Goal: Task Accomplishment & Management: Manage account settings

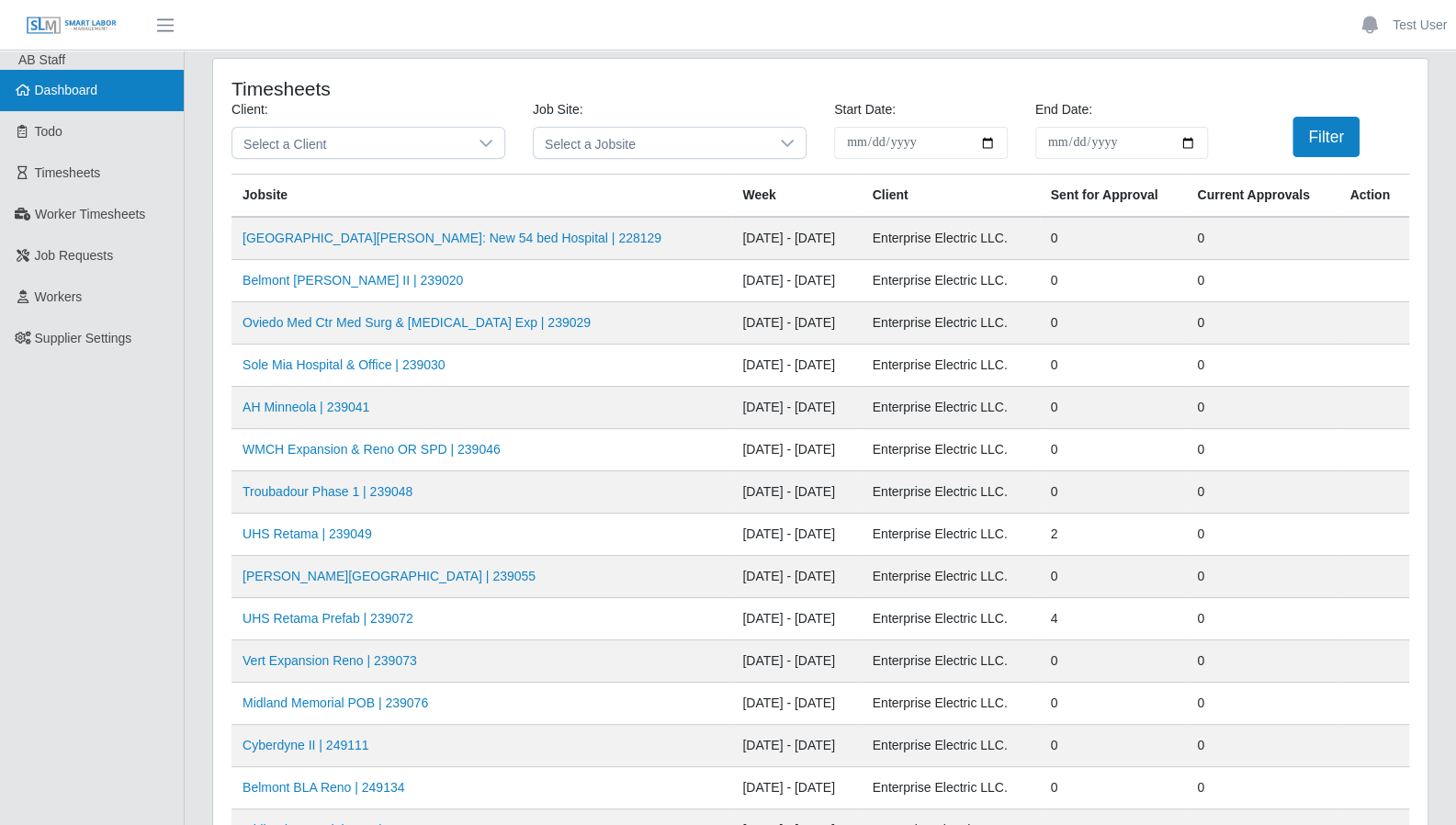
click at [84, 105] on link "Dashboard" at bounding box center [91, 90] width 184 height 42
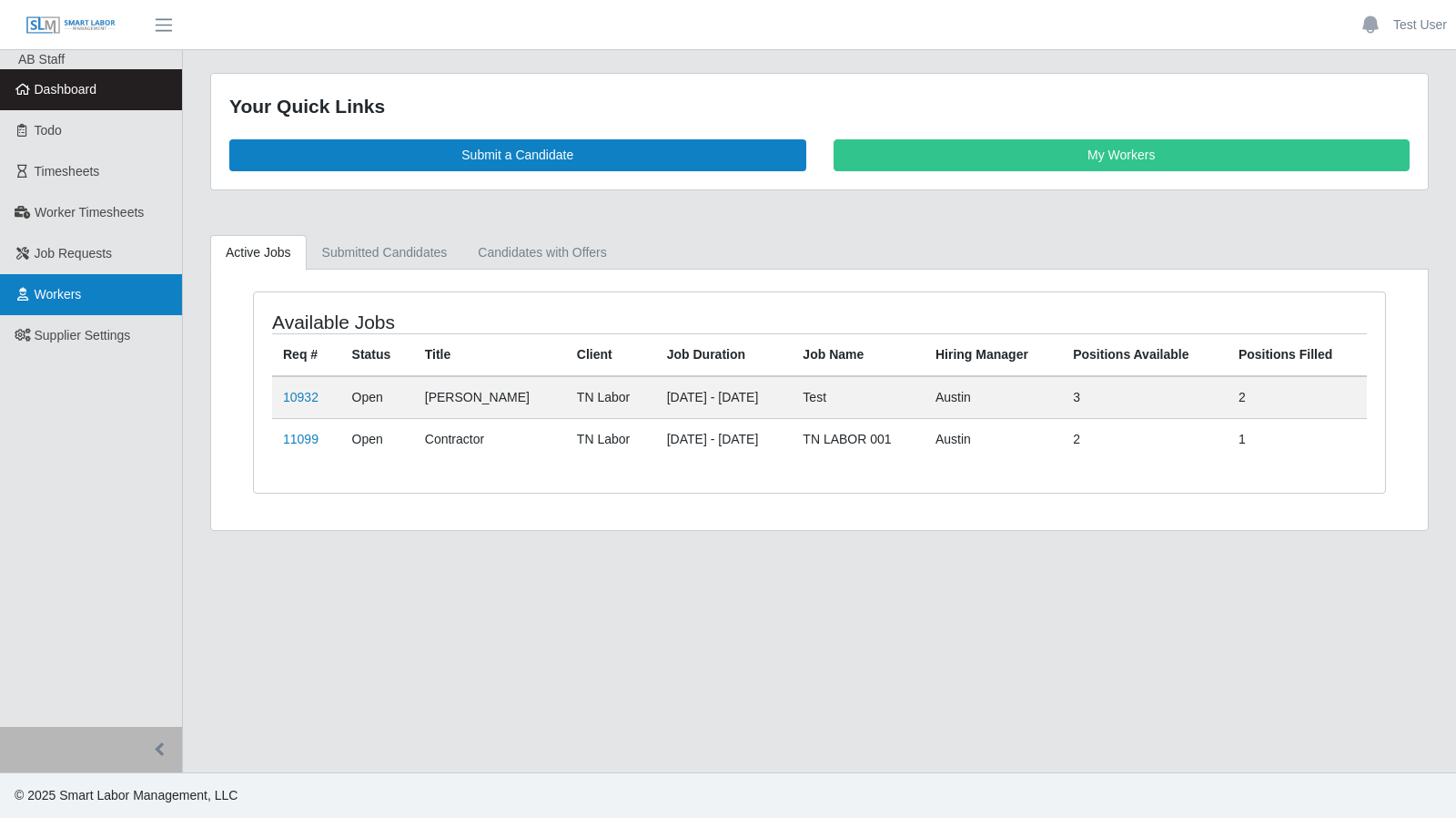
click at [84, 285] on link "Workers" at bounding box center [91, 294] width 182 height 41
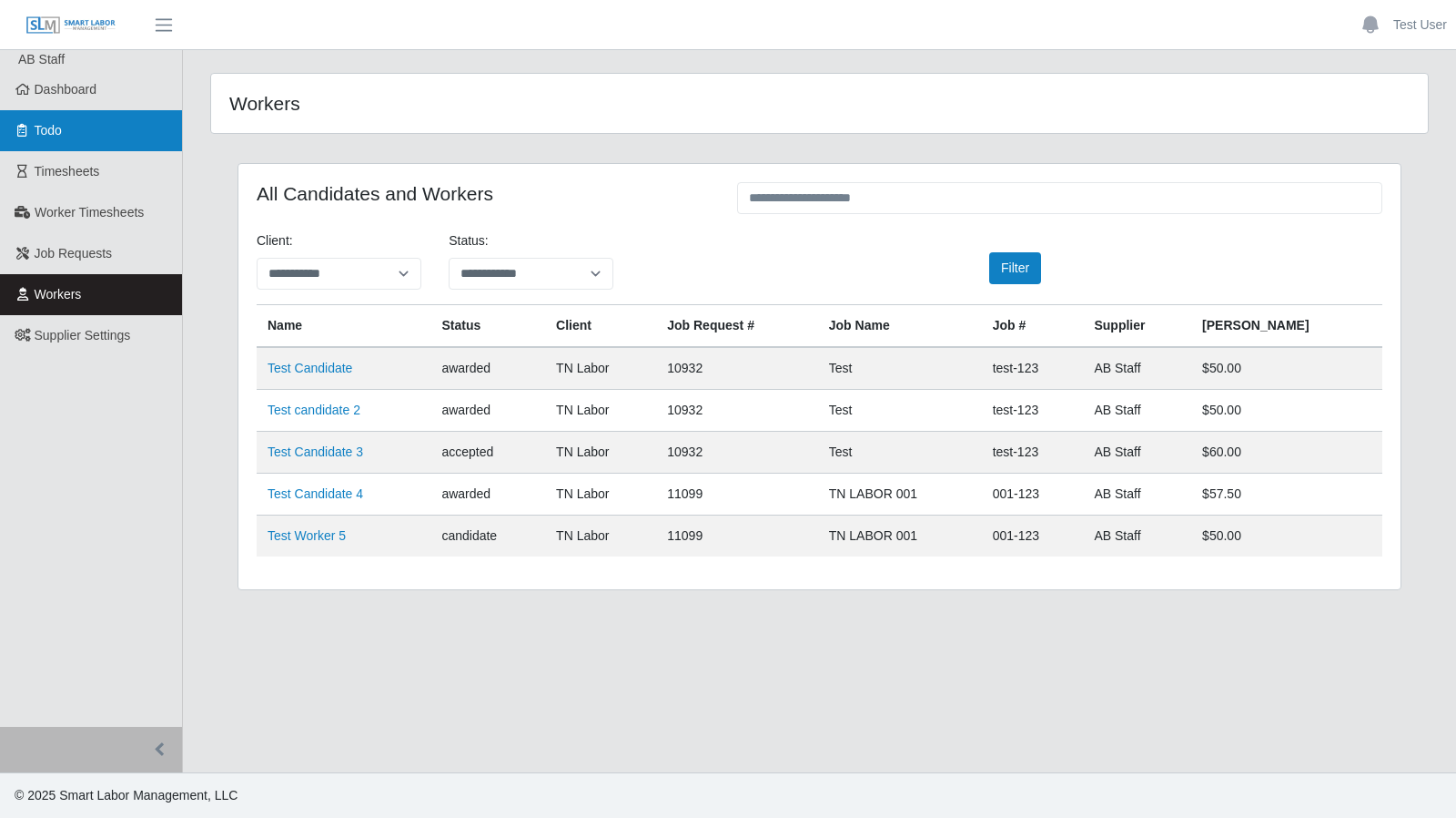
click at [23, 130] on icon at bounding box center [23, 130] width 17 height 13
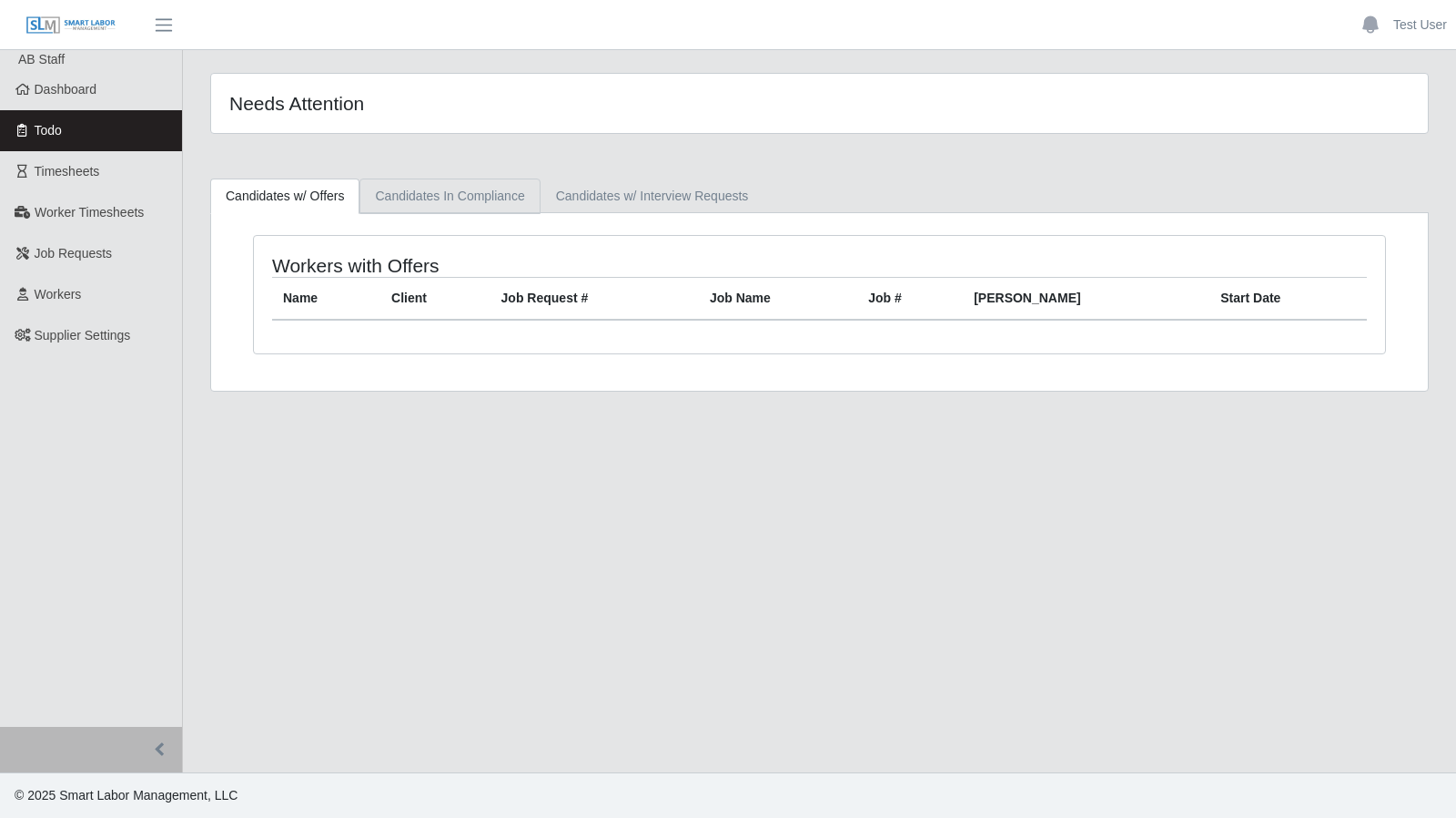
click at [471, 200] on link "Candidates In Compliance" at bounding box center [449, 196] width 180 height 35
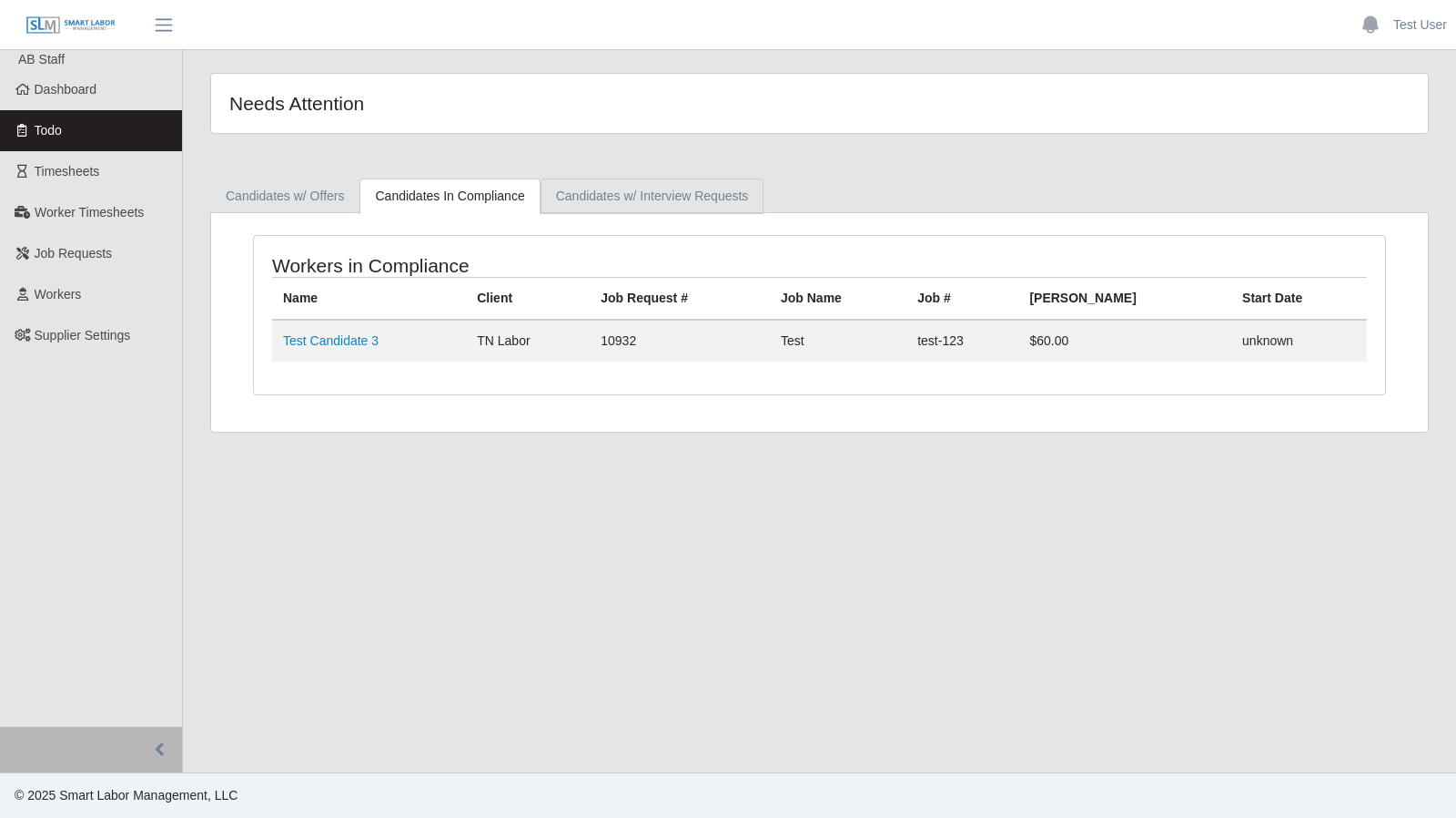
click at [606, 200] on link "Candidates w/ Interview Requests" at bounding box center [652, 196] width 224 height 35
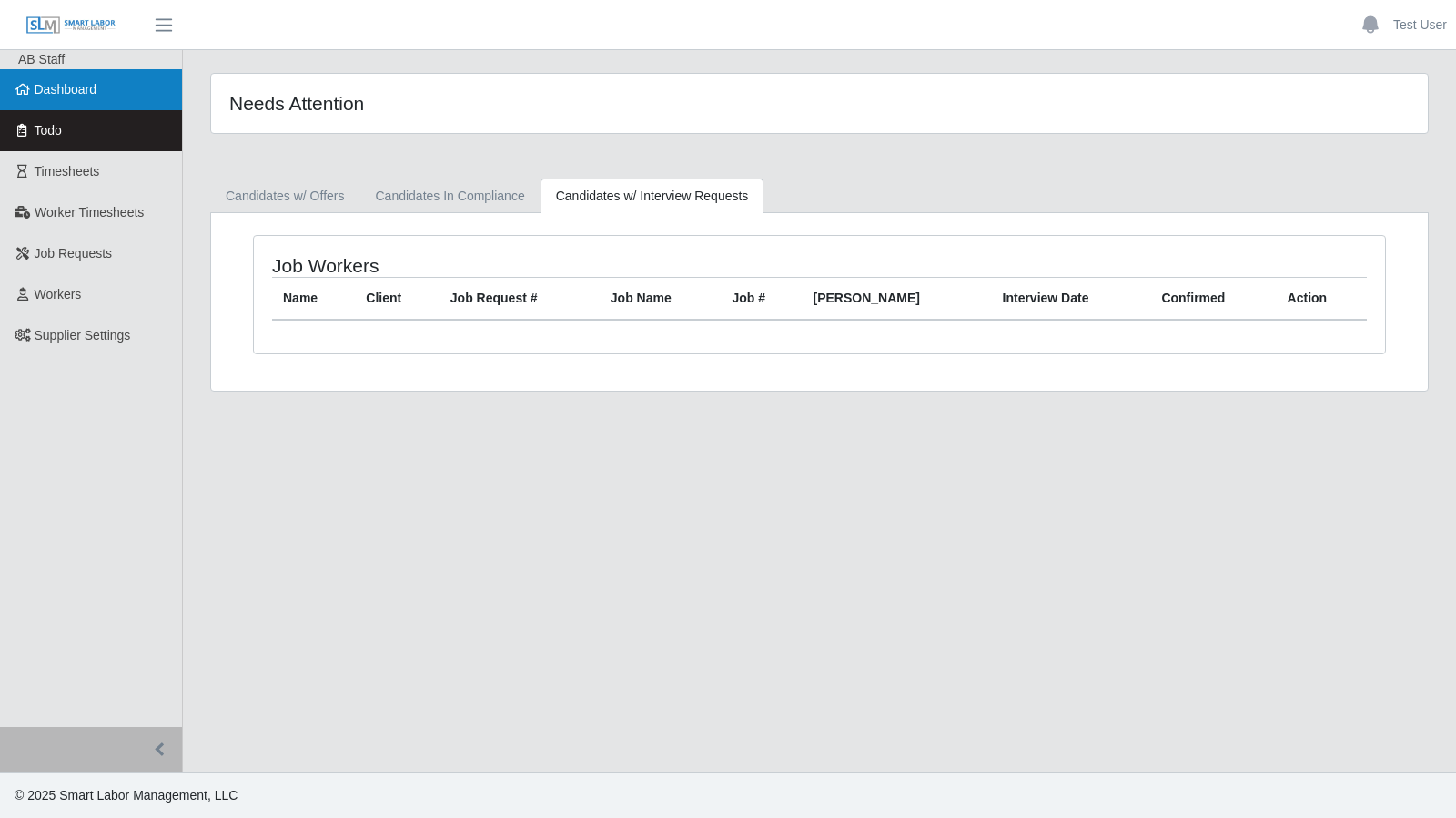
click at [65, 92] on span "Dashboard" at bounding box center [66, 89] width 63 height 15
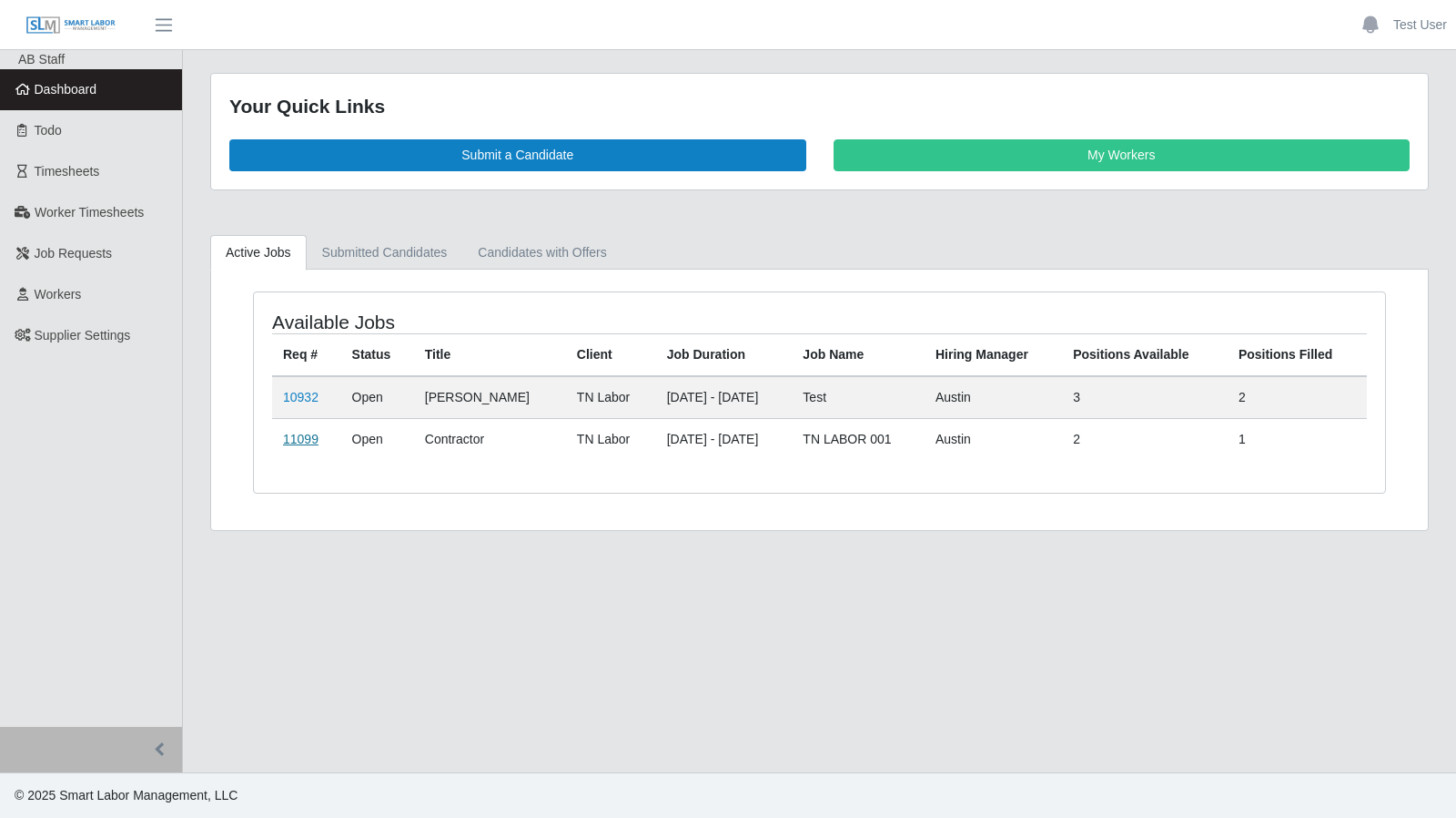
click at [302, 437] on link "11099" at bounding box center [301, 438] width 35 height 15
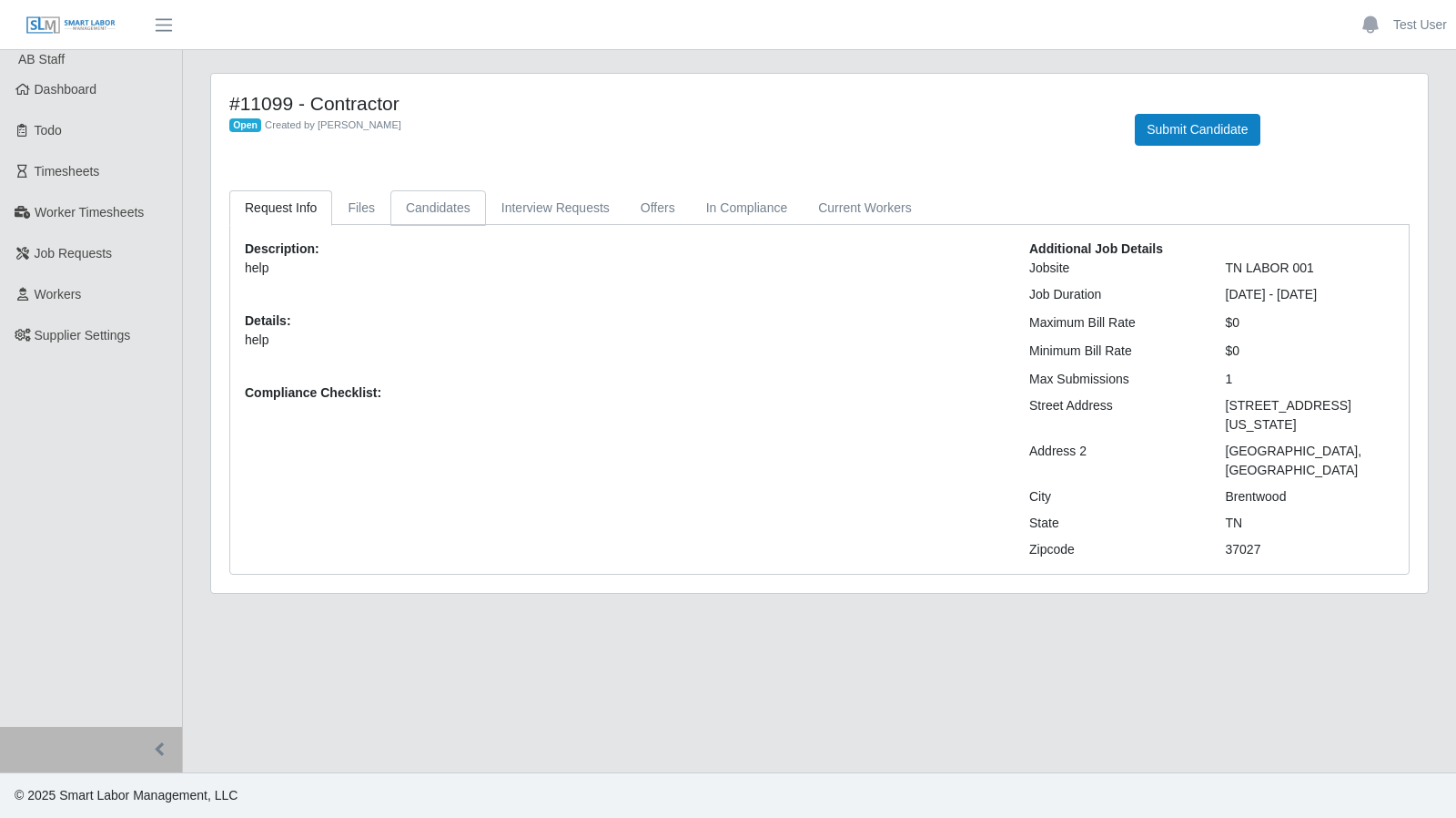
click at [437, 207] on link "Candidates" at bounding box center [438, 208] width 95 height 35
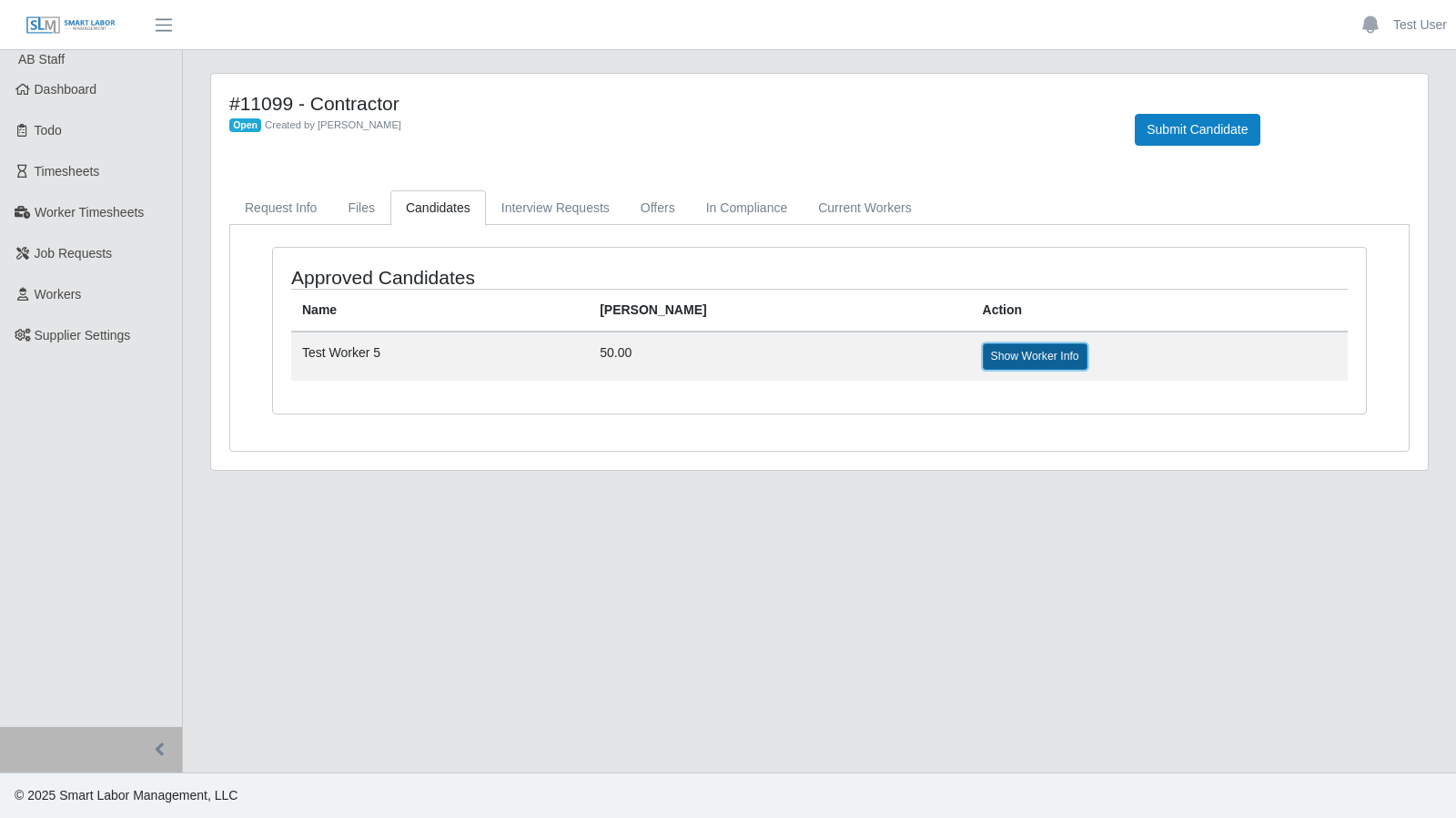
click at [983, 349] on link "Show Worker Info" at bounding box center [1035, 356] width 104 height 26
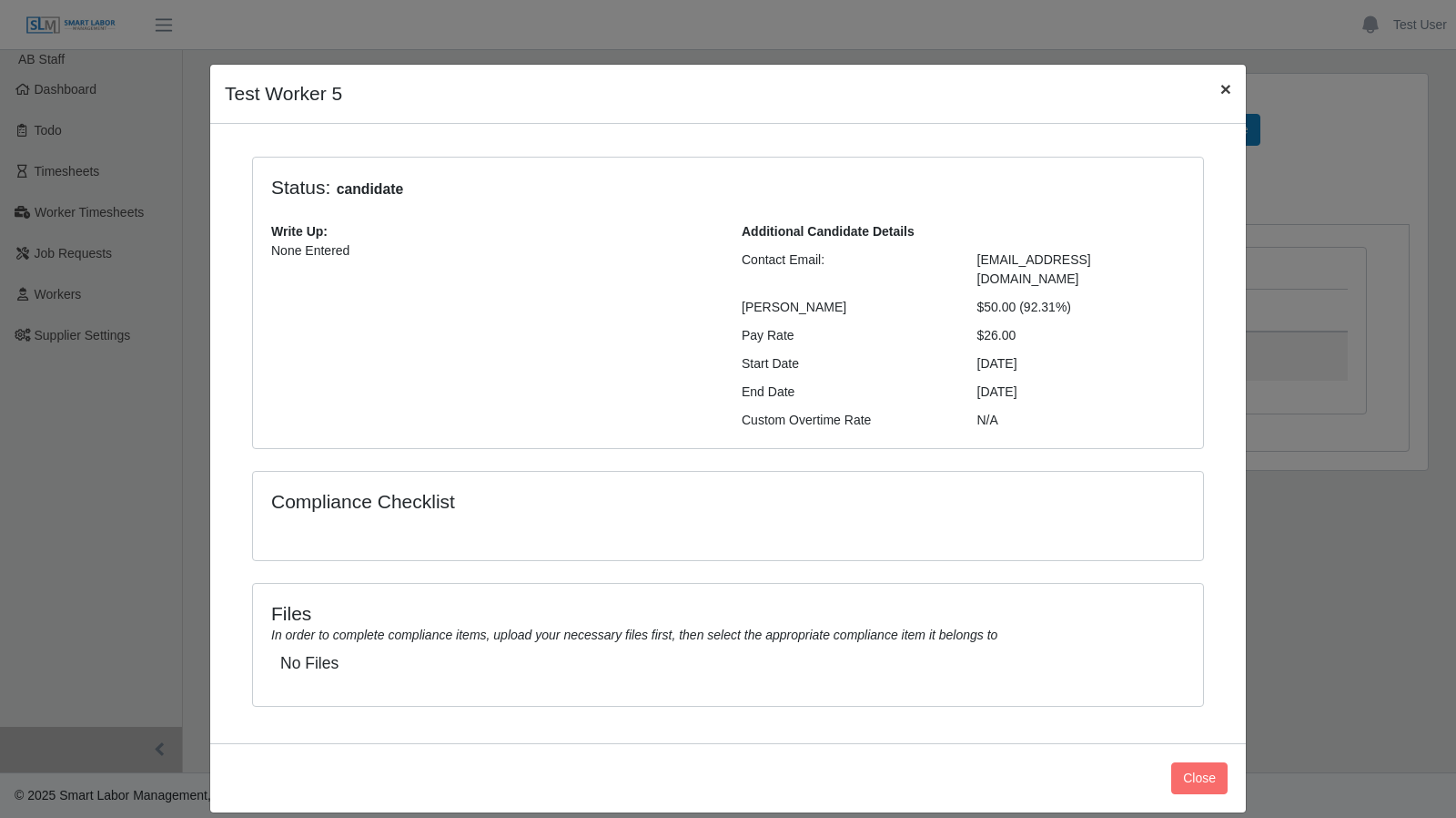
click at [1225, 99] on span "×" at bounding box center [1225, 89] width 11 height 21
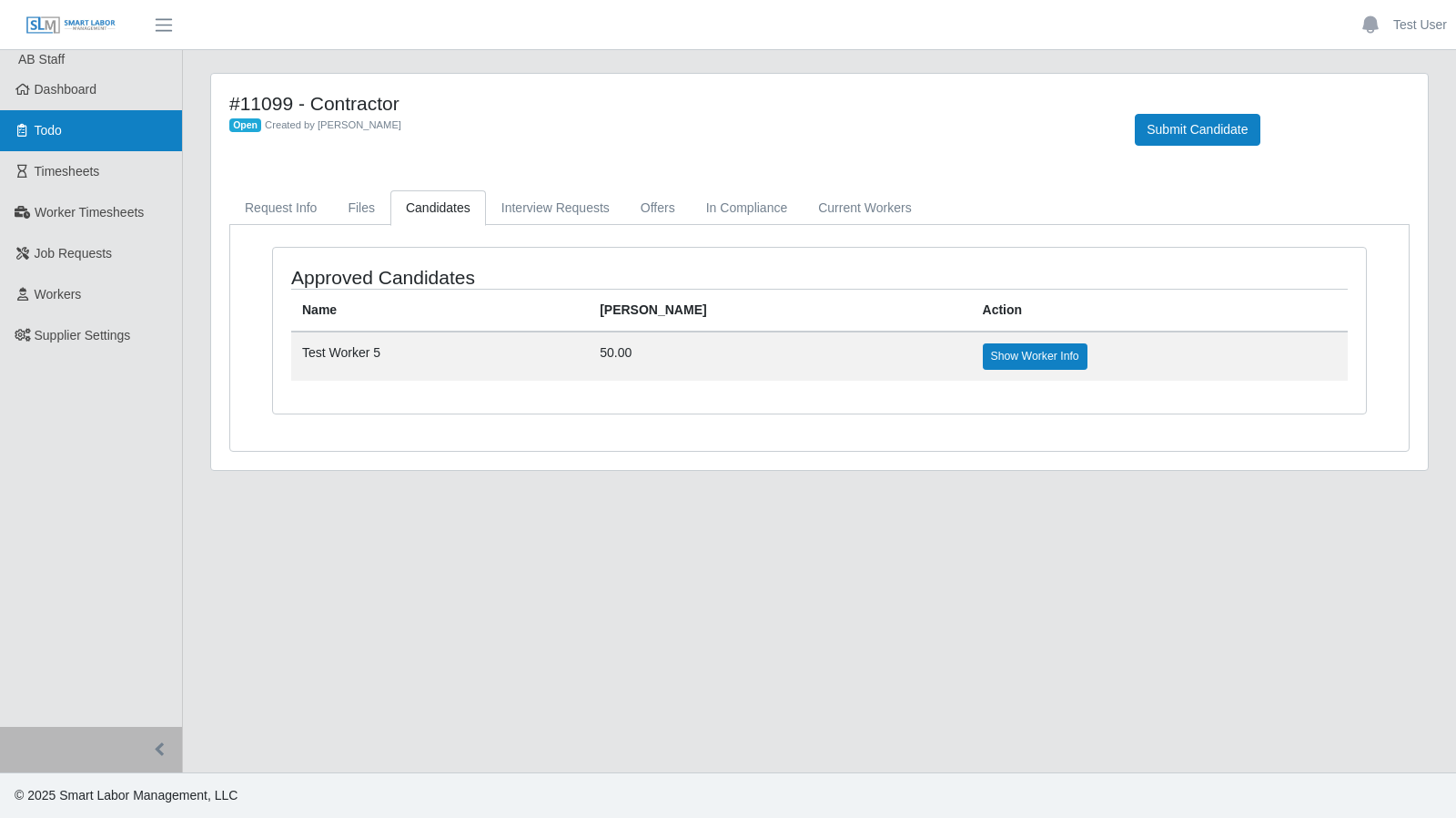
drag, startPoint x: 91, startPoint y: 143, endPoint x: 103, endPoint y: 143, distance: 12.0
click at [91, 143] on link "Todo" at bounding box center [91, 131] width 182 height 41
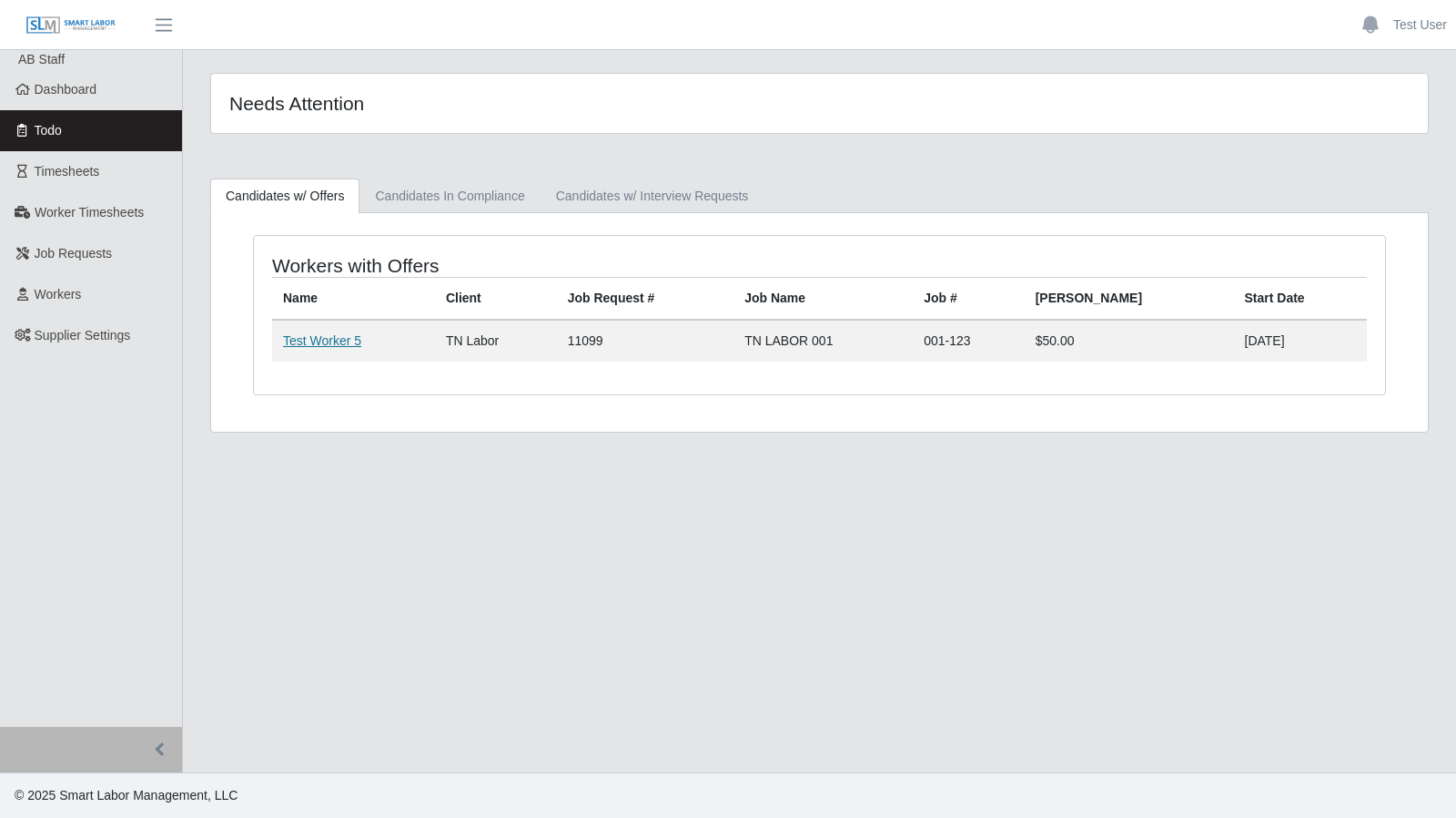
click at [329, 344] on link "Test Worker 5" at bounding box center [323, 341] width 79 height 15
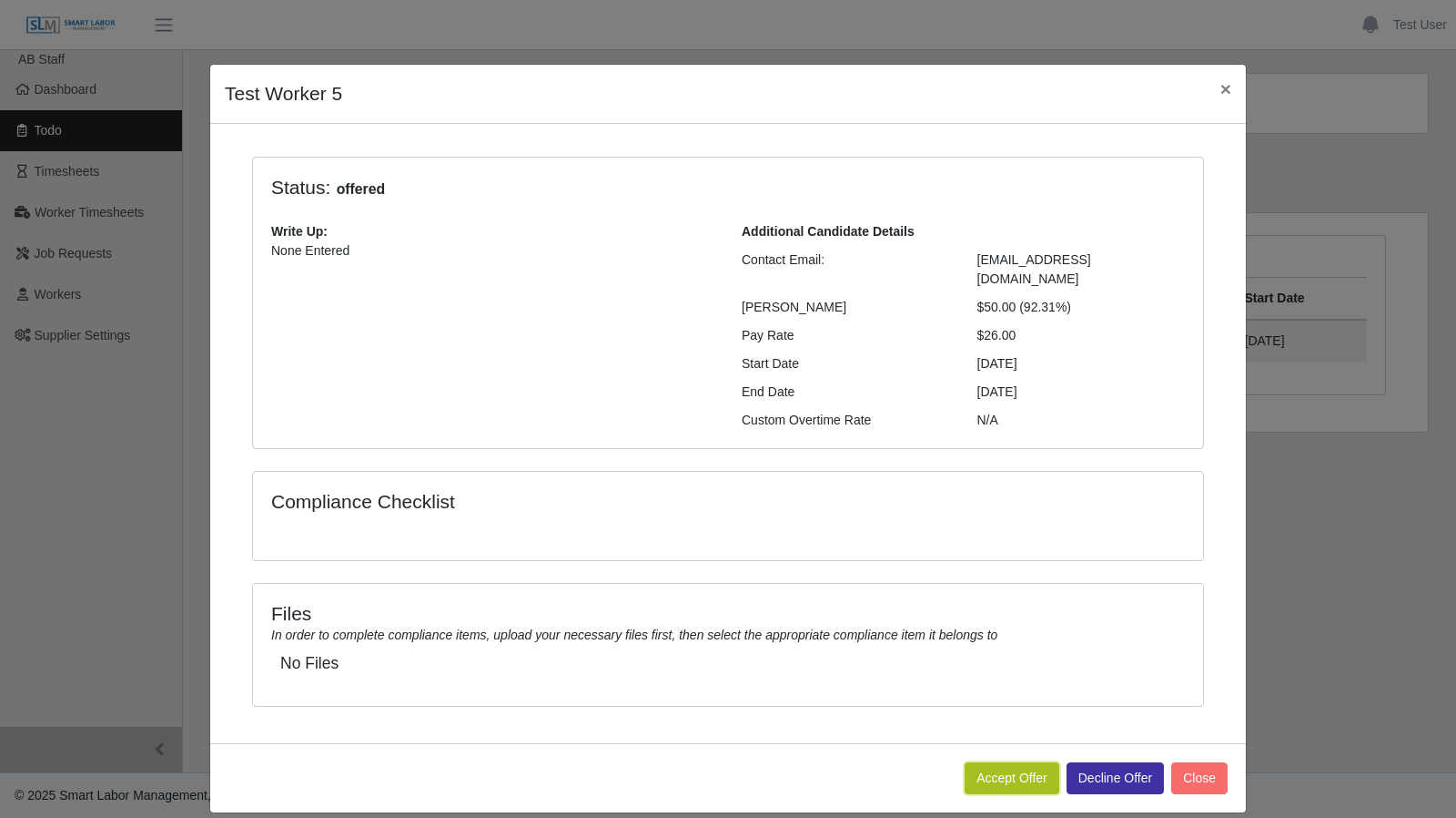
click at [1015, 762] on button "Accept Offer" at bounding box center [1011, 778] width 94 height 31
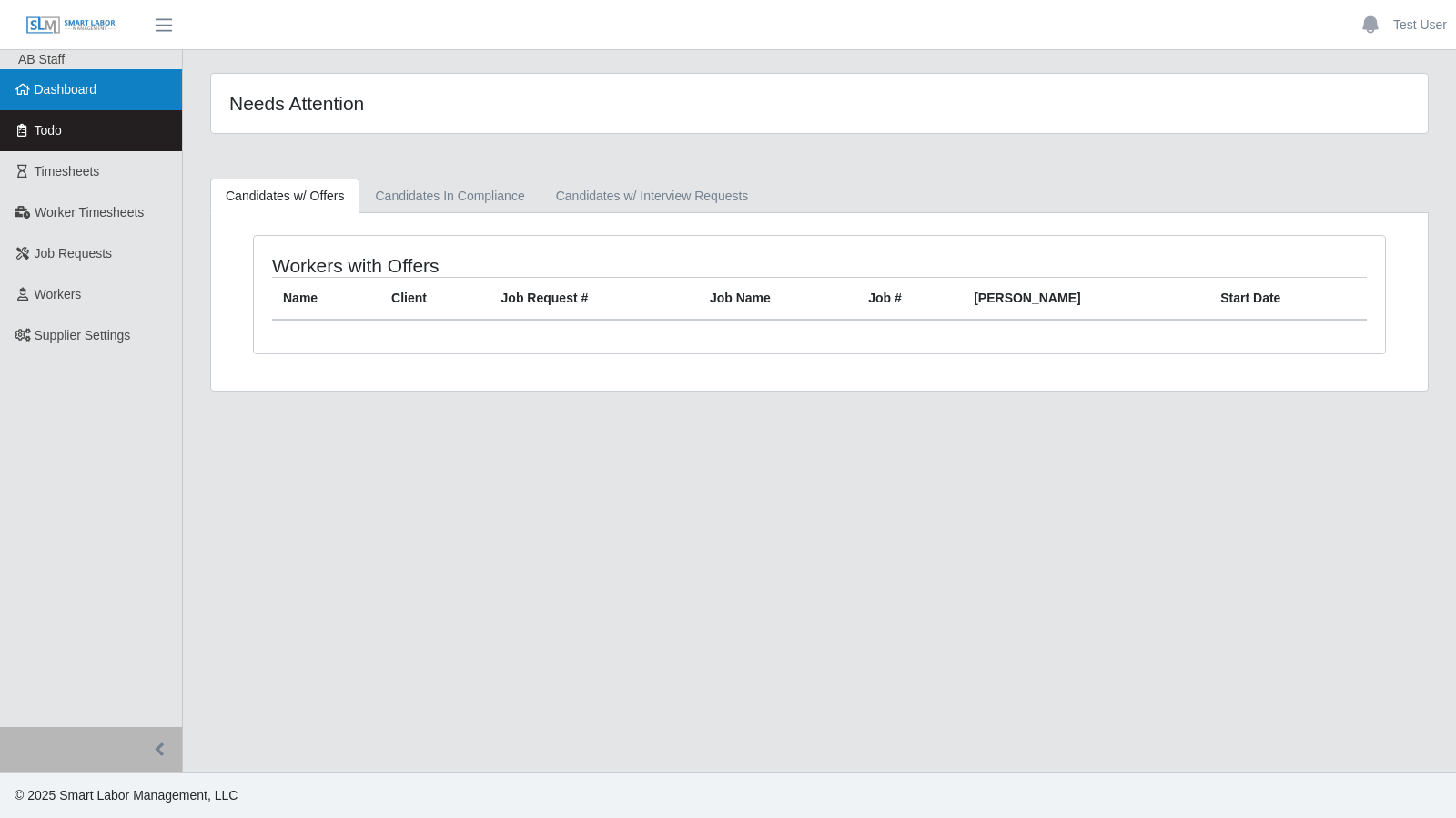
click at [96, 102] on link "Dashboard" at bounding box center [91, 90] width 182 height 41
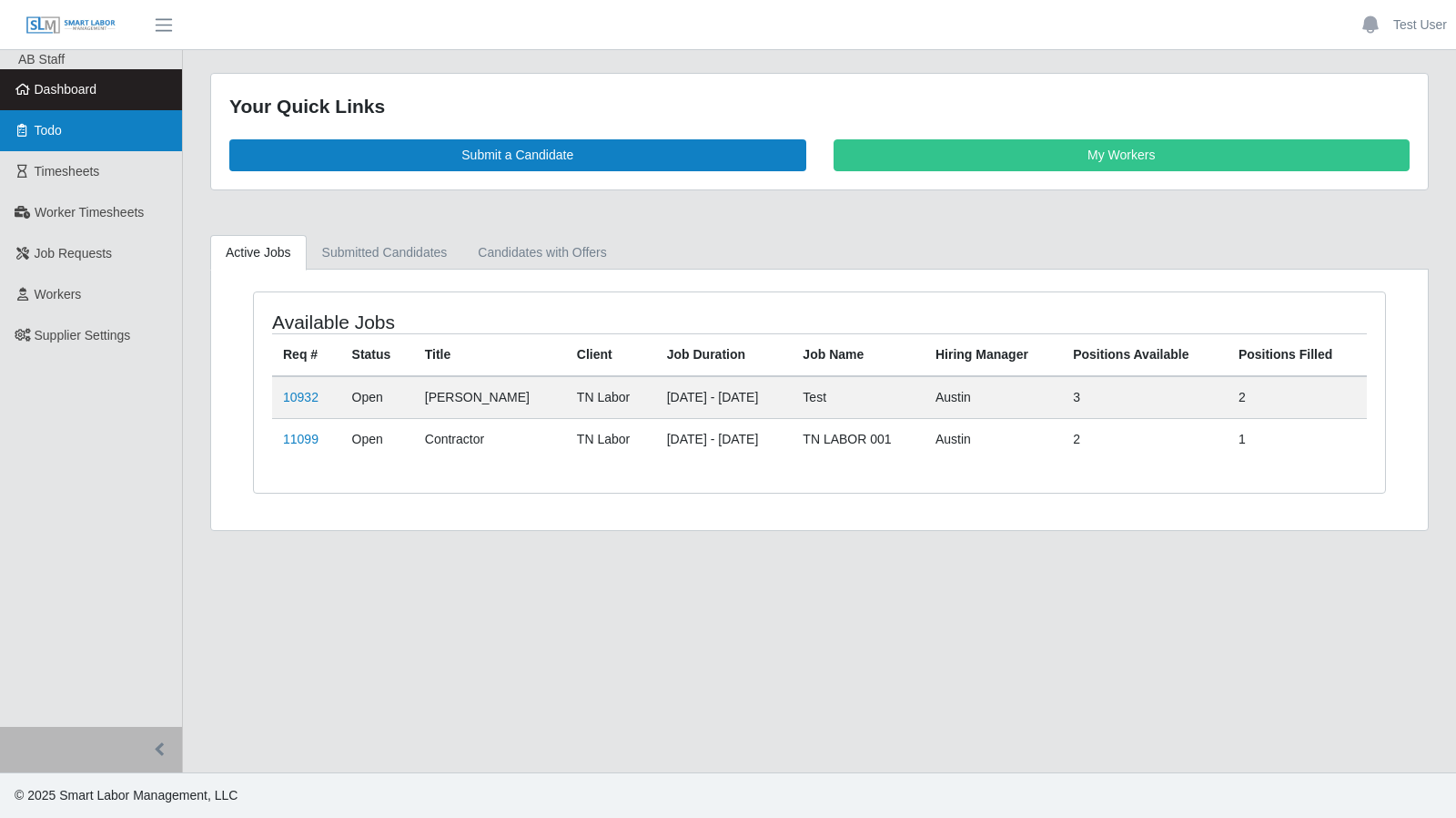
click at [69, 141] on link "Todo" at bounding box center [91, 131] width 182 height 41
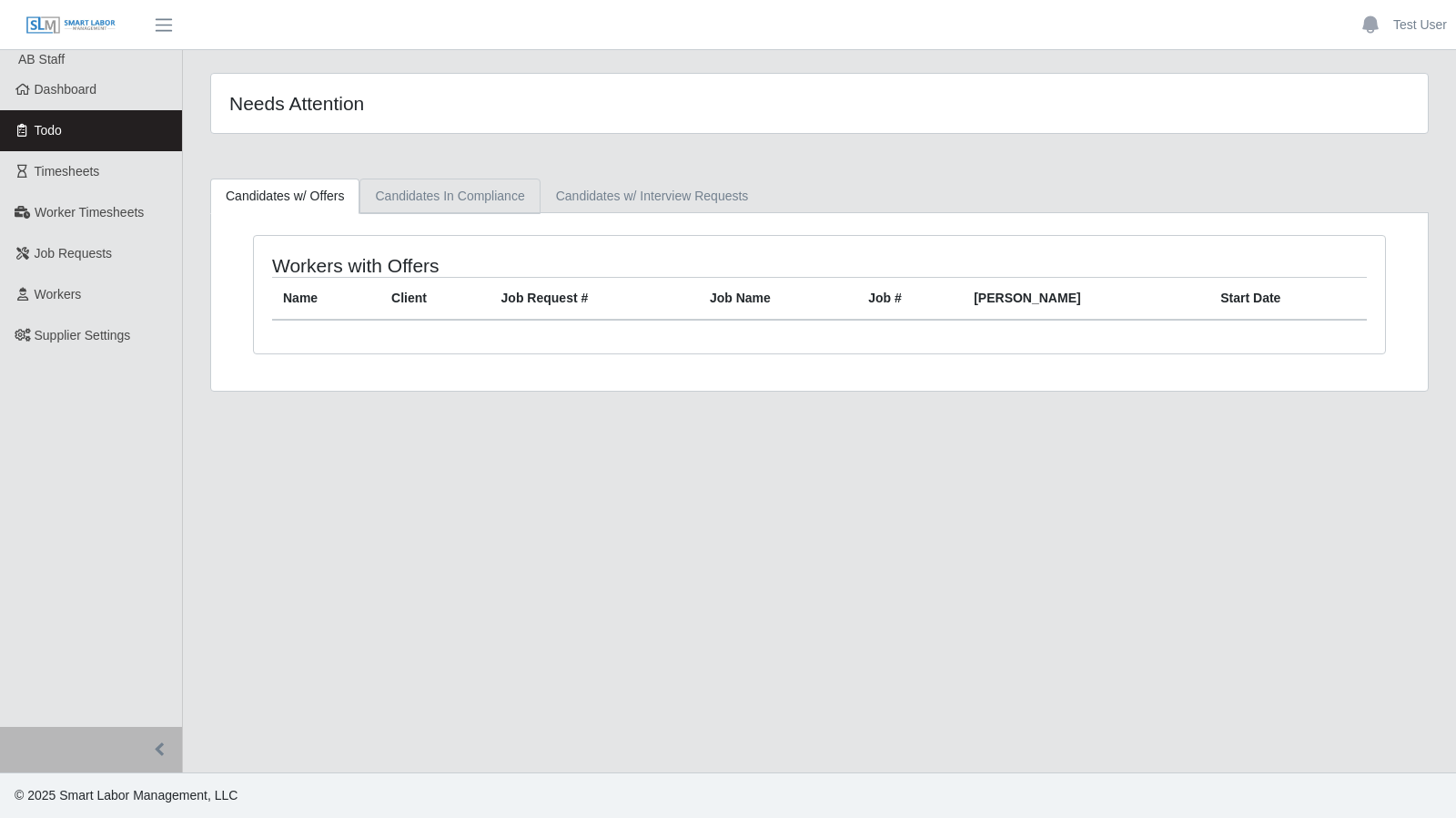
click at [489, 199] on link "Candidates In Compliance" at bounding box center [449, 196] width 180 height 35
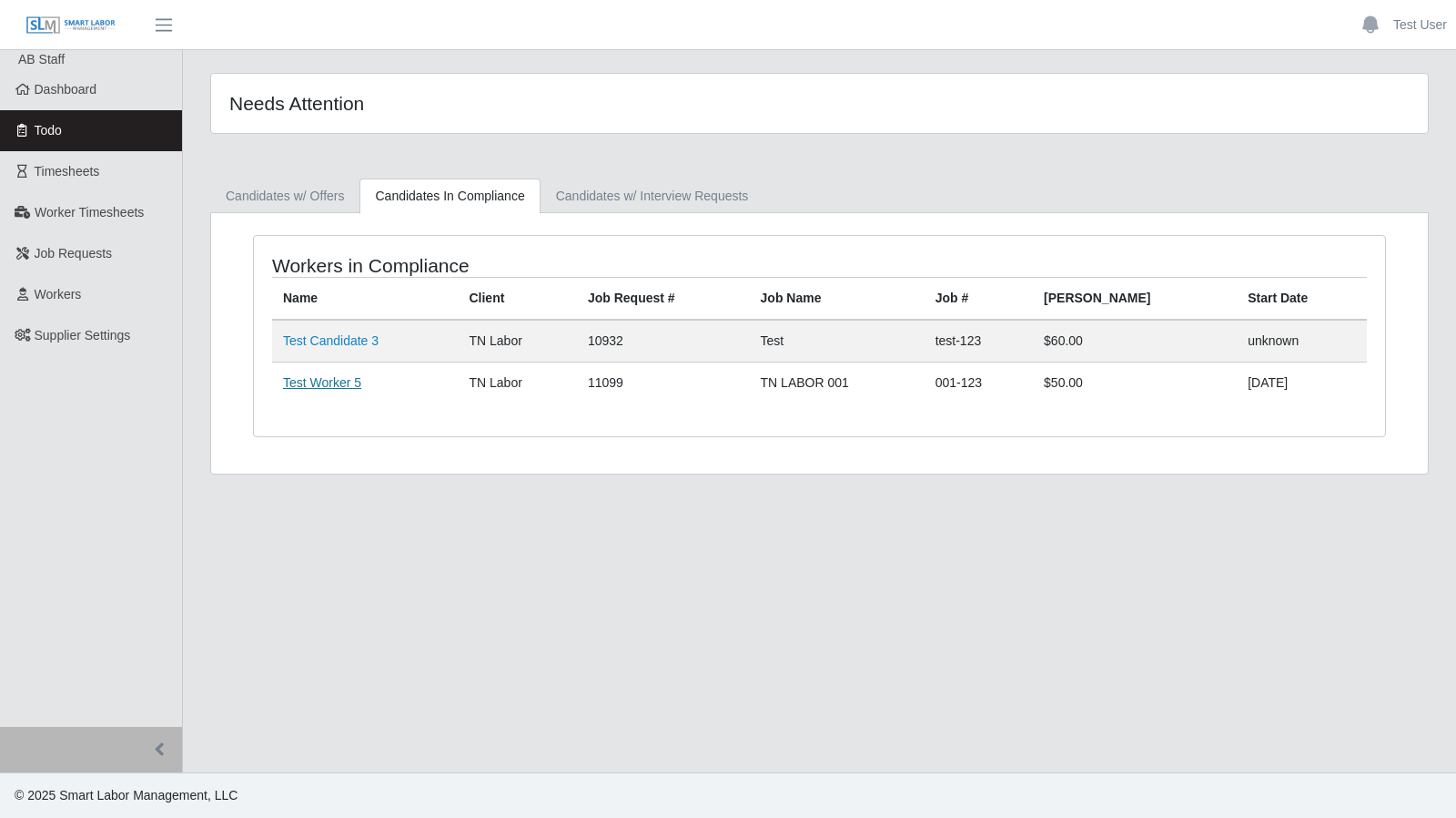
click at [320, 378] on link "Test Worker 5" at bounding box center [323, 382] width 79 height 15
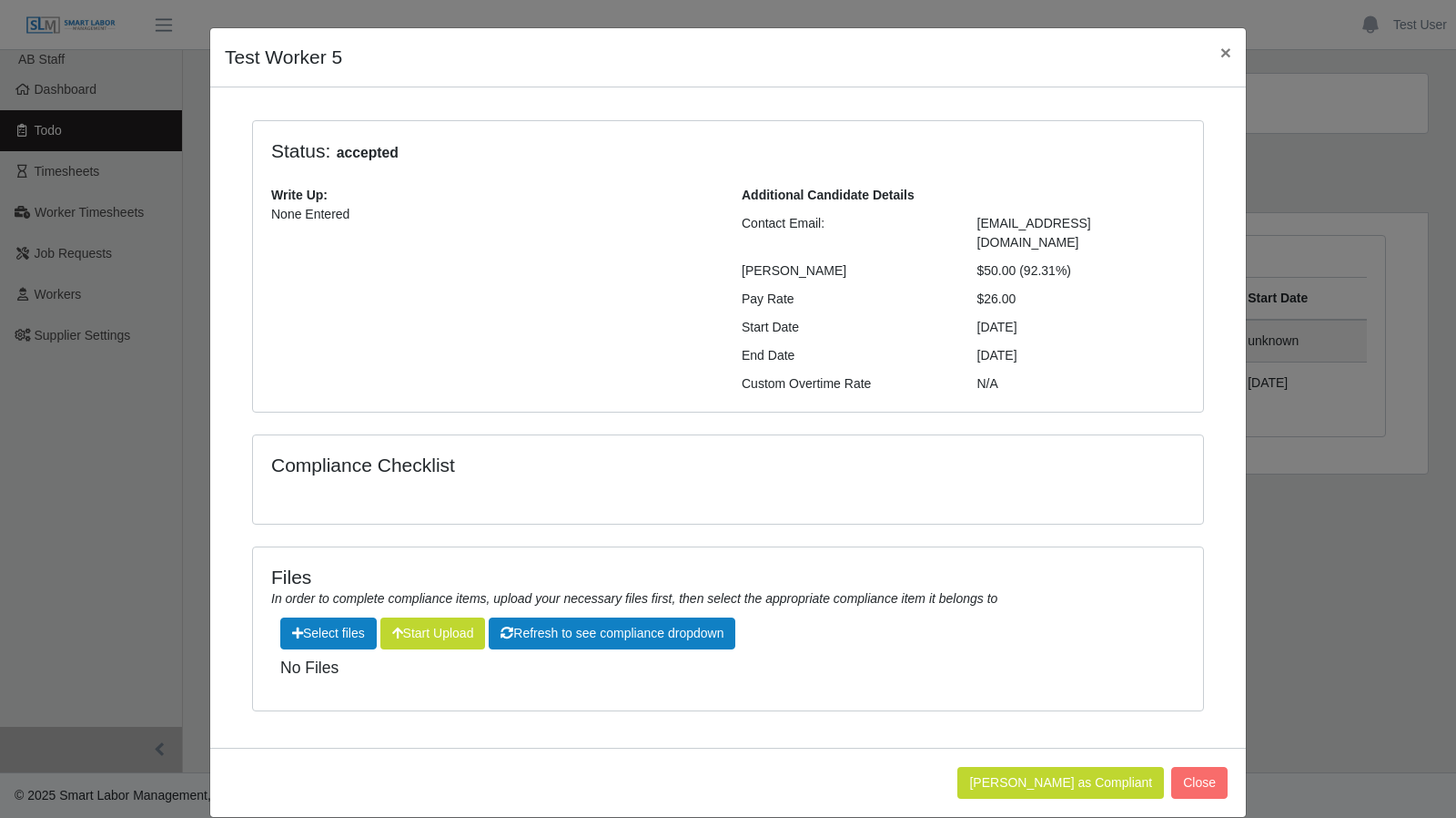
scroll to position [37, 0]
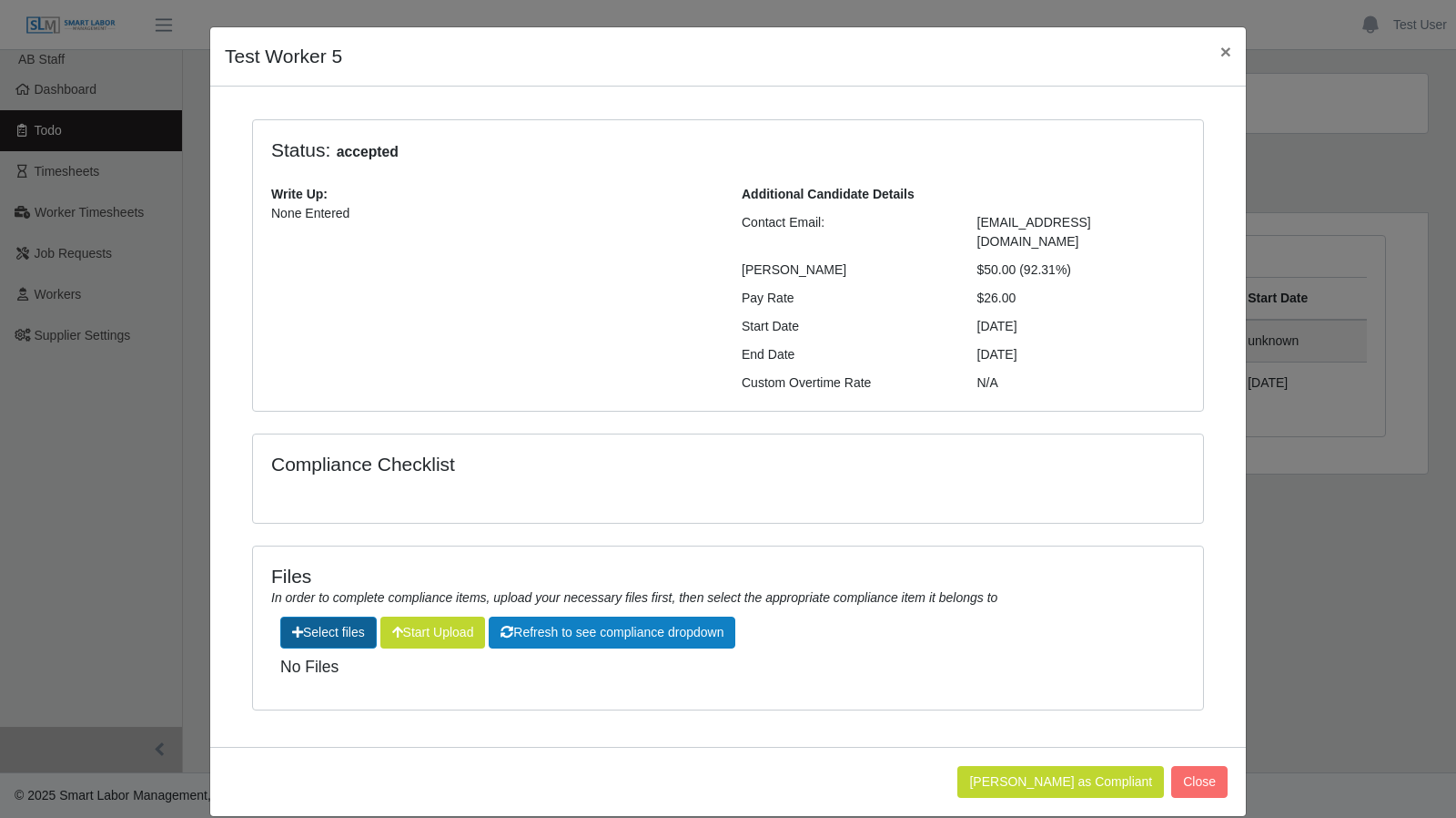
click at [325, 617] on label"] at bounding box center [329, 632] width 94 height 31
click at [365, 661] on input "file" at bounding box center [365, 661] width 1 height 1
click at [1219, 766] on button "Close" at bounding box center [1198, 782] width 56 height 31
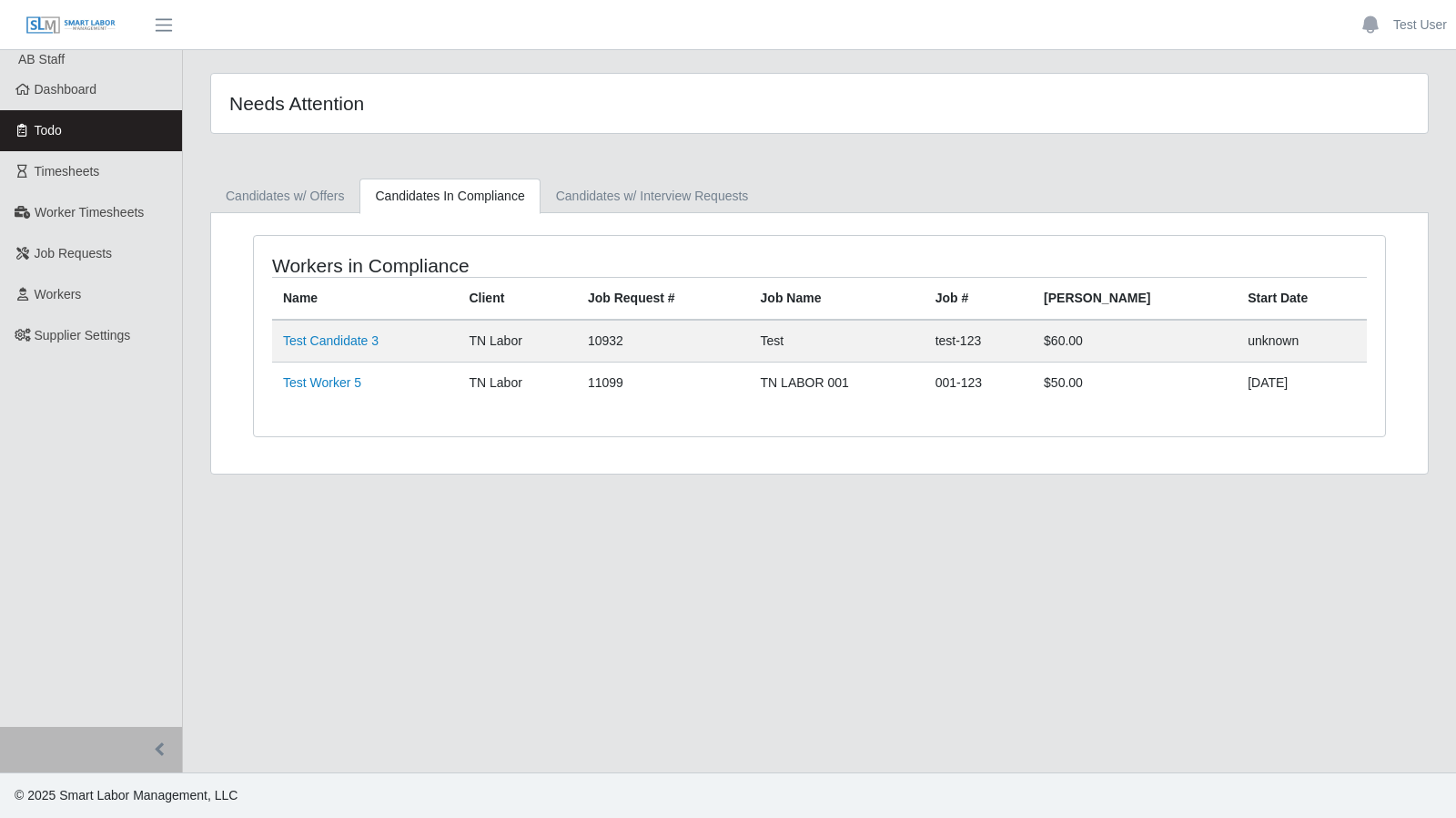
click at [1116, 643] on main "Needs Attention Candidates w/ Offers Candidates In Compliance Candidates w/ Int…" at bounding box center [819, 411] width 1273 height 723
click at [34, 94] on span "Dashboard" at bounding box center [66, 89] width 63 height 15
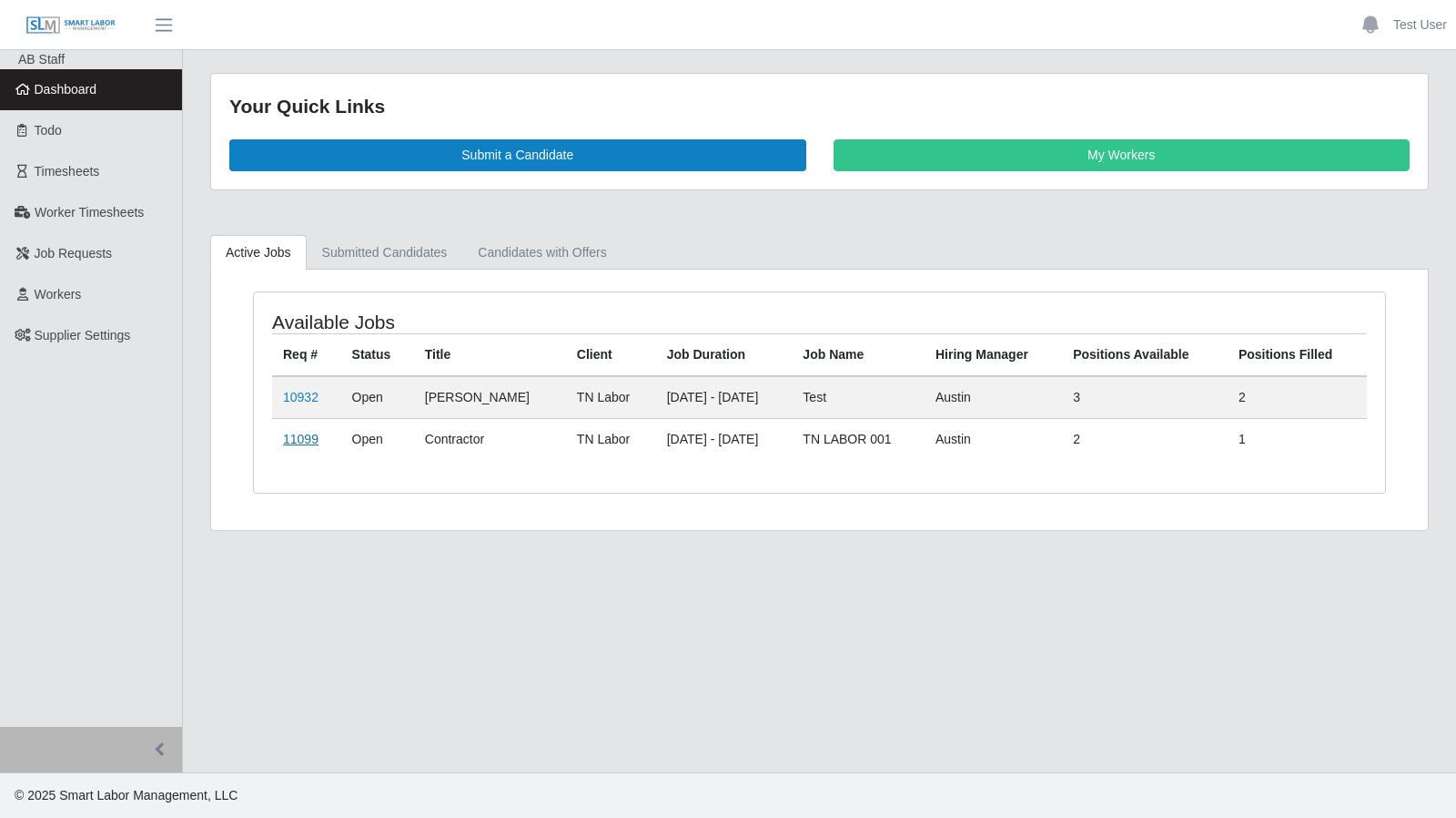
click at [289, 436] on link "11099" at bounding box center [301, 438] width 35 height 15
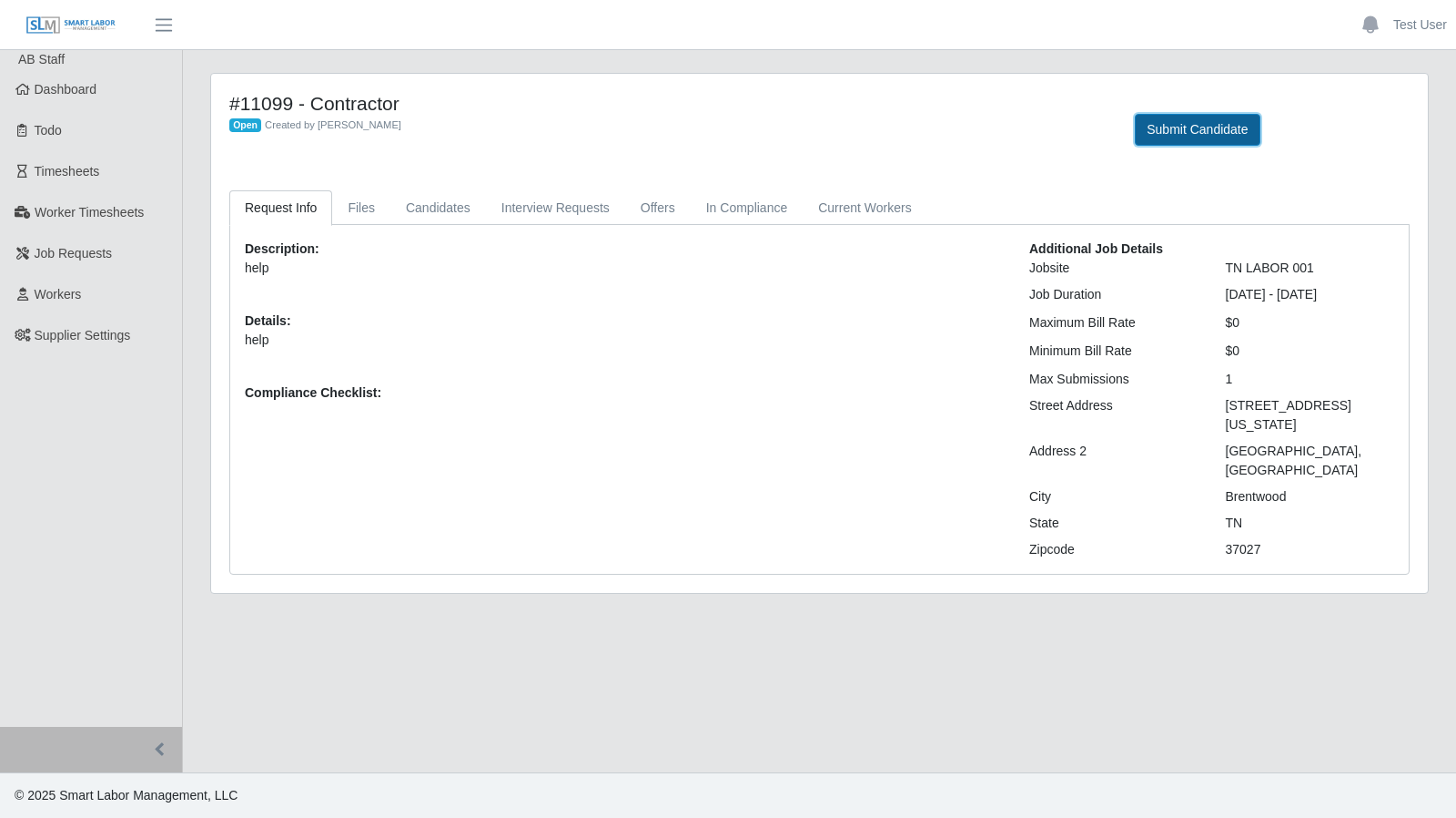
click at [1163, 140] on button "Submit Candidate" at bounding box center [1196, 130] width 125 height 31
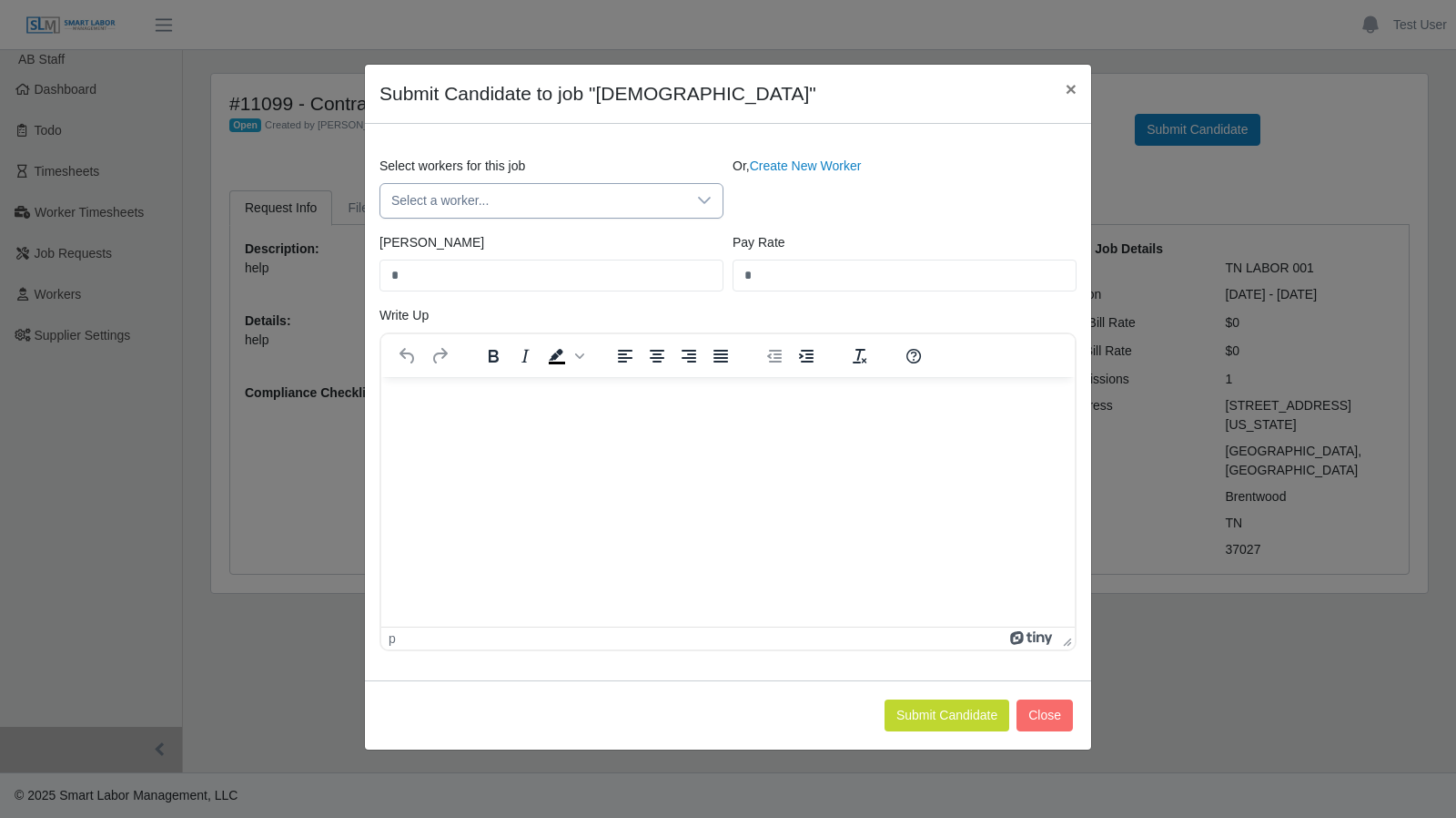
click at [577, 205] on span "Select a worker..." at bounding box center [533, 201] width 306 height 33
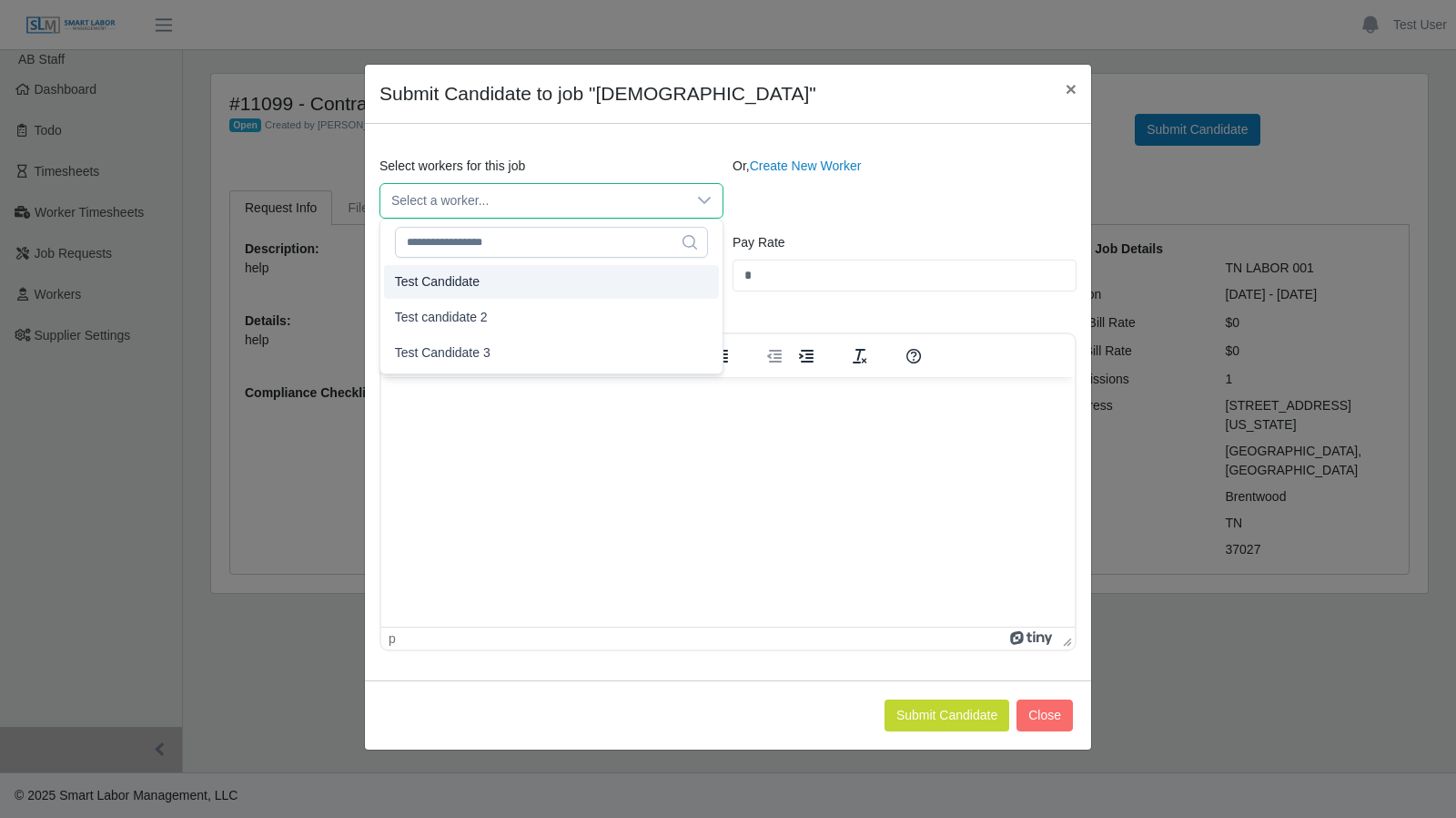
type input "**"
click at [538, 283] on li "Test Candidate" at bounding box center [551, 282] width 334 height 33
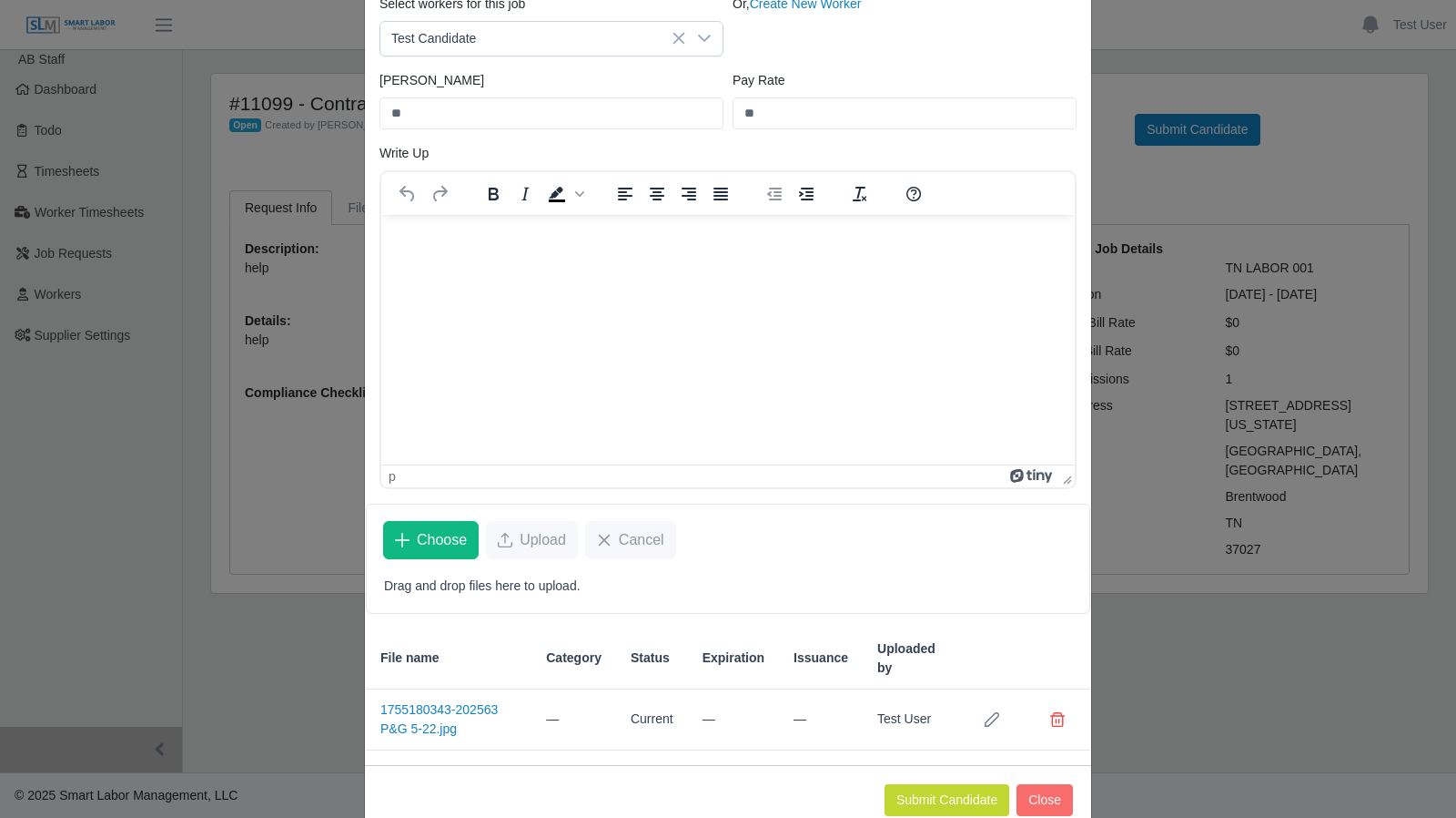
scroll to position [200, 0]
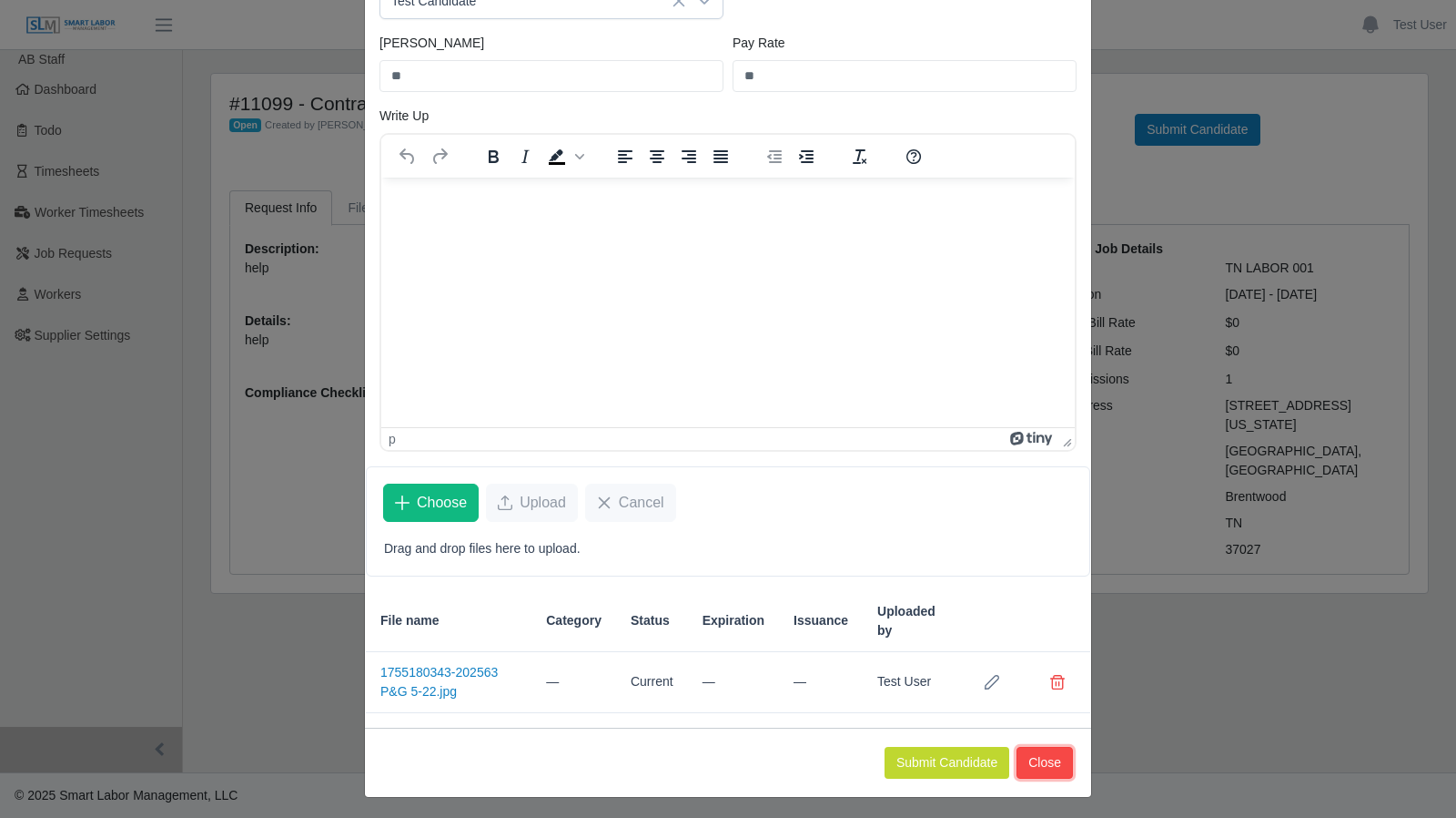
drag, startPoint x: 1049, startPoint y: 766, endPoint x: 472, endPoint y: 453, distance: 656.4
click at [1049, 766] on button "Close" at bounding box center [1044, 762] width 56 height 31
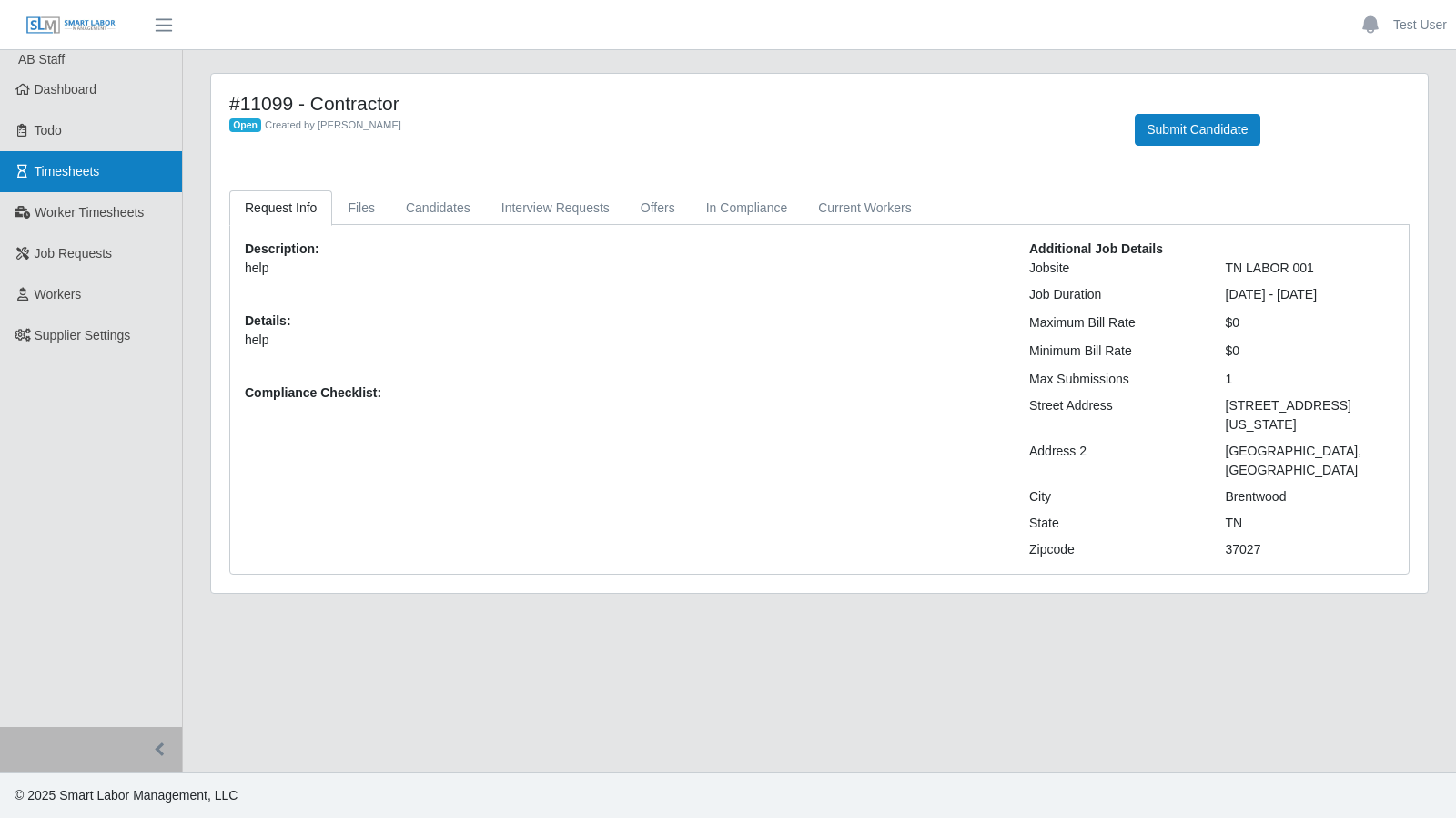
click at [77, 173] on span "Timesheets" at bounding box center [67, 170] width 66 height 15
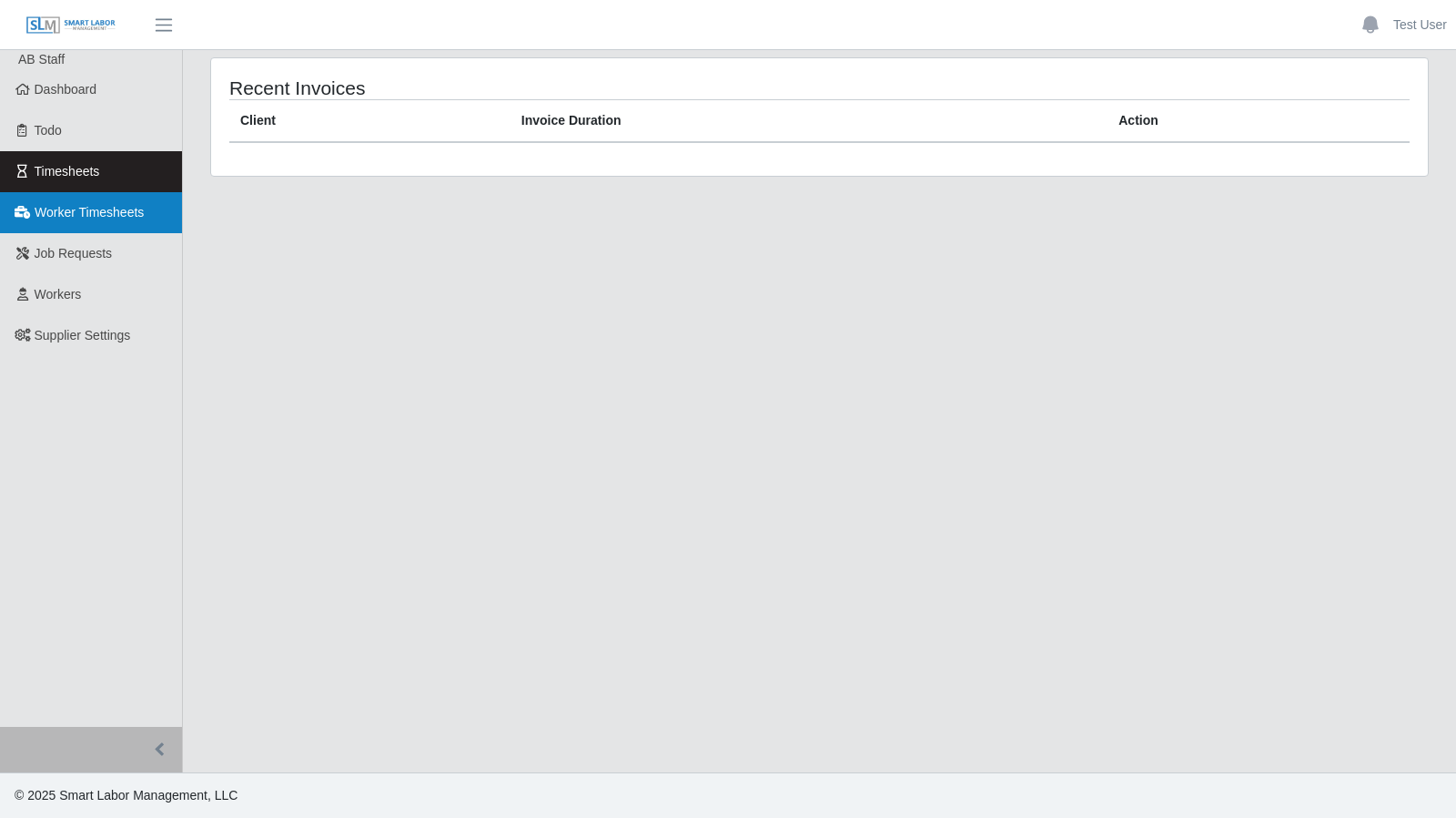
click at [69, 226] on link "Worker Timesheets" at bounding box center [91, 213] width 182 height 41
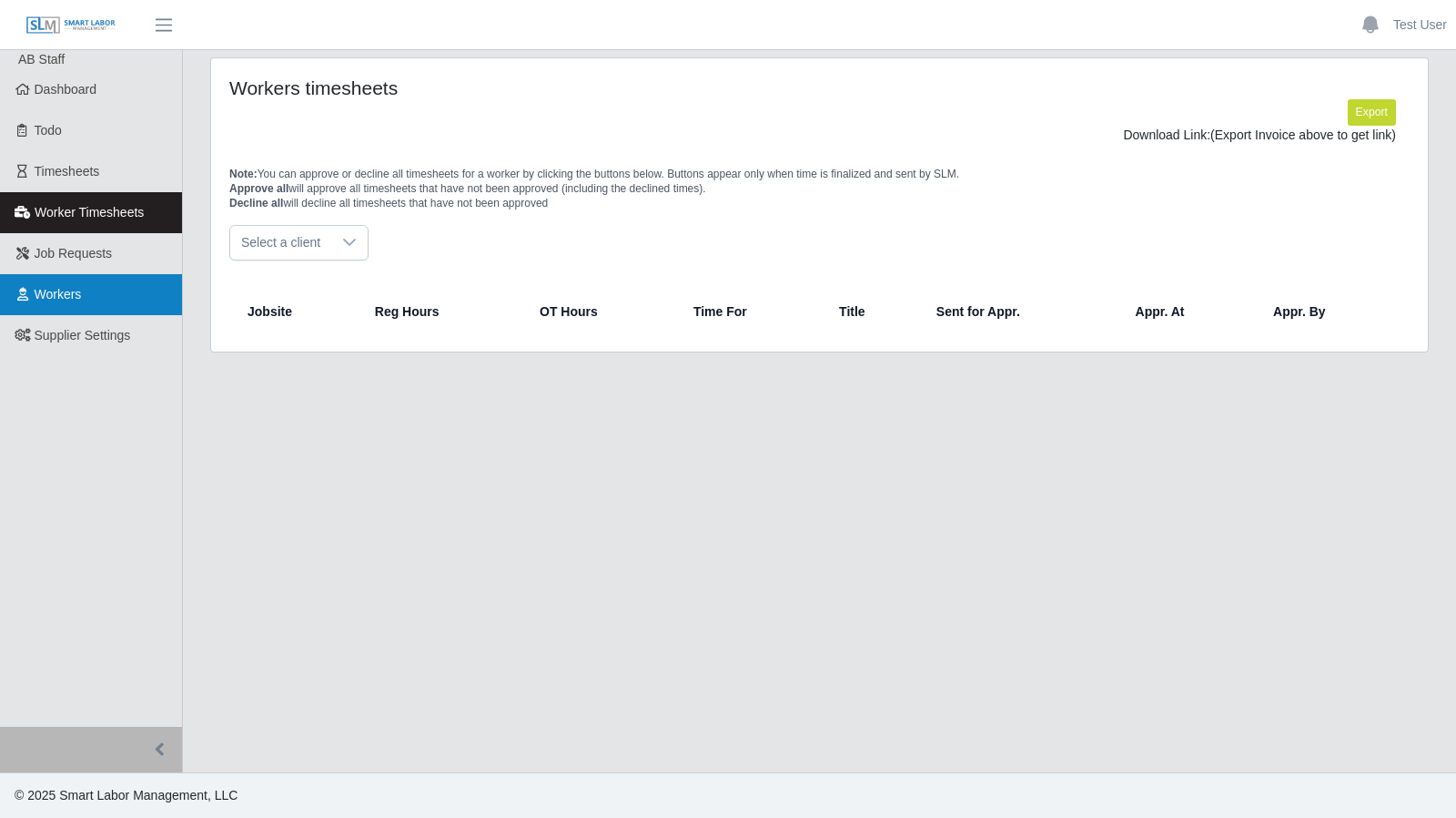
click at [78, 276] on link "Workers" at bounding box center [91, 294] width 182 height 41
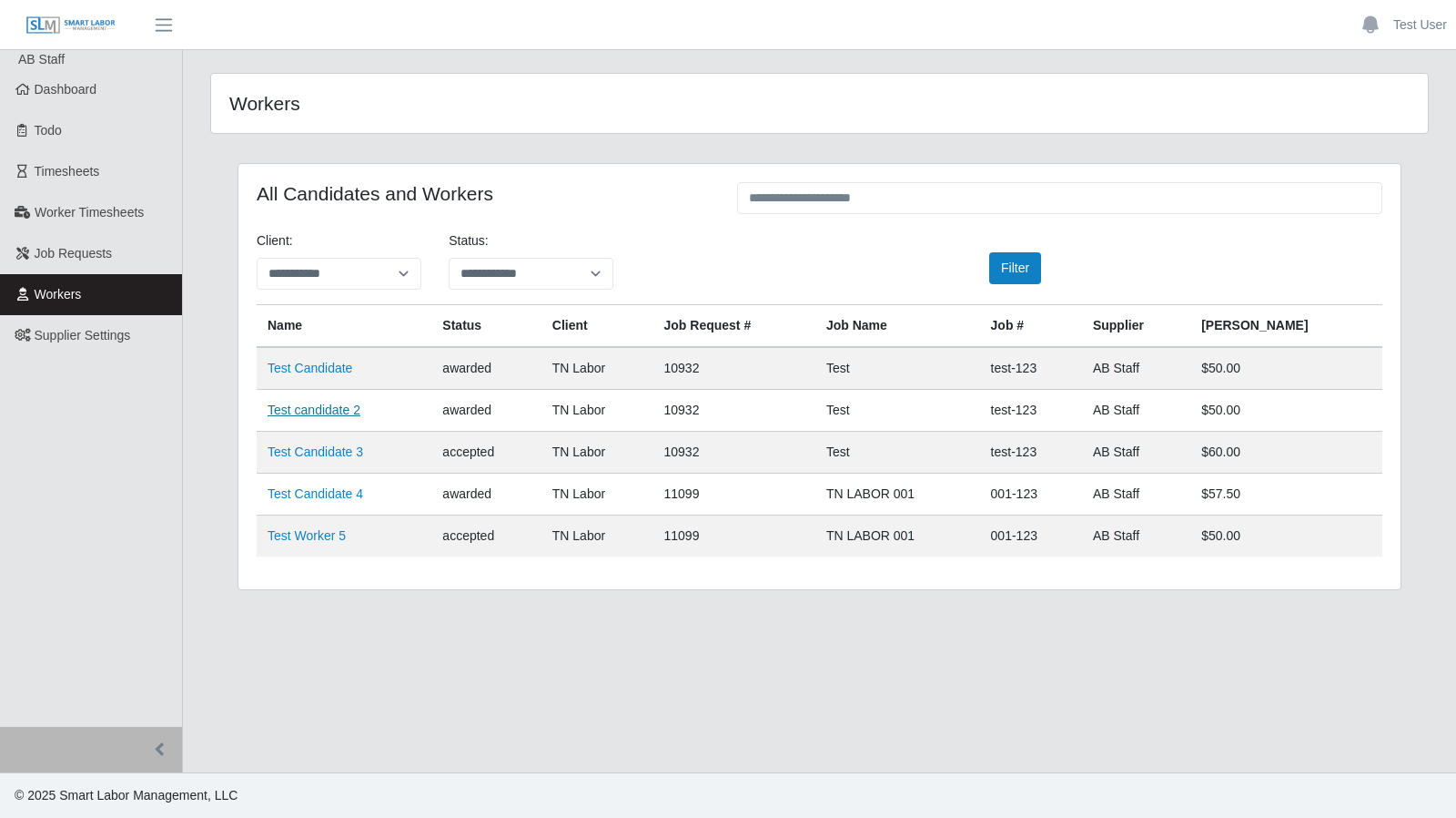
click at [300, 409] on link "Test candidate 2" at bounding box center [314, 409] width 92 height 15
click at [1414, 31] on link "Test User" at bounding box center [1420, 25] width 54 height 19
click at [1327, 130] on link "Logout" at bounding box center [1373, 126] width 163 height 38
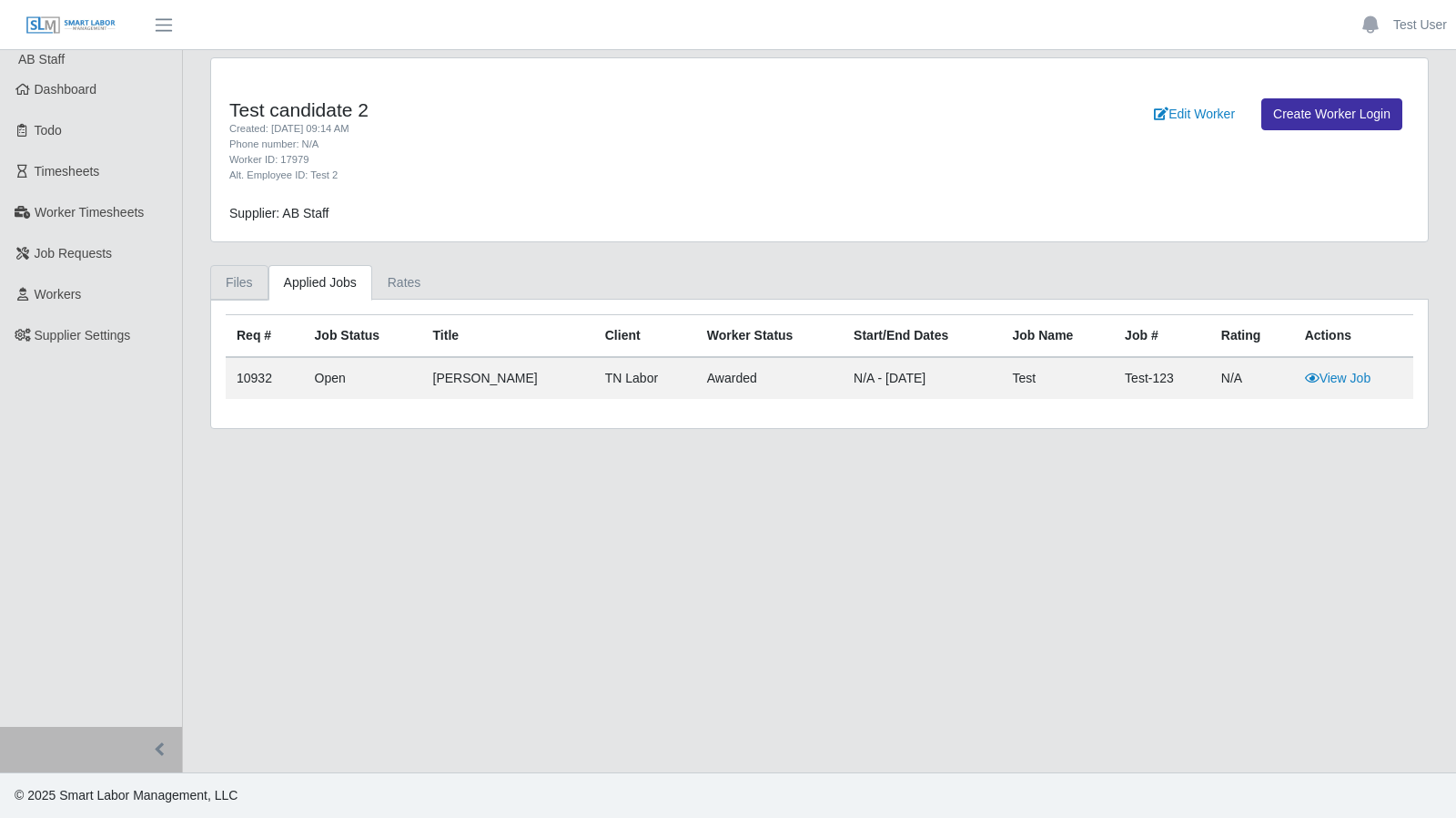
click at [247, 278] on link "Files" at bounding box center [239, 283] width 58 height 35
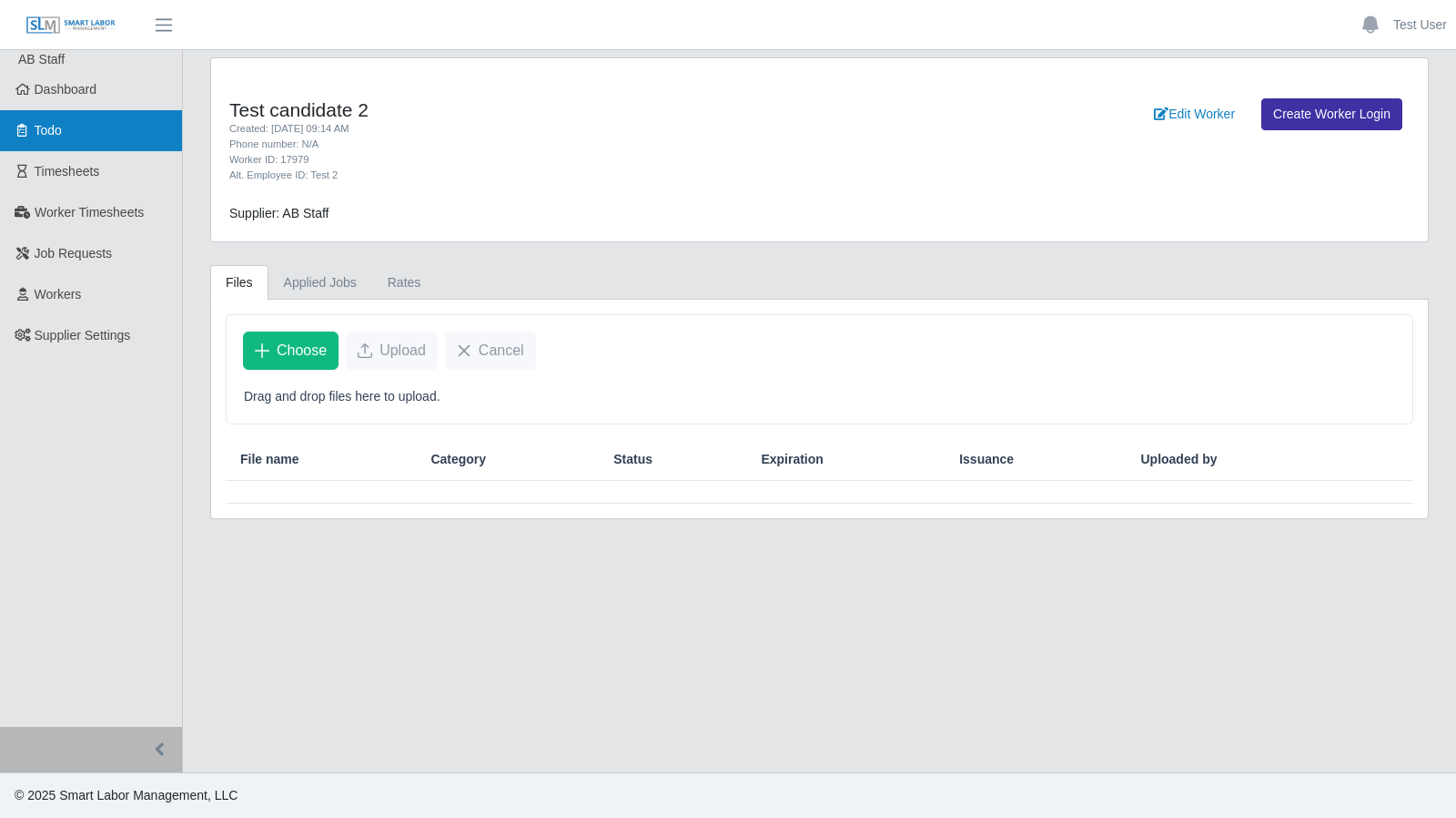
click at [84, 143] on link "Todo" at bounding box center [91, 131] width 182 height 41
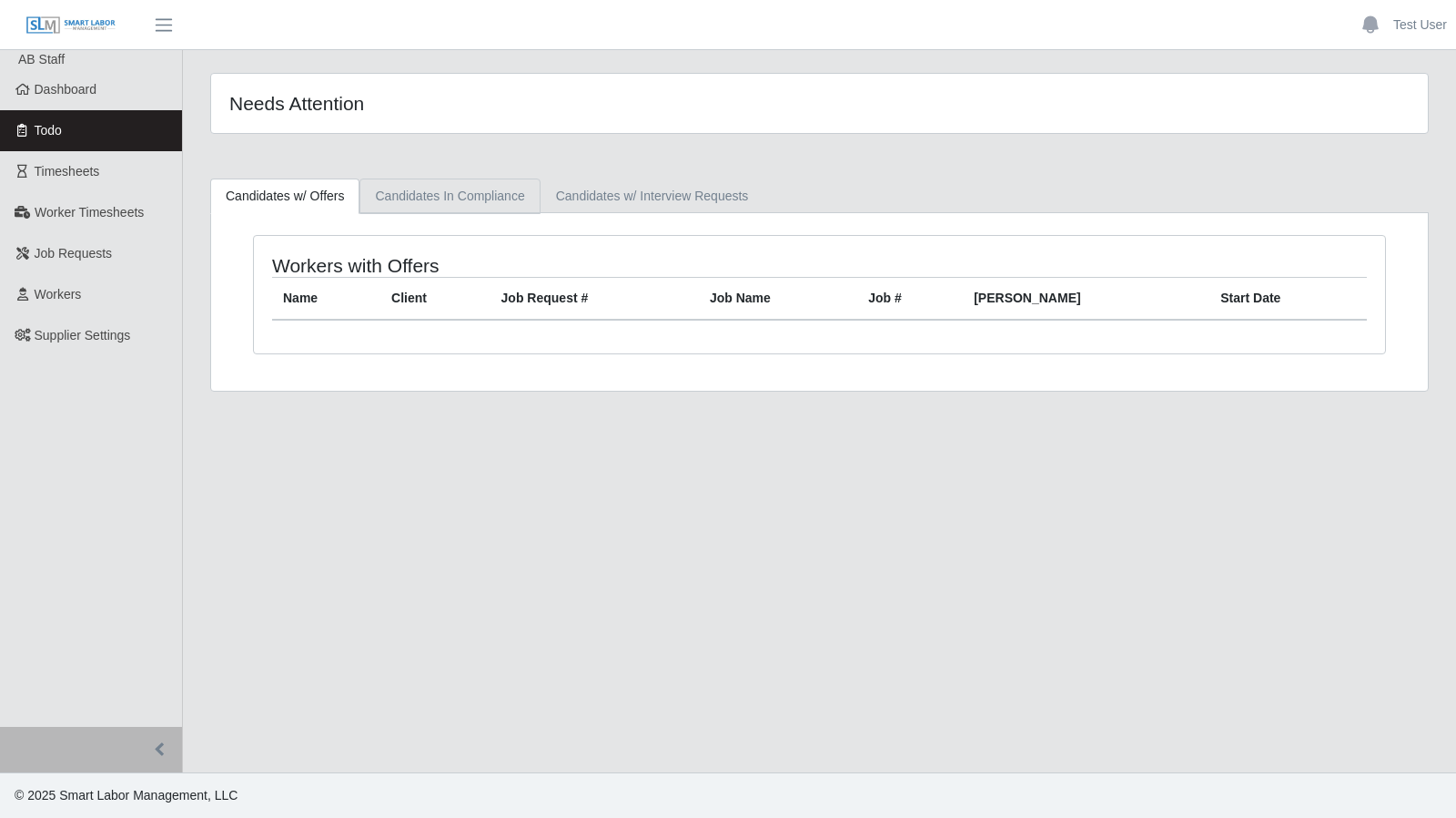
click at [482, 198] on link "Candidates In Compliance" at bounding box center [449, 196] width 180 height 35
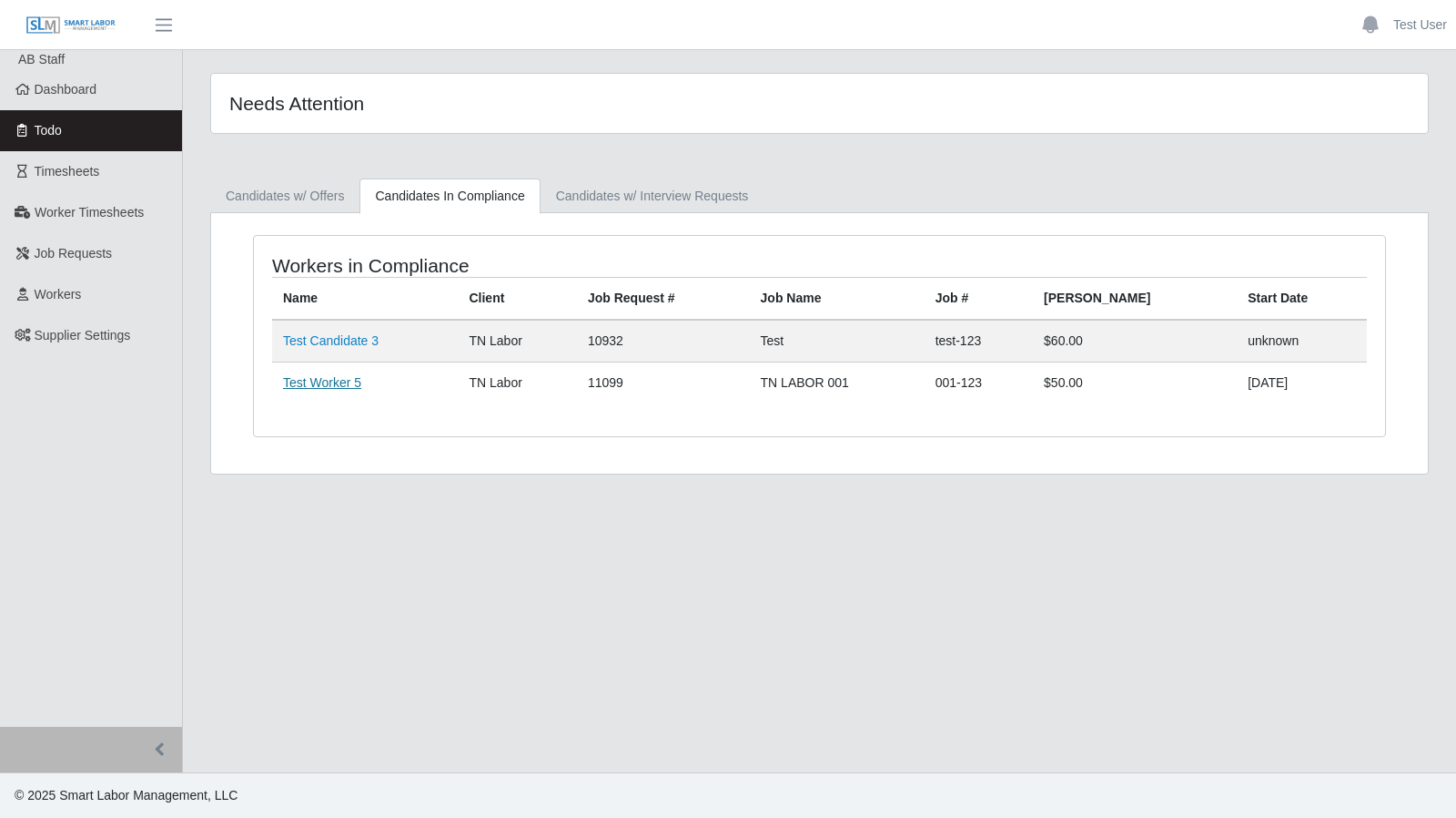
click at [328, 384] on link "Test Worker 5" at bounding box center [323, 382] width 79 height 15
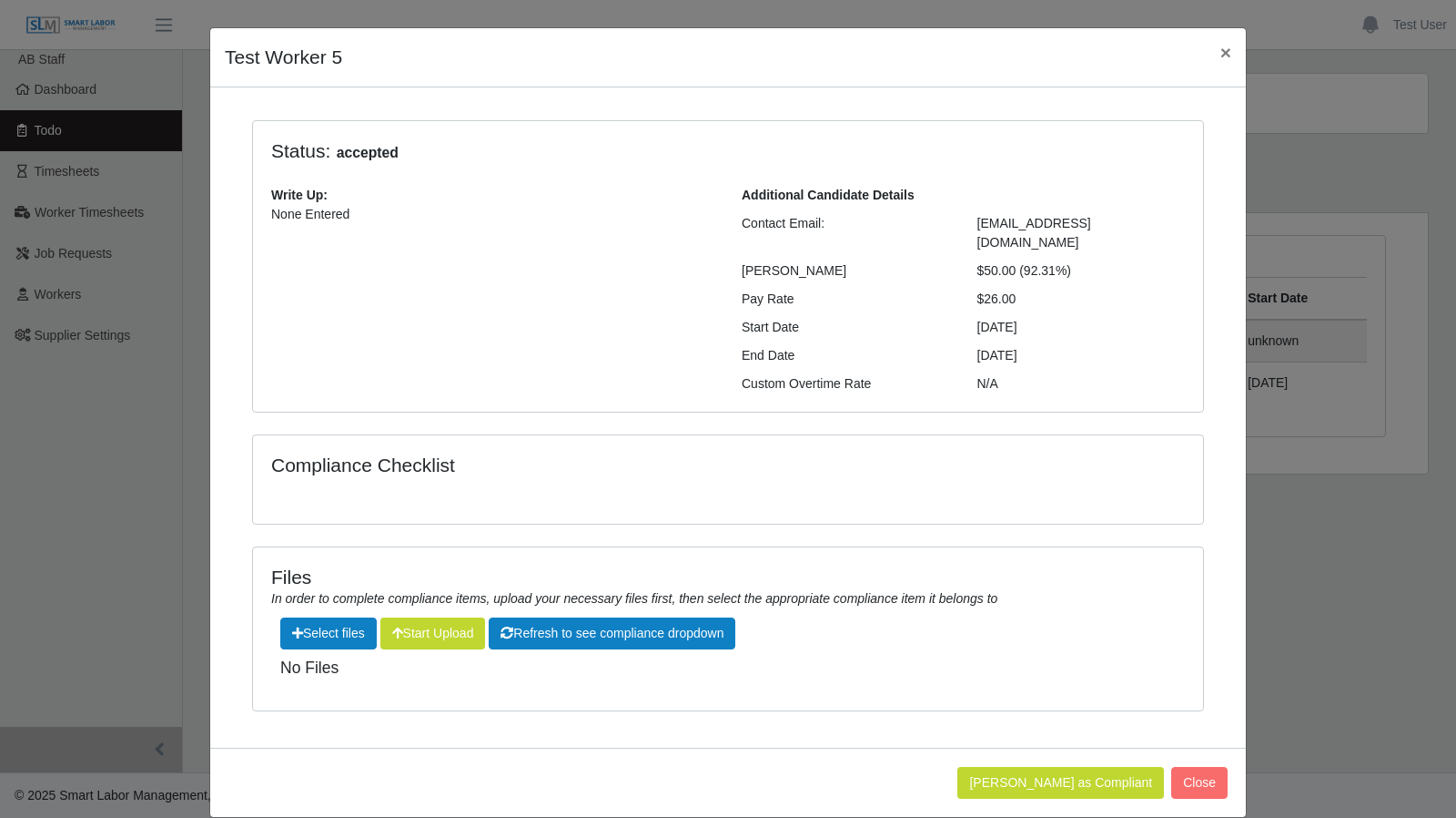
scroll to position [37, 0]
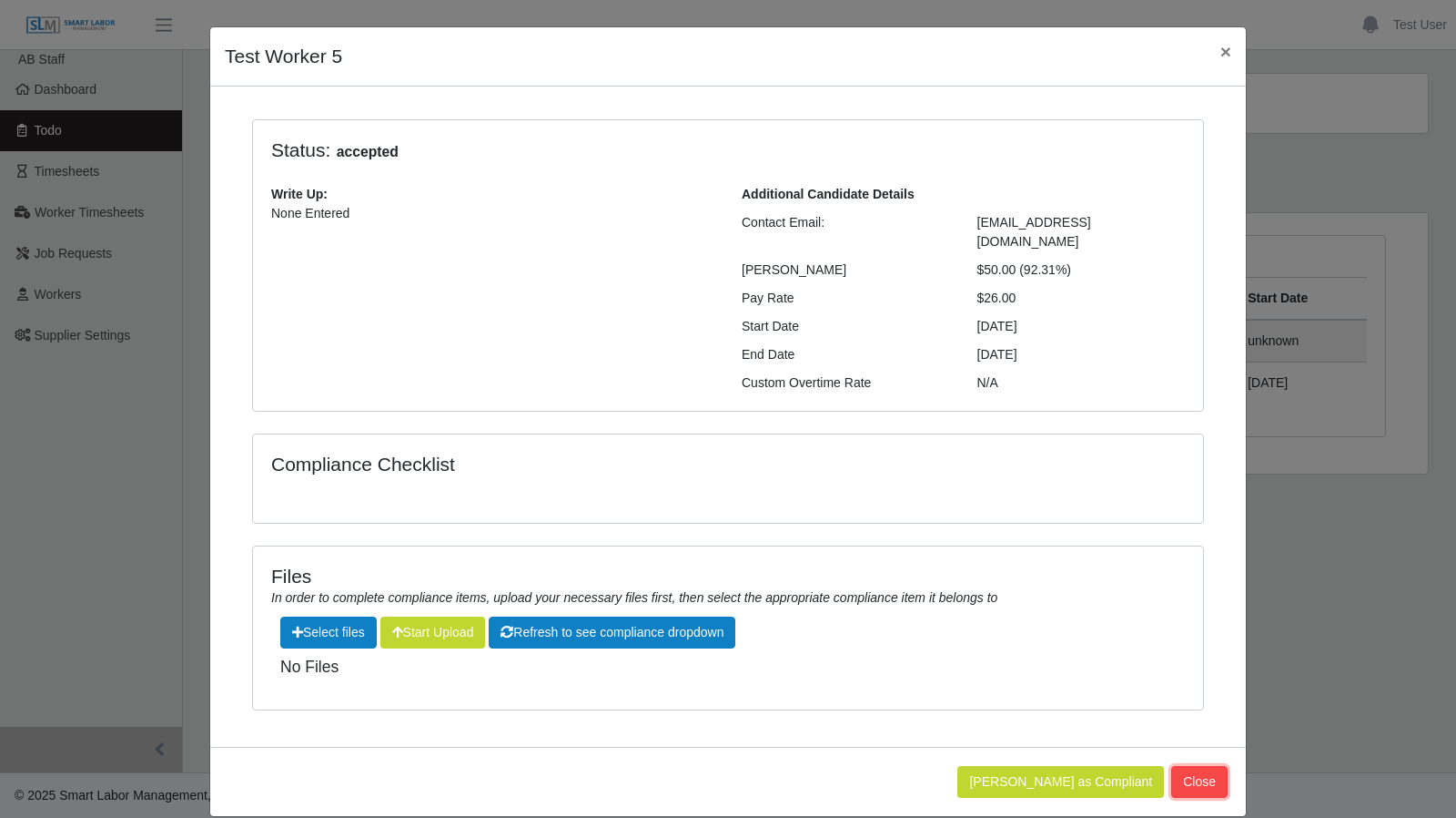
click at [1191, 766] on button "Close" at bounding box center [1198, 782] width 56 height 31
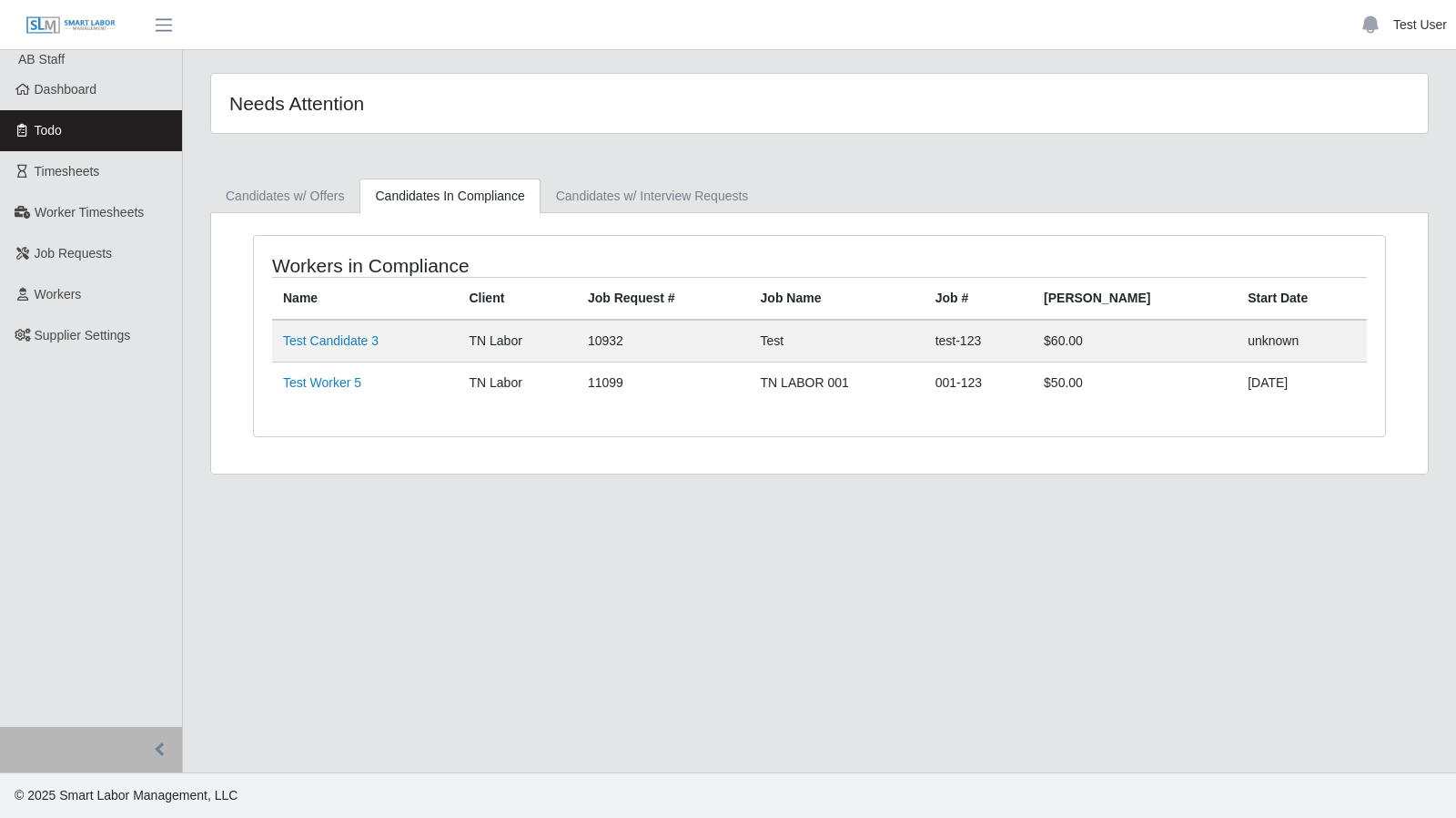
click at [1419, 19] on link "Test User" at bounding box center [1420, 25] width 54 height 19
click at [1355, 136] on link "Logout" at bounding box center [1373, 126] width 163 height 38
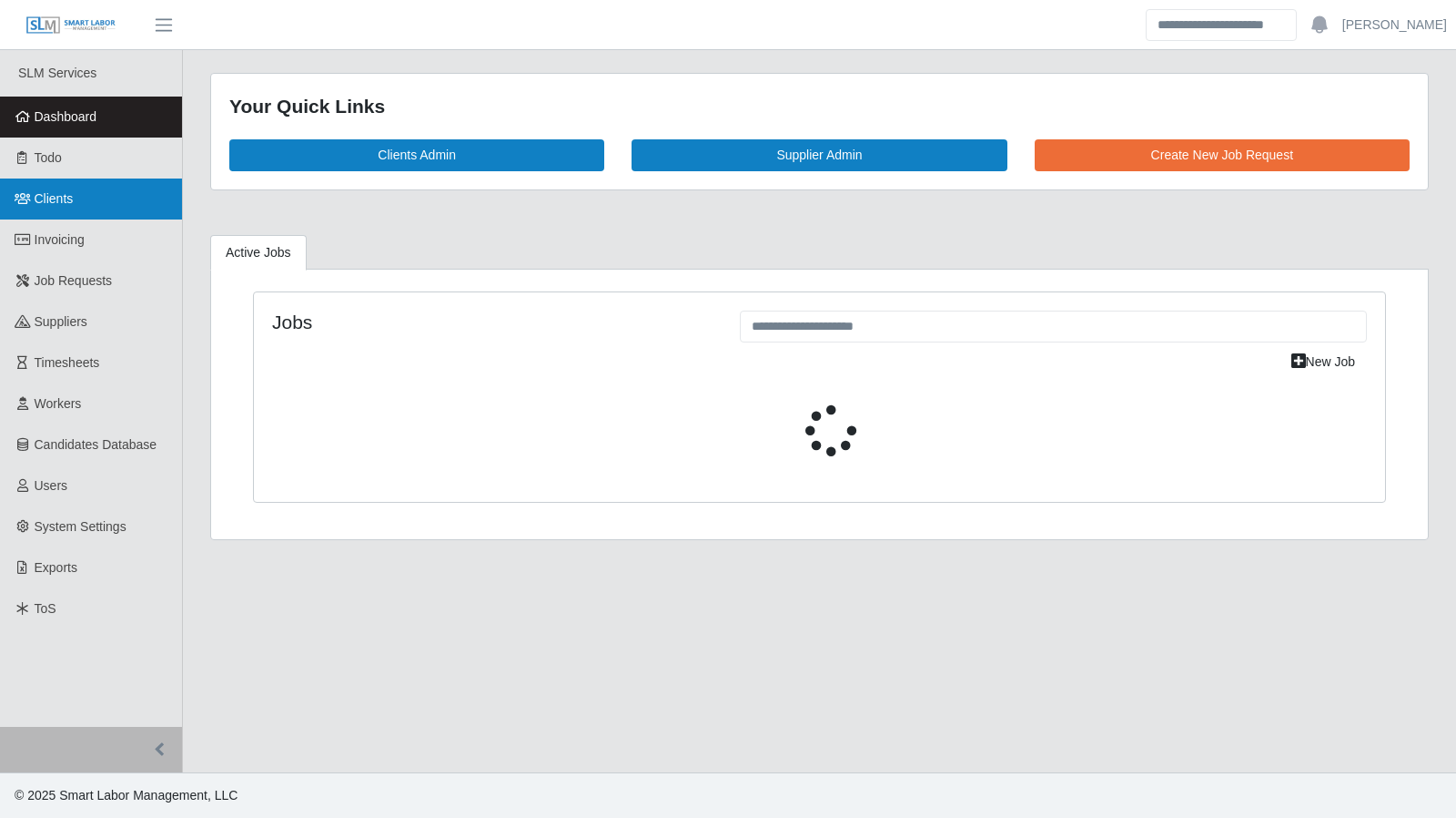
select select "****"
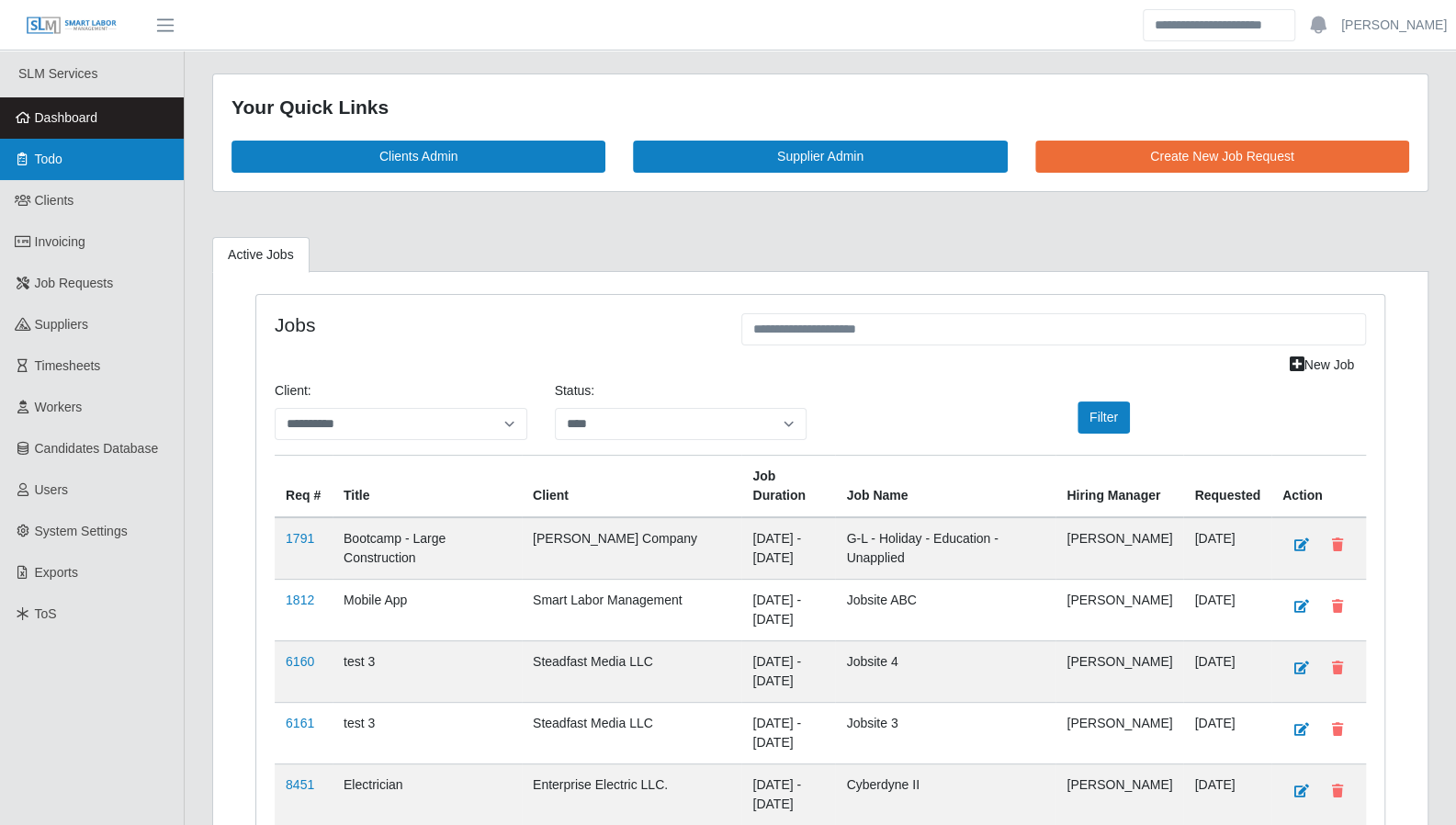
click at [57, 170] on link "Todo" at bounding box center [91, 160] width 184 height 42
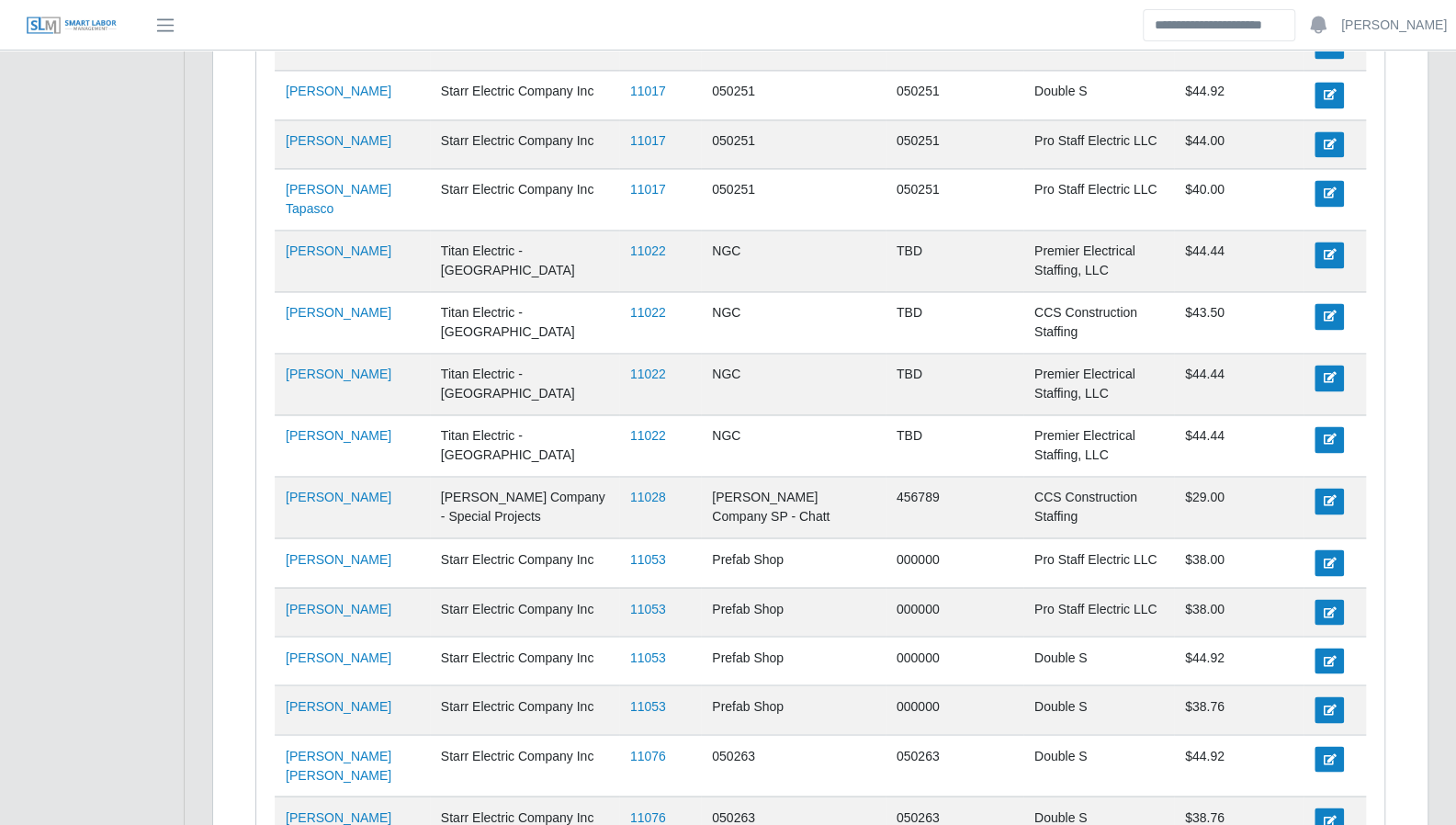
scroll to position [1683, 0]
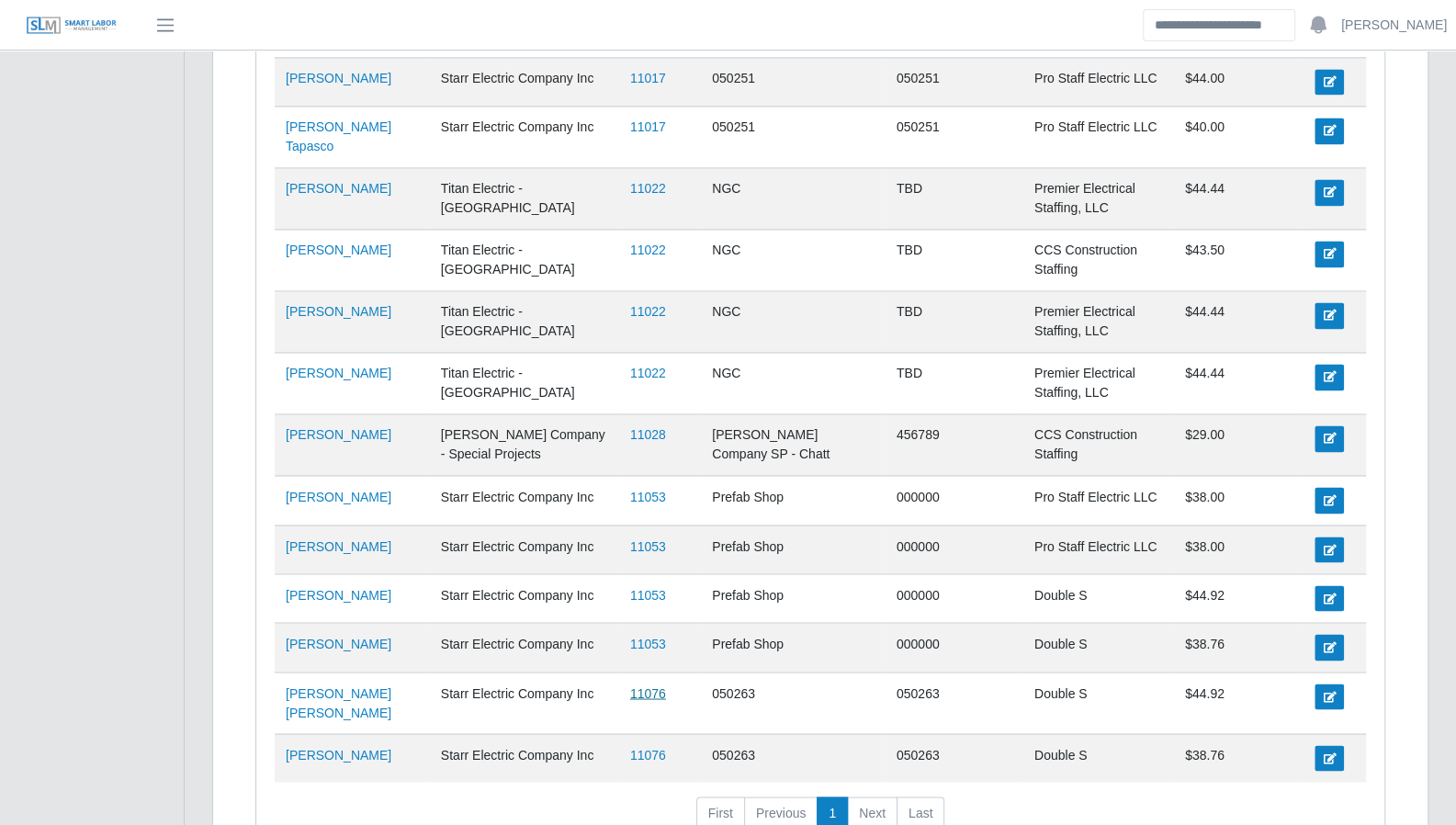
click at [631, 685] on link "11076" at bounding box center [649, 692] width 36 height 15
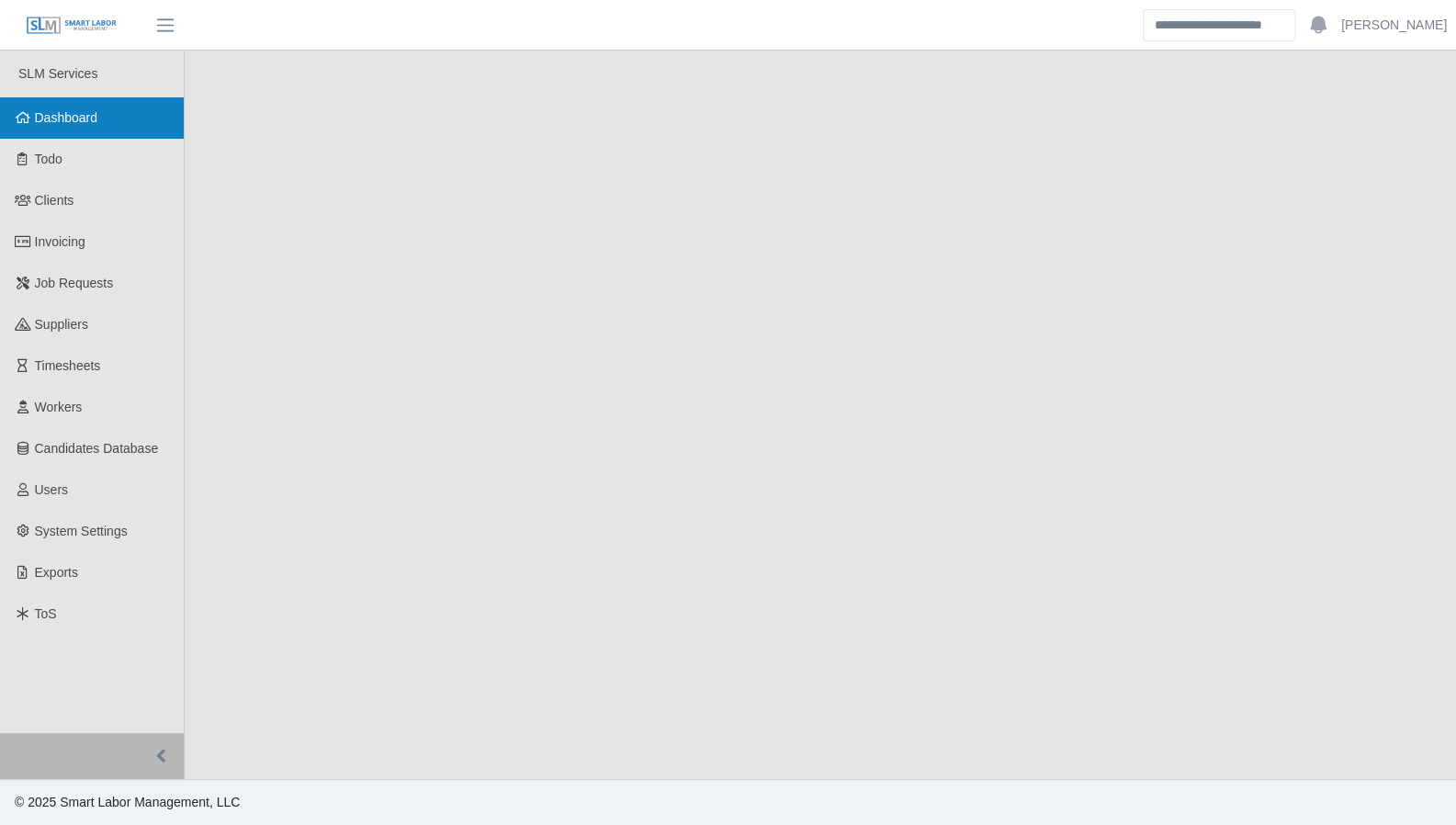
select select "****"
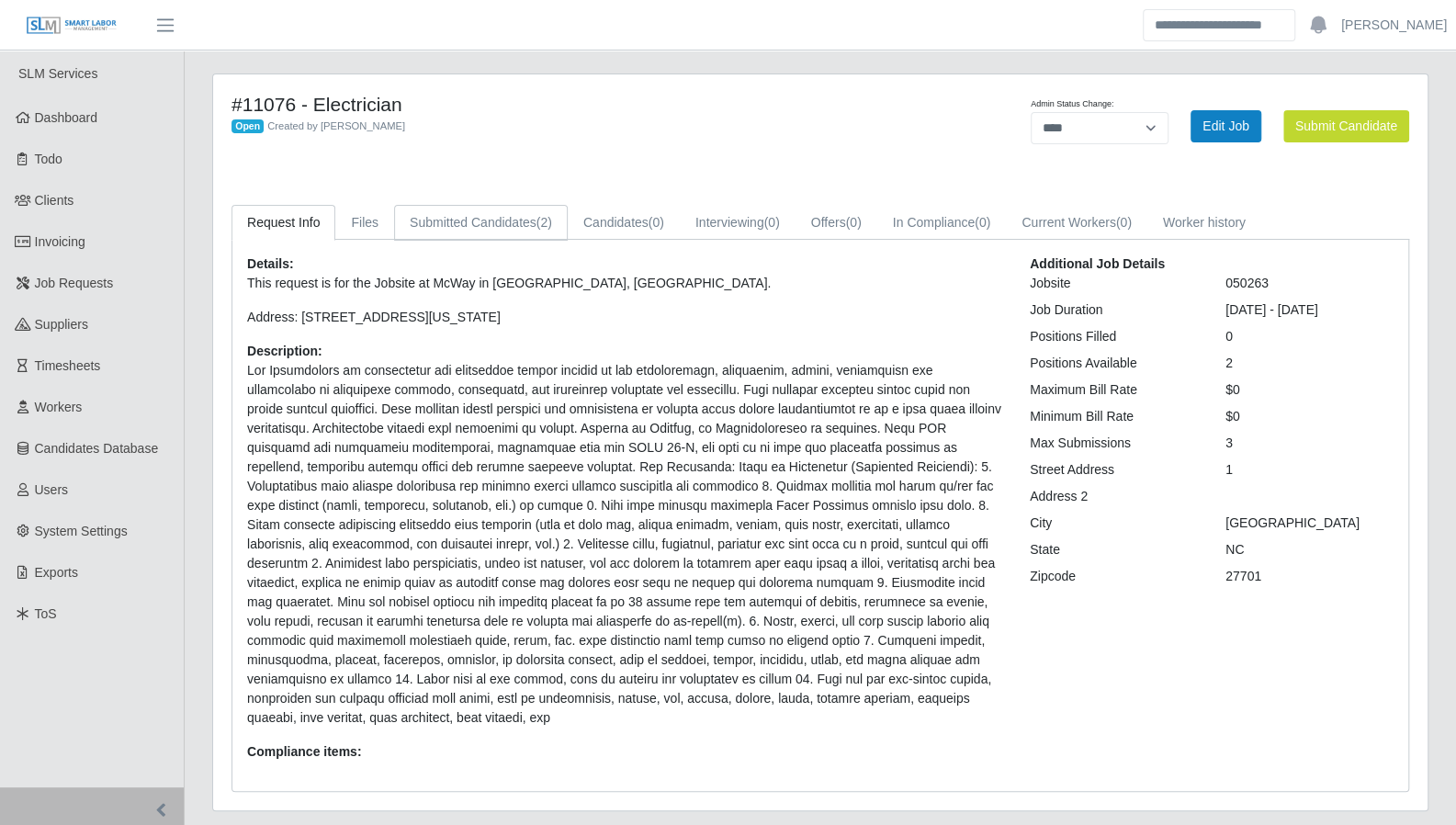
click at [465, 226] on link "Submitted Candidates (2)" at bounding box center [481, 222] width 174 height 36
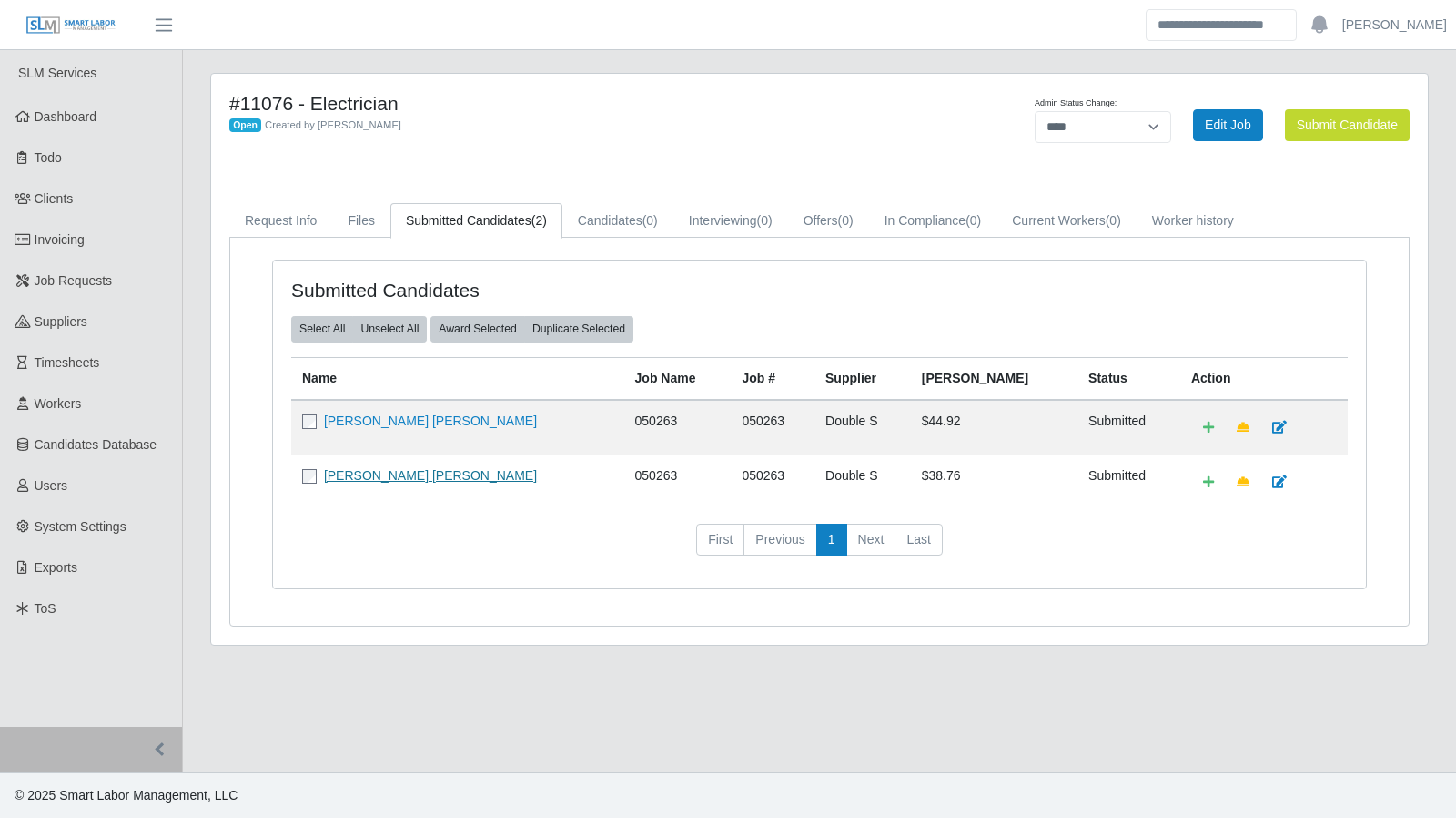
click at [396, 468] on link "Maria Esther Andino Rivas" at bounding box center [430, 474] width 212 height 15
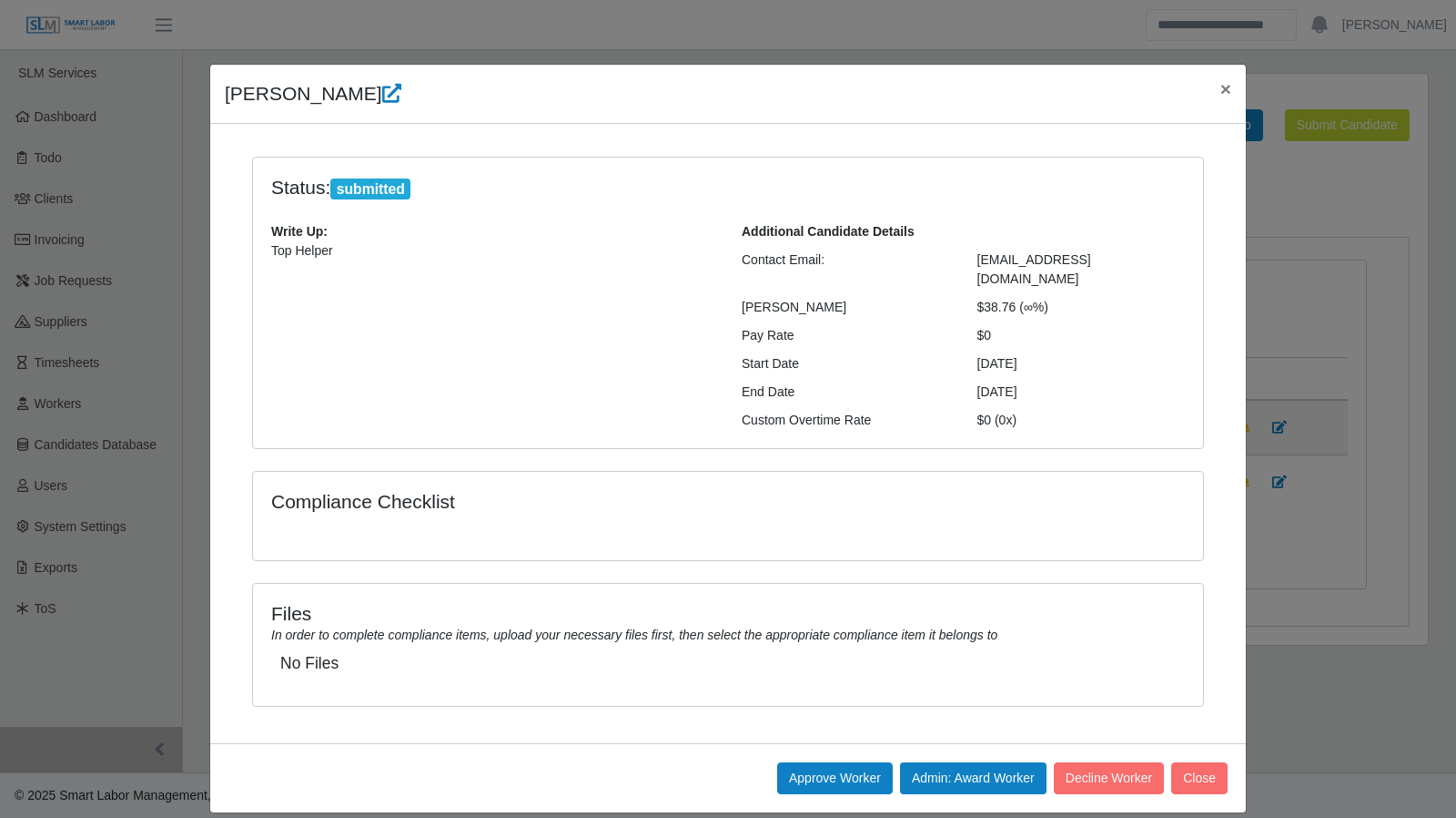
click at [1213, 762] on button "Close" at bounding box center [1198, 778] width 56 height 31
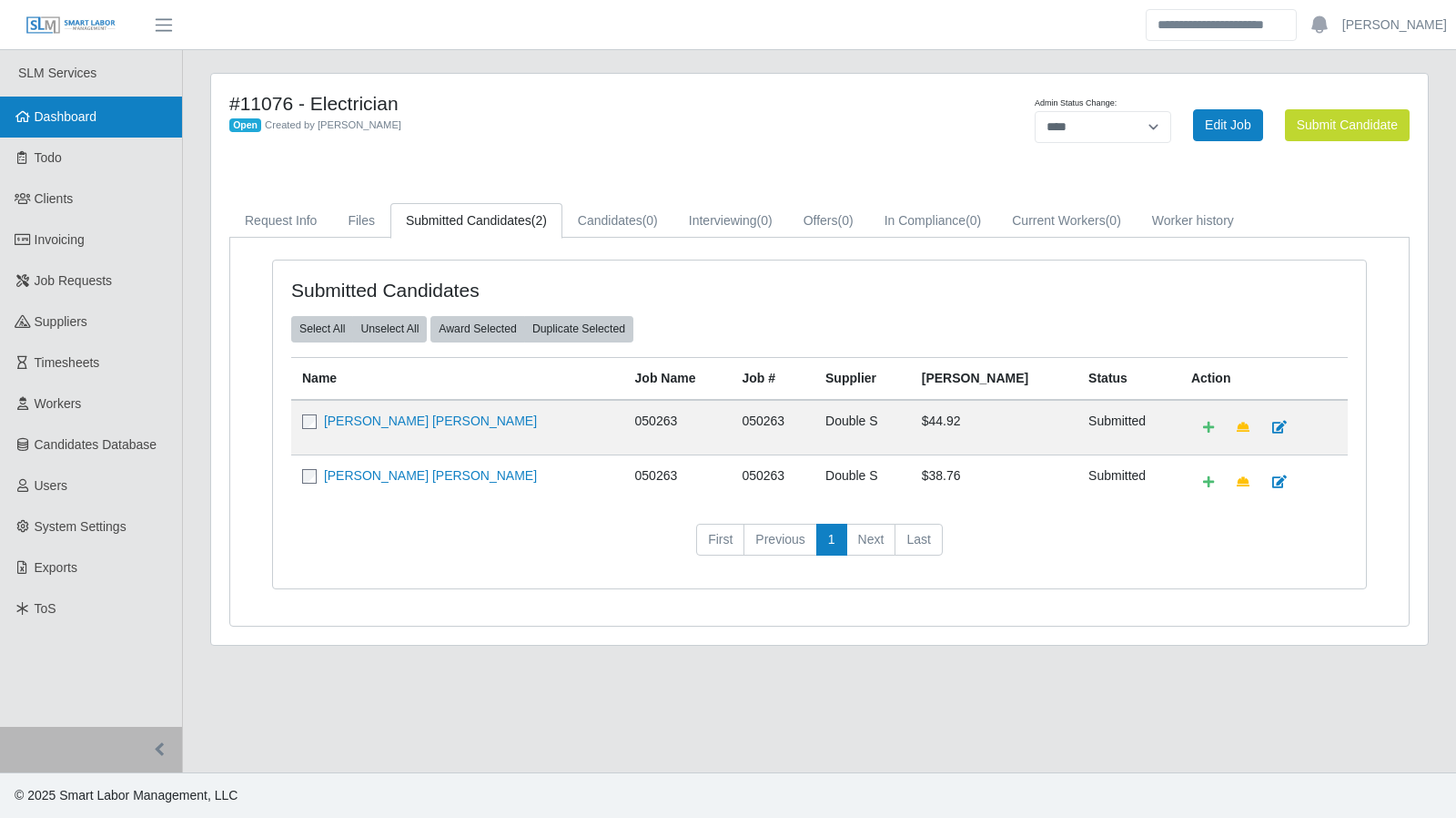
click at [120, 108] on link "Dashboard" at bounding box center [91, 117] width 182 height 41
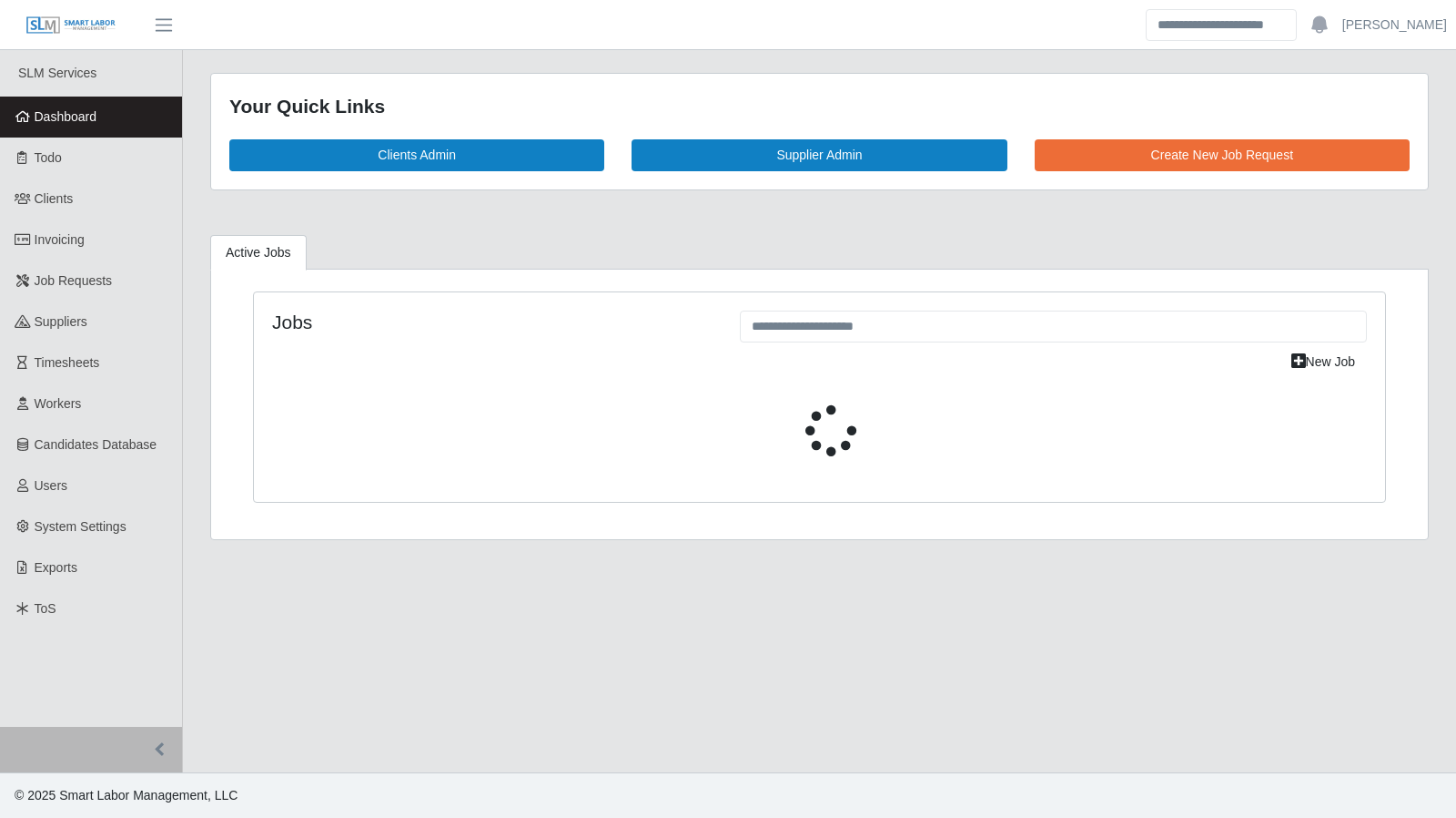
select select "****"
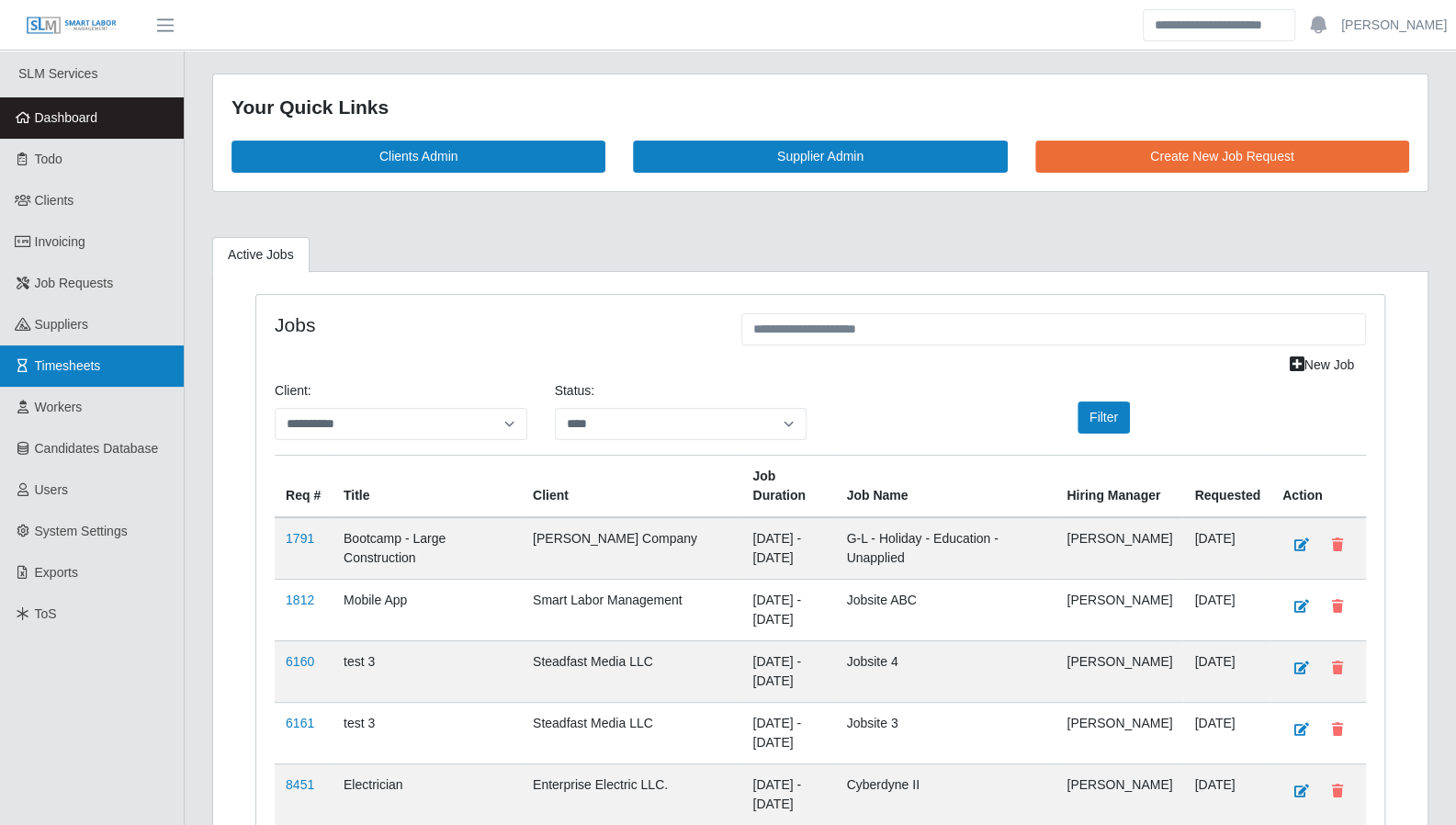
click at [75, 358] on span "Timesheets" at bounding box center [68, 365] width 67 height 15
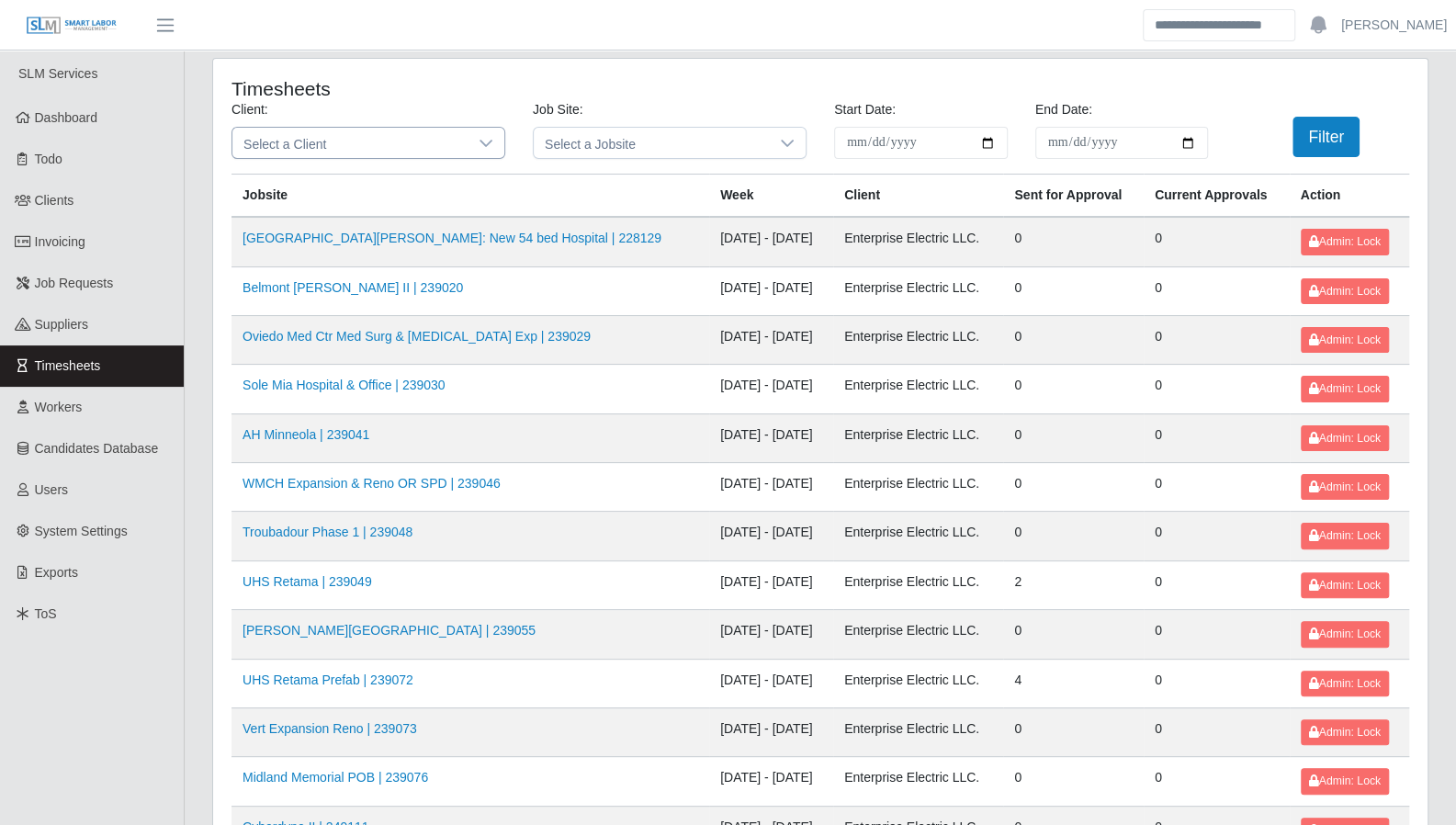
click at [485, 150] on icon at bounding box center [486, 143] width 15 height 15
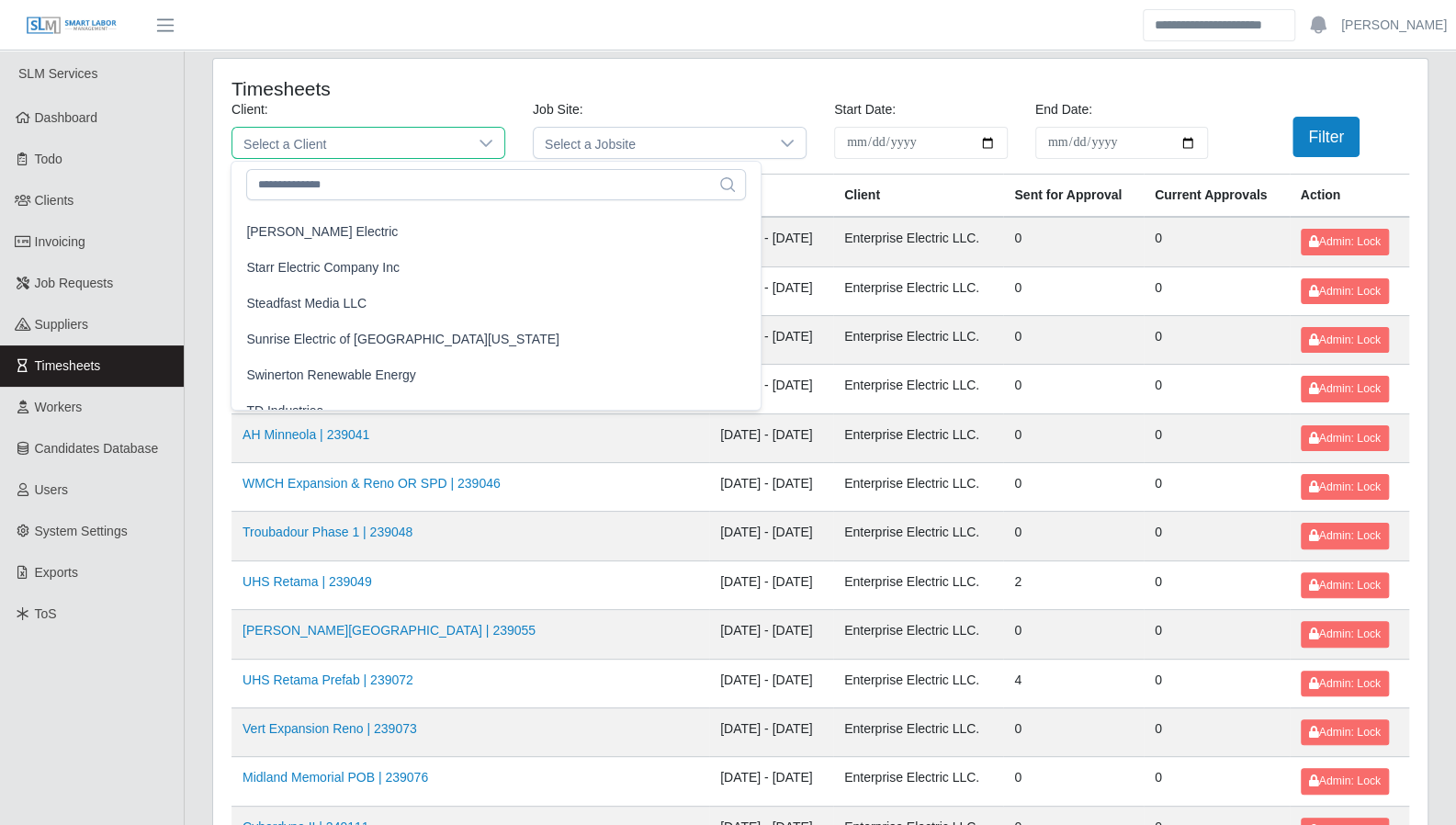
scroll to position [1807, 0]
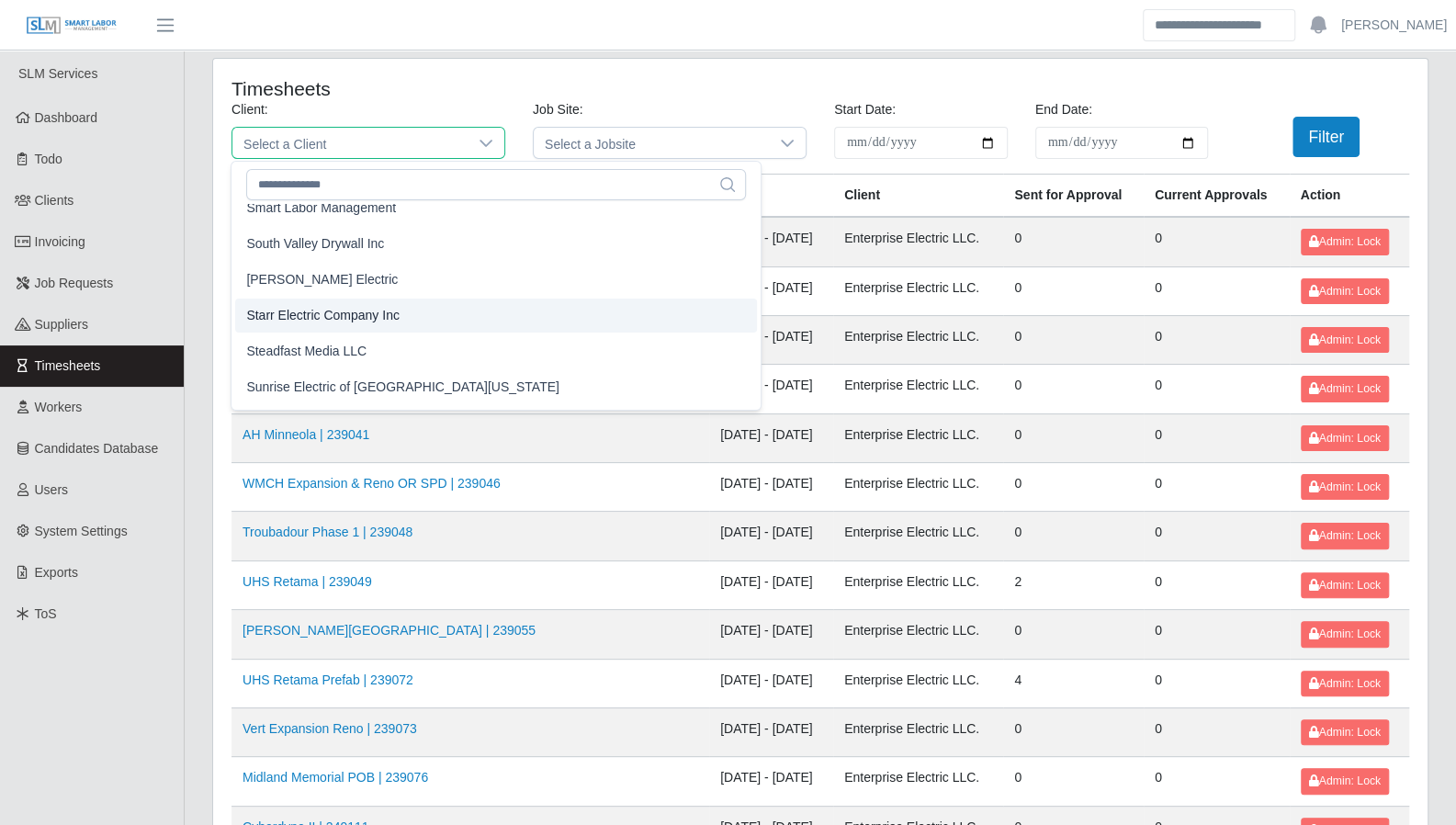
click at [395, 308] on li "Starr Electric Company Inc" at bounding box center [496, 316] width 521 height 34
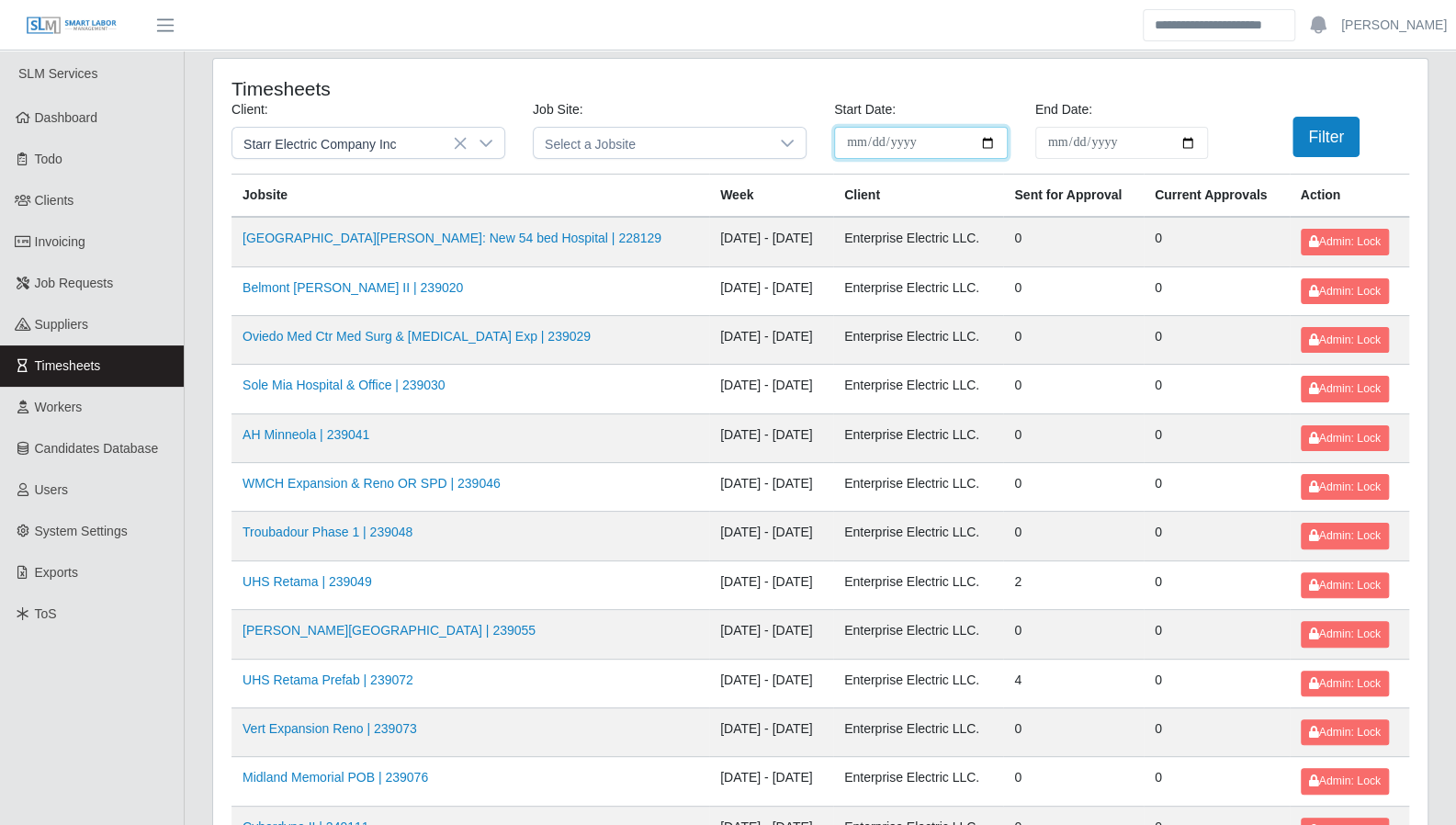
click at [988, 141] on input "**********" at bounding box center [921, 143] width 174 height 32
type input "**********"
click at [1184, 141] on input "End Date:" at bounding box center [1121, 143] width 174 height 32
type input "**********"
click at [1350, 132] on button "Filter" at bounding box center [1326, 136] width 68 height 41
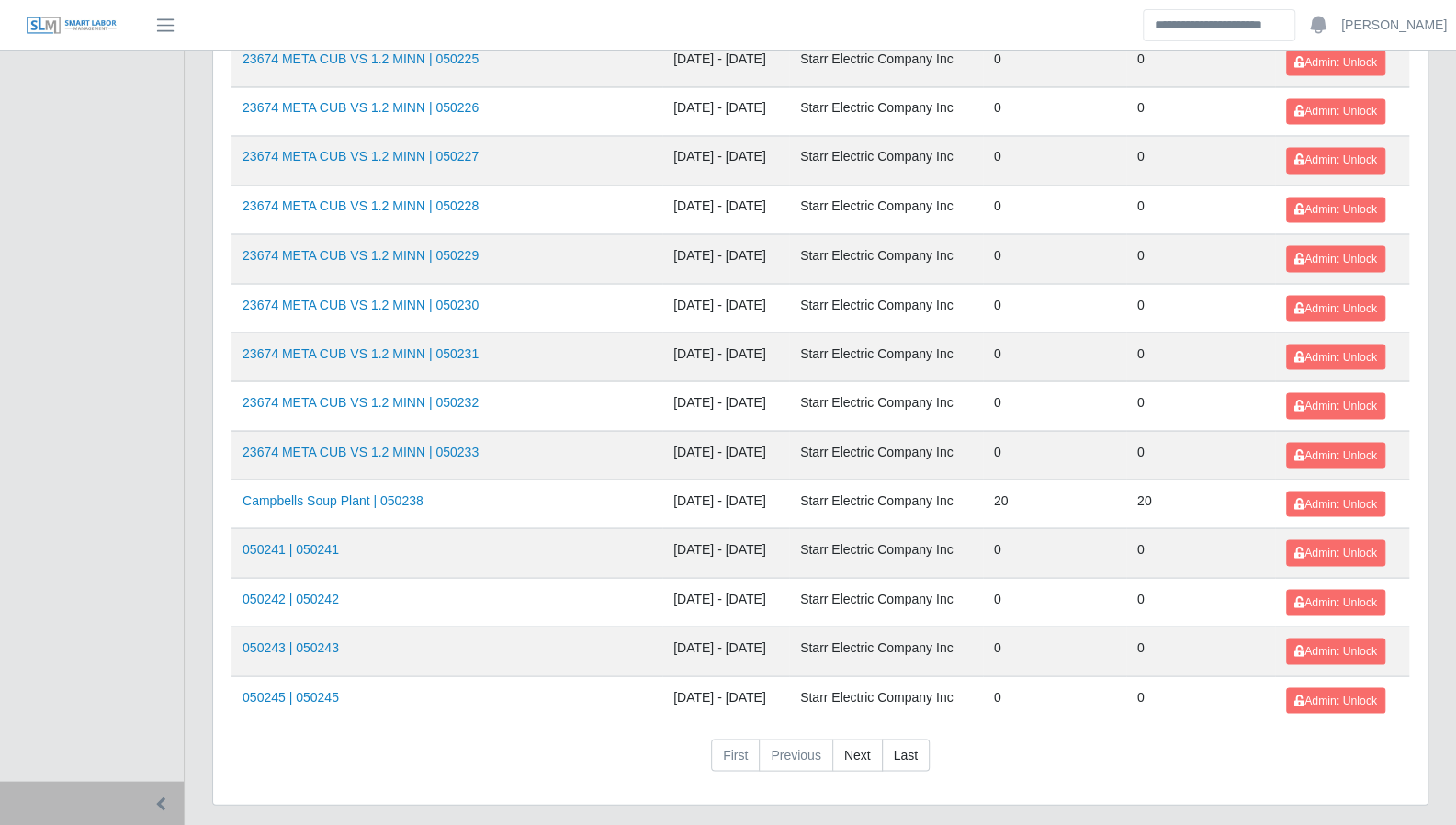
scroll to position [1945, 0]
click at [859, 738] on link "Next" at bounding box center [857, 754] width 51 height 33
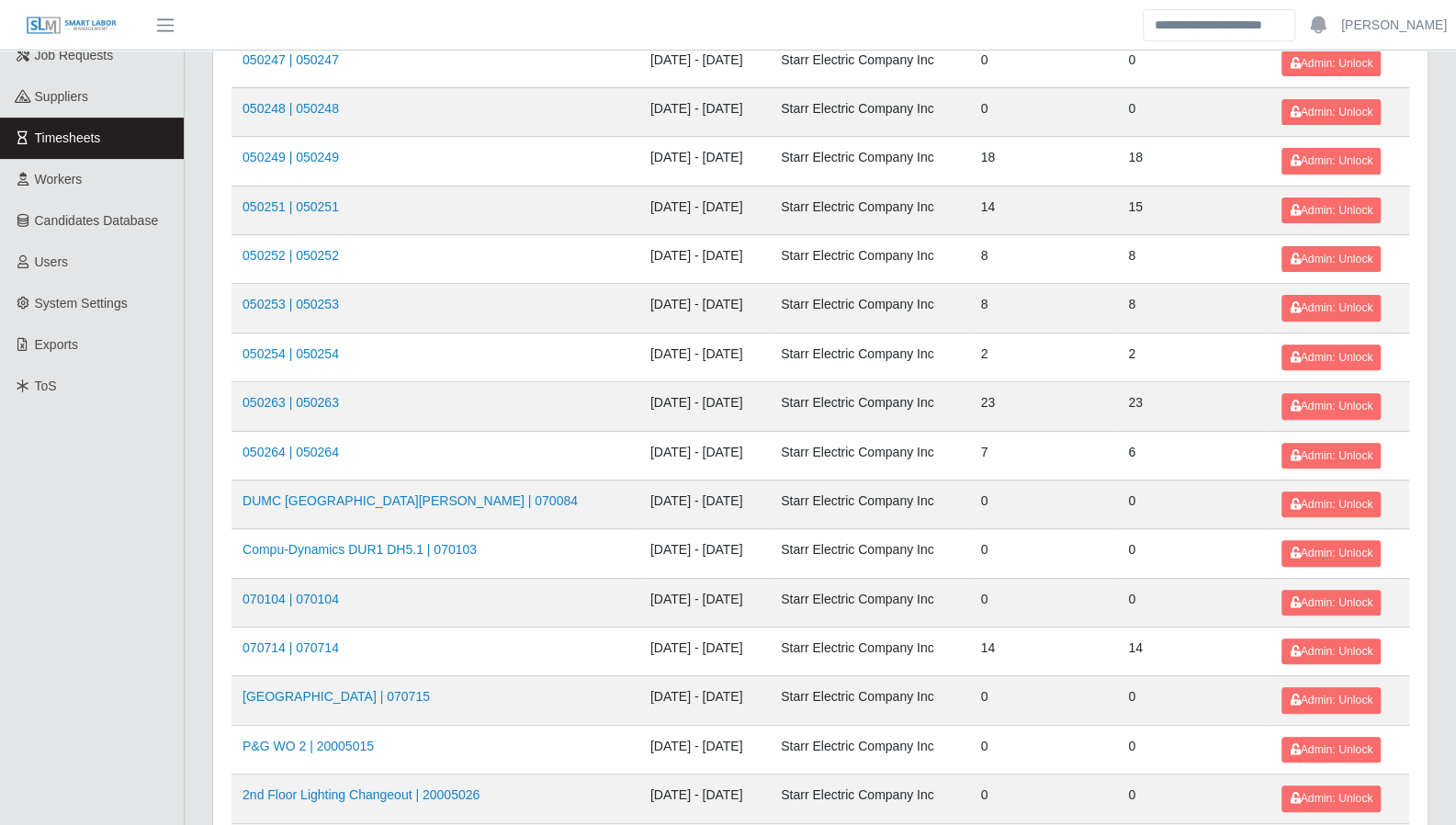
scroll to position [224, 0]
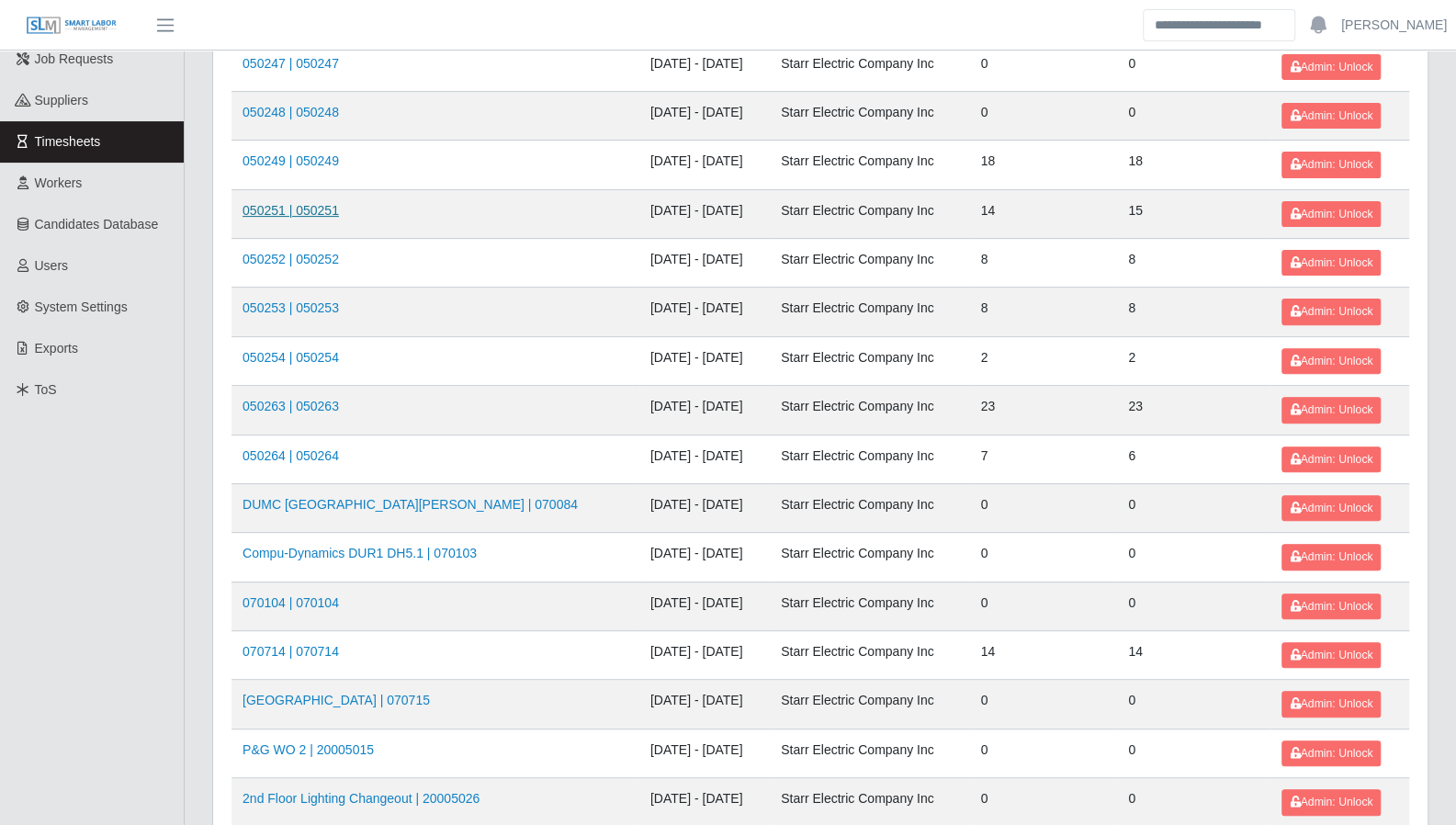
click at [322, 211] on link "050251 | 050251" at bounding box center [290, 209] width 96 height 15
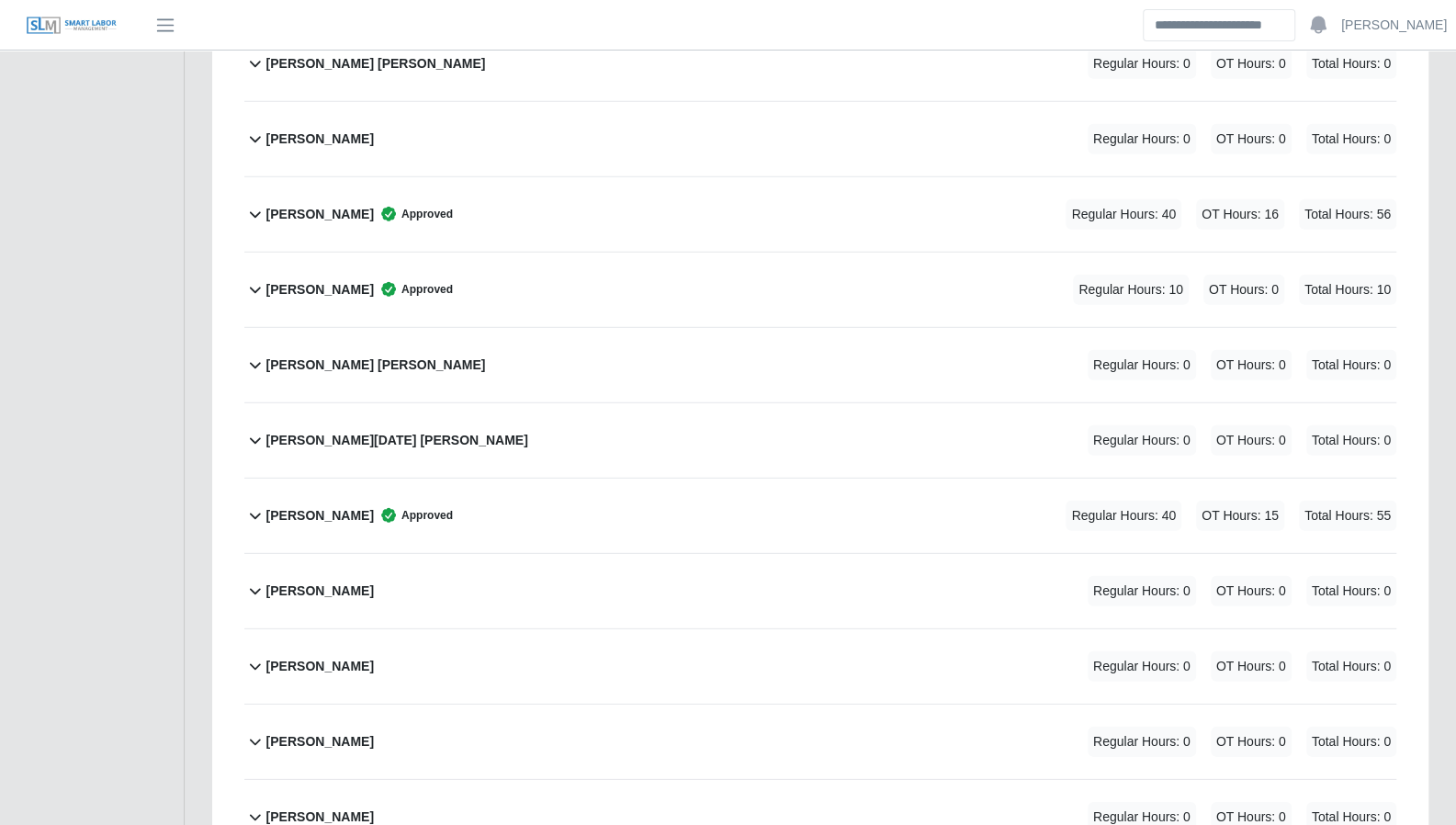
scroll to position [3076, 0]
click at [260, 282] on icon at bounding box center [255, 288] width 22 height 22
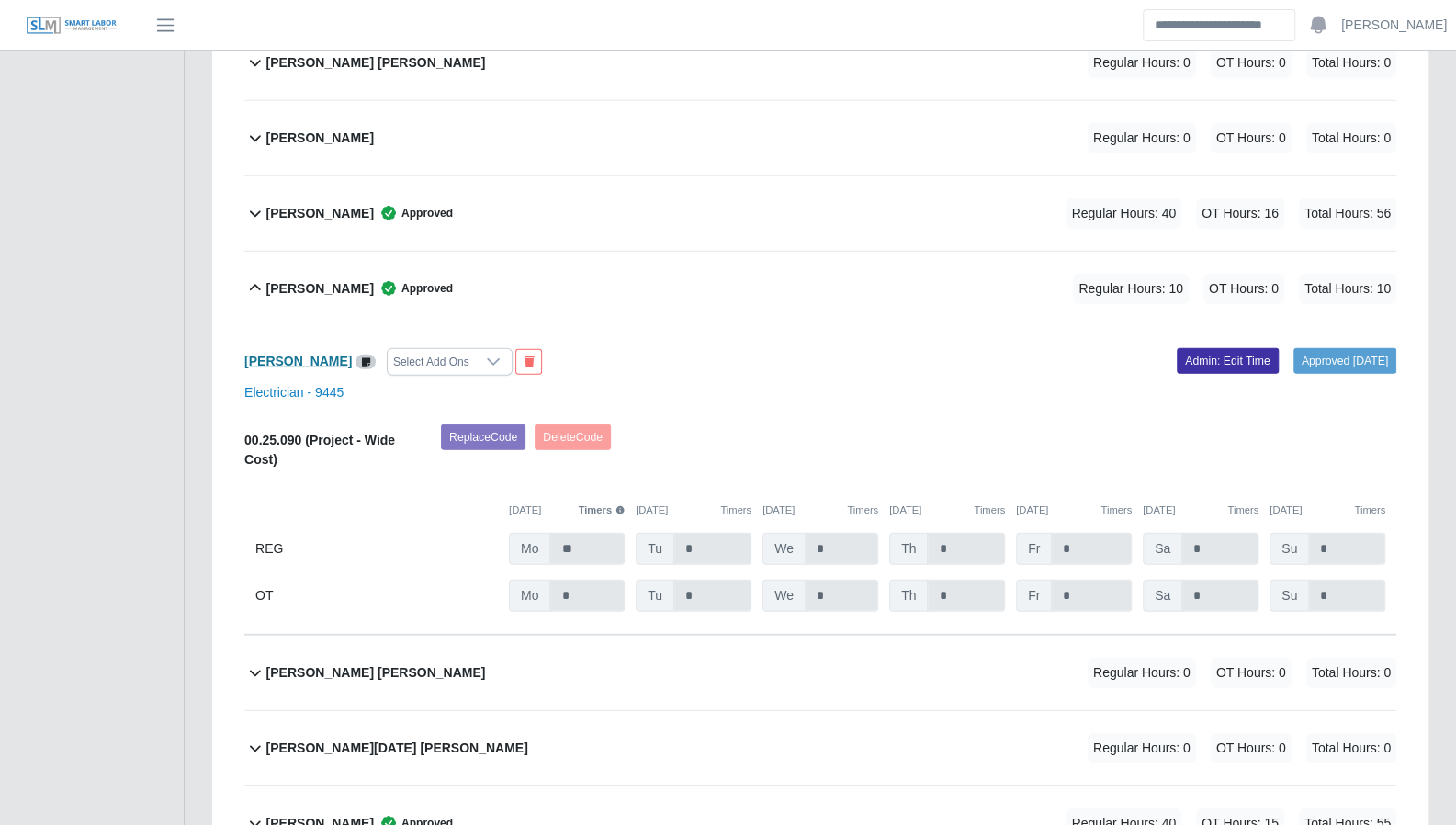
click at [300, 353] on b "Omar Gonzales" at bounding box center [298, 360] width 107 height 15
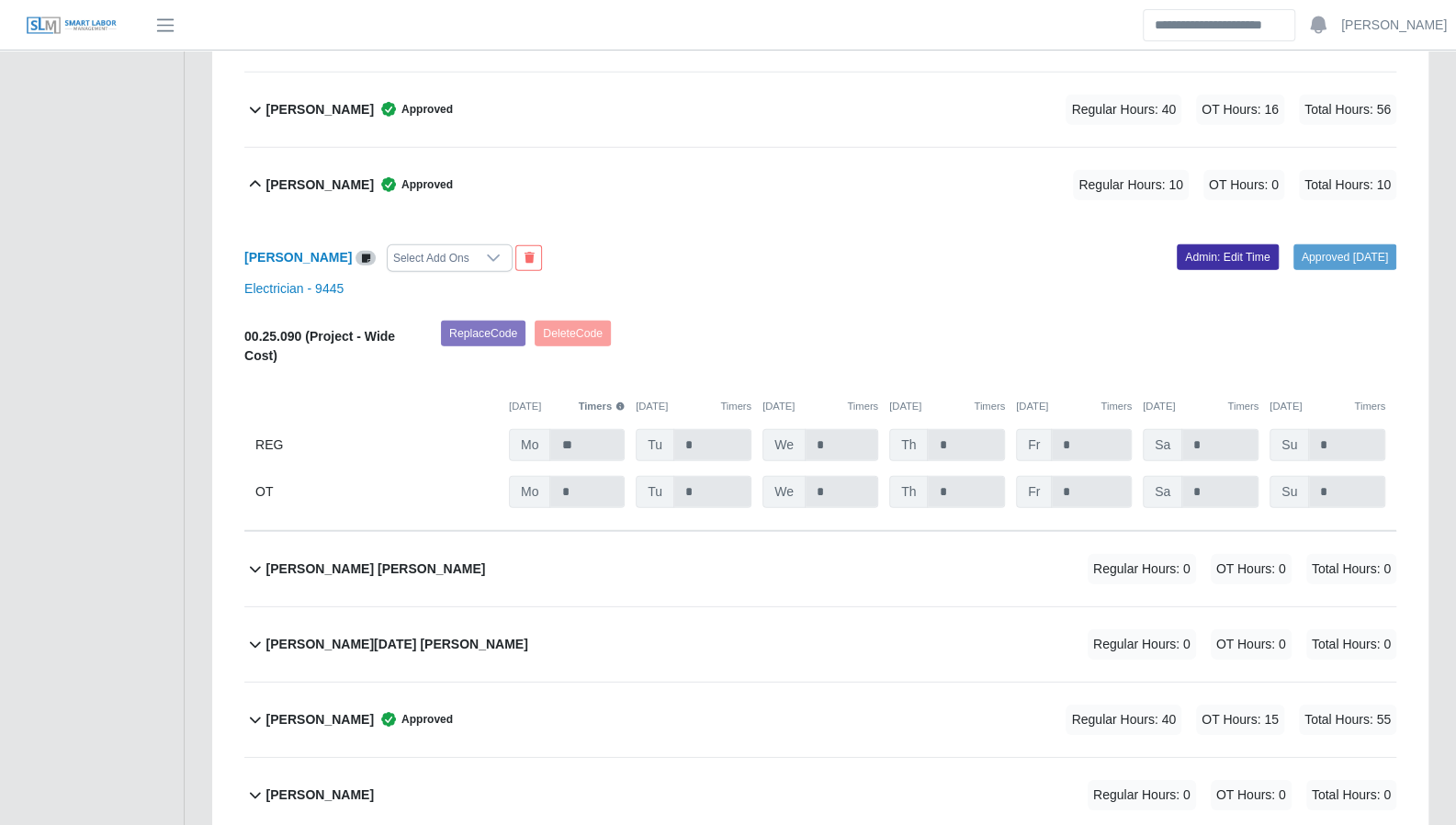
scroll to position [3218, 0]
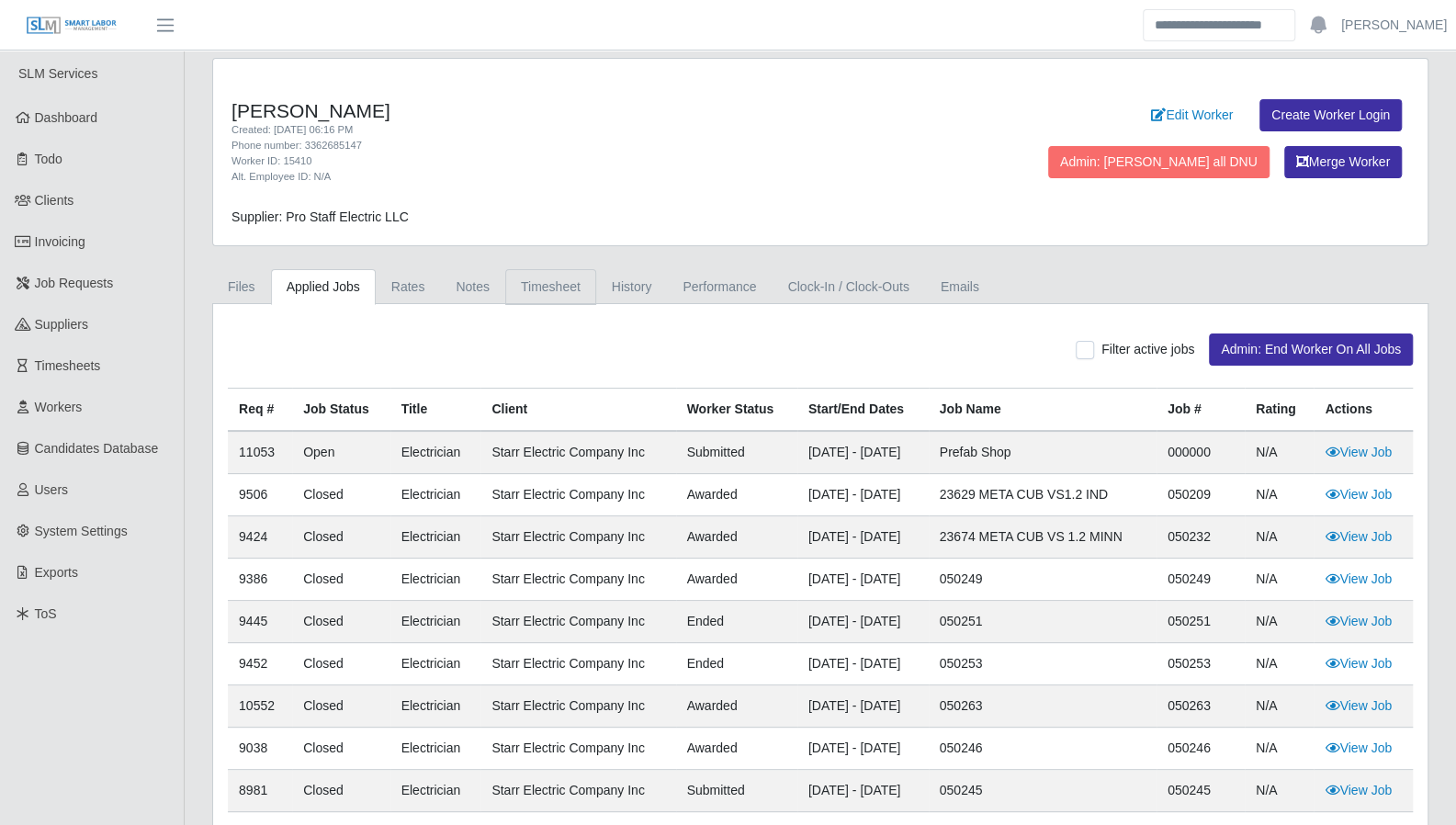
click at [537, 271] on link "Timesheet" at bounding box center [551, 287] width 91 height 36
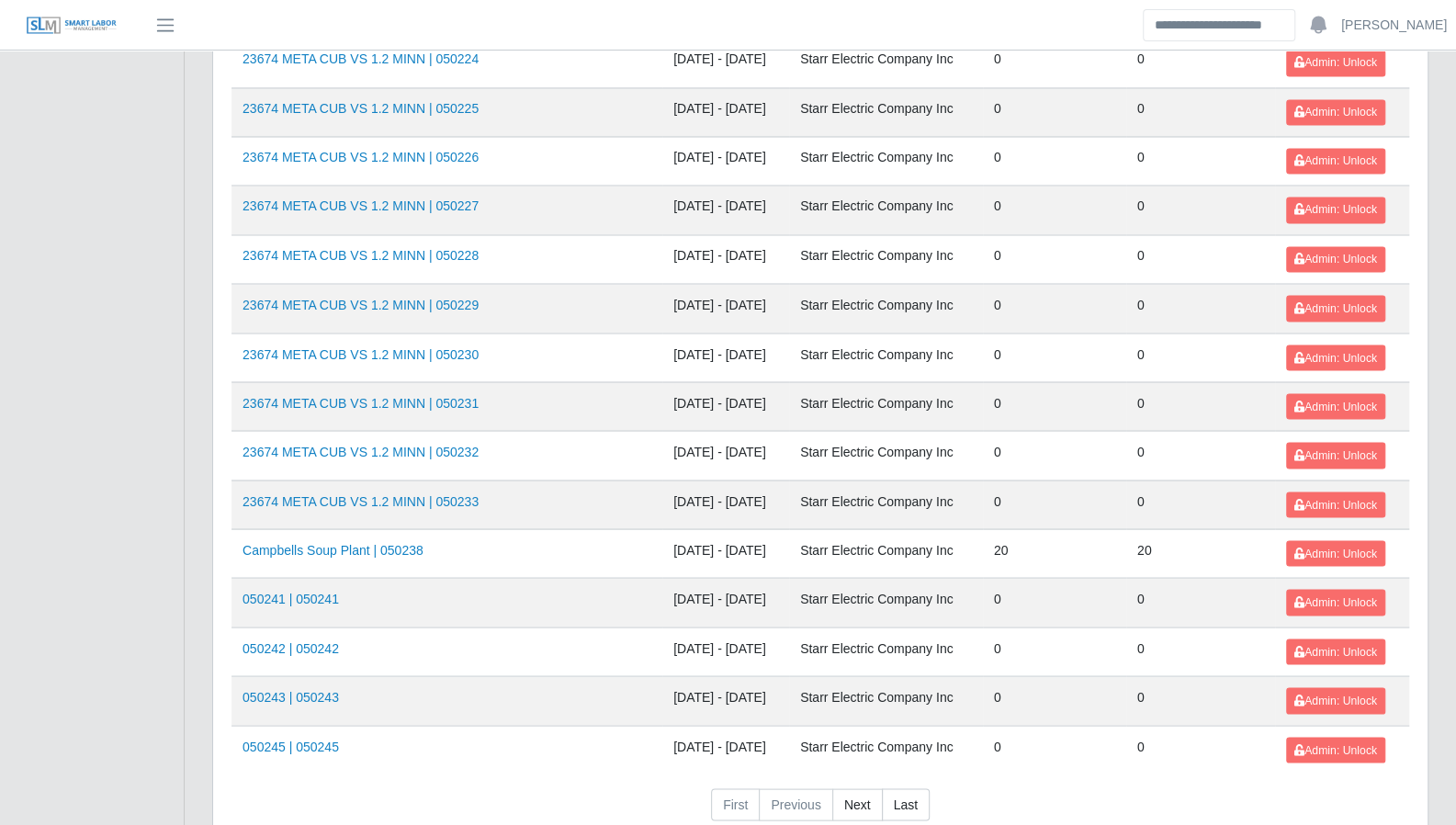
scroll to position [1910, 0]
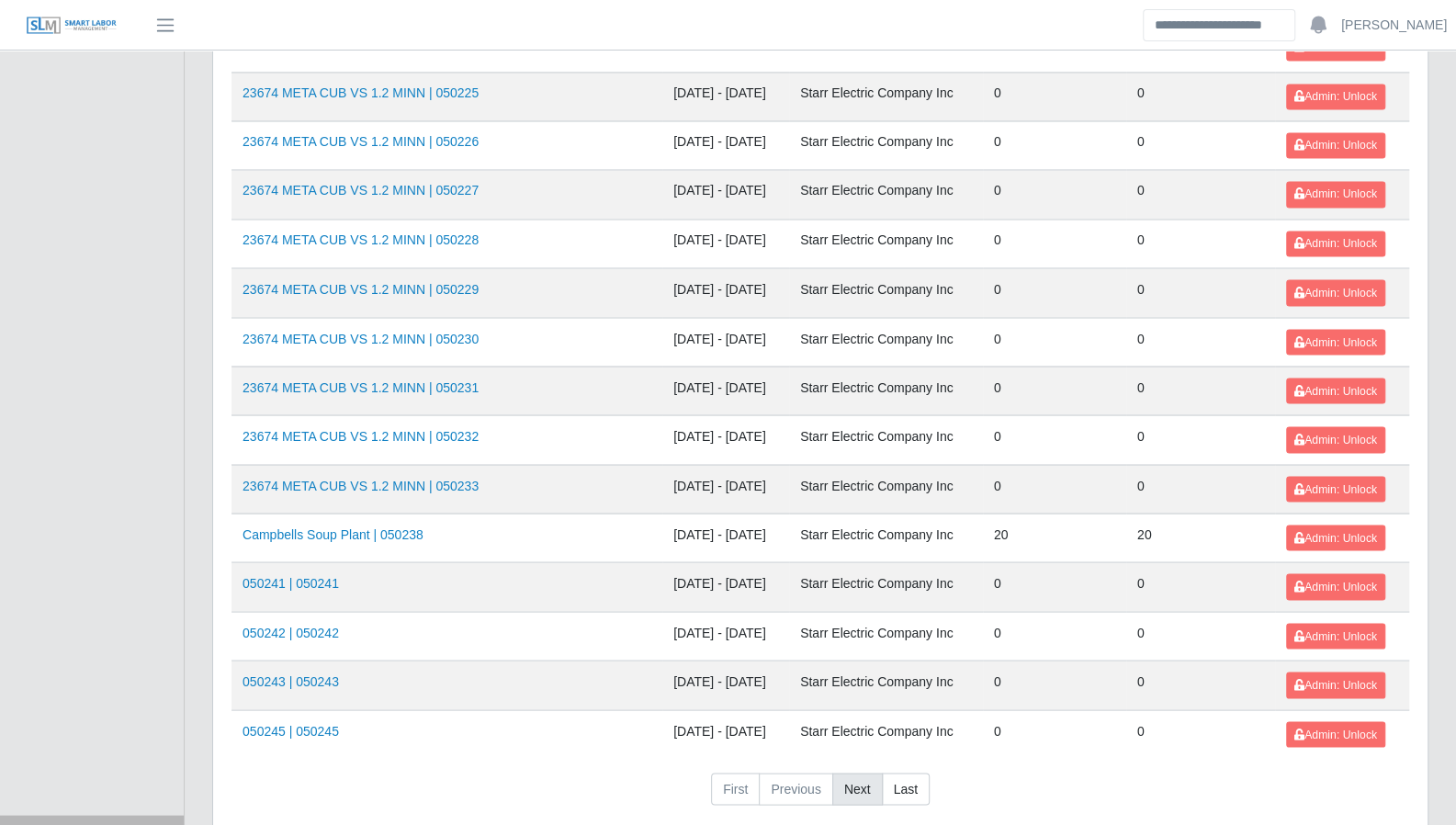
click at [852, 772] on link "Next" at bounding box center [857, 788] width 51 height 33
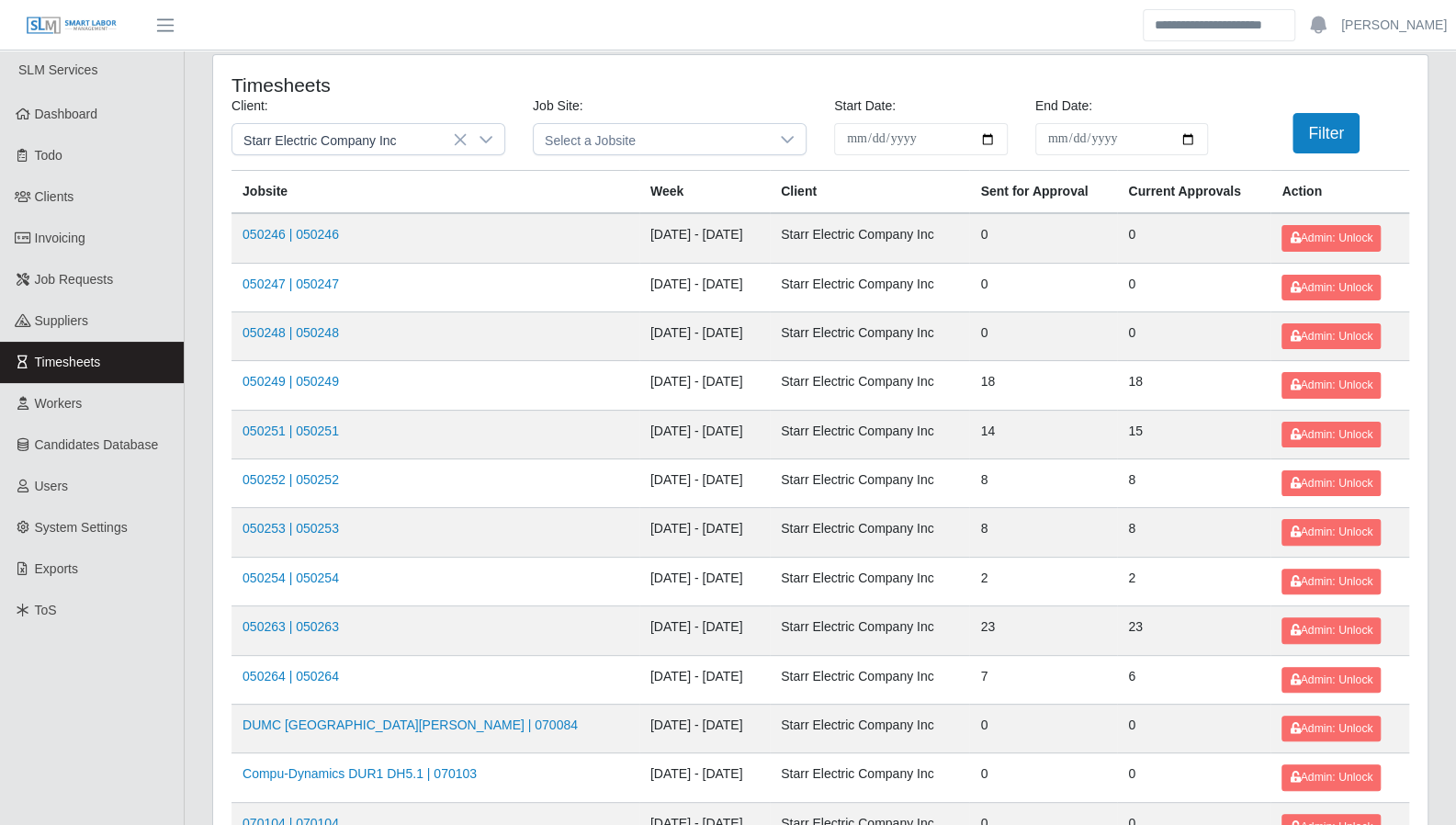
scroll to position [0, 0]
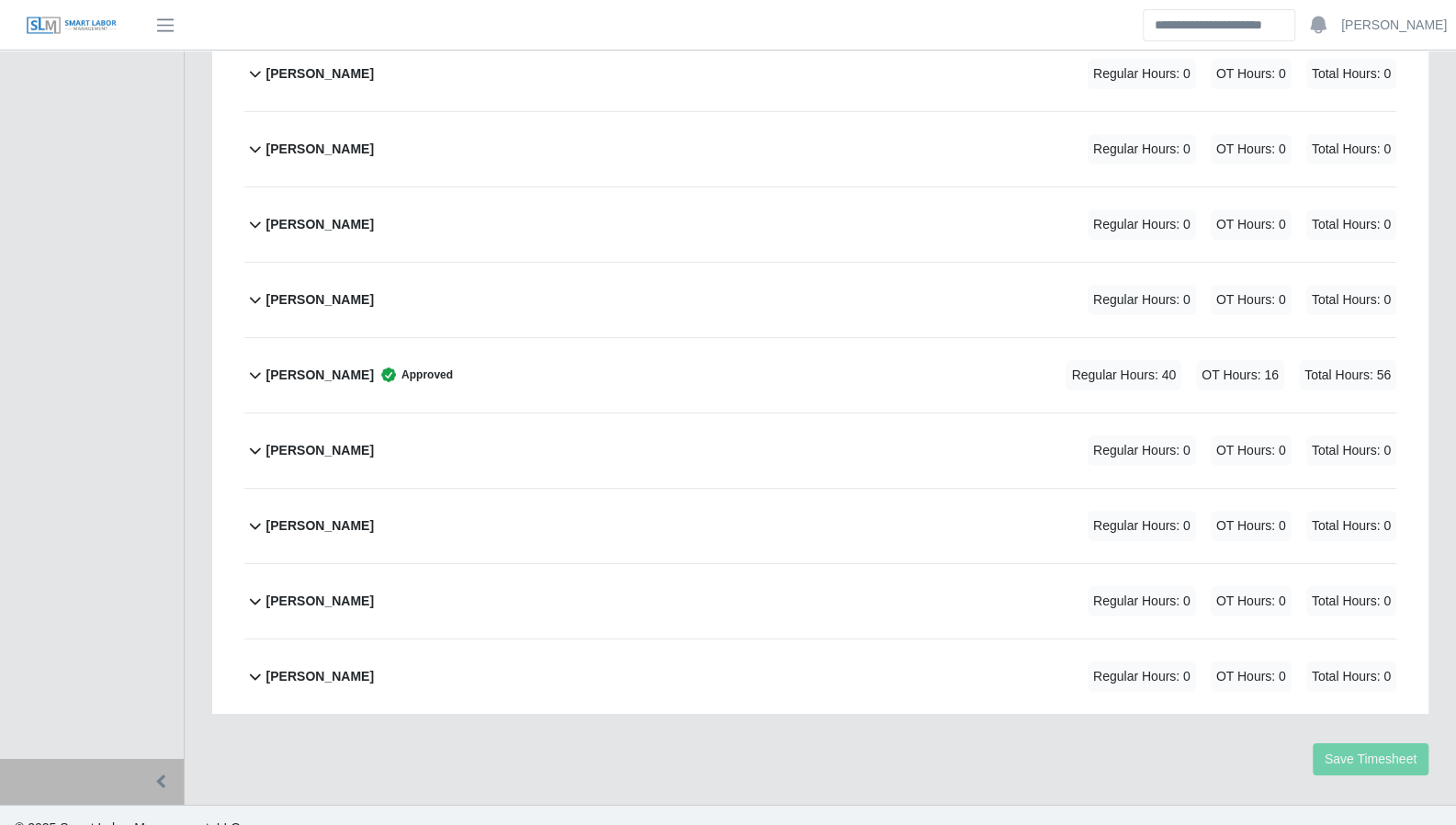
scroll to position [3824, 0]
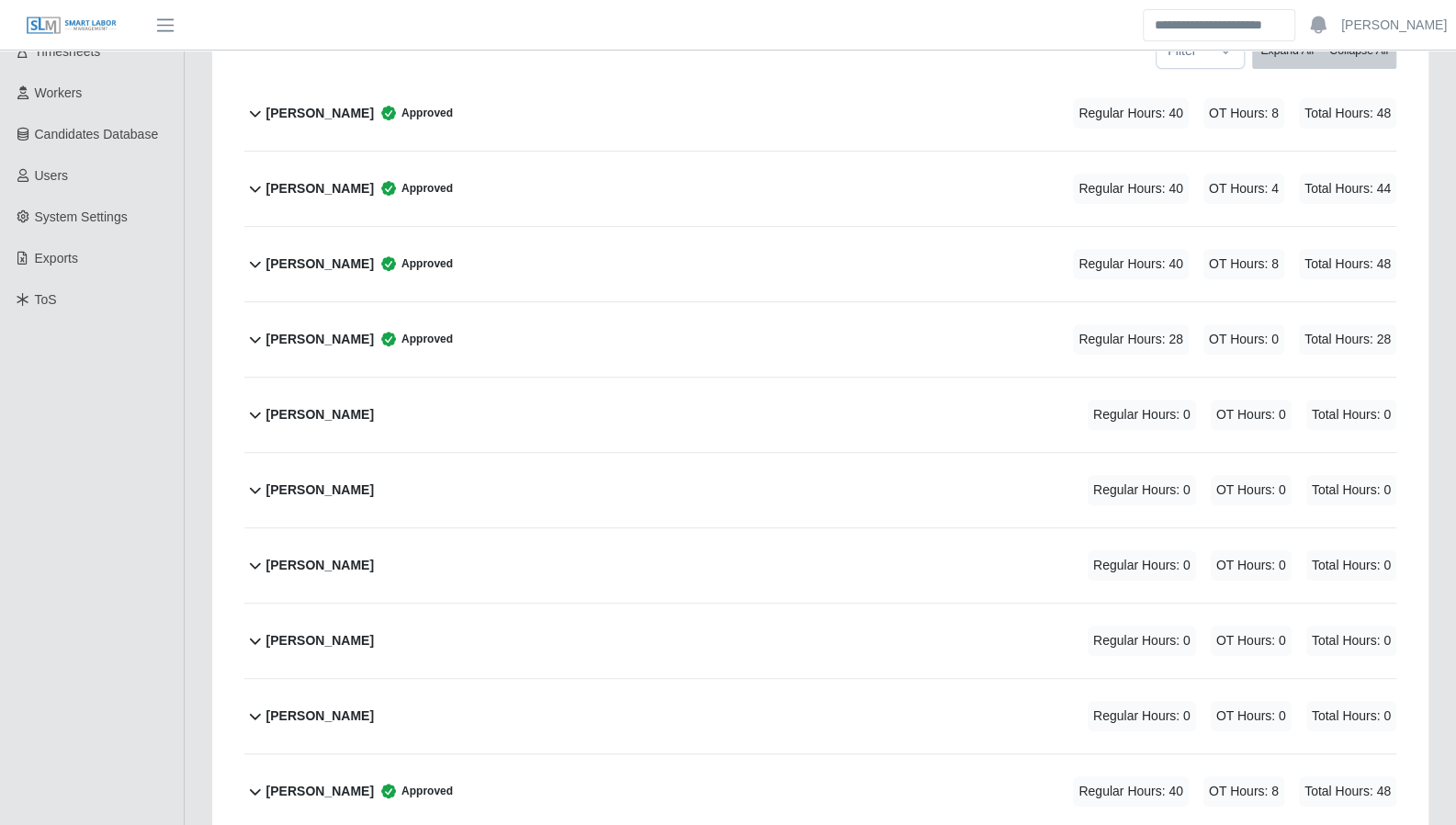
scroll to position [333, 0]
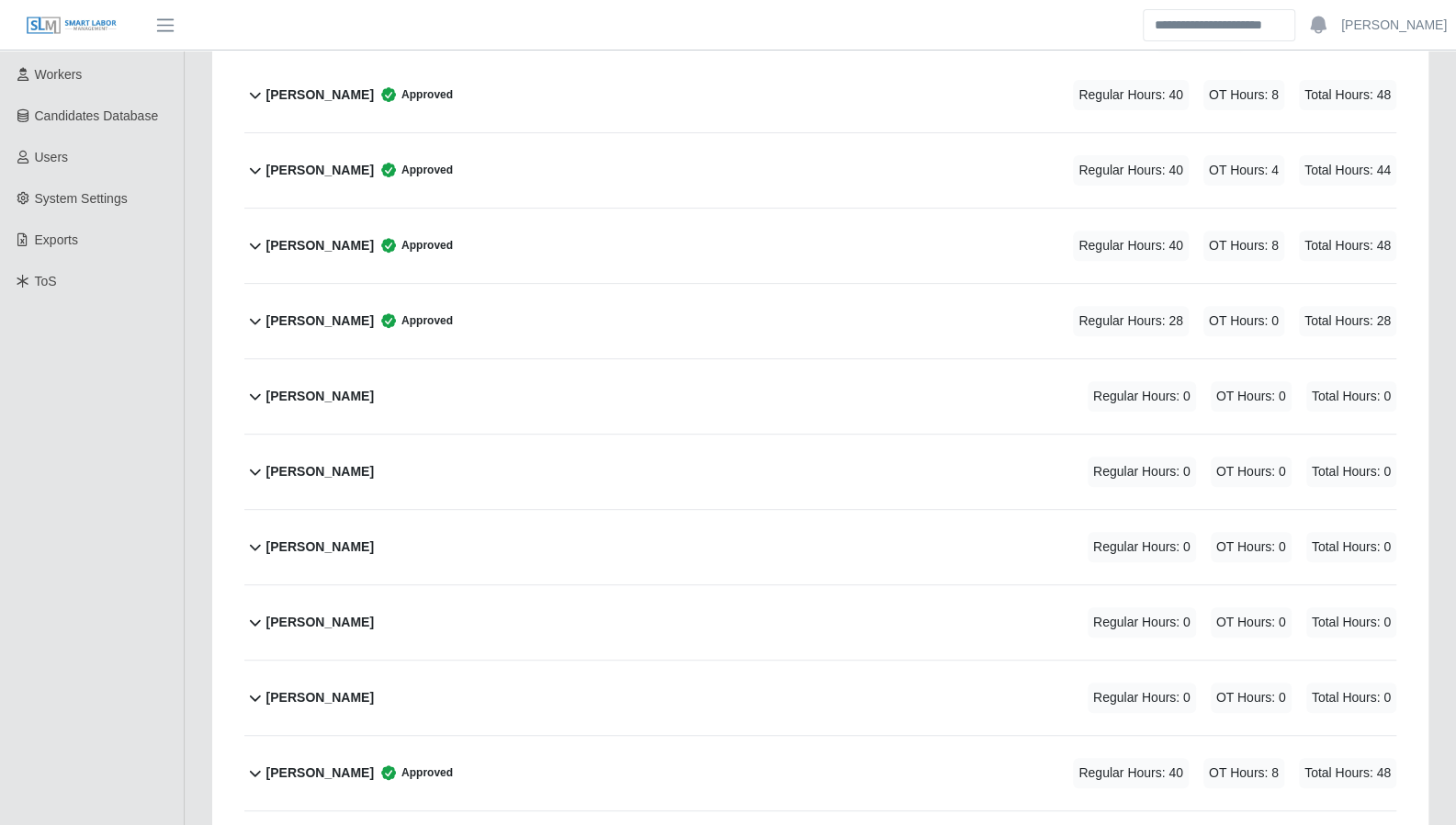
click at [244, 319] on icon at bounding box center [255, 321] width 22 height 22
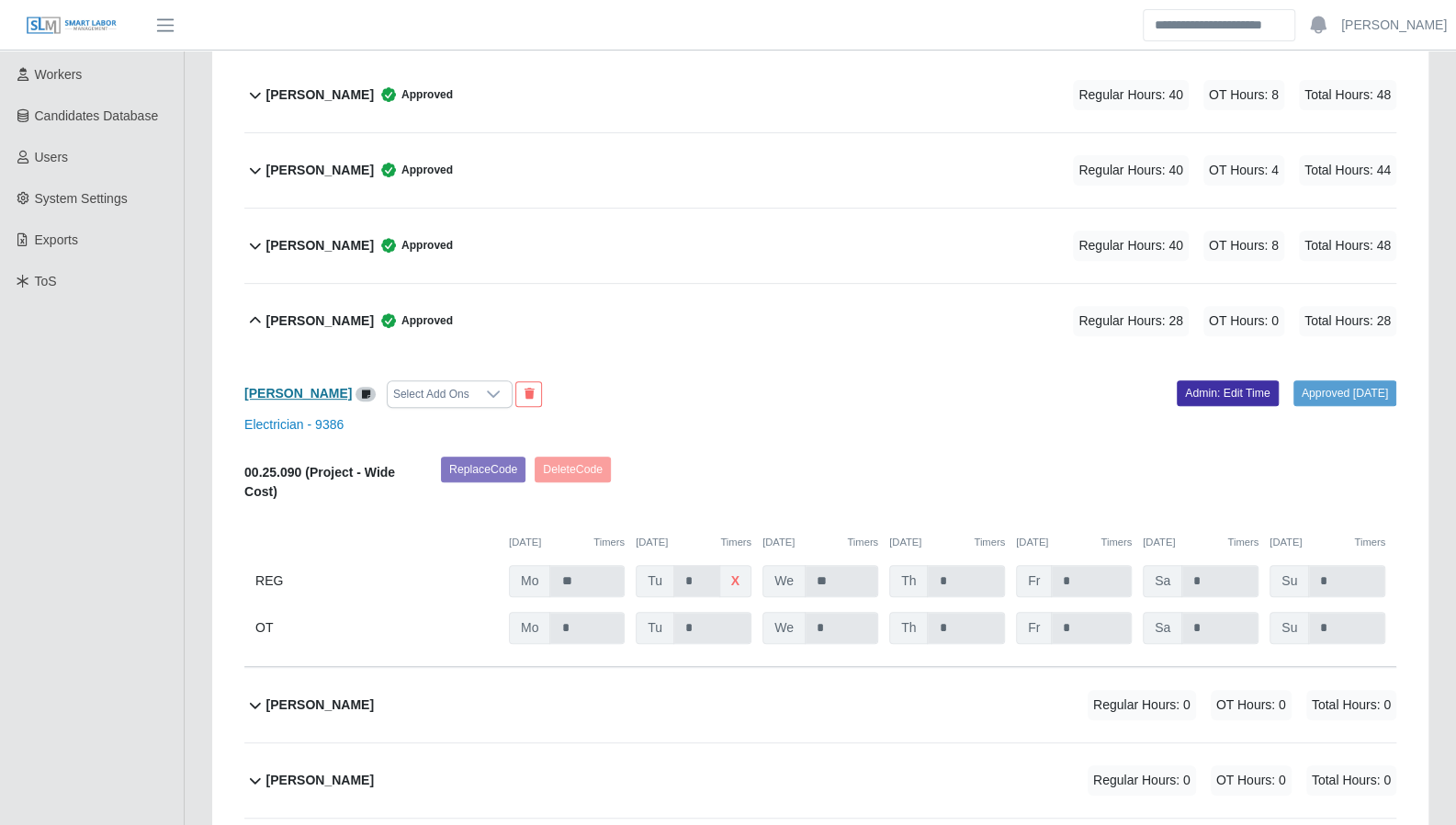
click at [311, 395] on b "Brayan Martinez" at bounding box center [298, 392] width 107 height 15
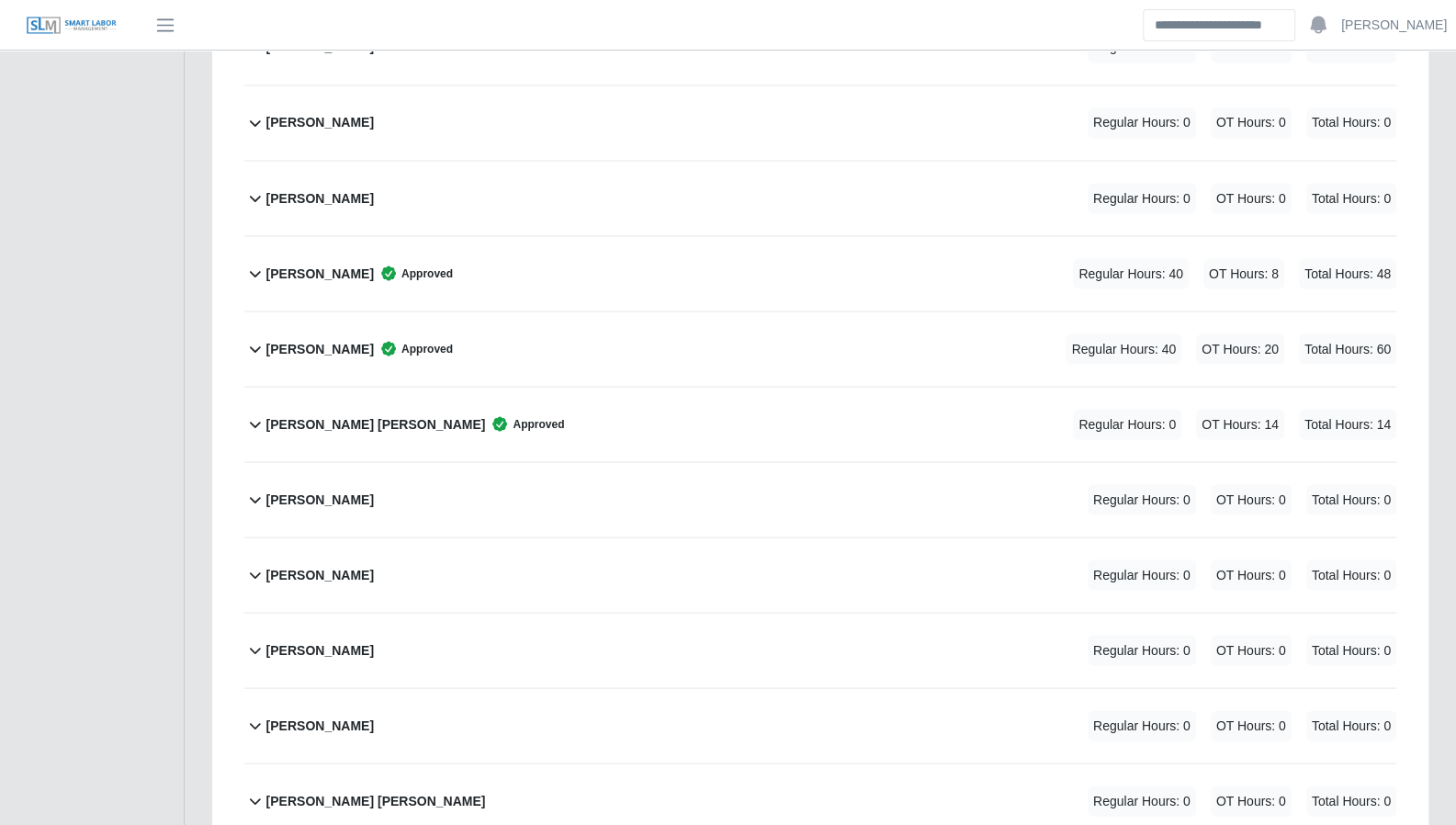
scroll to position [2044, 0]
click at [260, 412] on icon at bounding box center [255, 423] width 22 height 22
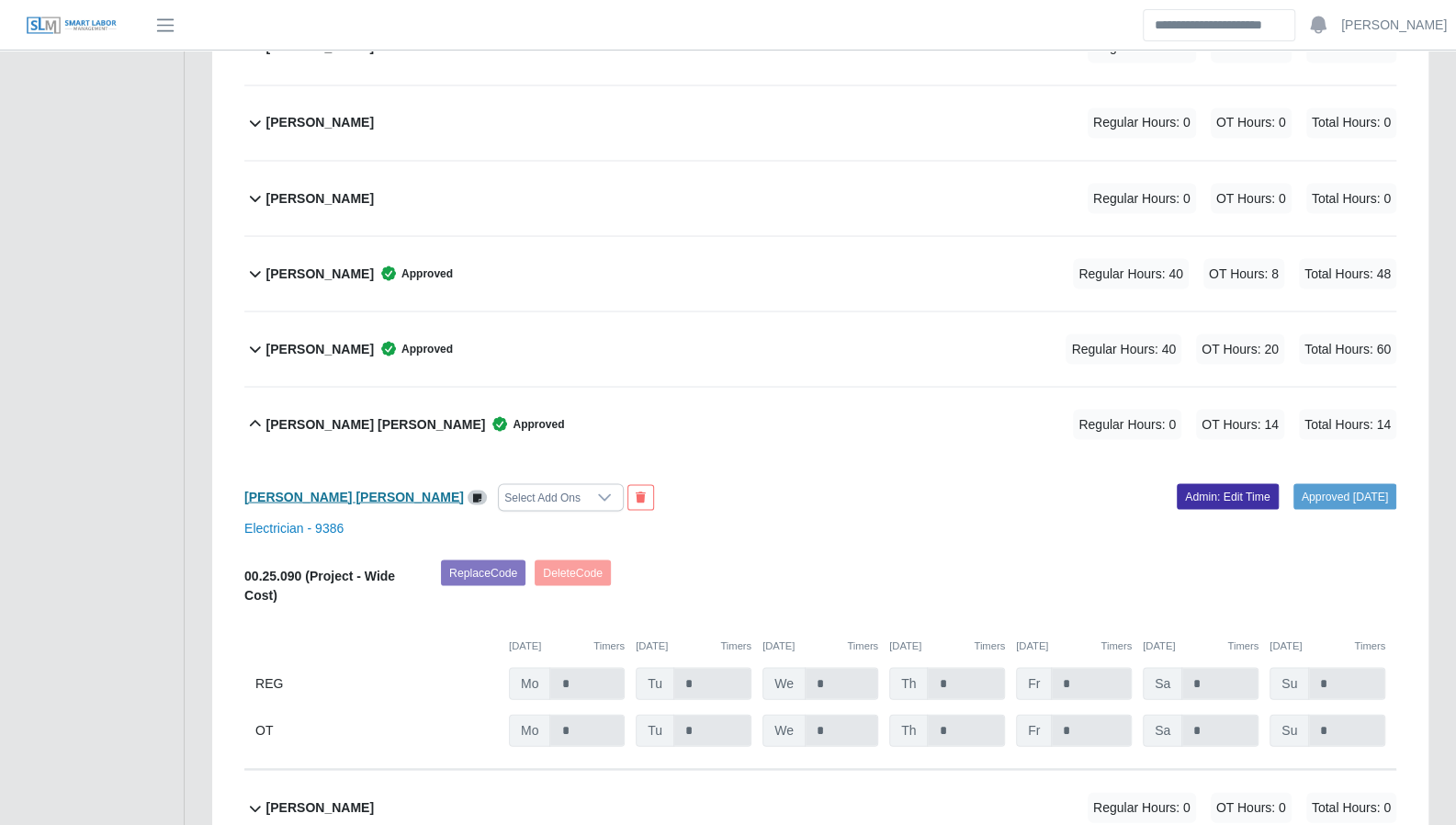
click at [315, 488] on b "[PERSON_NAME] [PERSON_NAME]" at bounding box center [354, 495] width 219 height 15
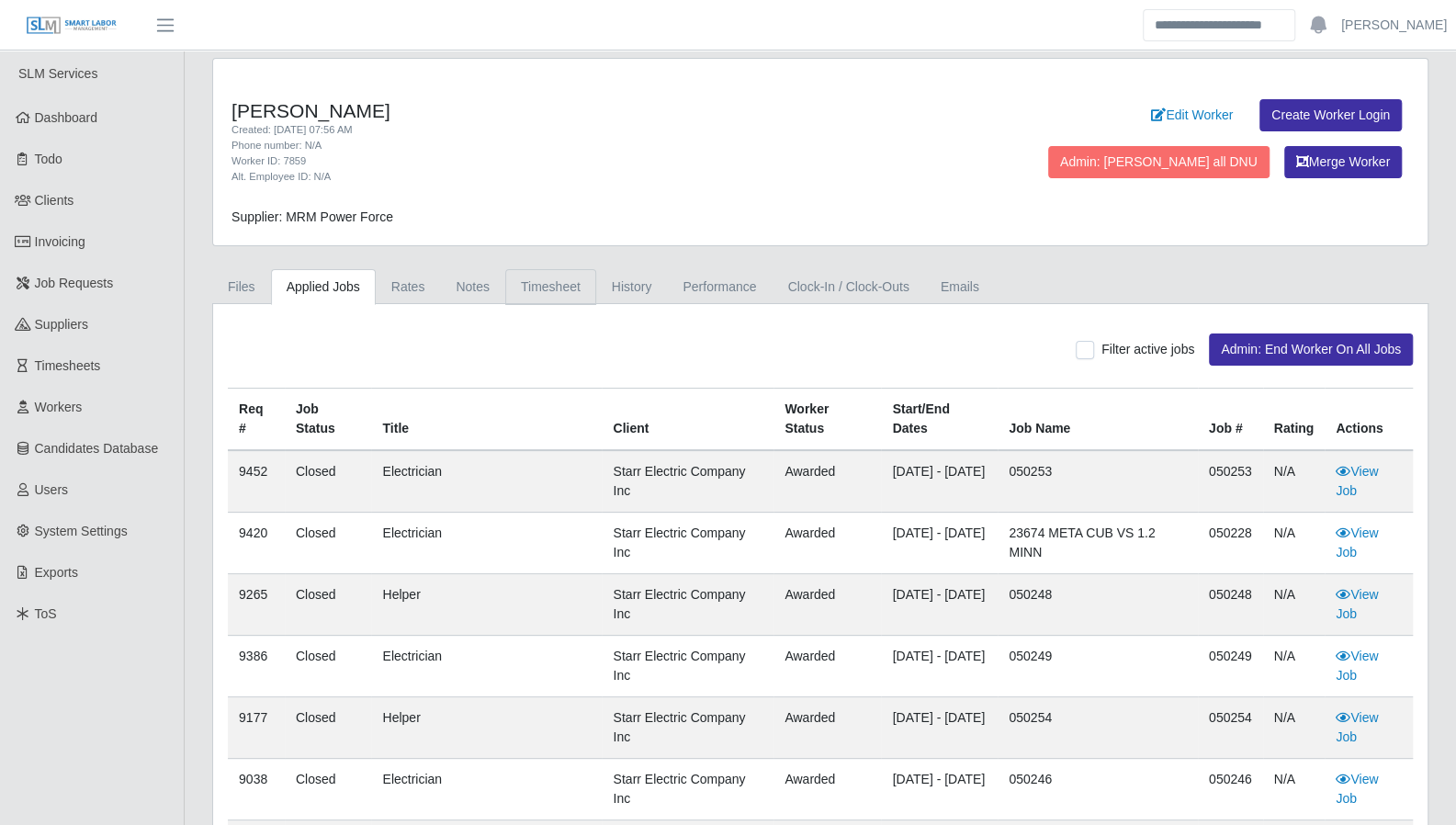
click at [521, 288] on link "Timesheet" at bounding box center [551, 287] width 91 height 36
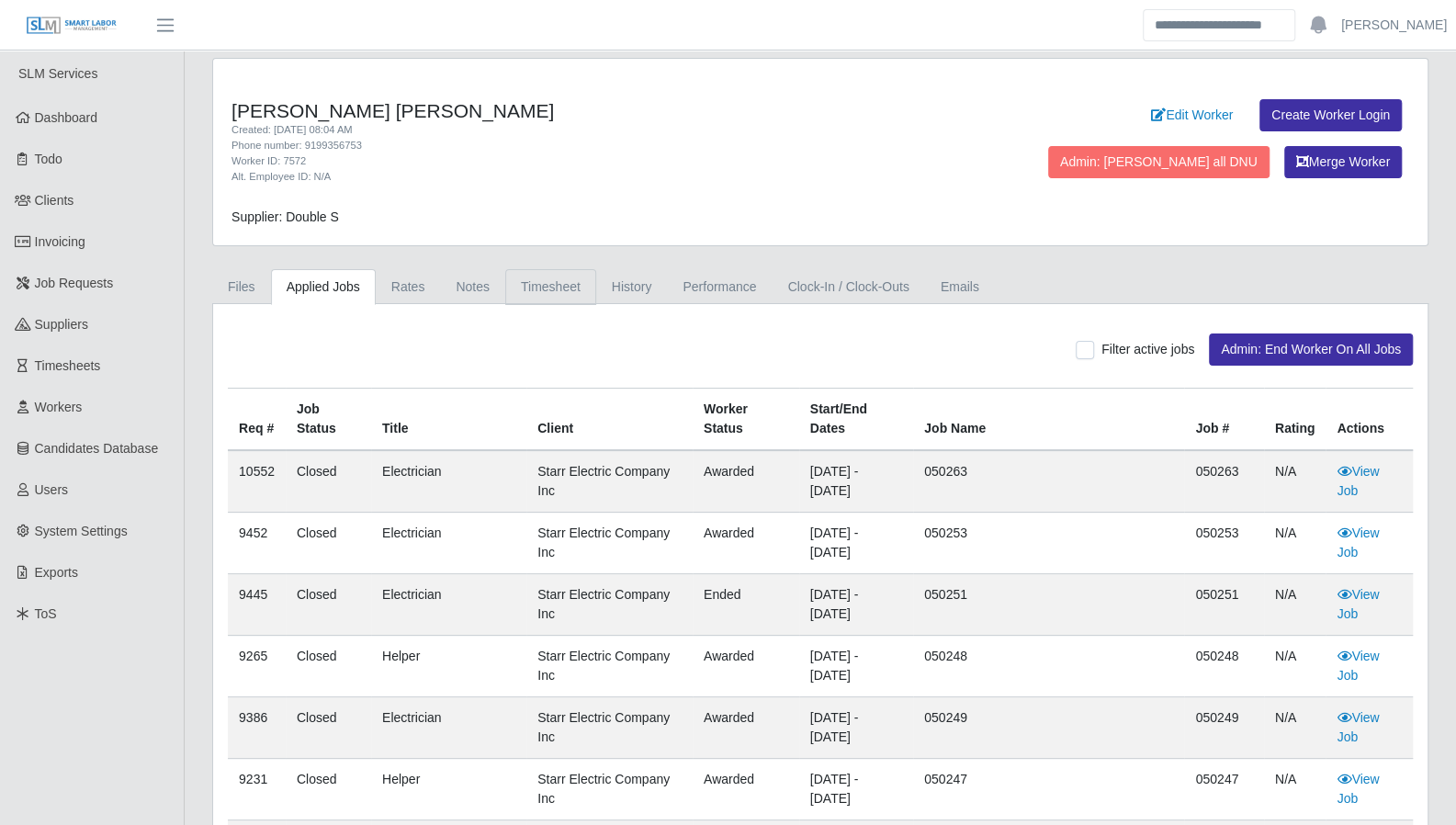
click at [564, 293] on link "Timesheet" at bounding box center [551, 287] width 91 height 36
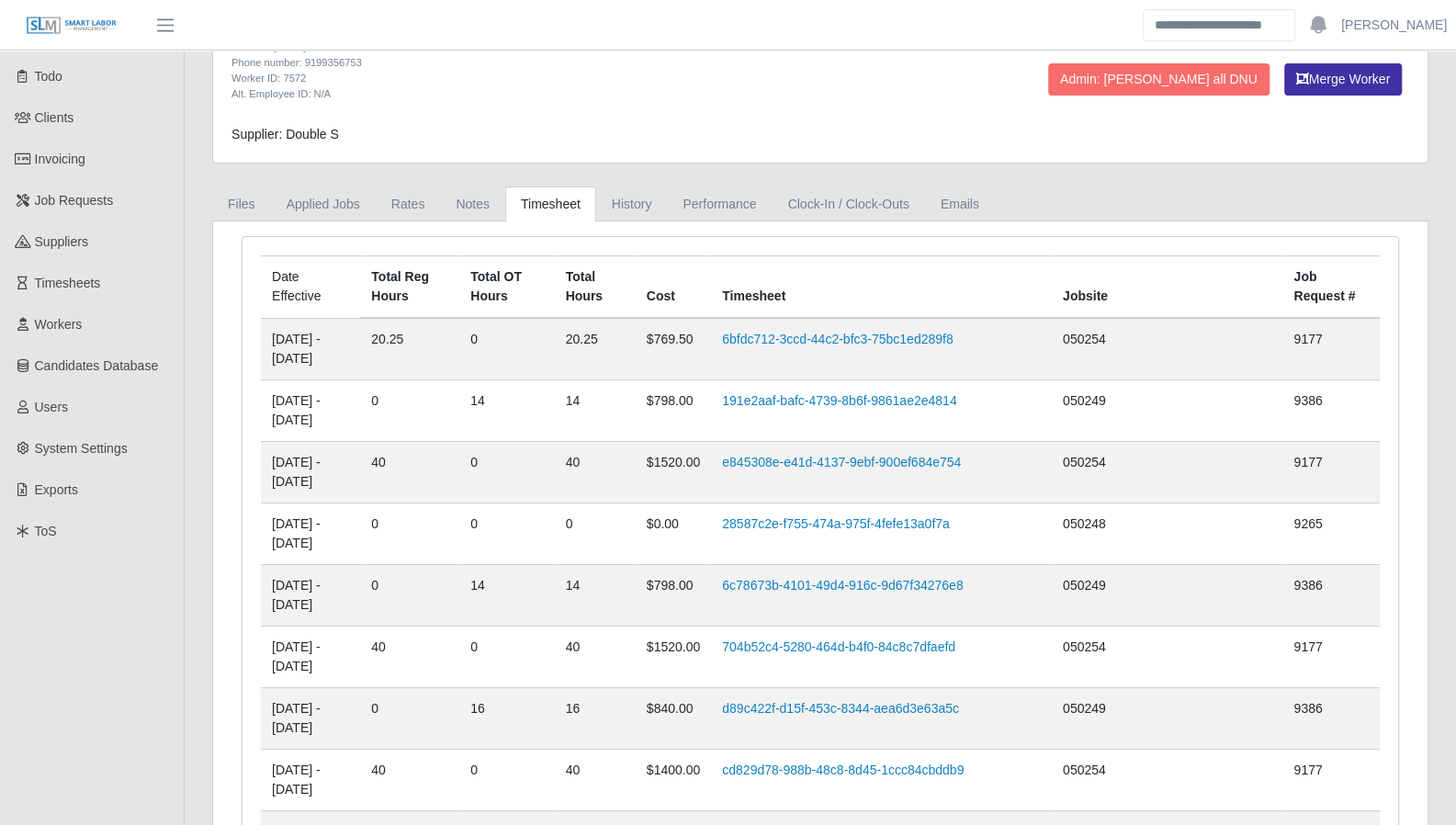
scroll to position [89, 0]
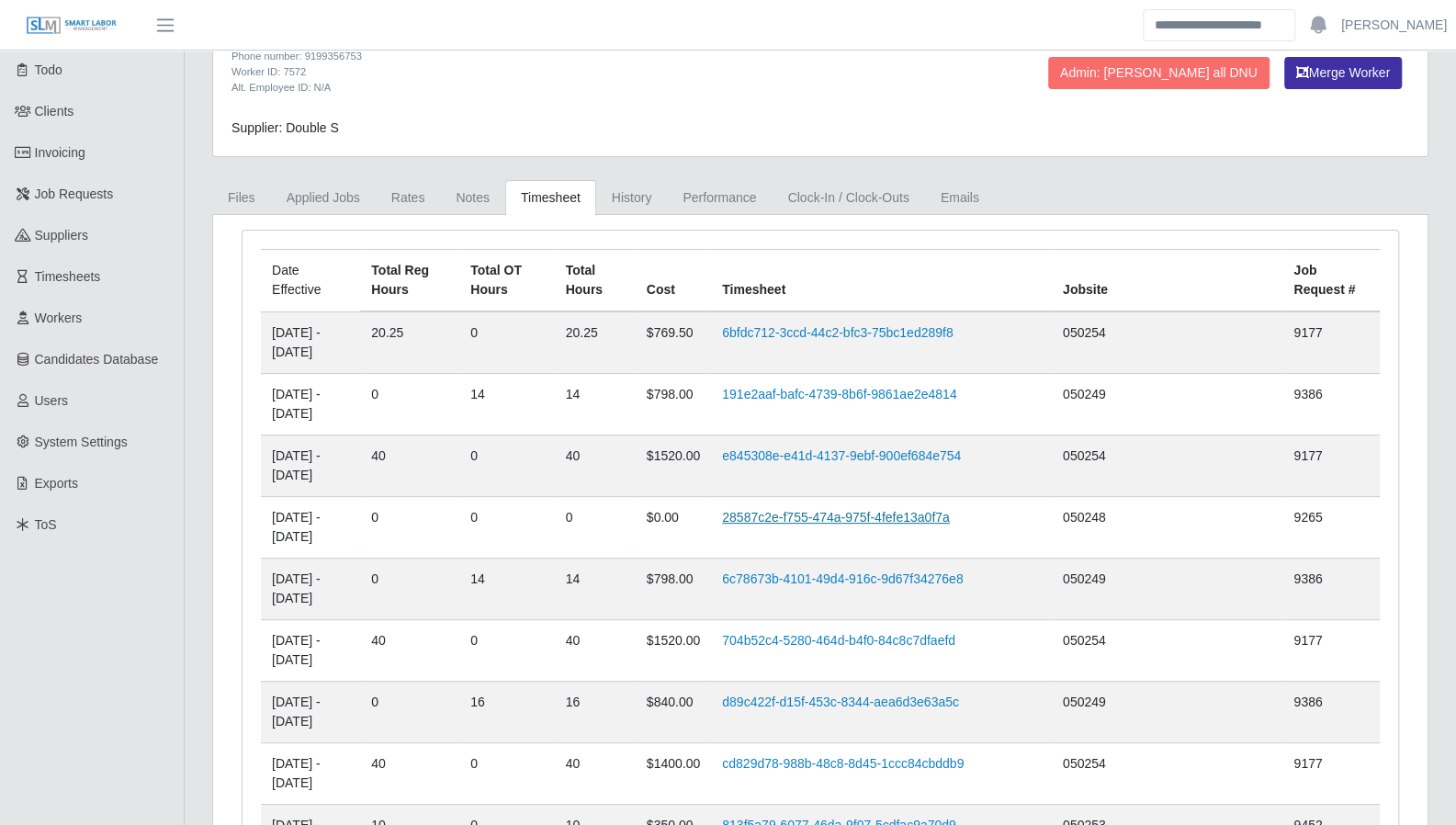
click at [910, 510] on link "28587c2e-f755-474a-975f-4fefe13a0f7a" at bounding box center [835, 516] width 227 height 15
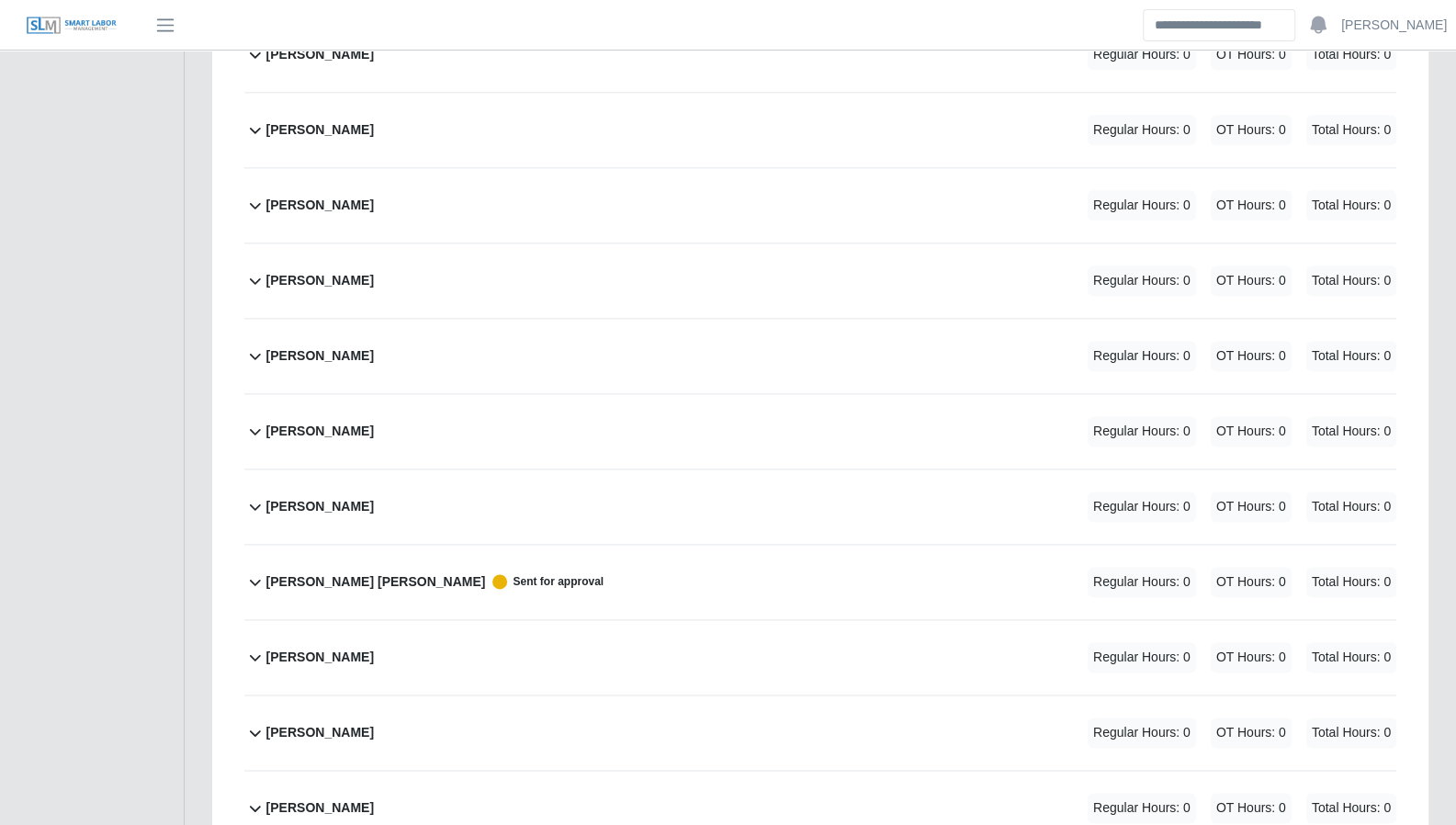
scroll to position [1352, 0]
click at [253, 572] on icon at bounding box center [255, 581] width 22 height 22
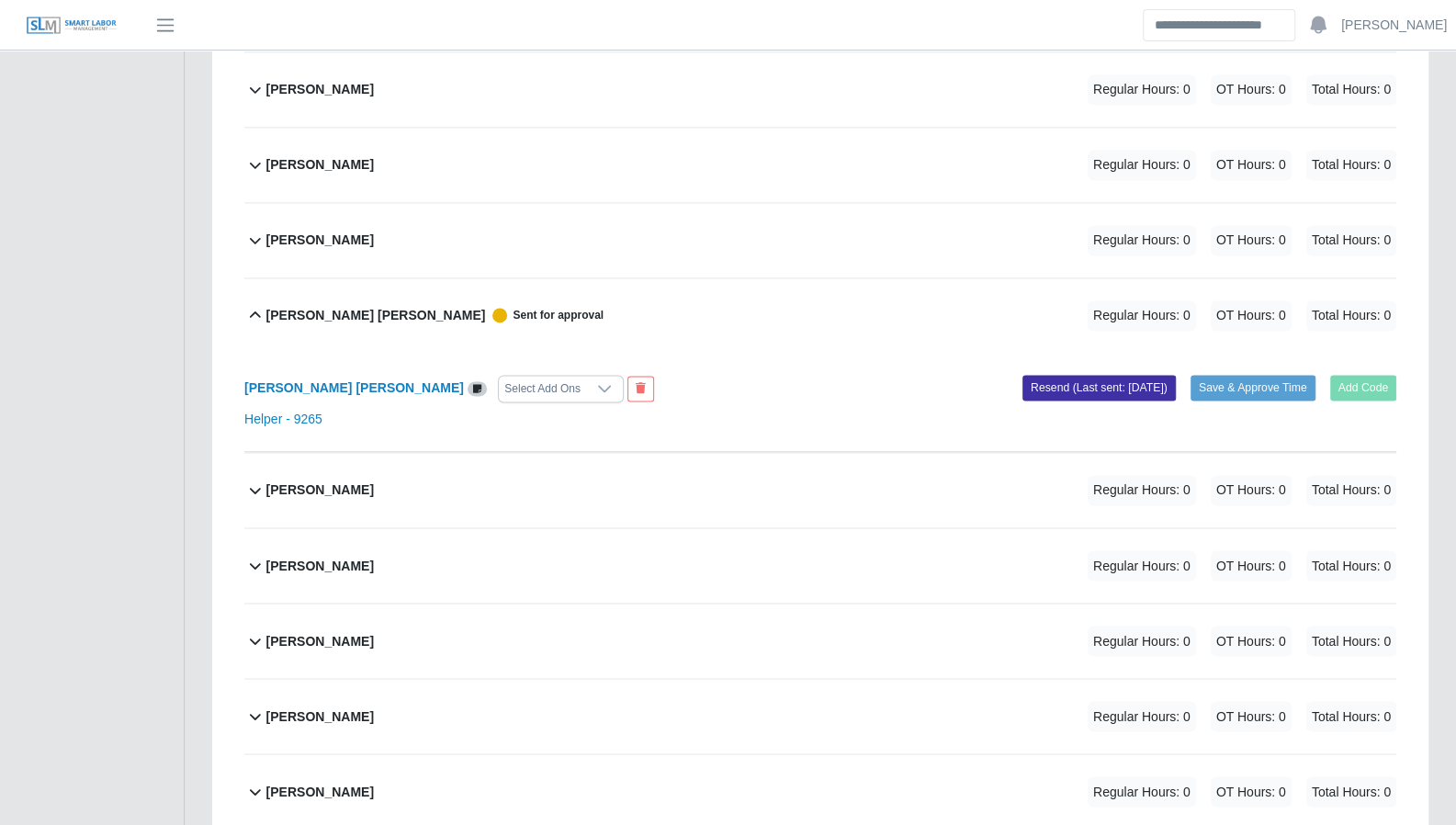
scroll to position [1630, 0]
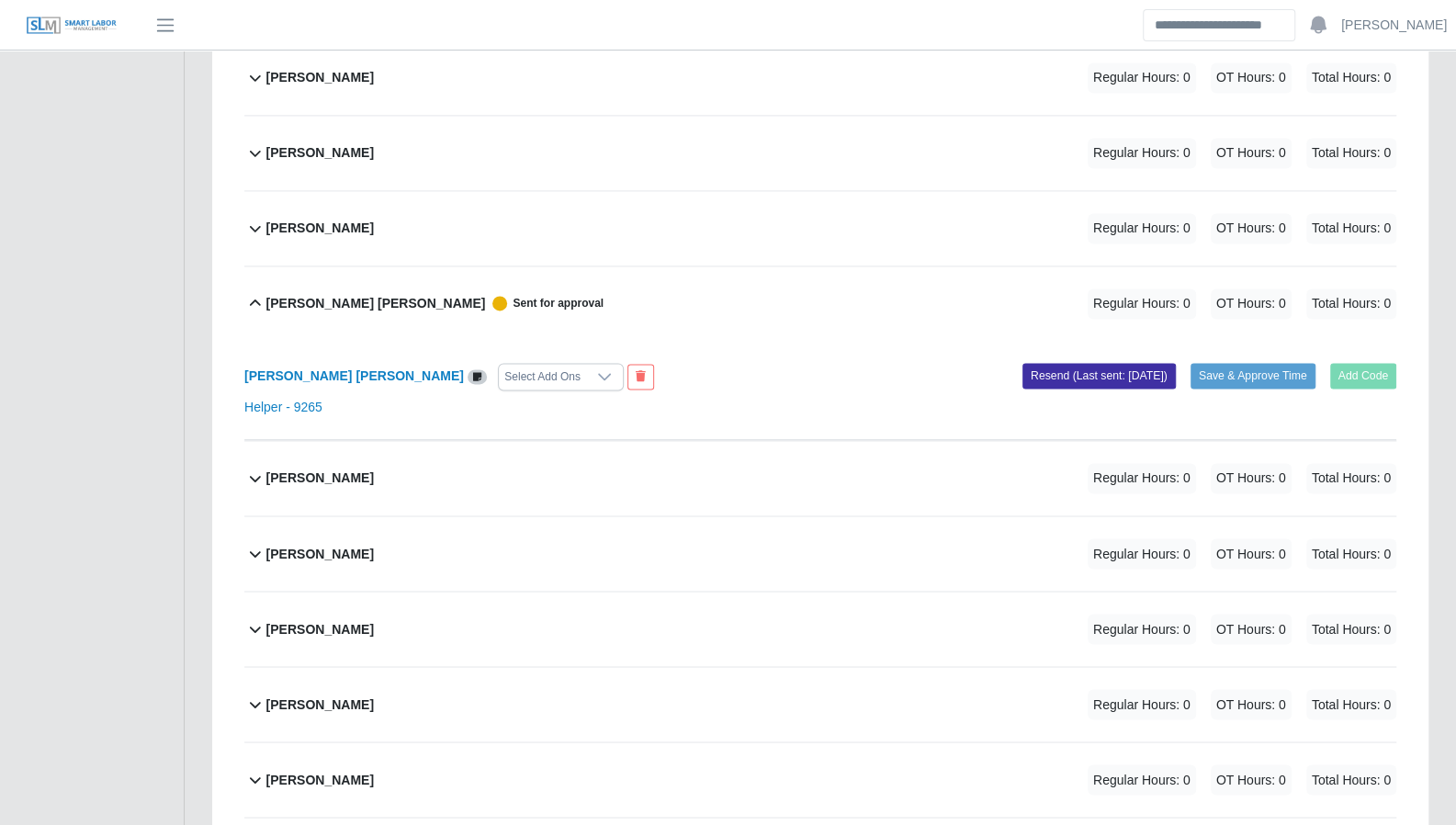
click at [386, 295] on b "Melvin Martinez Ordóñez" at bounding box center [375, 303] width 219 height 19
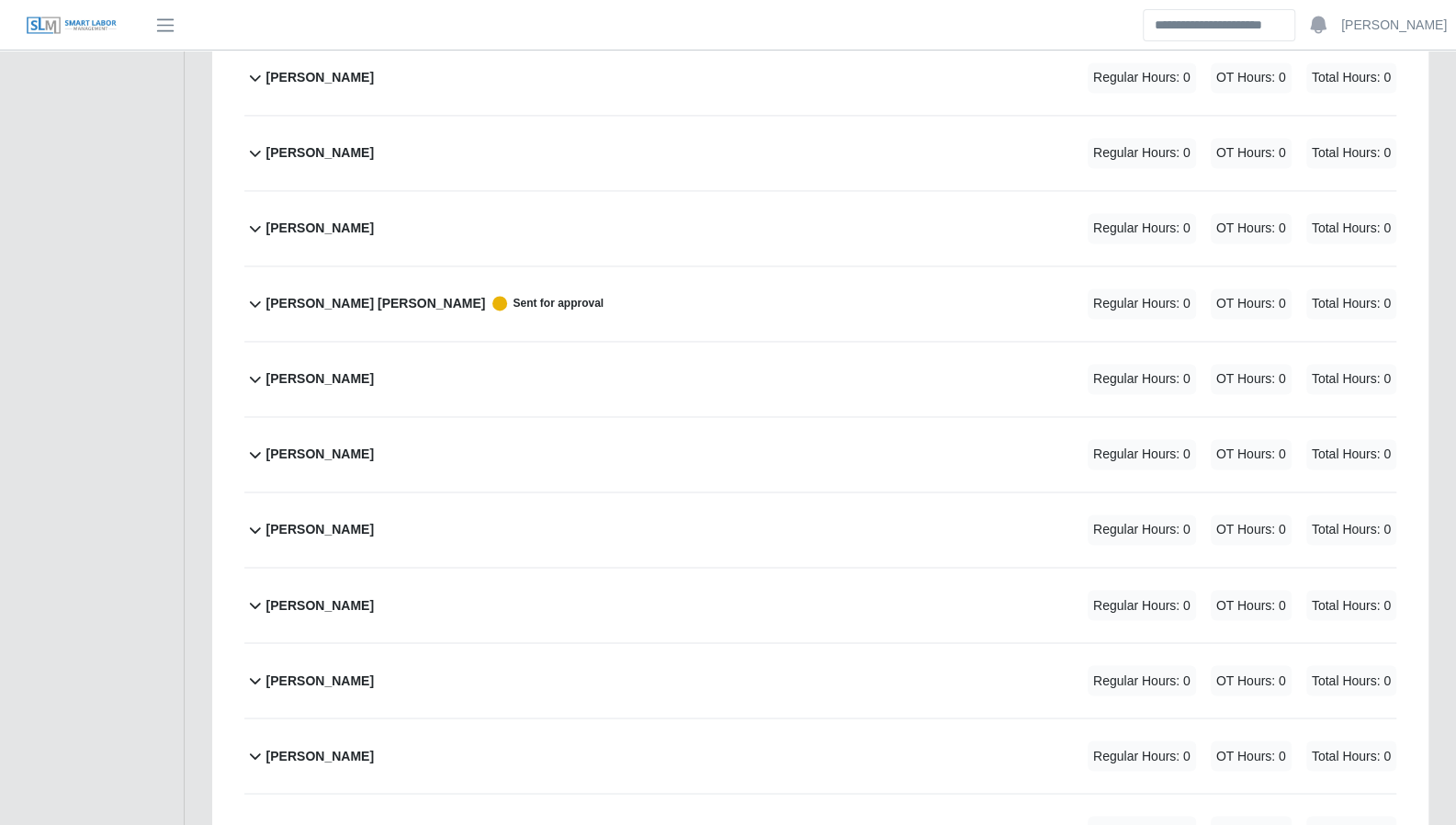
click at [320, 299] on b "Melvin Martinez Ordóñez" at bounding box center [375, 303] width 219 height 19
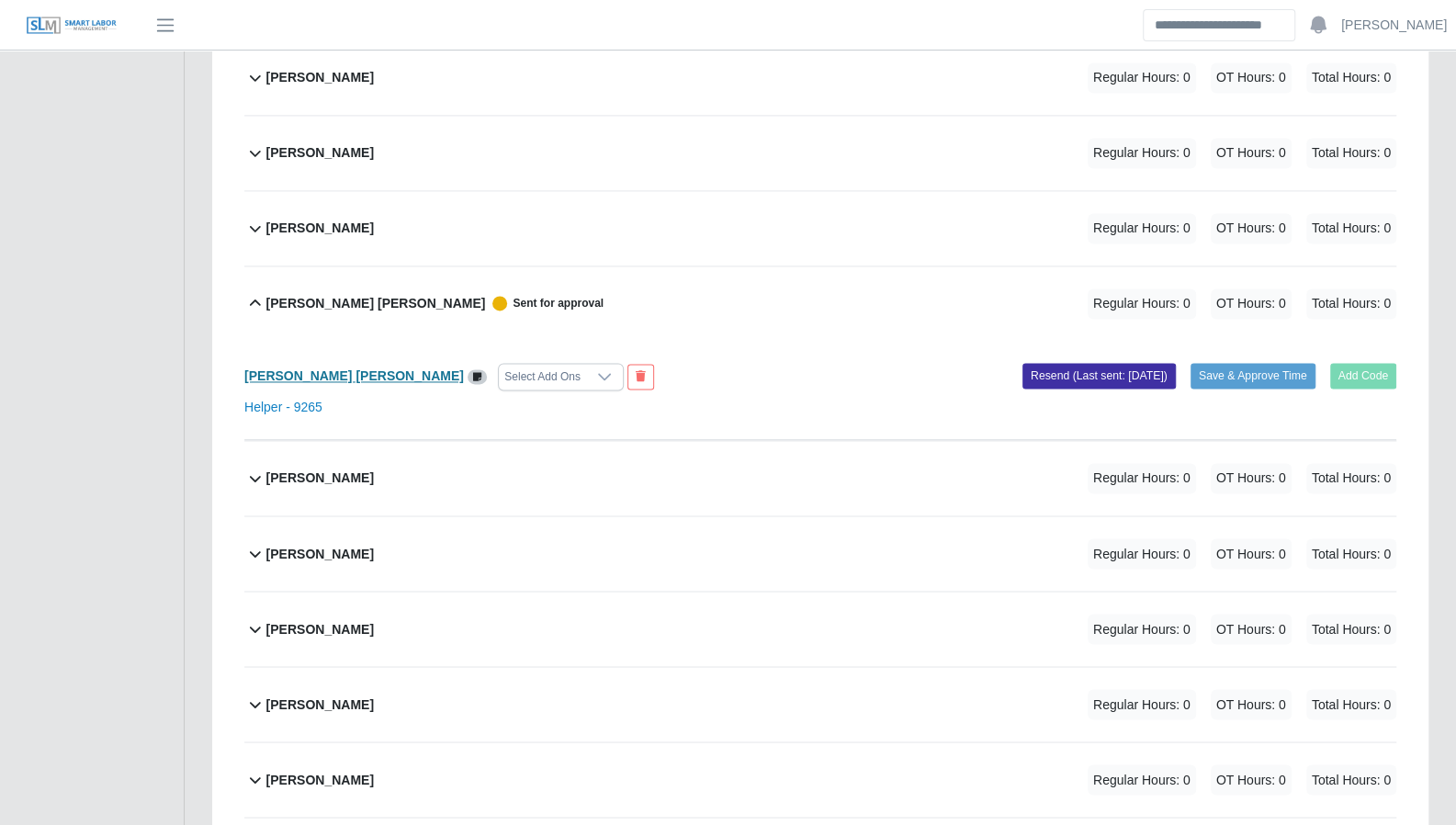
click at [327, 372] on b "Melvin Martinez Ordóñez" at bounding box center [354, 375] width 219 height 15
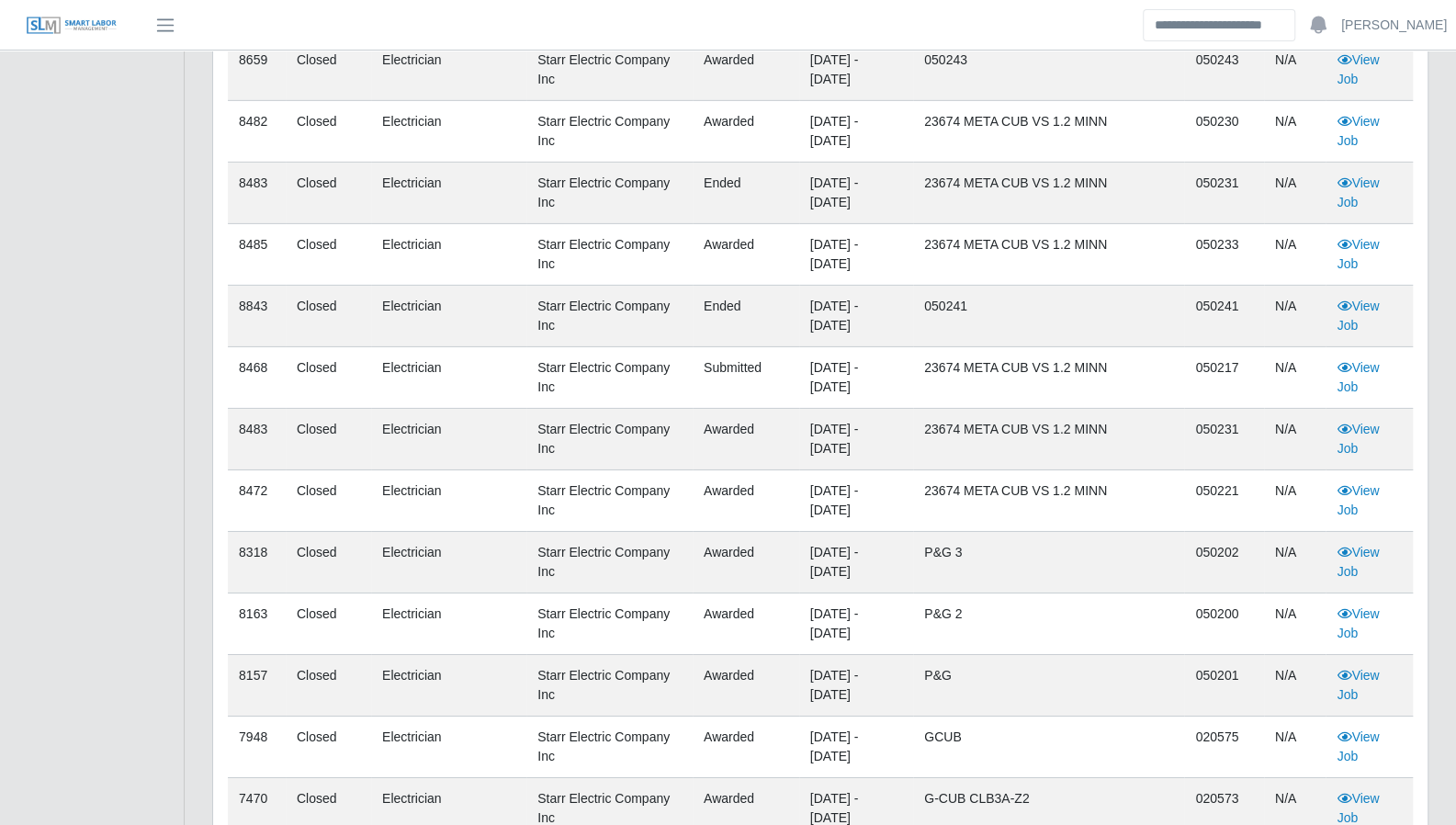
scroll to position [3662, 0]
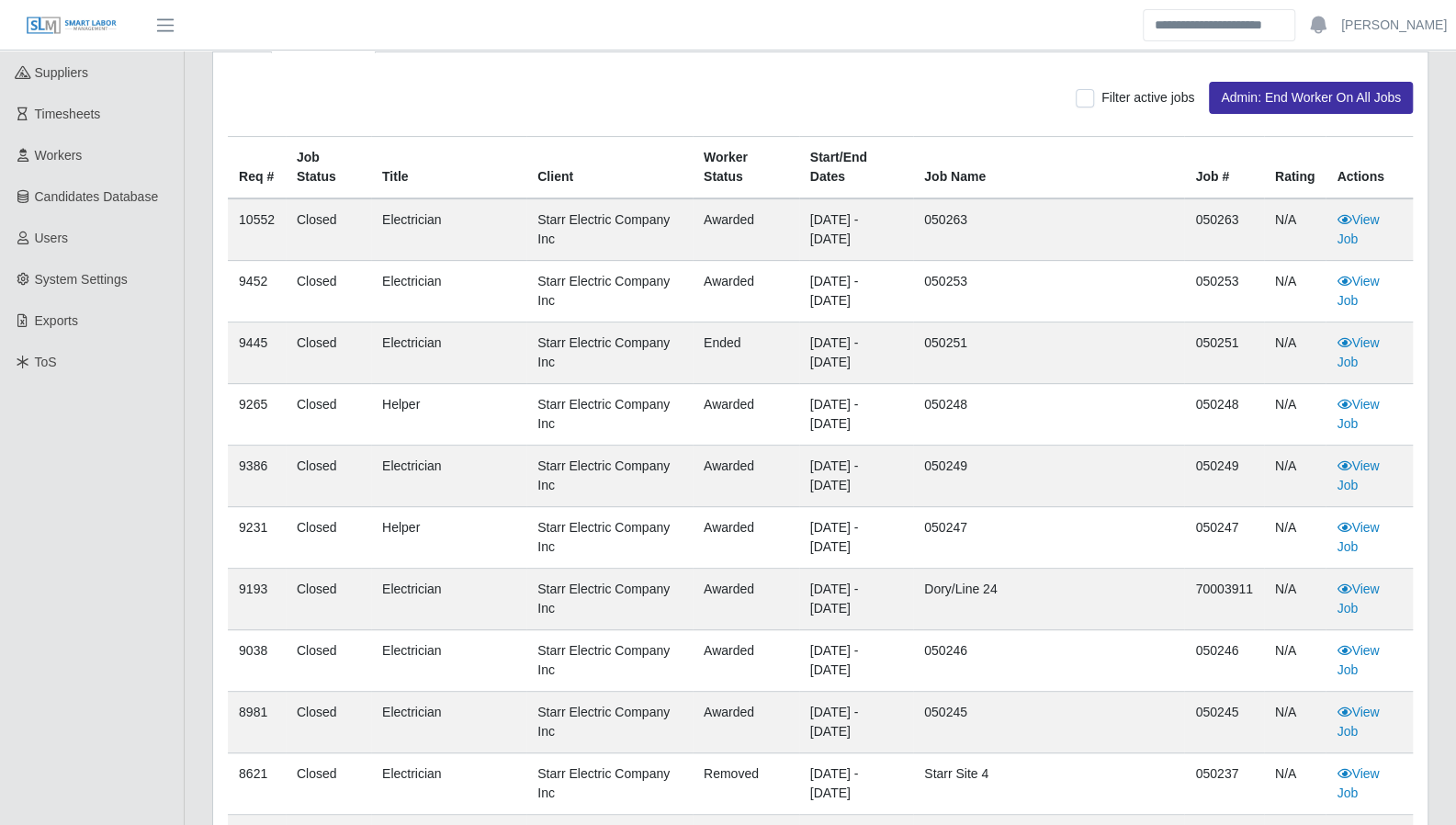
scroll to position [0, 0]
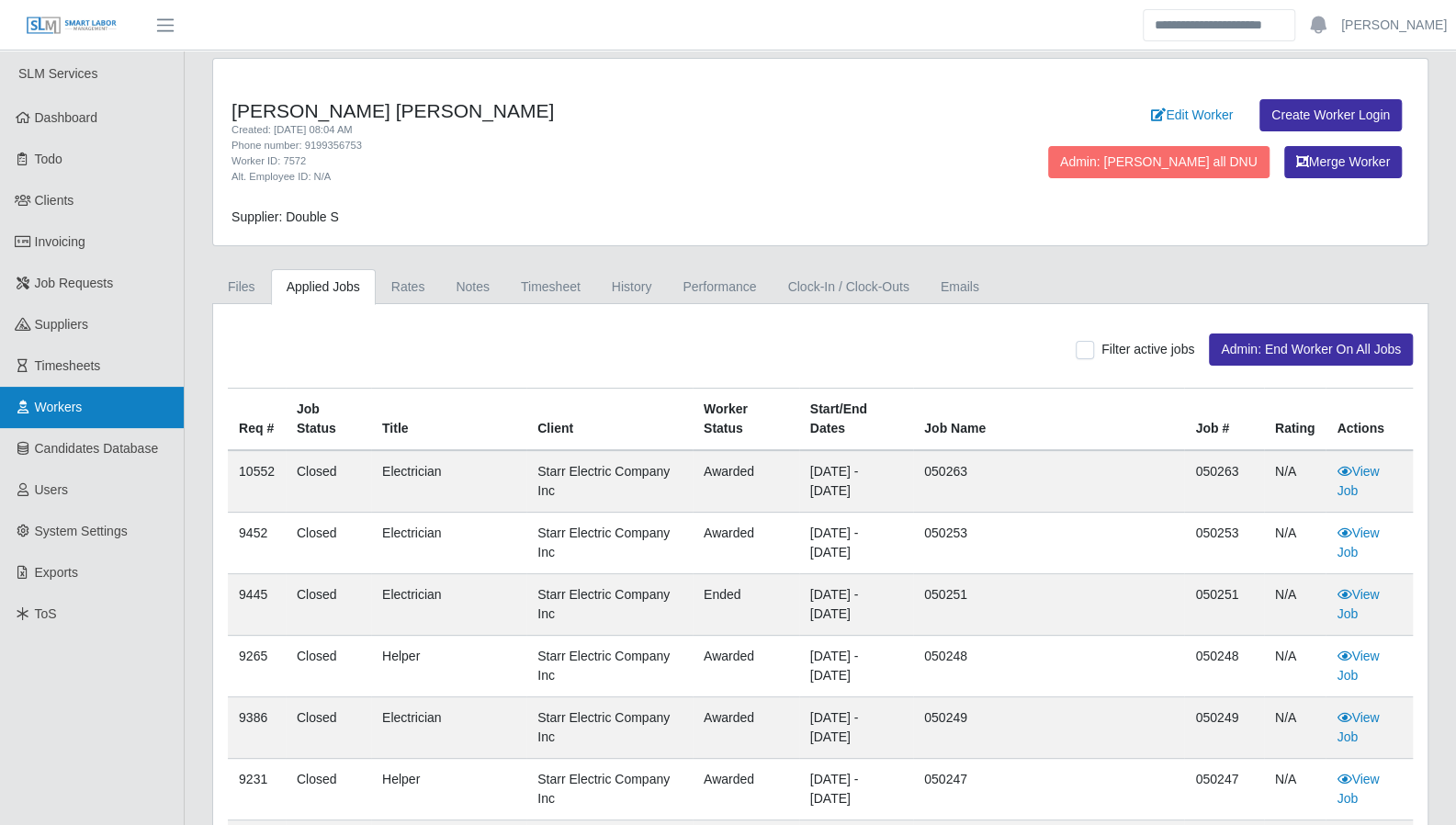
click at [53, 402] on span "Workers" at bounding box center [59, 406] width 48 height 15
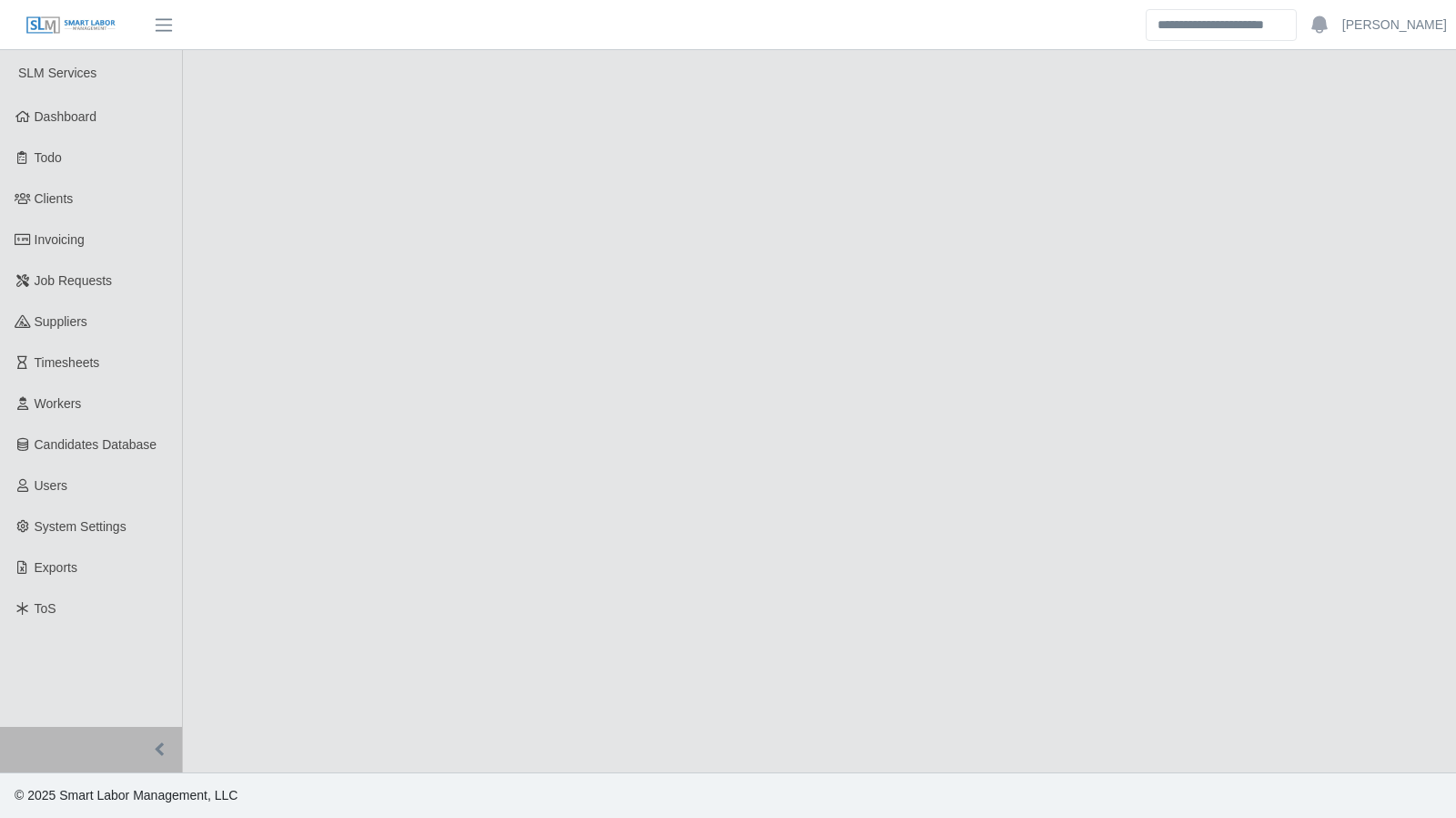
select select "******"
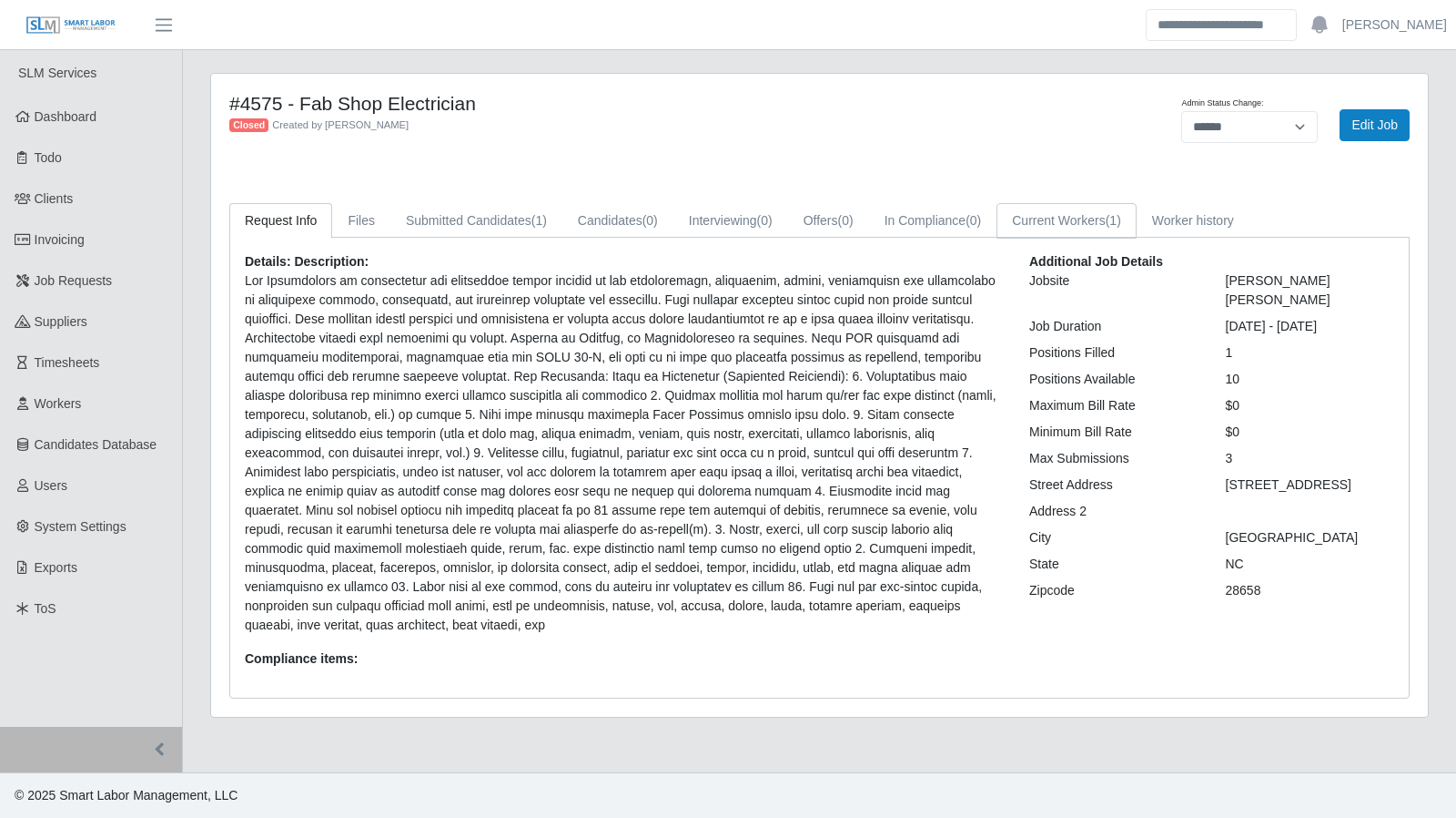
click at [1062, 224] on link "Current Workers (1)" at bounding box center [1066, 220] width 140 height 35
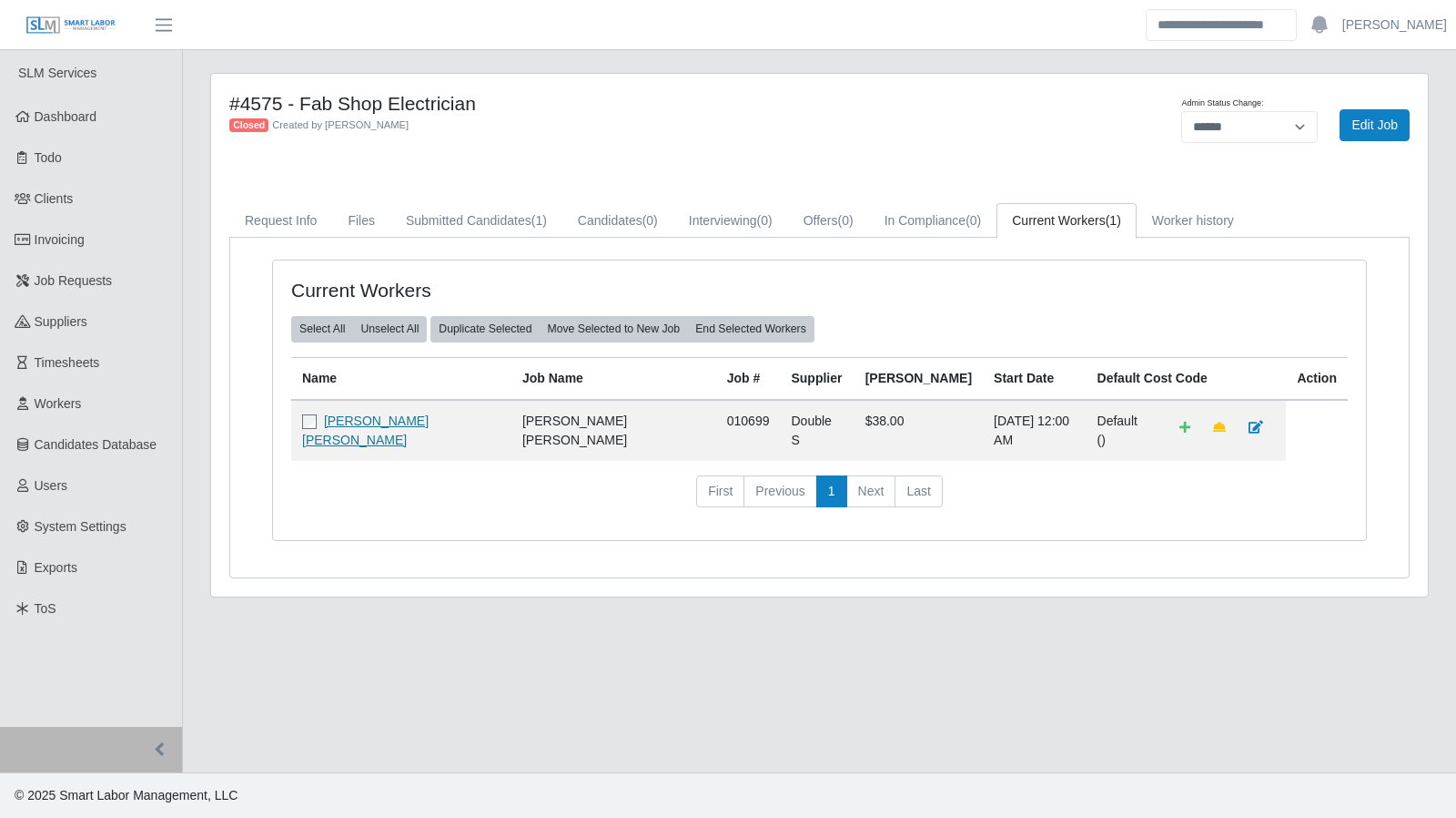
click at [428, 421] on link "Melvin Martinez Ordóñez" at bounding box center [365, 430] width 127 height 33
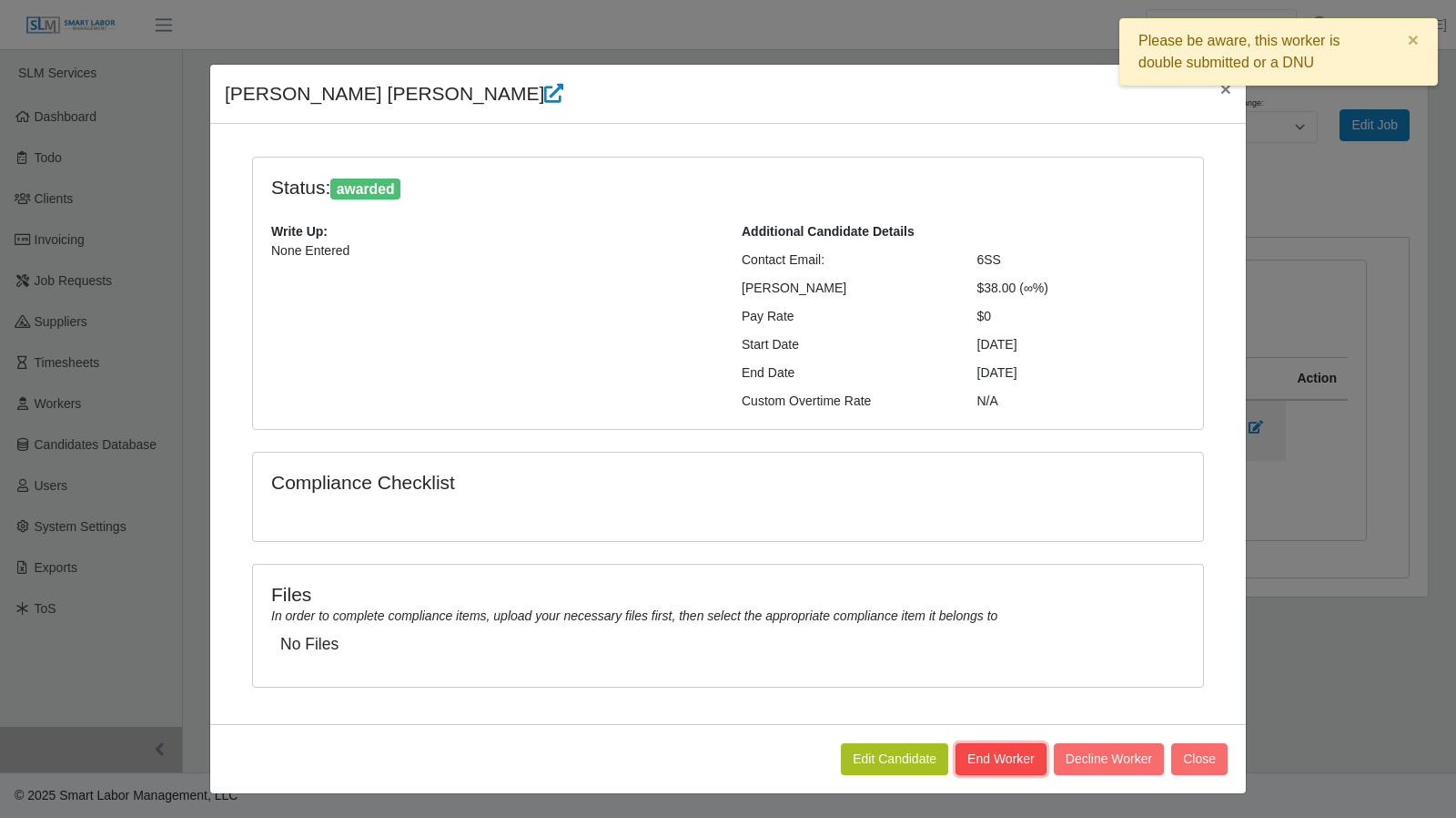
click at [989, 761] on button "End Worker" at bounding box center [1001, 759] width 91 height 31
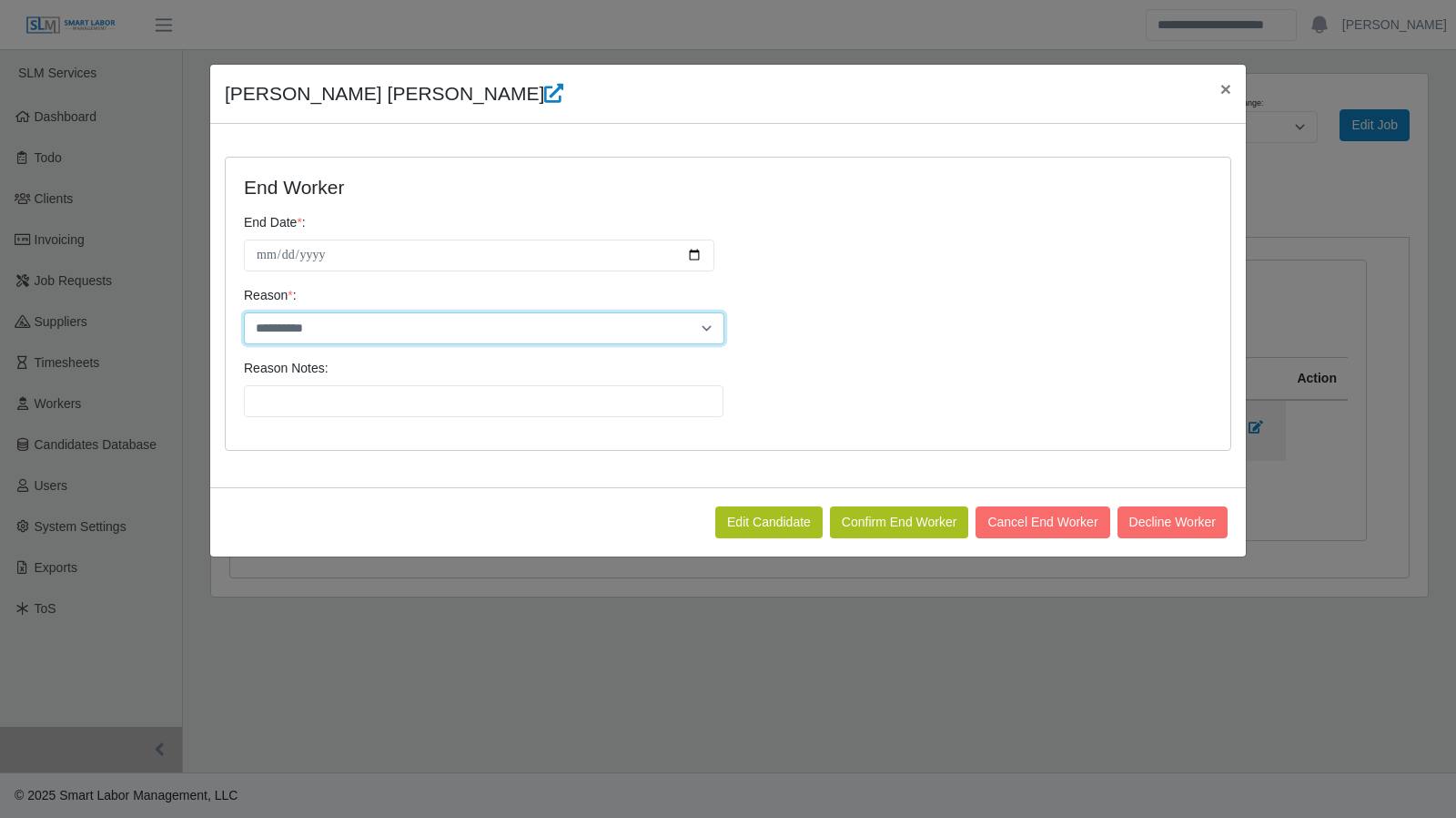
click at [698, 330] on select "**********" at bounding box center [484, 328] width 480 height 31
select select "**********"
click at [244, 312] on select "**********" at bounding box center [484, 328] width 480 height 31
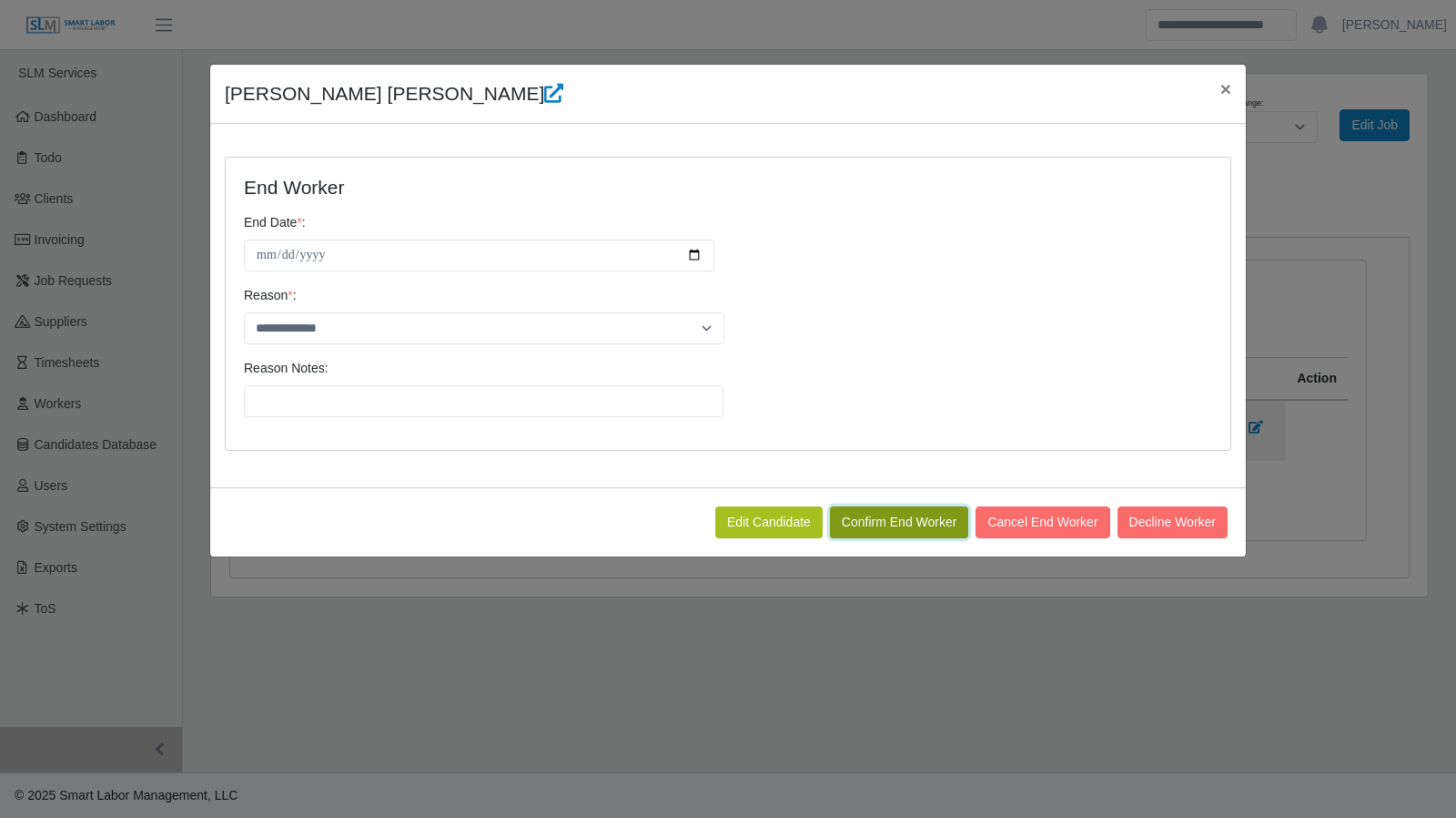
click at [880, 523] on button "Confirm End Worker" at bounding box center [900, 522] width 140 height 31
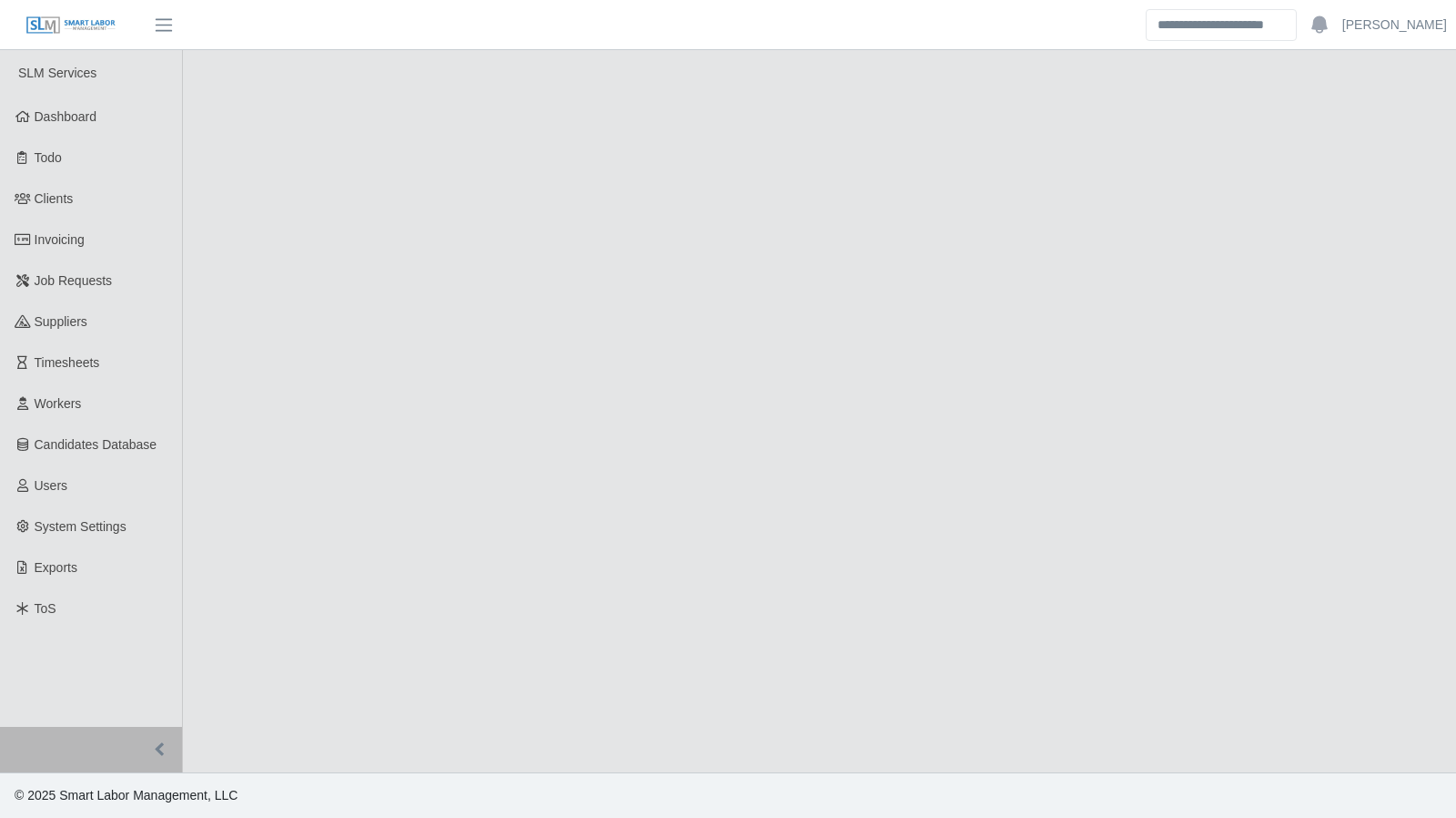
select select "******"
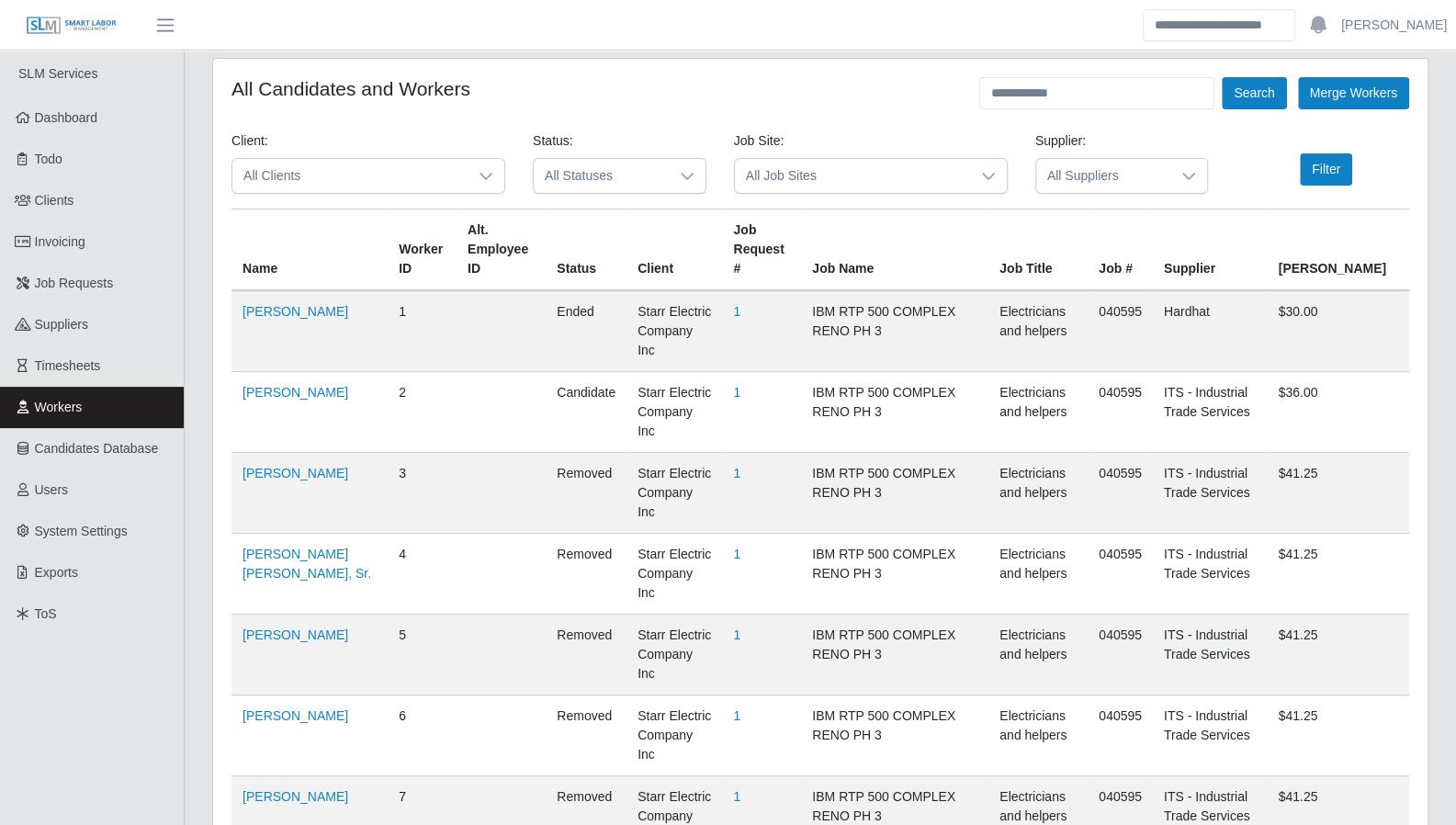
click at [482, 172] on icon at bounding box center [486, 176] width 15 height 15
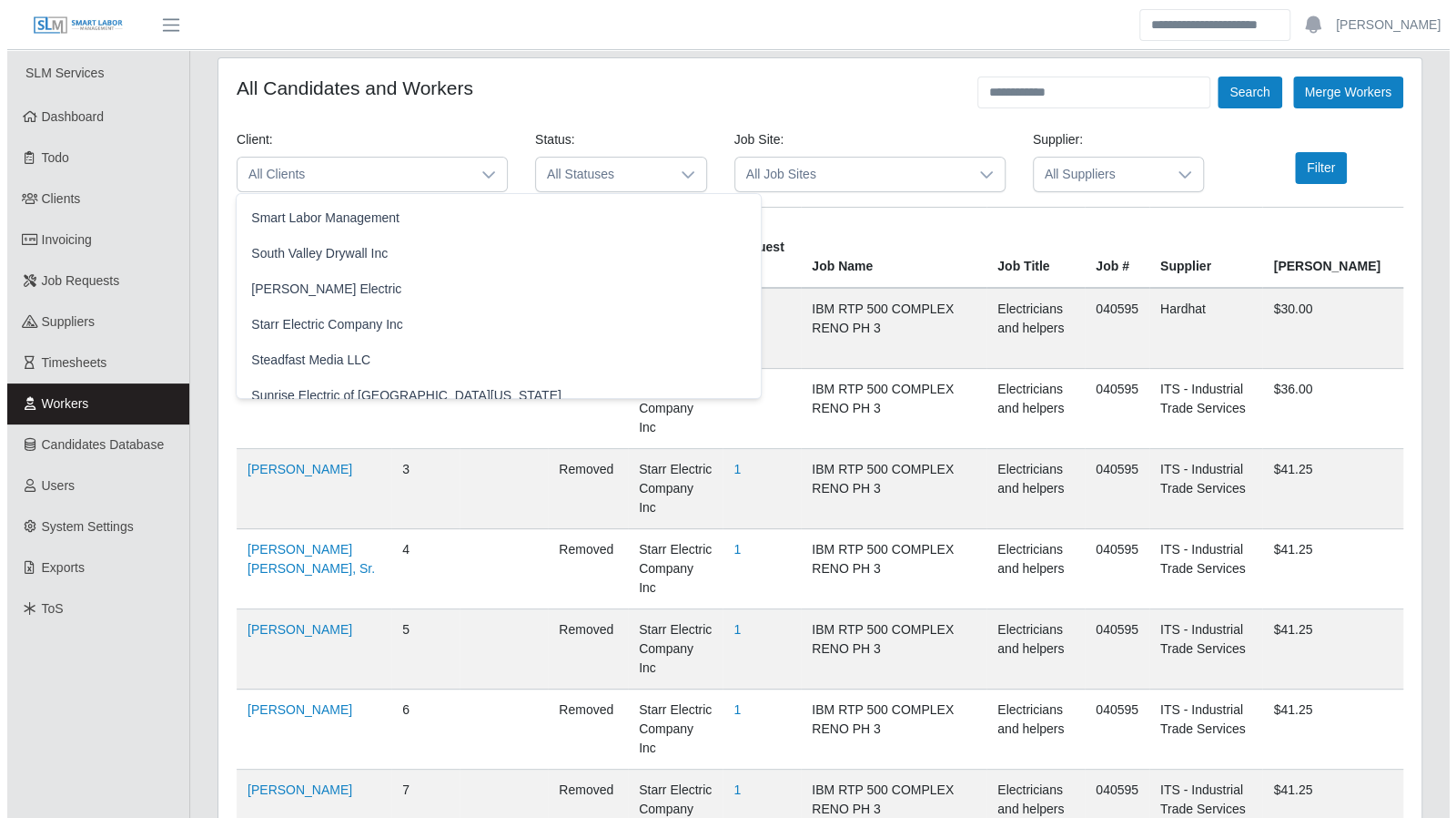
scroll to position [1806, 0]
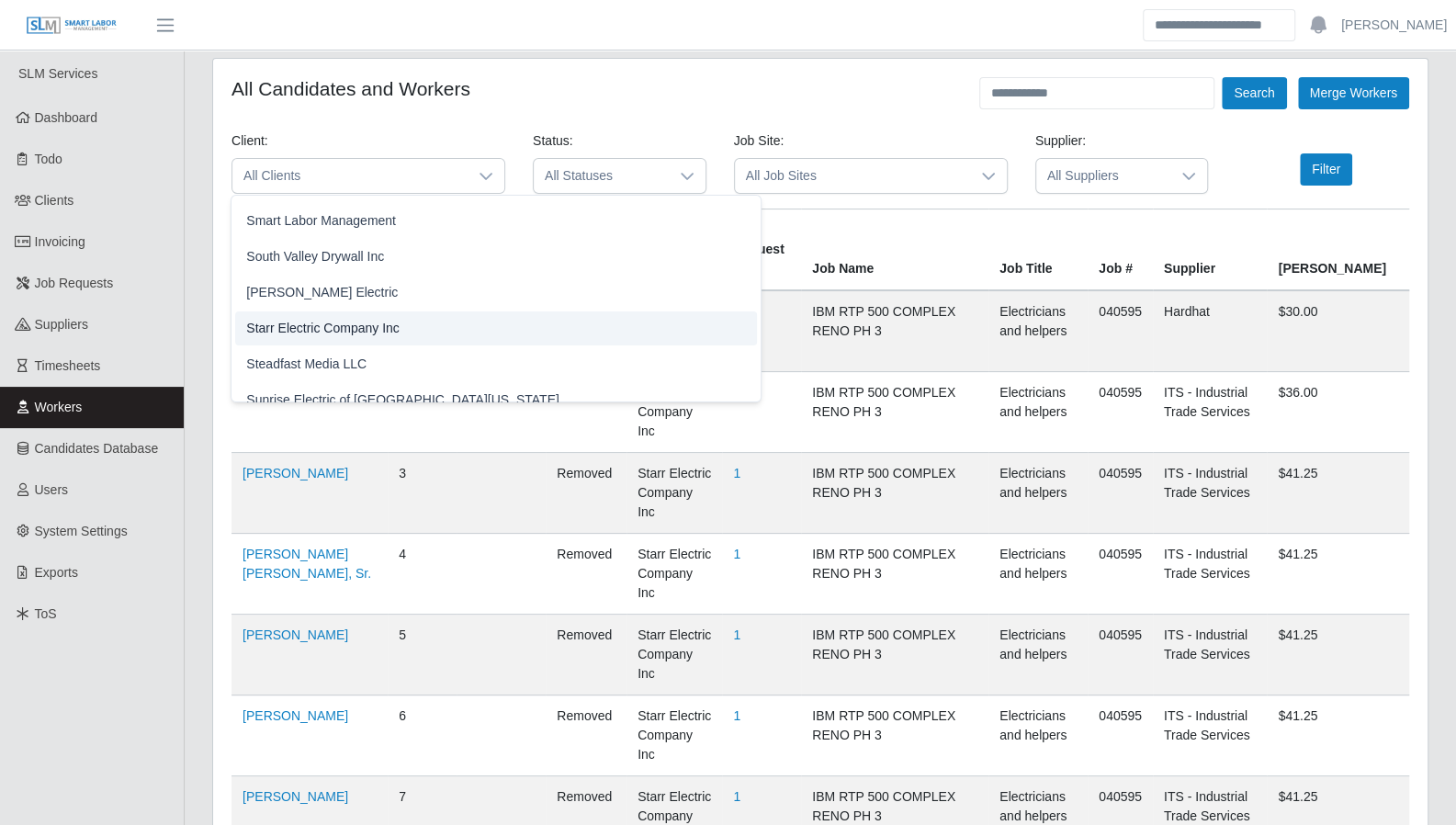
click at [341, 325] on span "Starr Electric Company Inc" at bounding box center [323, 328] width 153 height 19
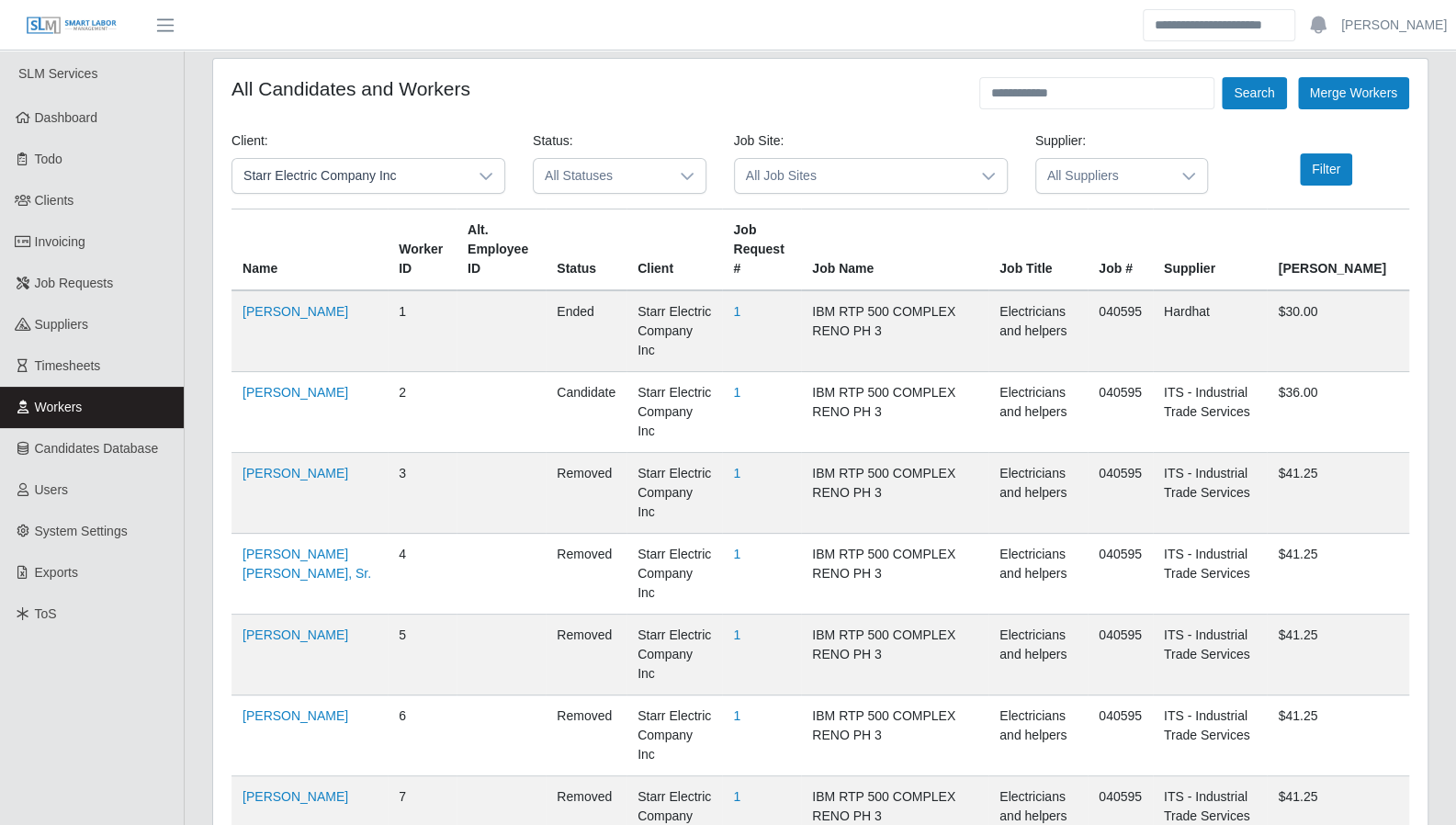
click at [663, 176] on span "All Statuses" at bounding box center [601, 176] width 135 height 34
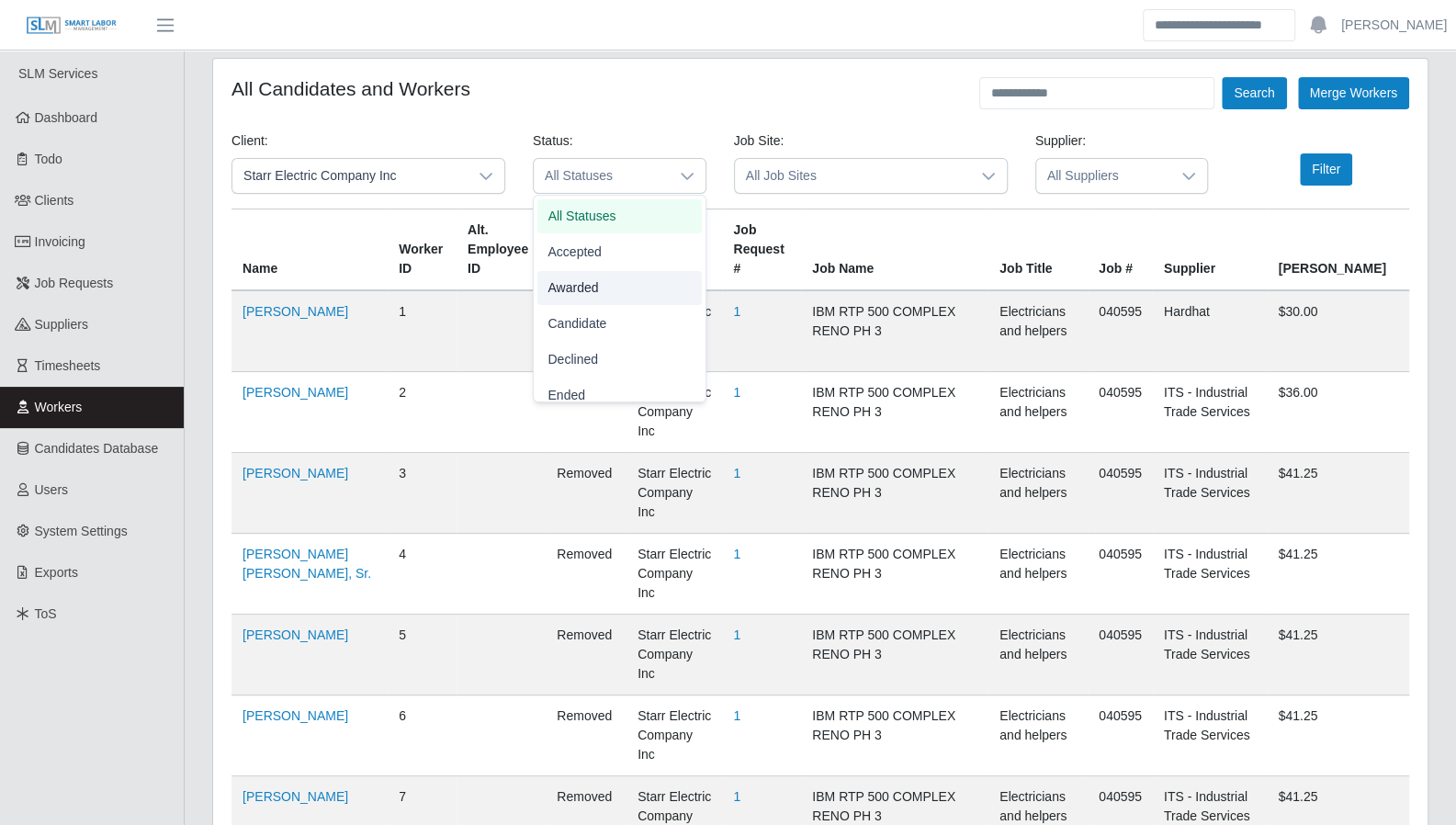
click at [600, 278] on li "Awarded" at bounding box center [620, 288] width 165 height 34
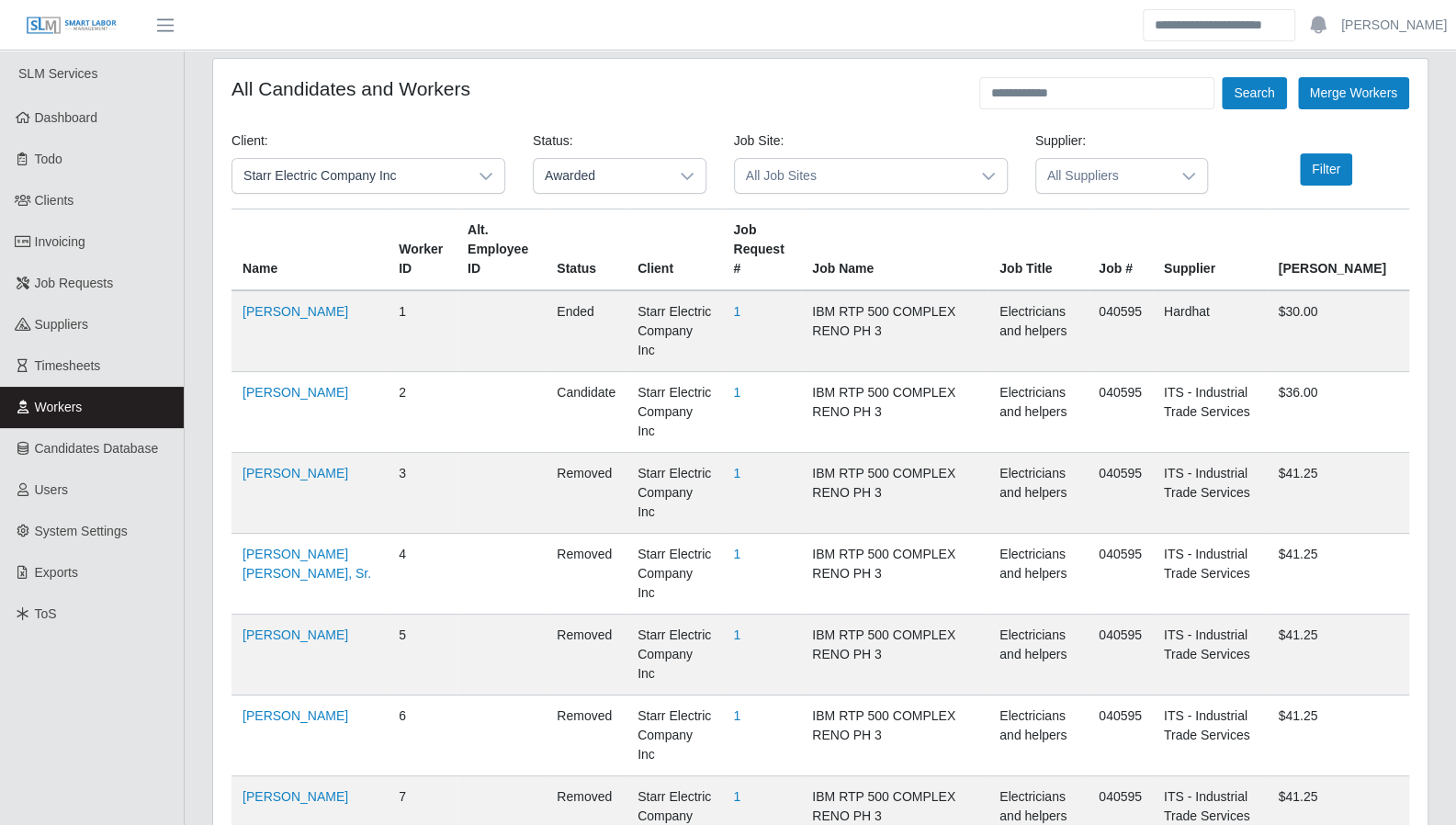
click at [798, 175] on span "All Job Sites" at bounding box center [852, 176] width 235 height 34
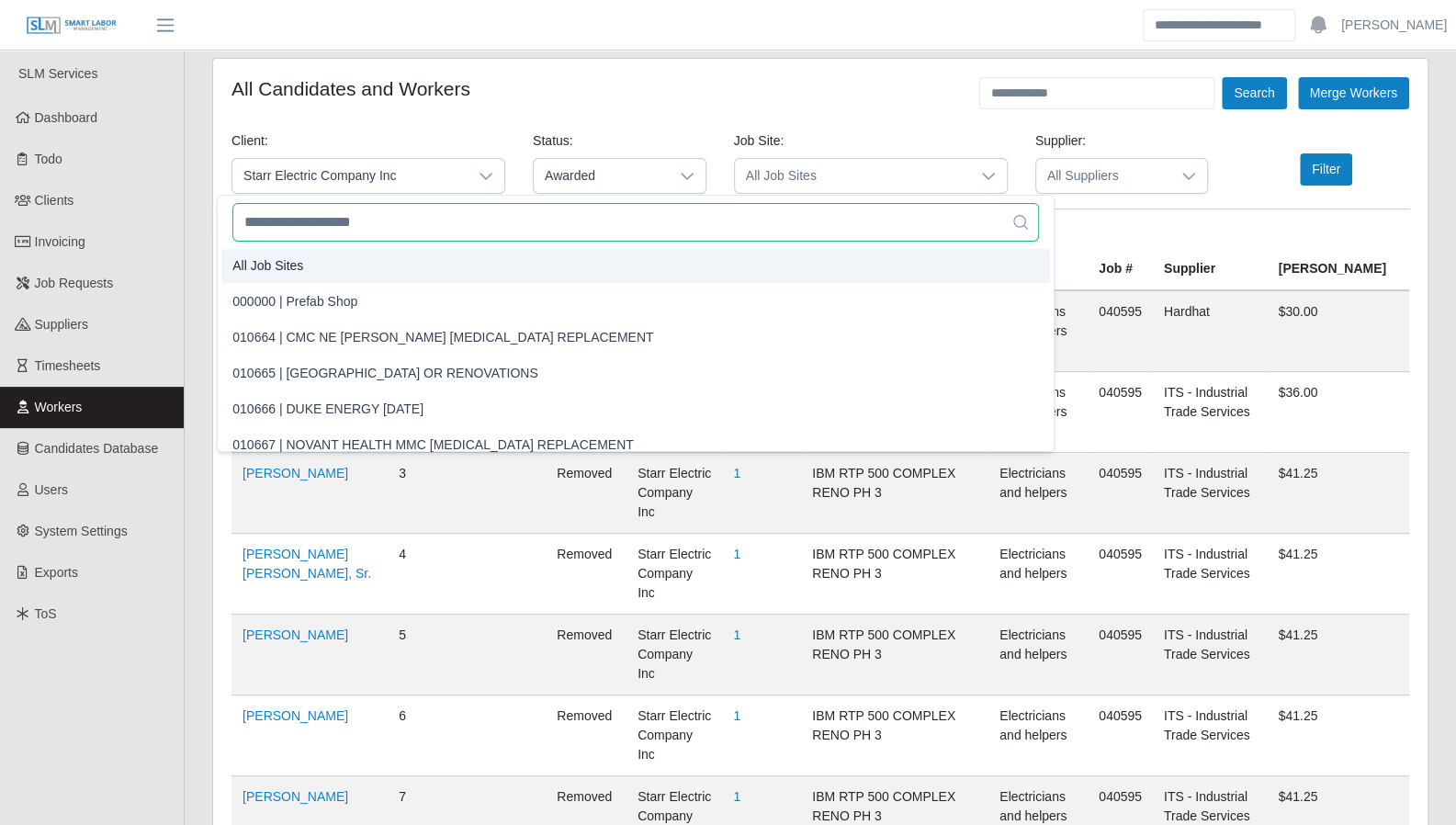
click at [605, 226] on input "text" at bounding box center [636, 221] width 806 height 39
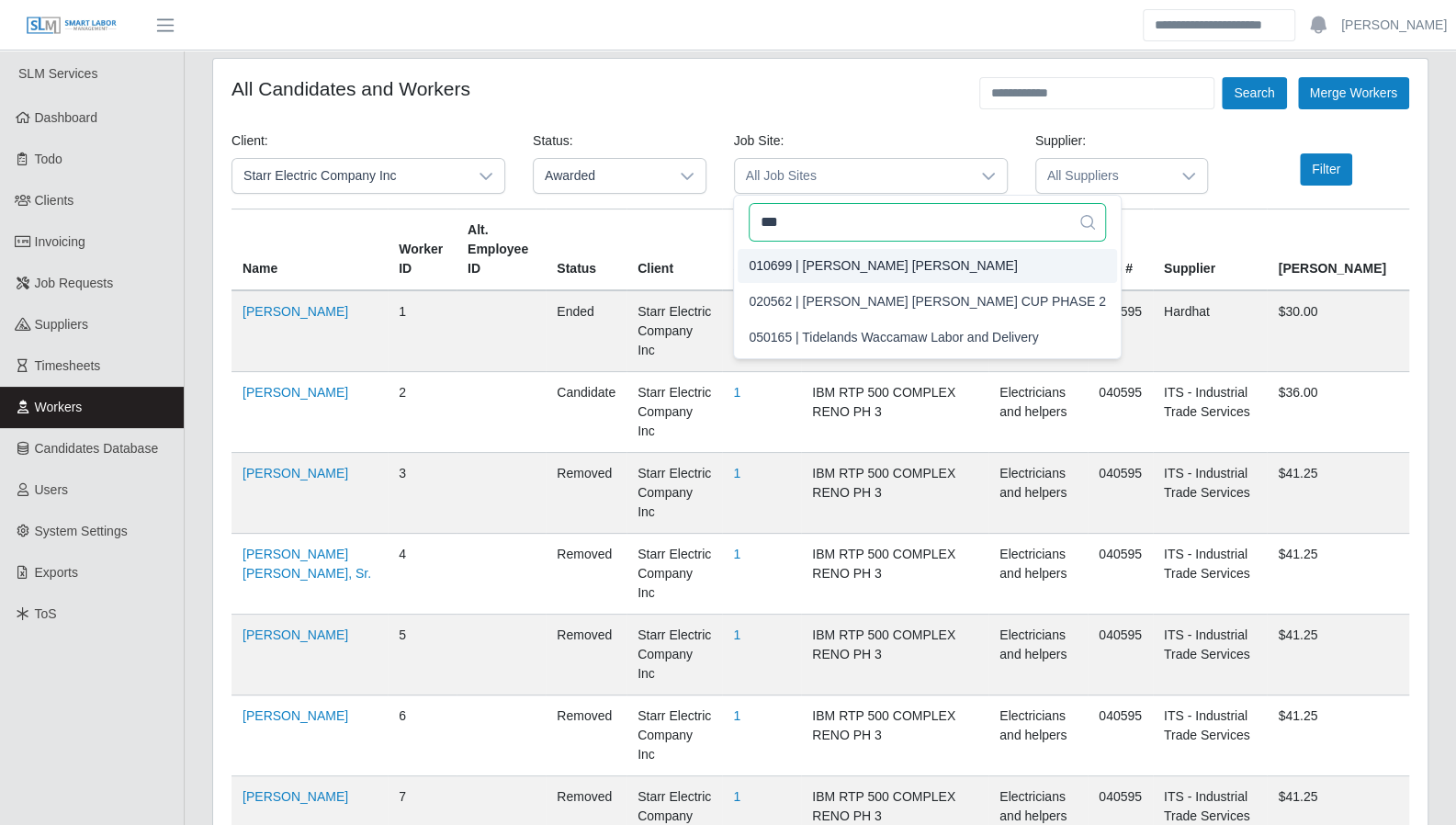
type input "***"
click at [768, 273] on span "010699 | [PERSON_NAME] [PERSON_NAME]" at bounding box center [883, 265] width 268 height 19
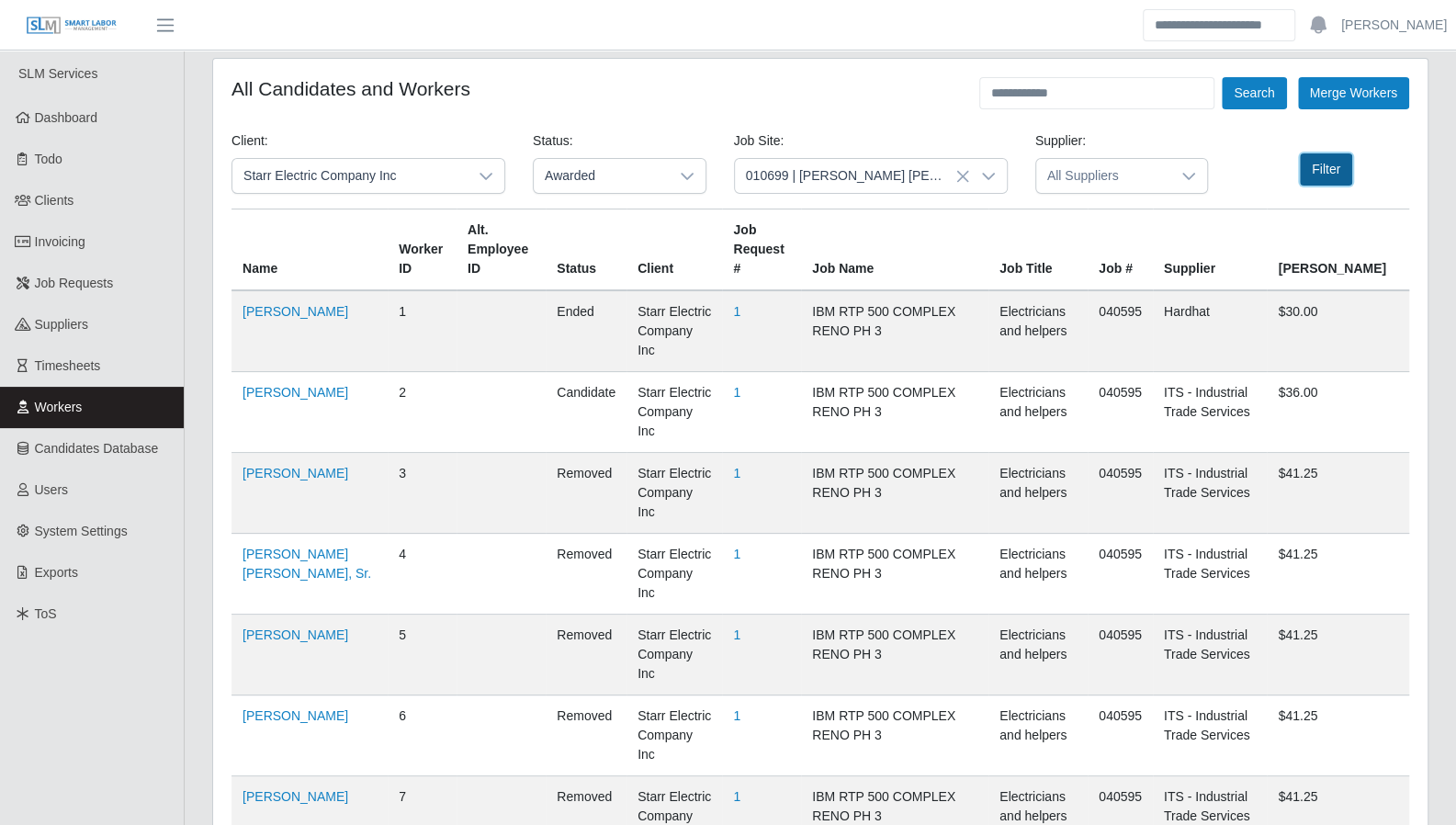
click at [1327, 170] on button "Filter" at bounding box center [1326, 169] width 53 height 32
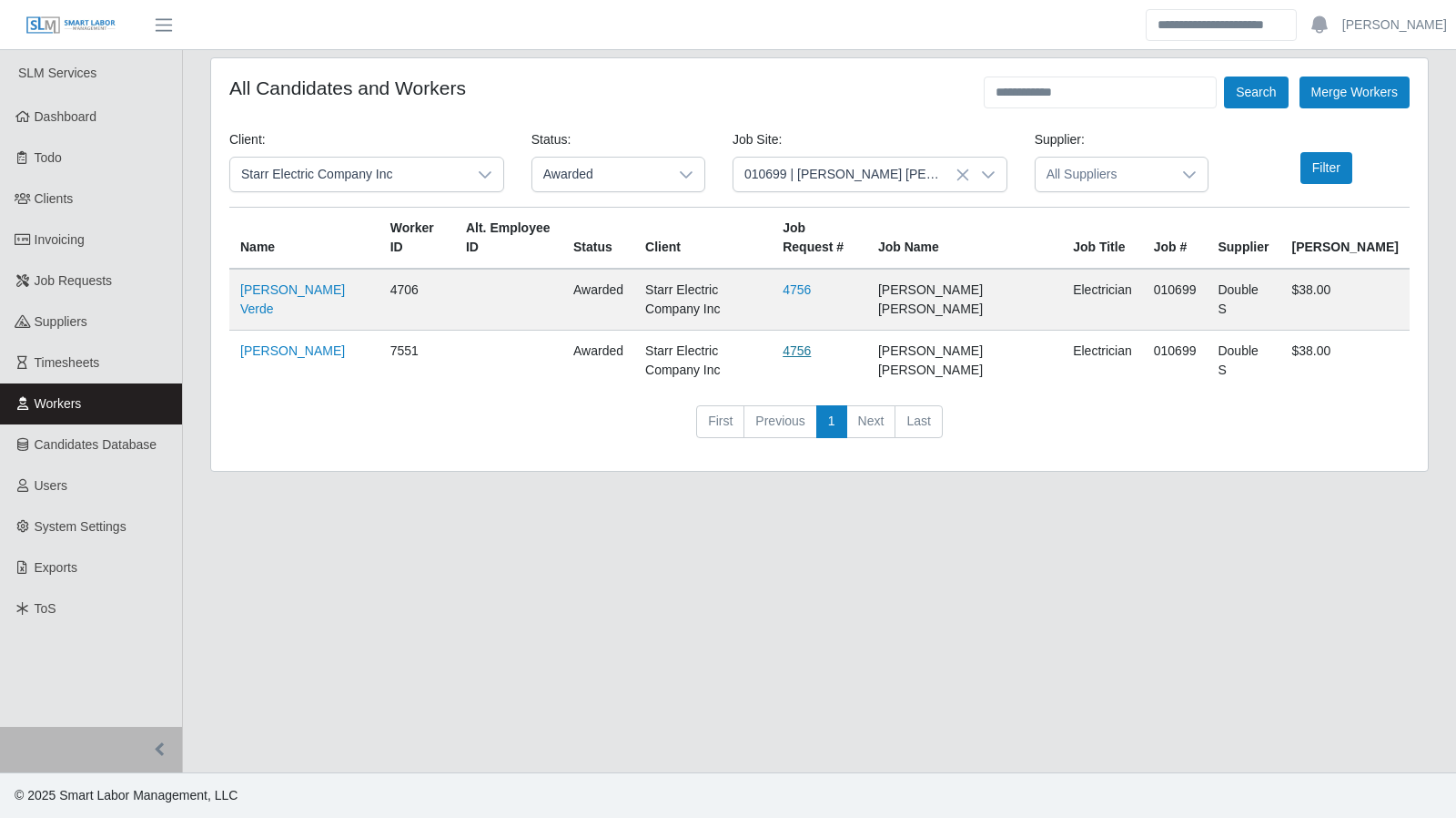
click at [811, 344] on link "4756" at bounding box center [796, 350] width 29 height 15
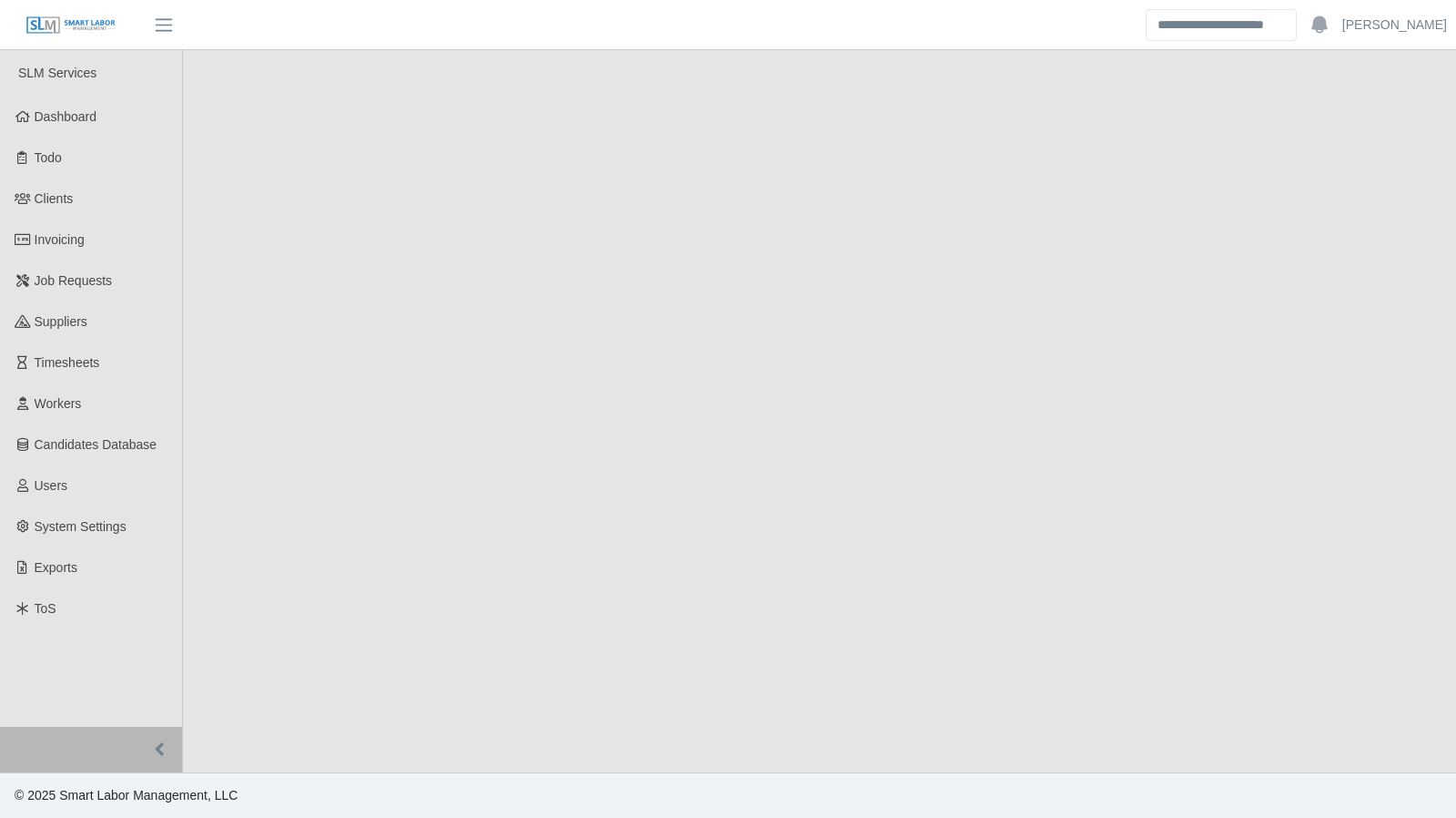
select select "******"
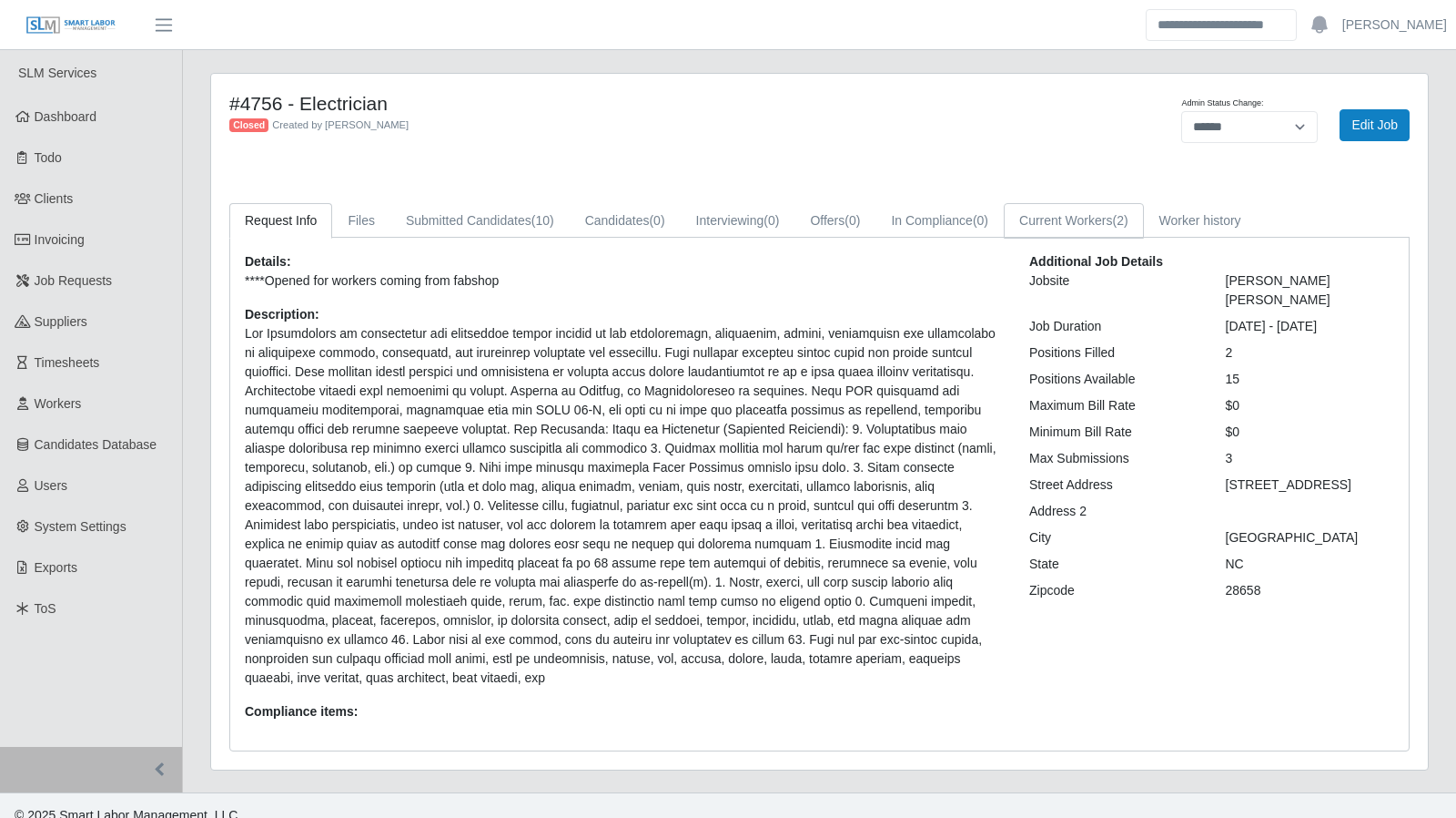
click at [1074, 229] on link "Current Workers (2)" at bounding box center [1073, 220] width 140 height 35
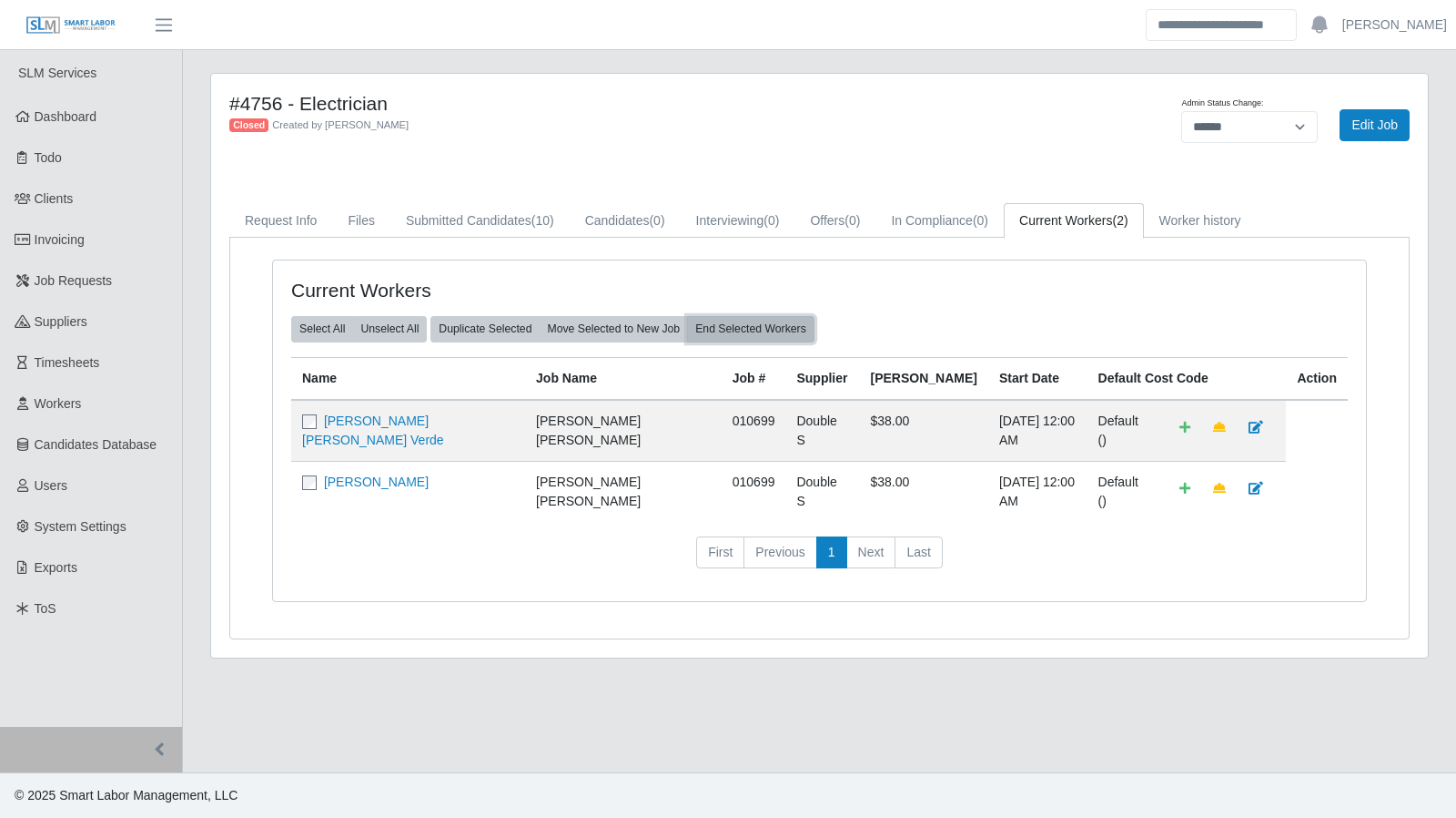
click at [727, 331] on button "End Selected Workers" at bounding box center [750, 329] width 127 height 26
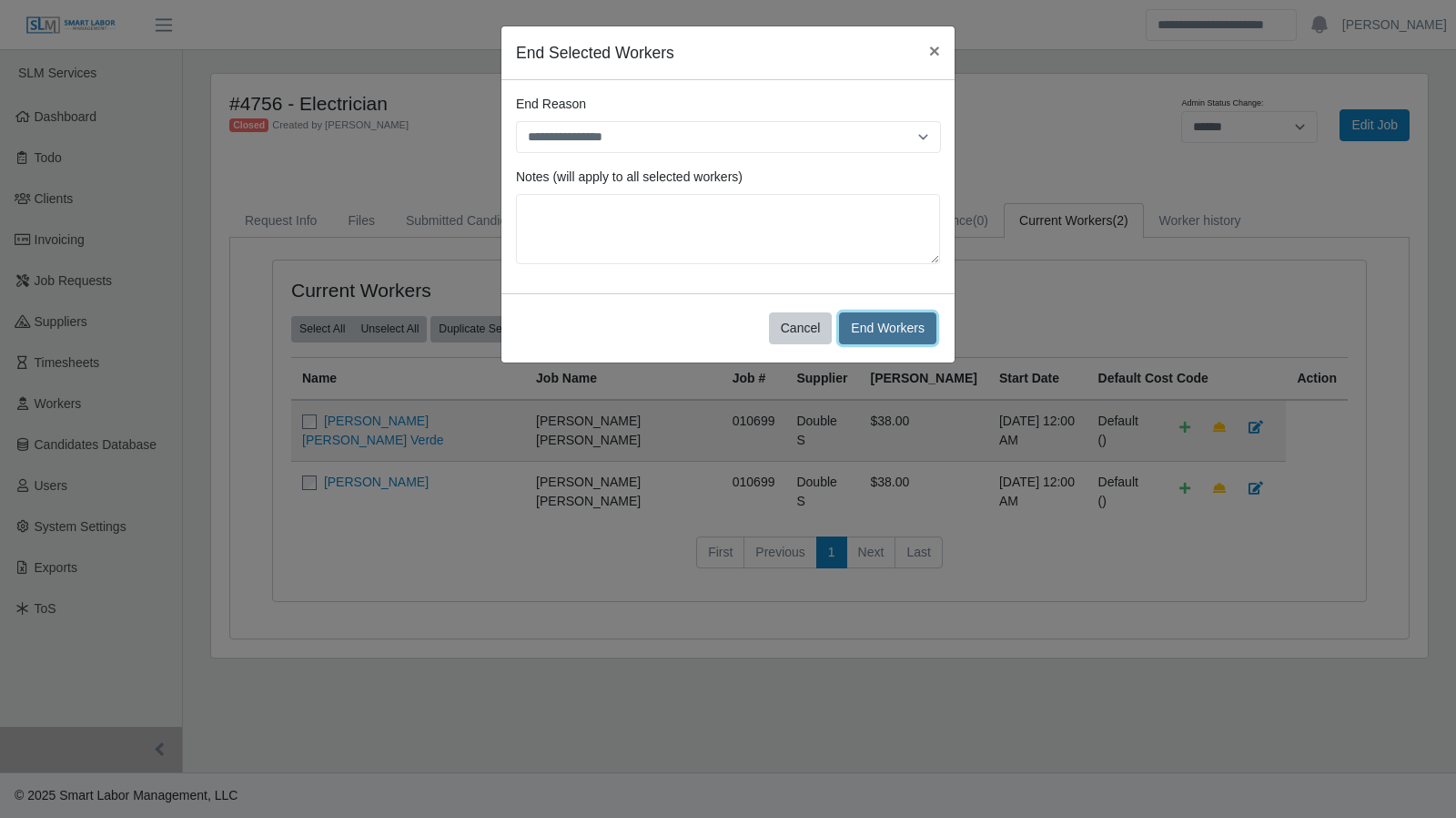
click at [862, 326] on button "End Workers" at bounding box center [887, 328] width 97 height 31
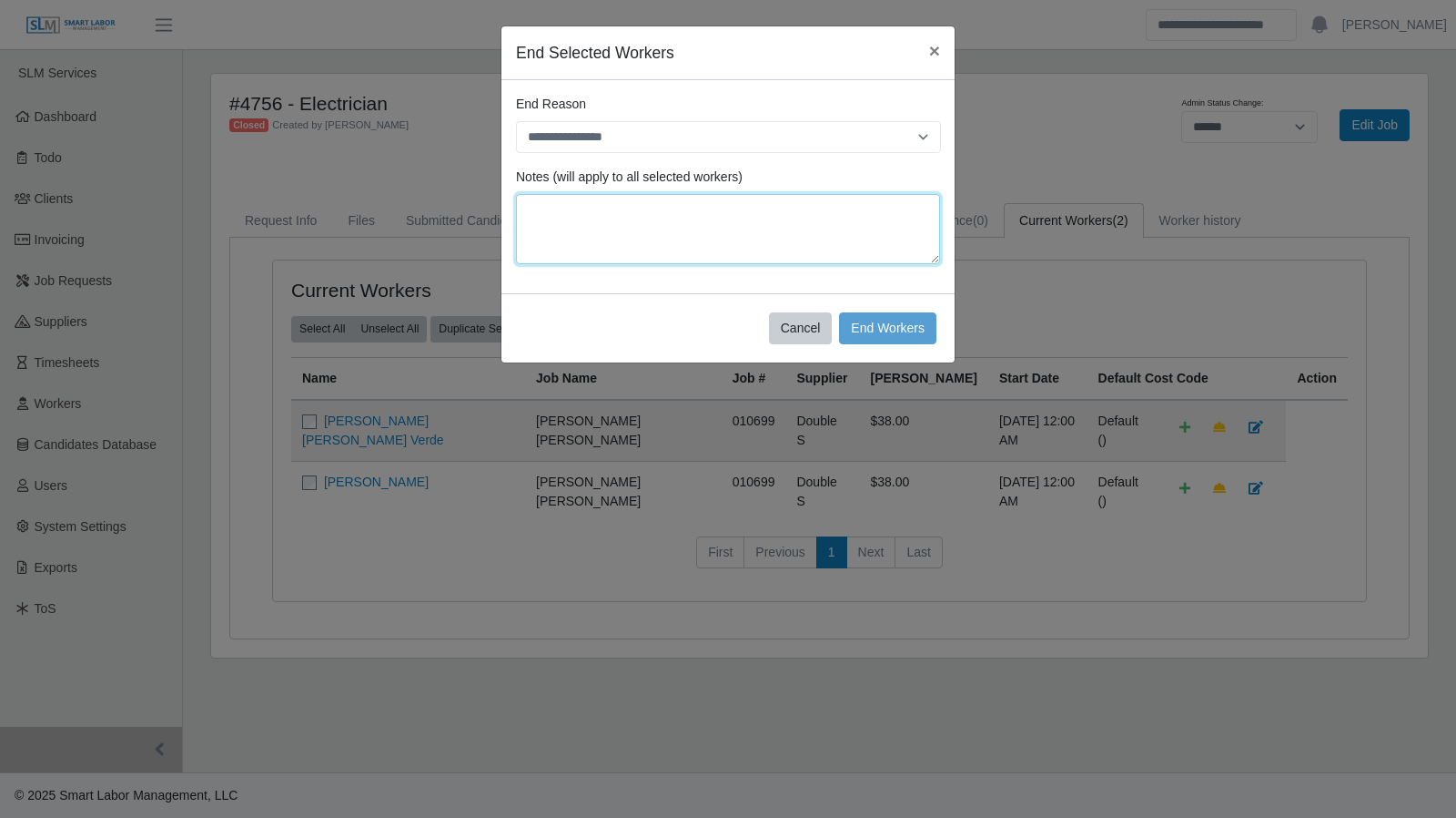
click at [696, 210] on textarea at bounding box center [727, 228] width 424 height 70
type textarea "*********"
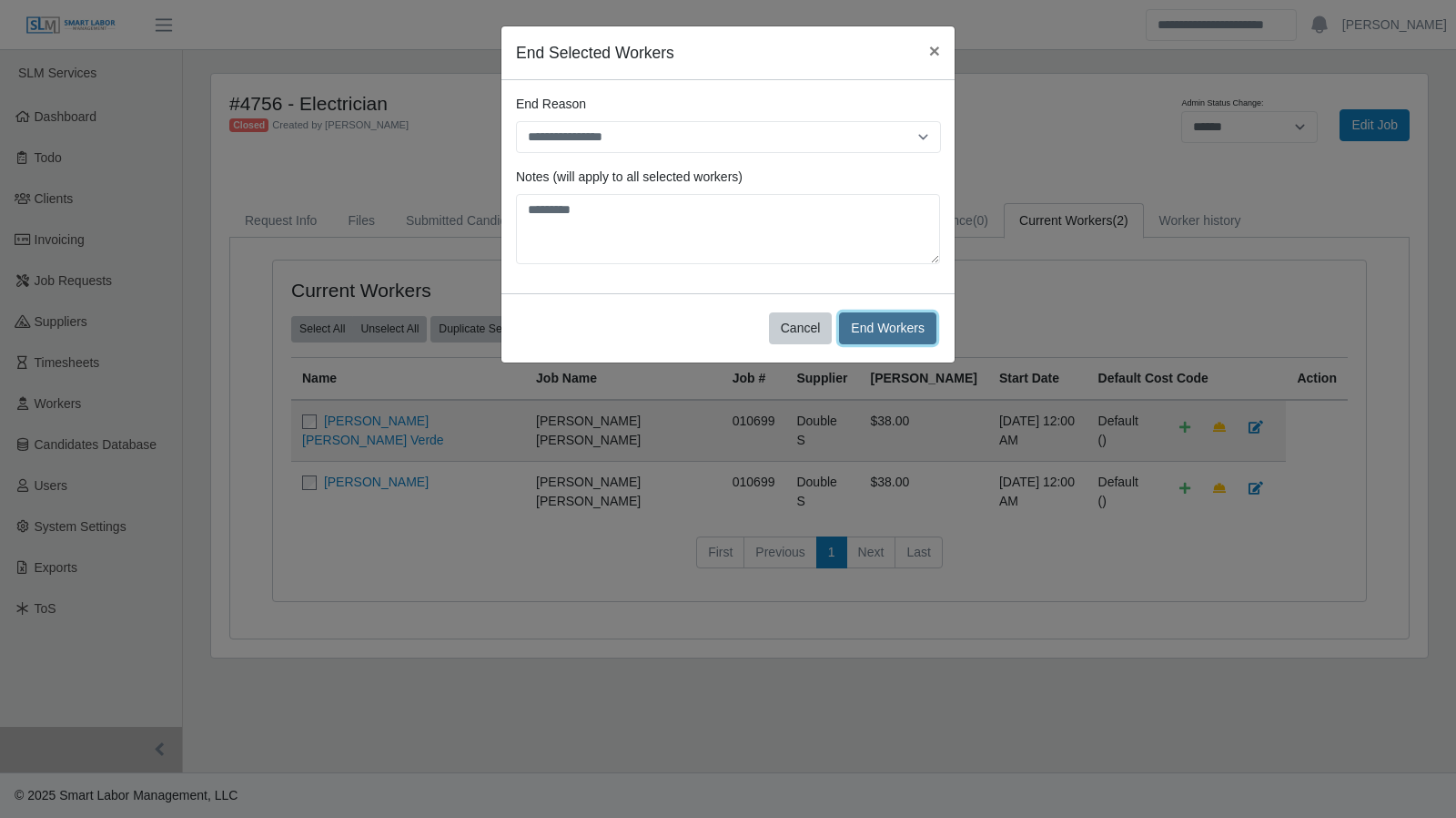
click at [897, 314] on button "End Workers" at bounding box center [887, 328] width 97 height 31
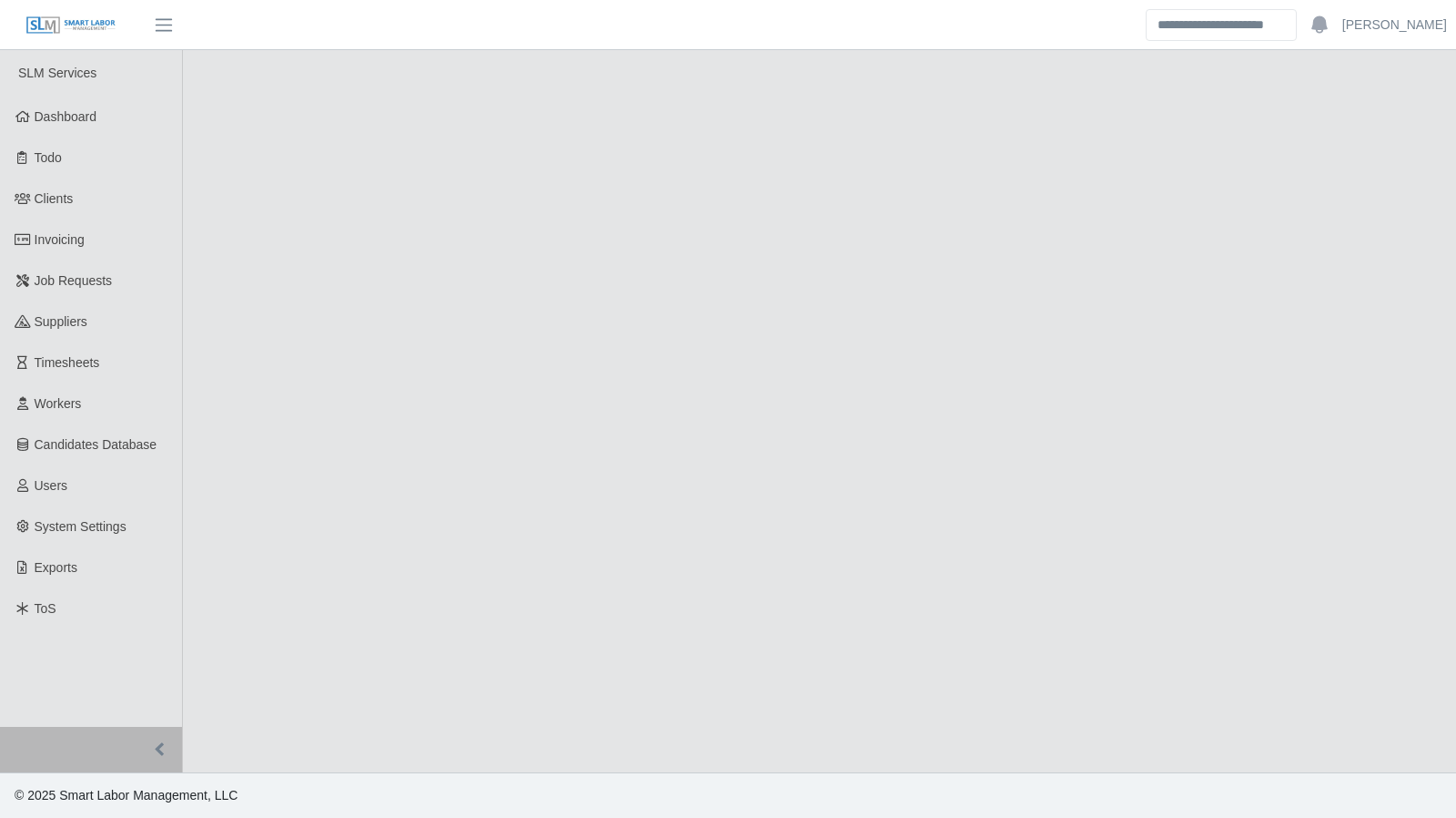
select select "******"
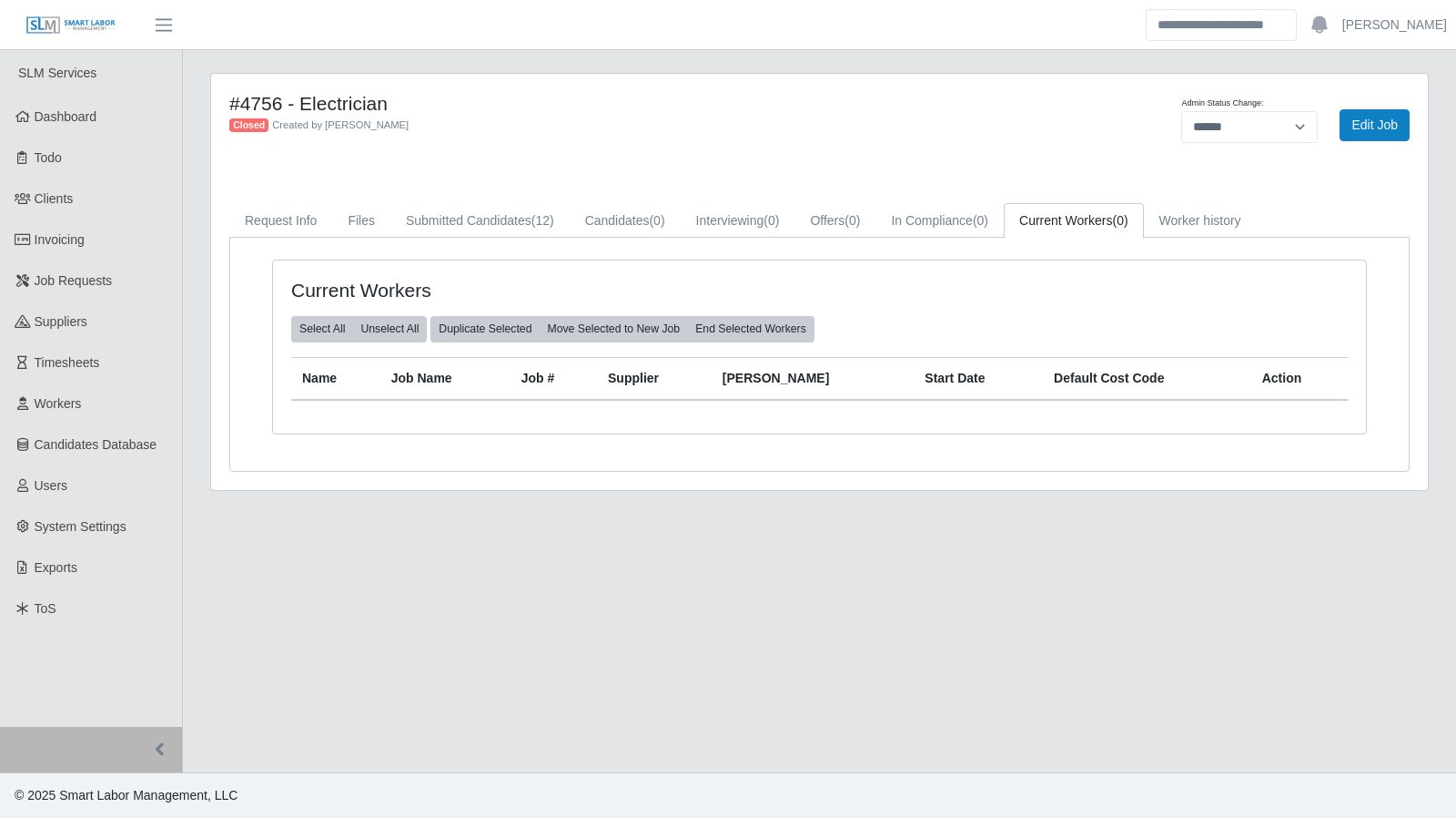
click at [200, 249] on div "#4756 - Electrician Closed Created by [PERSON_NAME] Admin Status Change: ******…" at bounding box center [819, 292] width 1245 height 440
click at [99, 132] on link "Dashboard" at bounding box center [91, 117] width 182 height 41
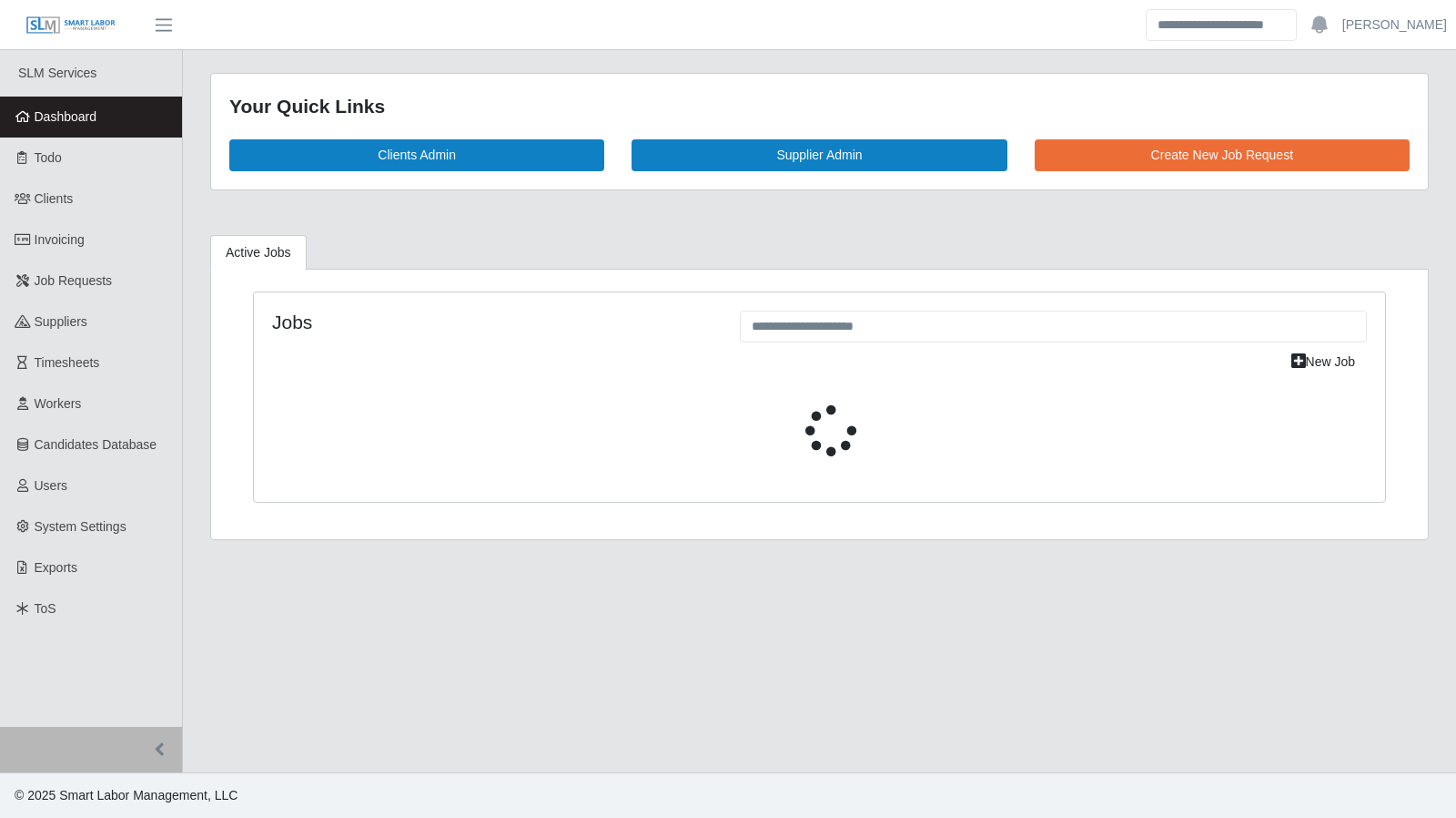
select select "****"
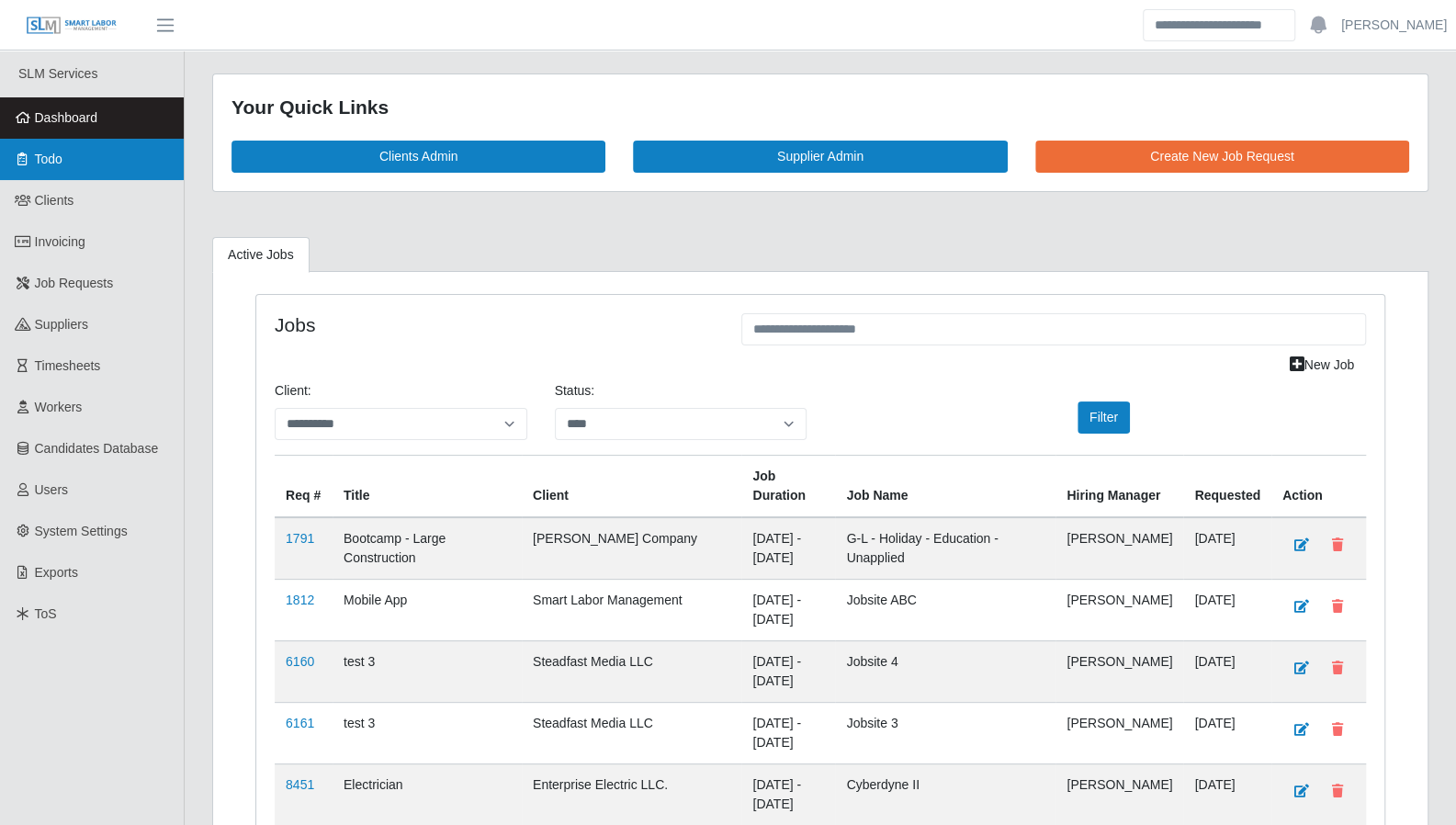
click at [70, 149] on link "Todo" at bounding box center [91, 160] width 184 height 42
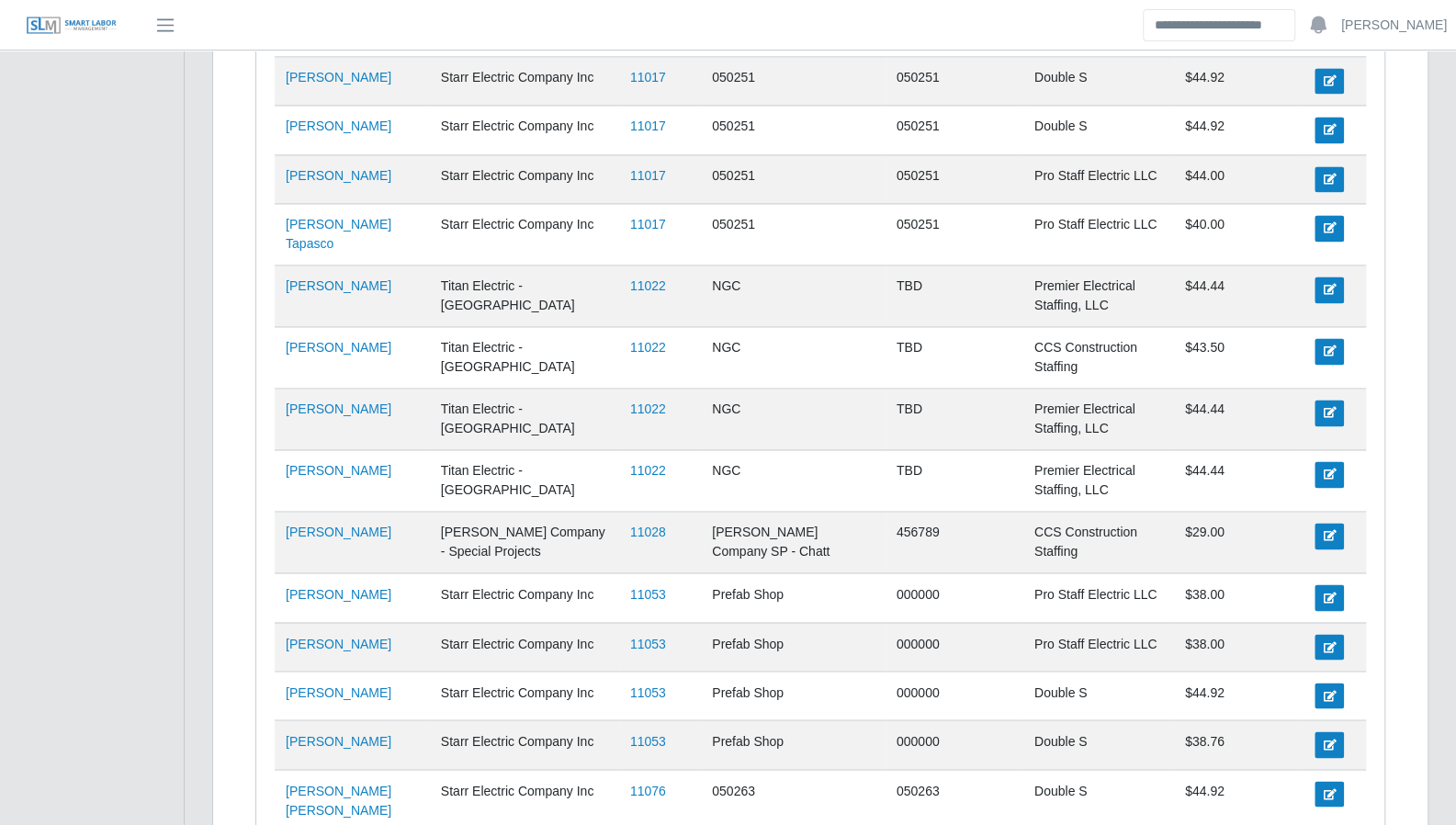
scroll to position [1683, 0]
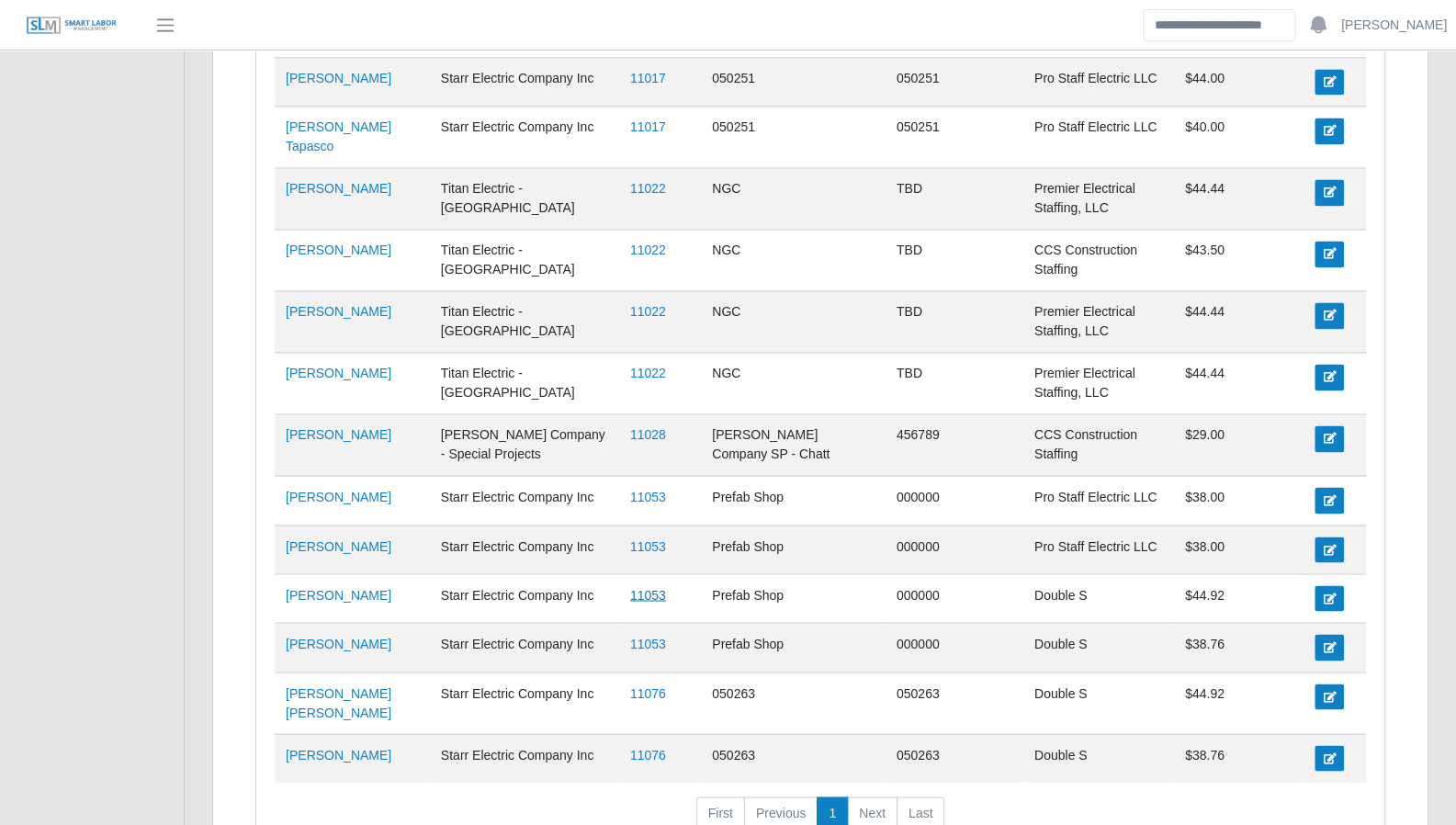
click at [643, 587] on link "11053" at bounding box center [649, 594] width 36 height 15
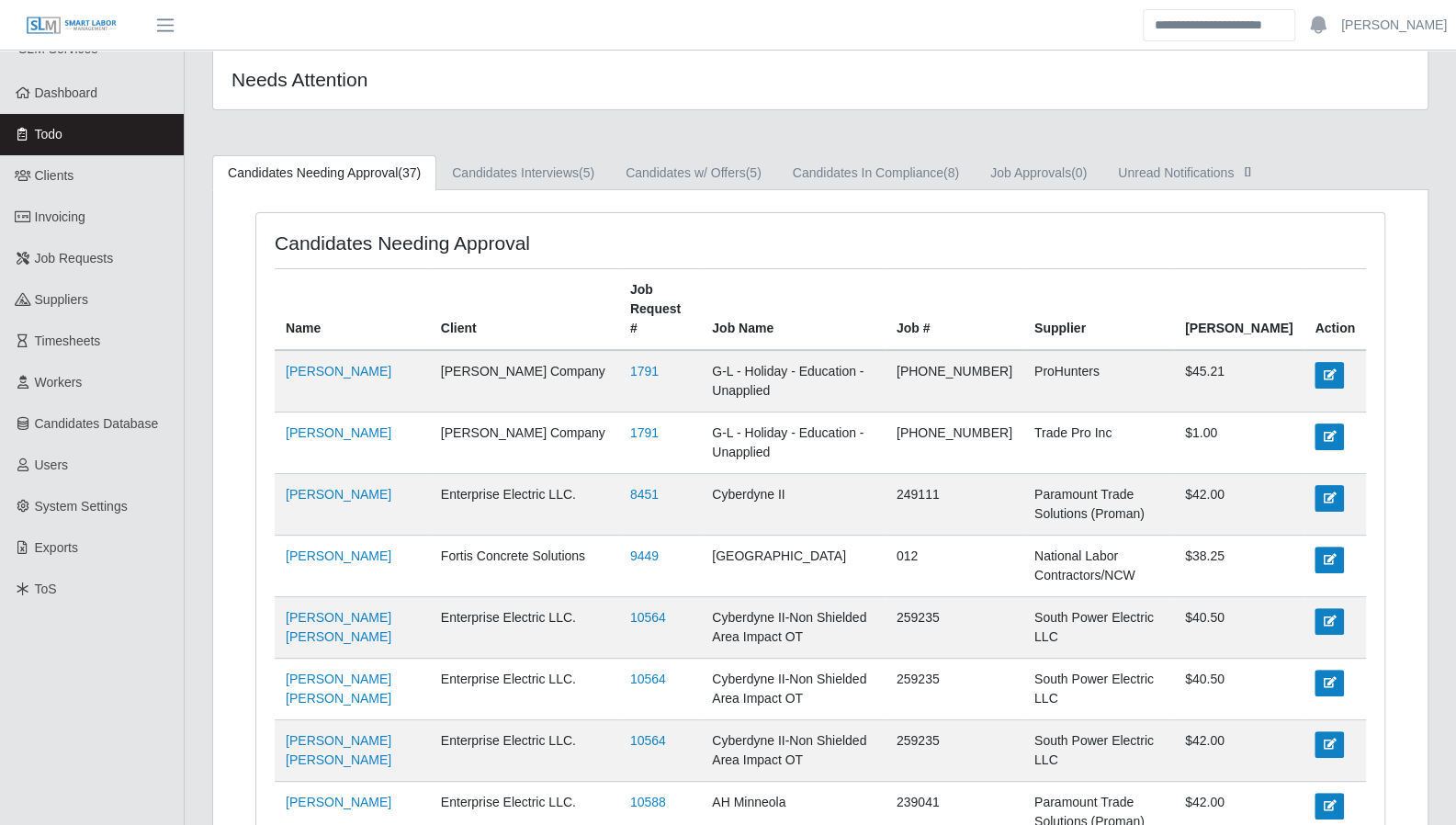
scroll to position [0, 0]
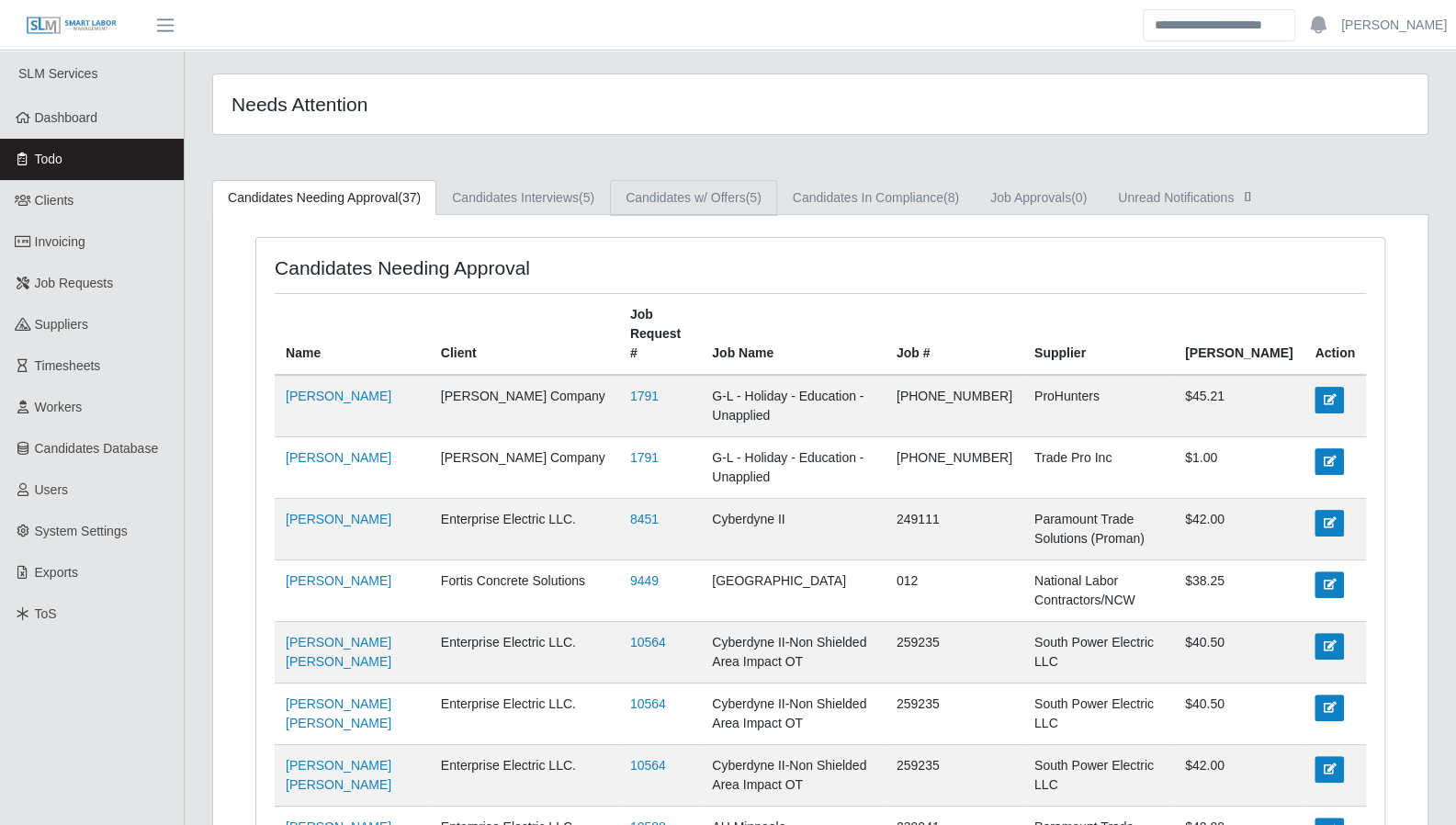
click at [750, 192] on span "(5)" at bounding box center [754, 197] width 16 height 15
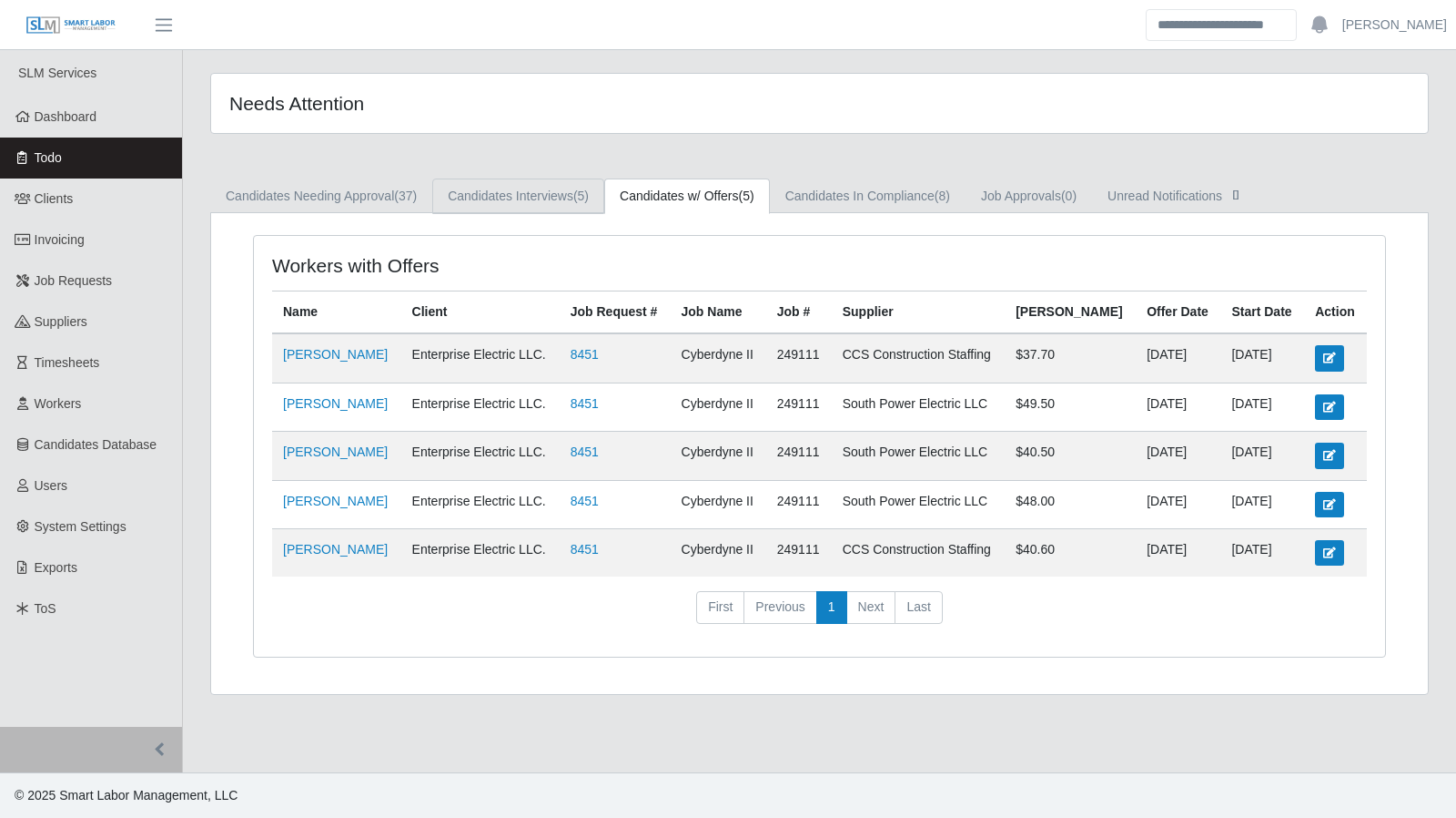
click at [561, 191] on link "Candidates Interviews (5)" at bounding box center [517, 196] width 172 height 35
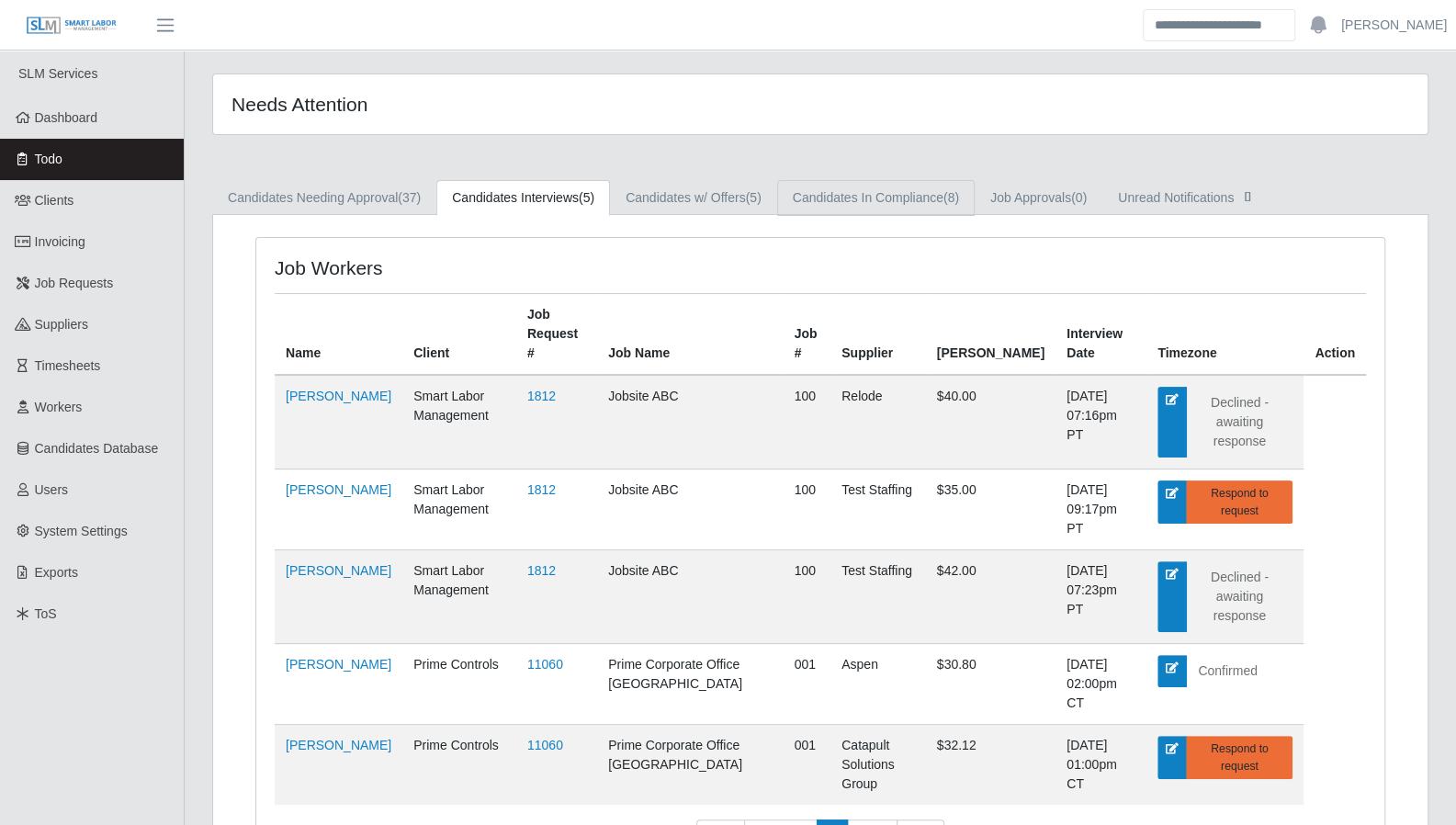
click at [850, 200] on link "Candidates In Compliance (8)" at bounding box center [876, 198] width 198 height 36
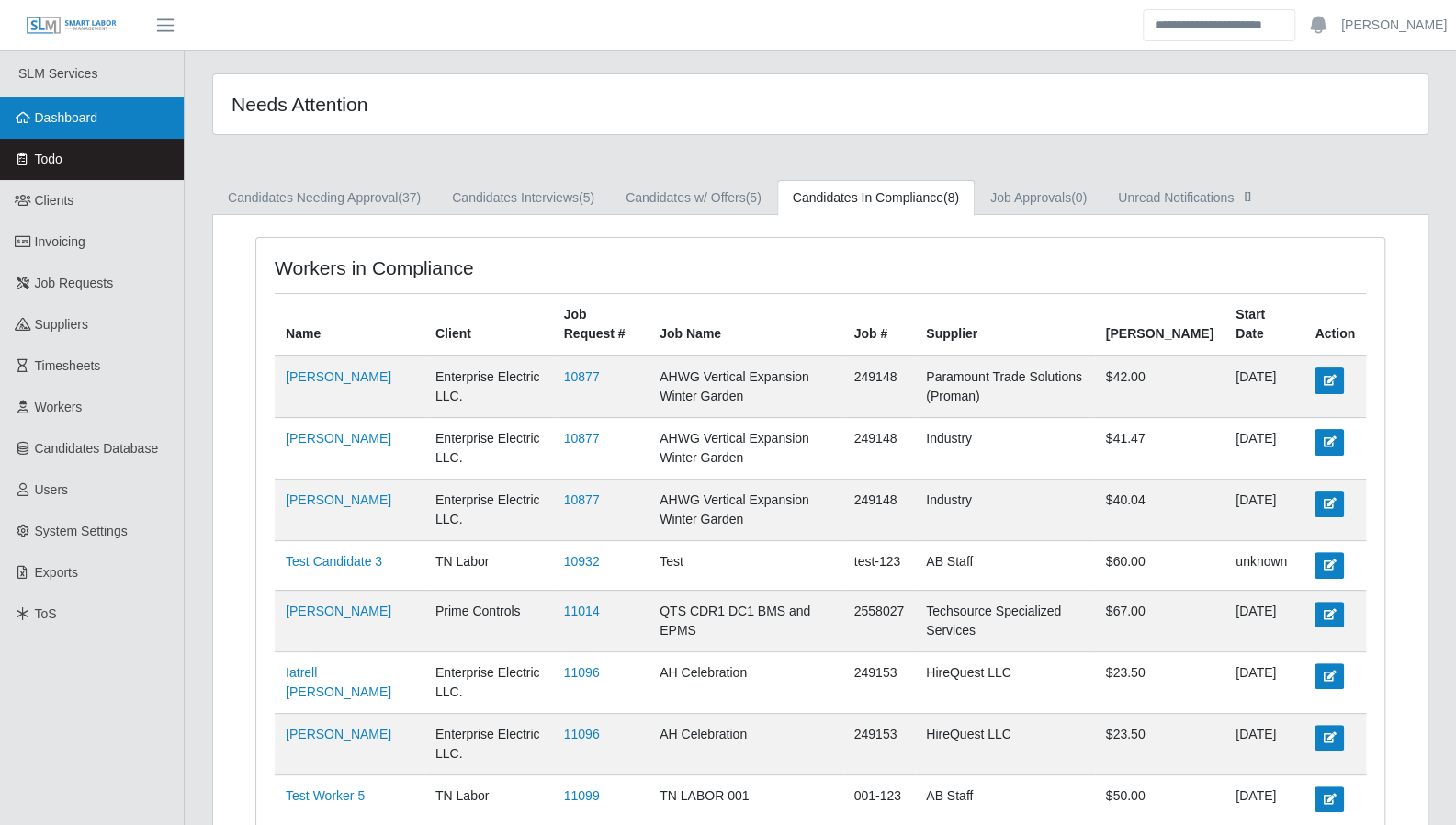
click at [100, 129] on link "Dashboard" at bounding box center [91, 118] width 184 height 42
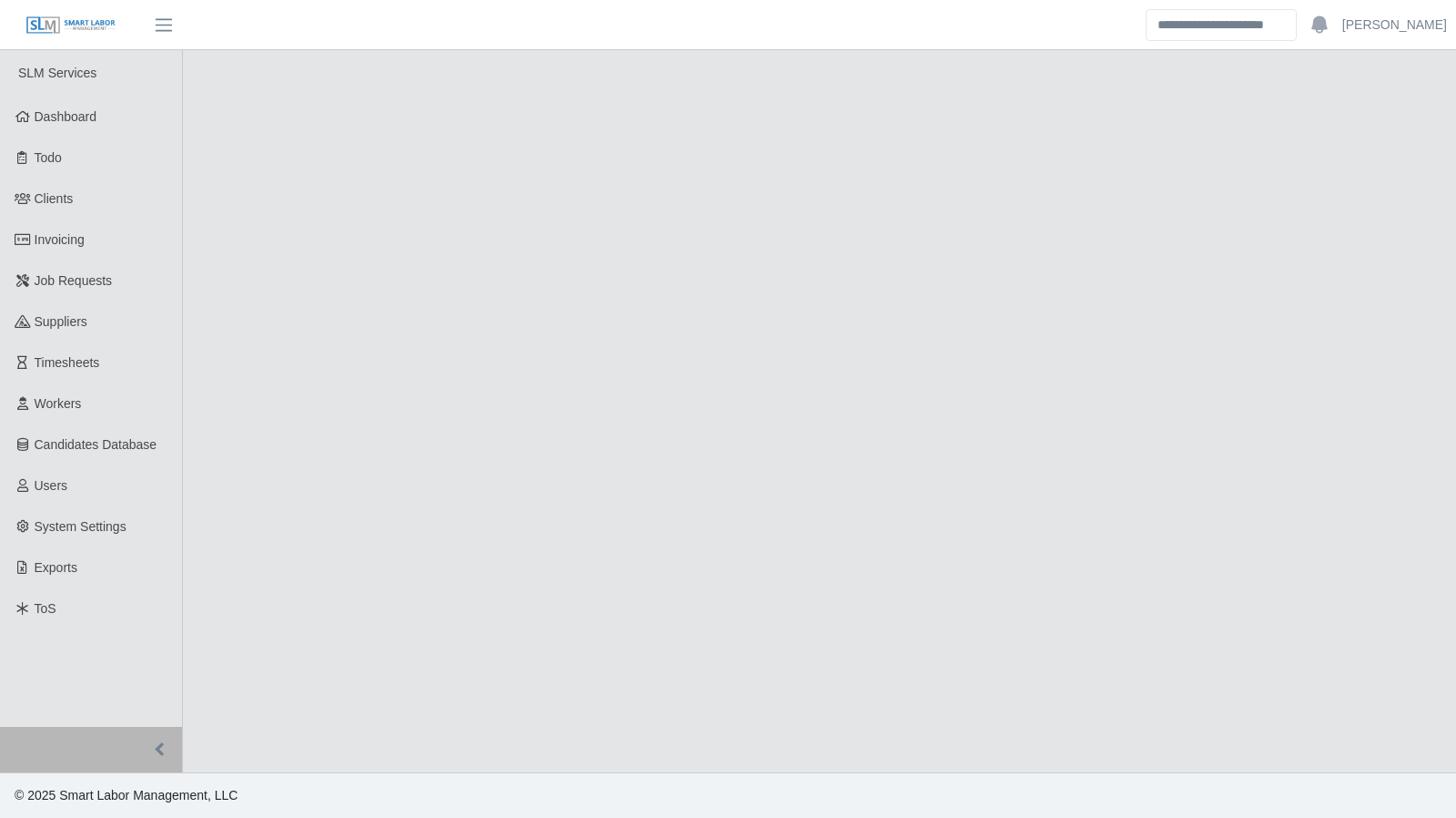
select select "****"
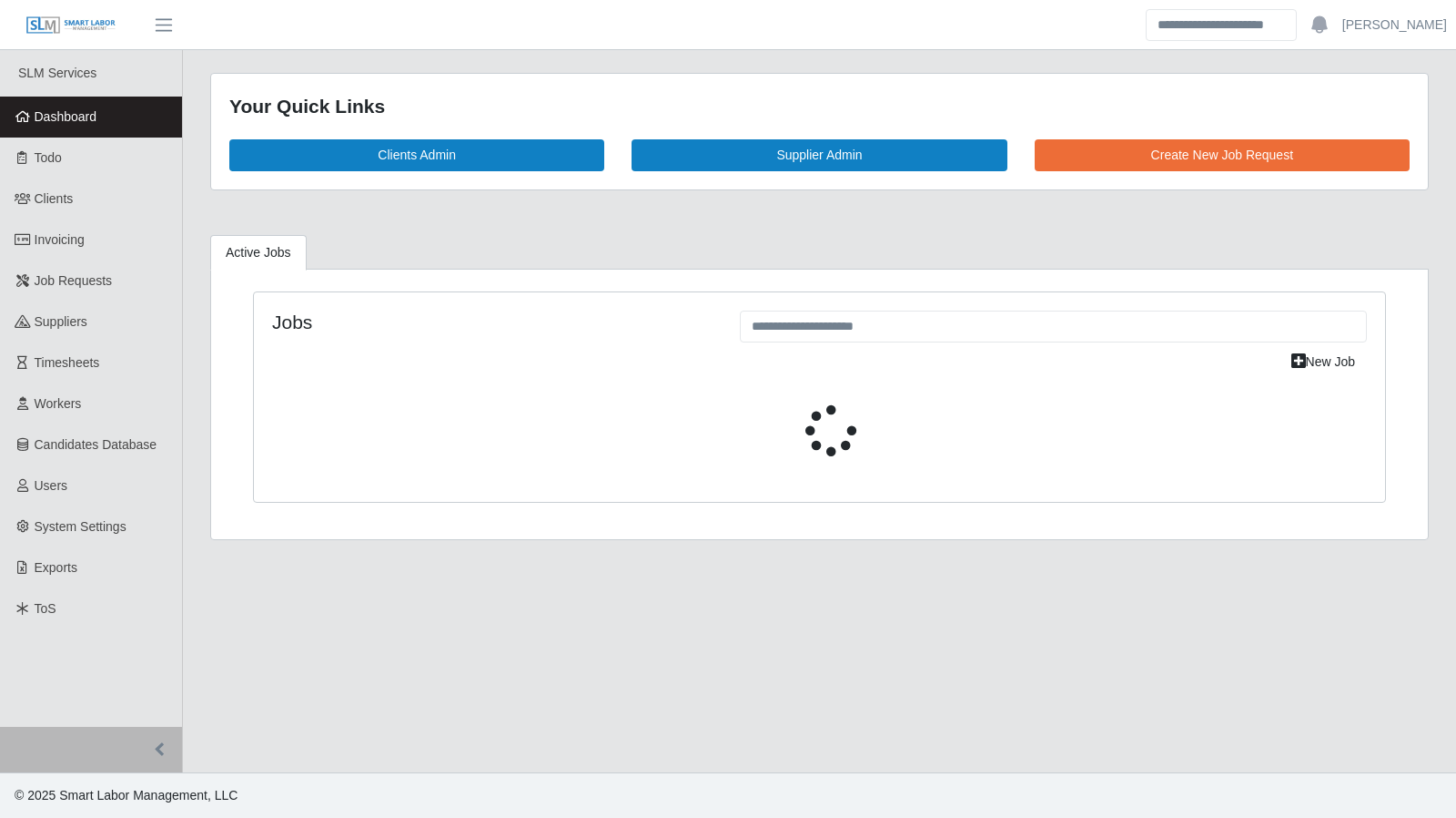
select select "****"
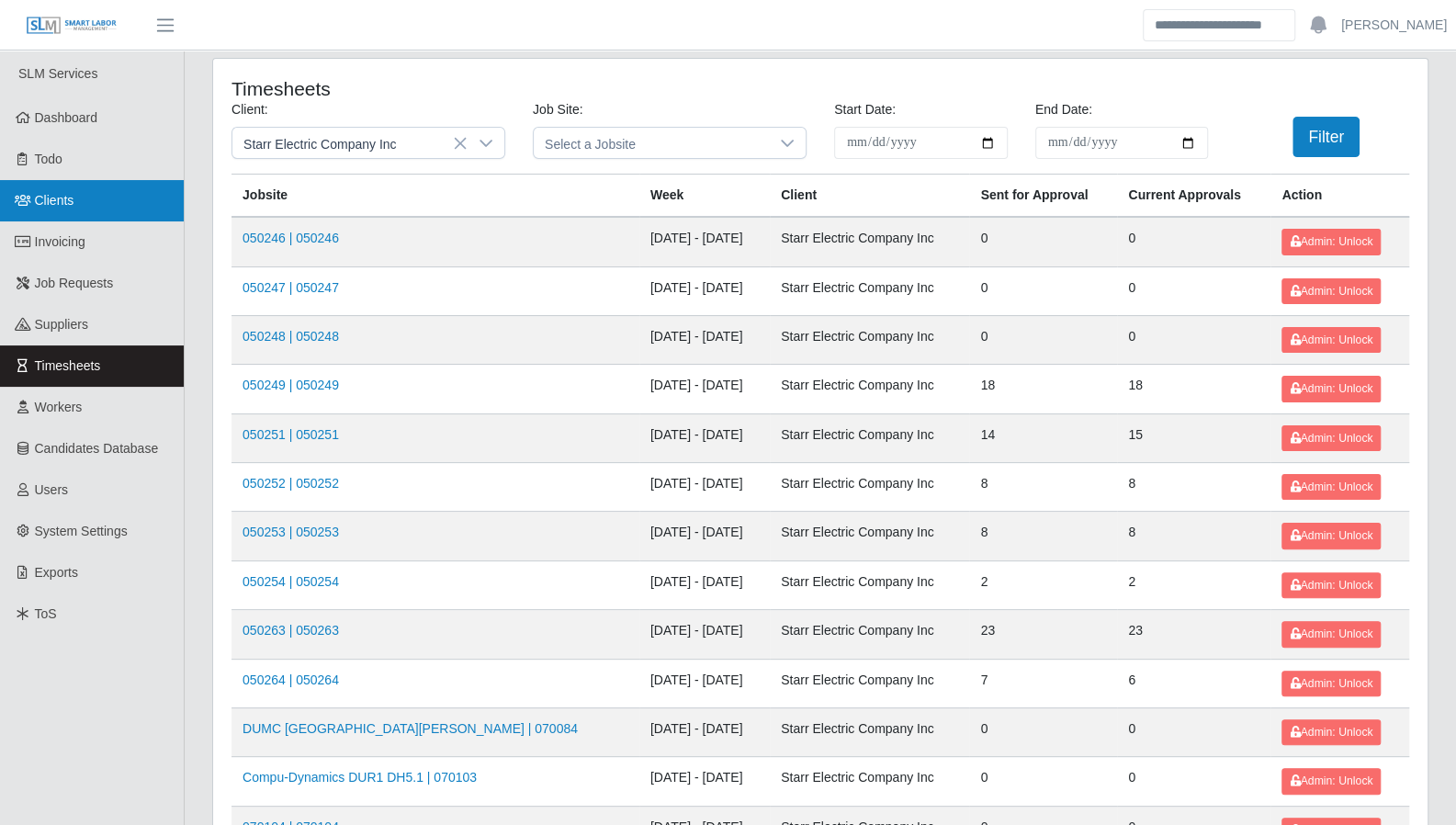
click at [58, 215] on link "Clients" at bounding box center [91, 201] width 184 height 42
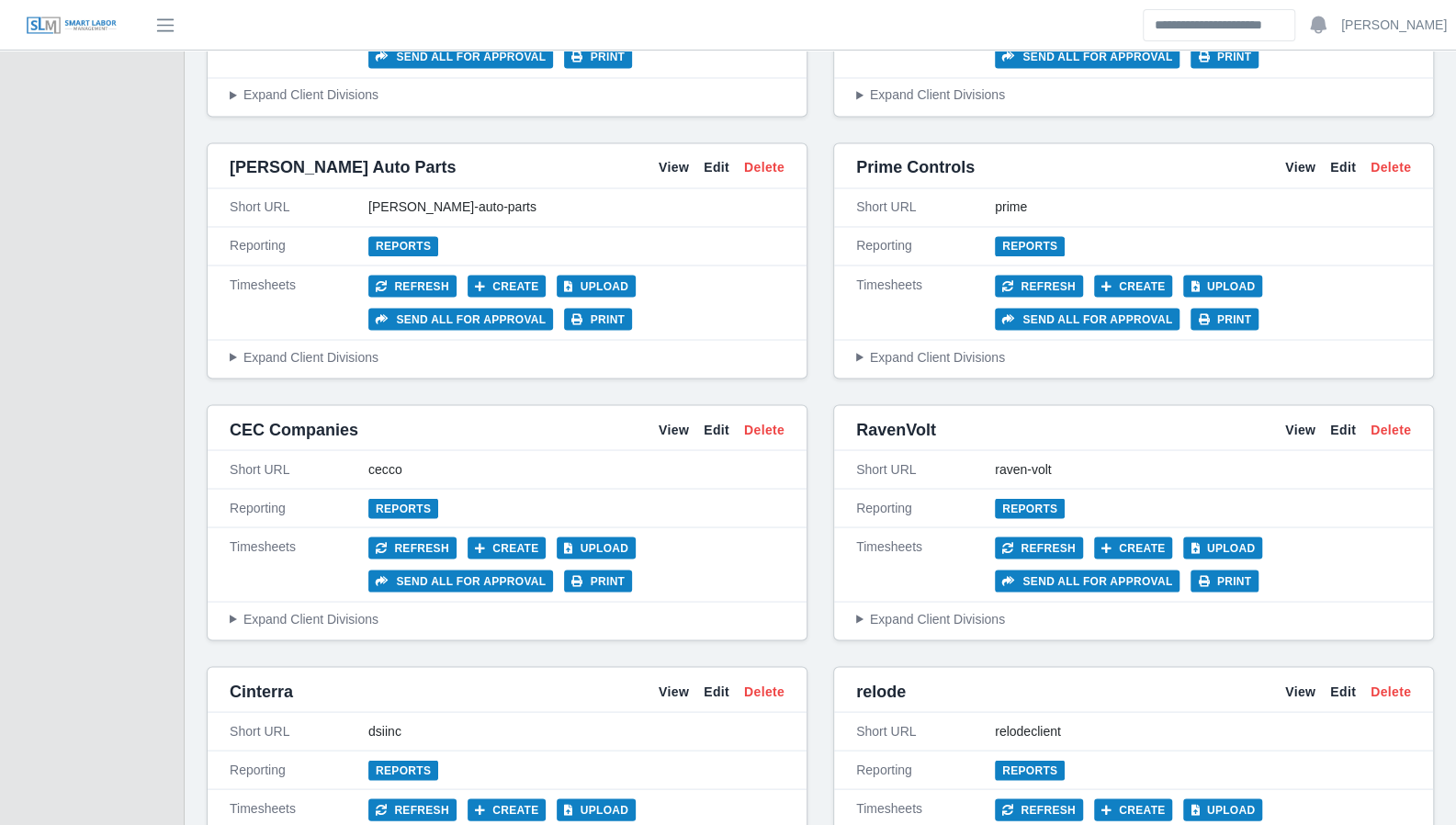
scroll to position [1956, 0]
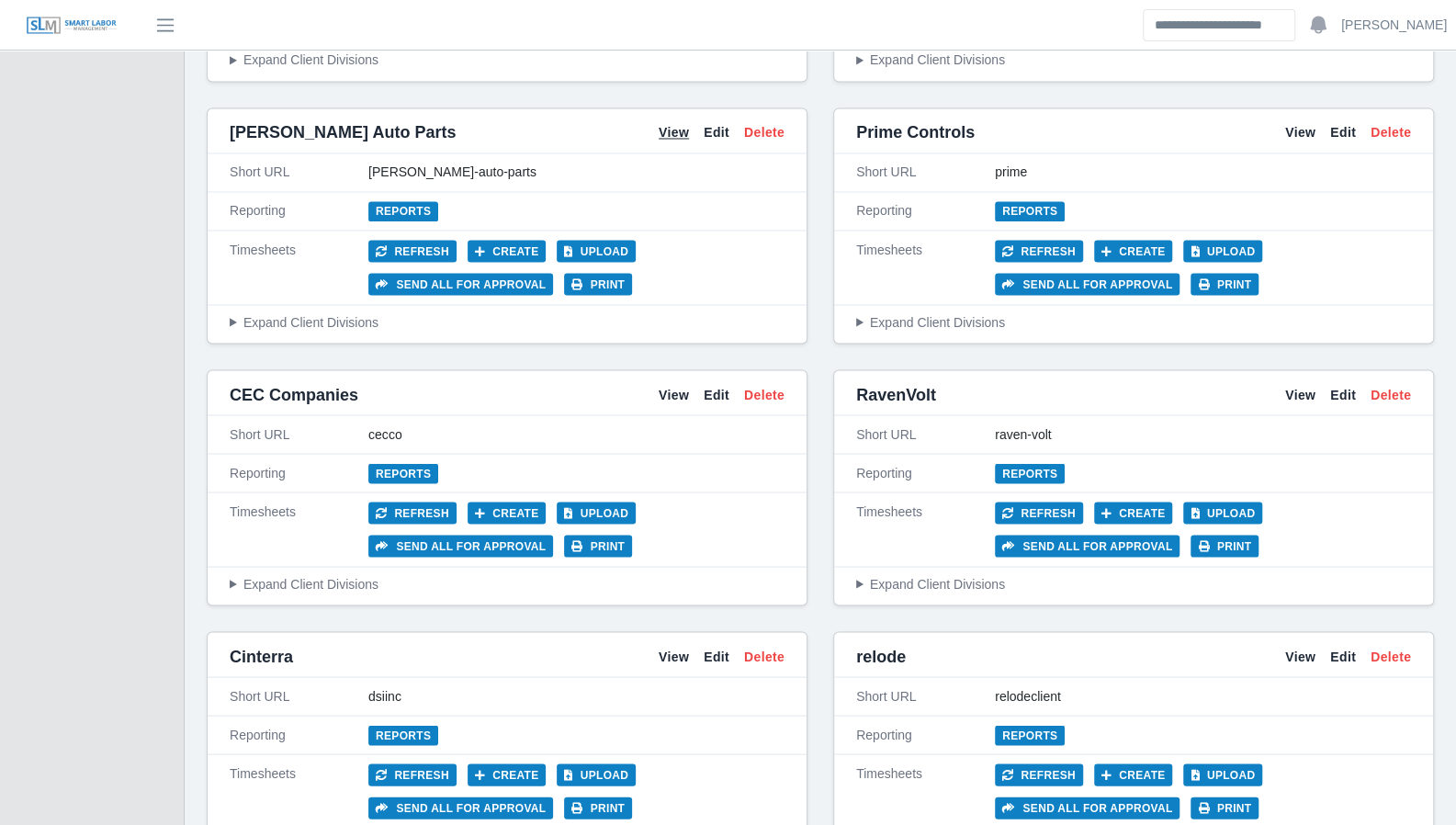
click at [677, 124] on link "View" at bounding box center [673, 132] width 31 height 19
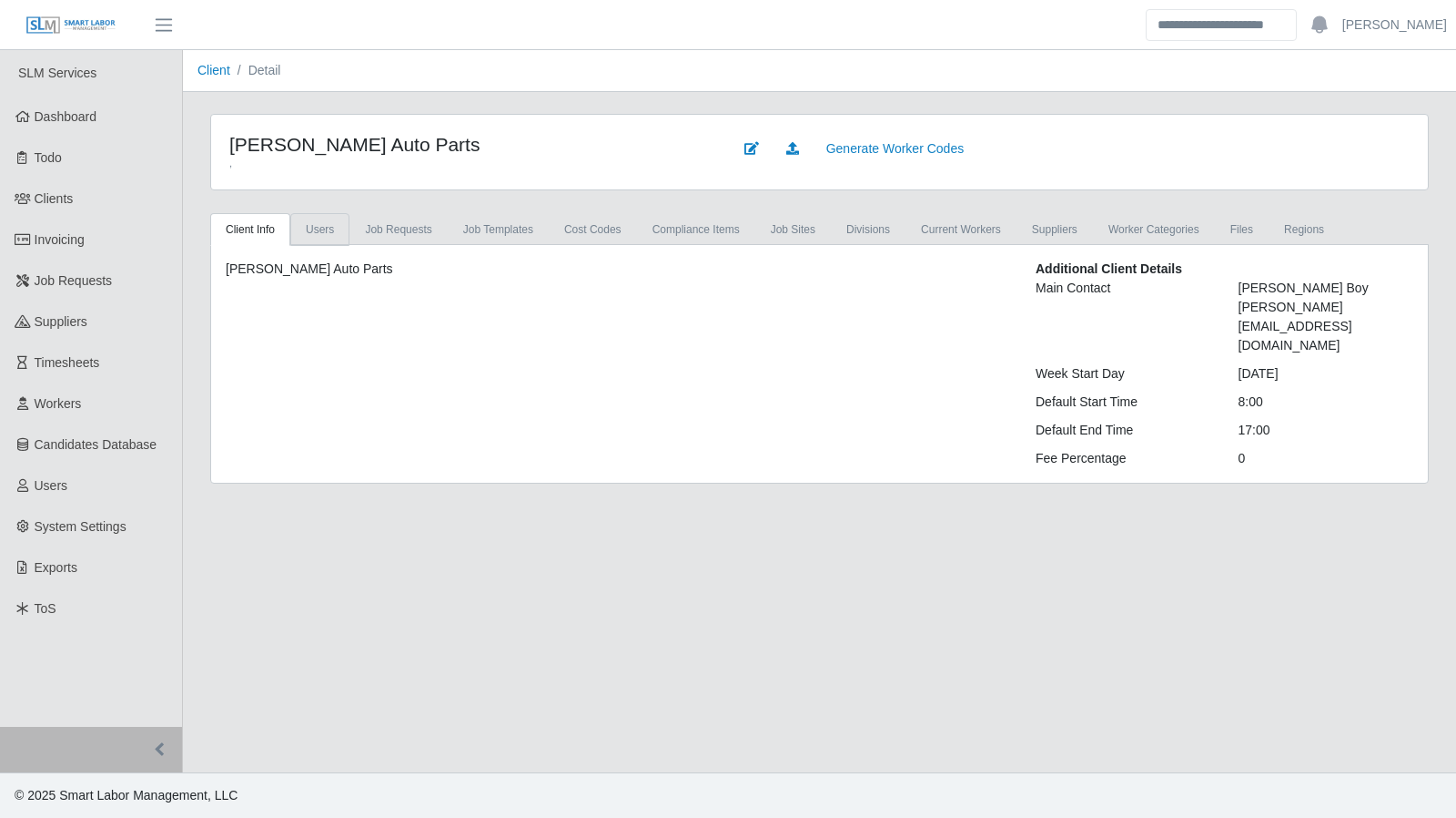
click at [327, 228] on link "Users" at bounding box center [320, 228] width 59 height 32
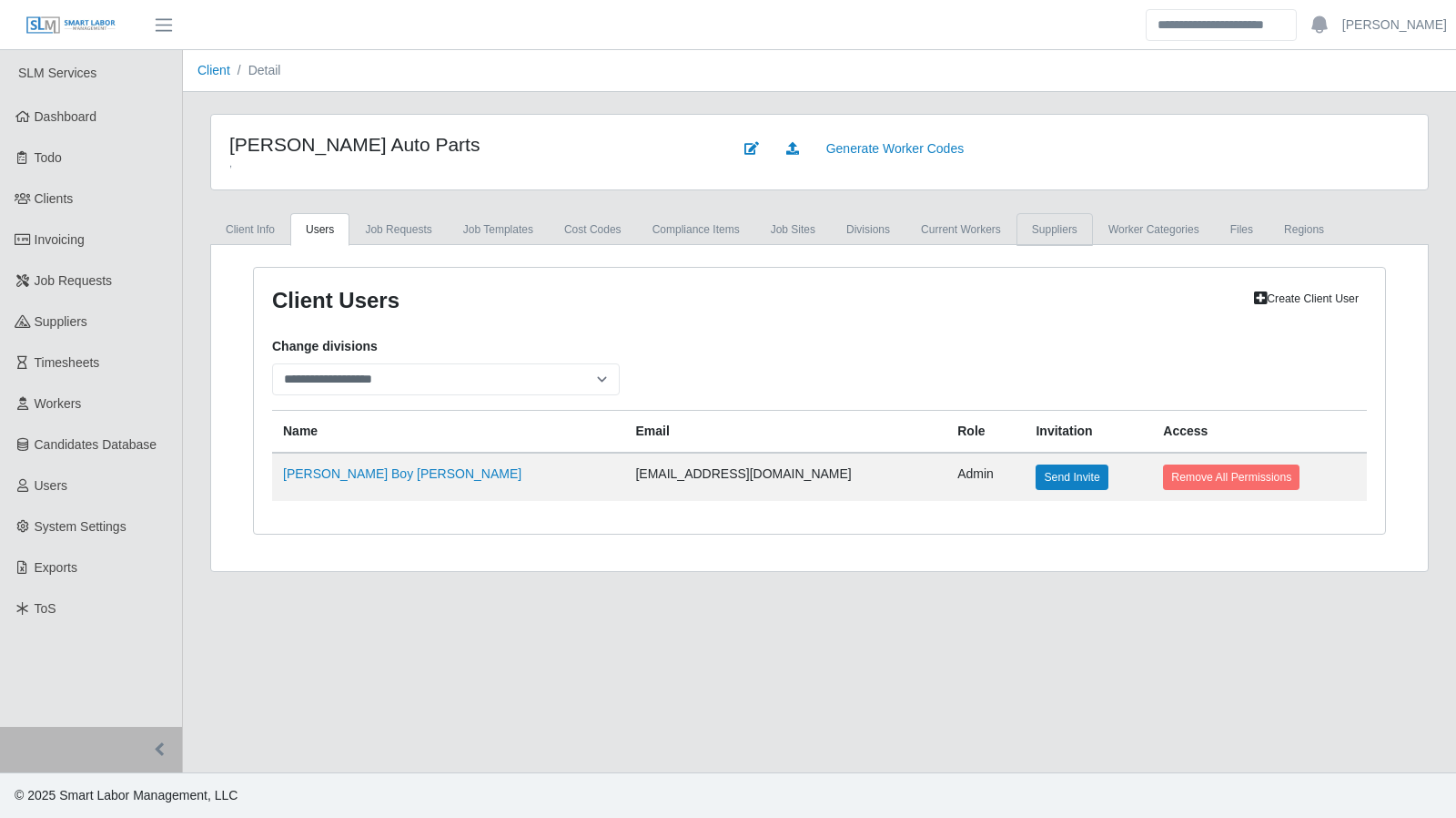
click at [1025, 228] on link "Suppliers" at bounding box center [1055, 228] width 77 height 32
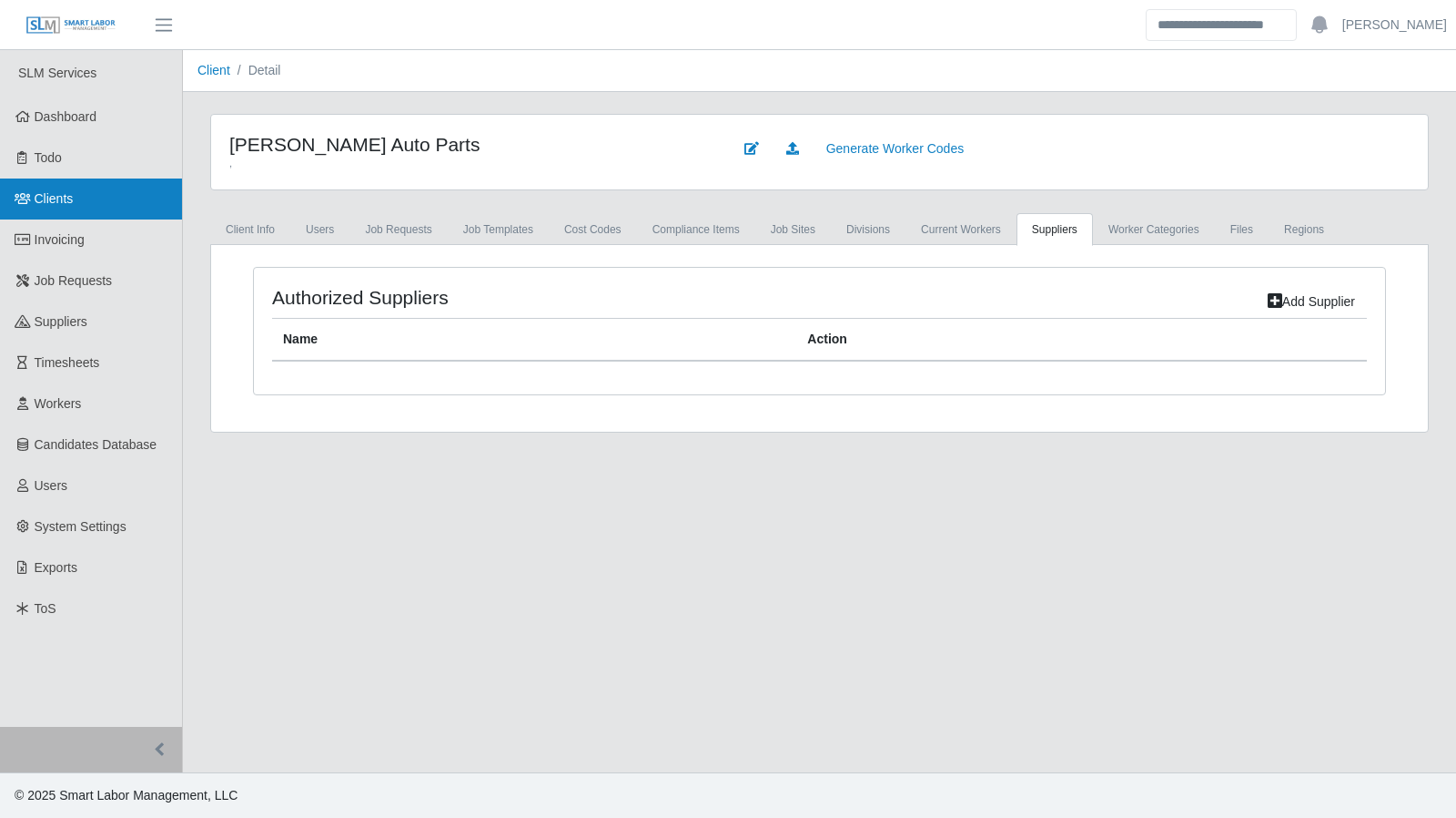
click at [75, 192] on link "Clients" at bounding box center [91, 199] width 182 height 41
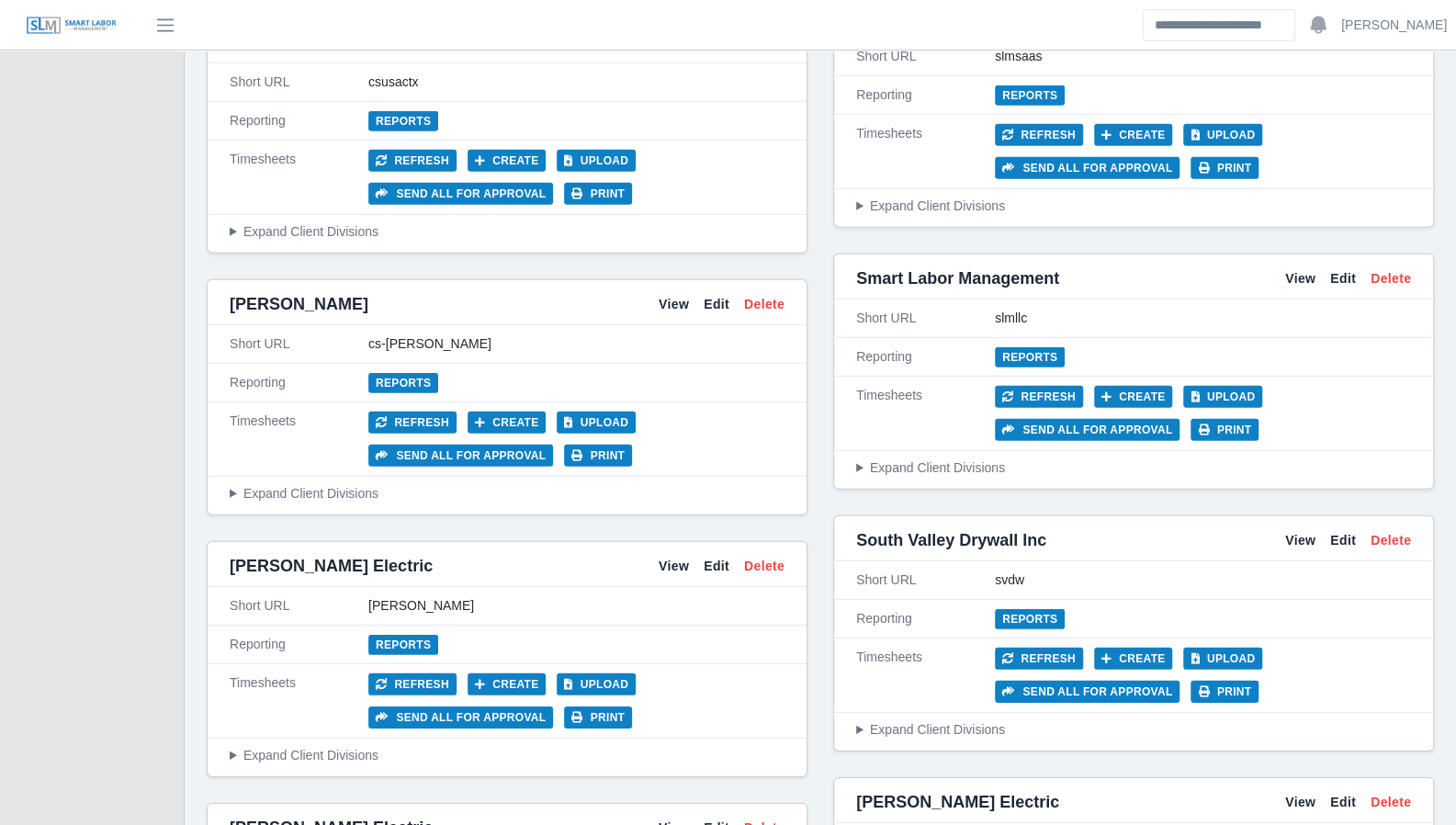
scroll to position [3166, 0]
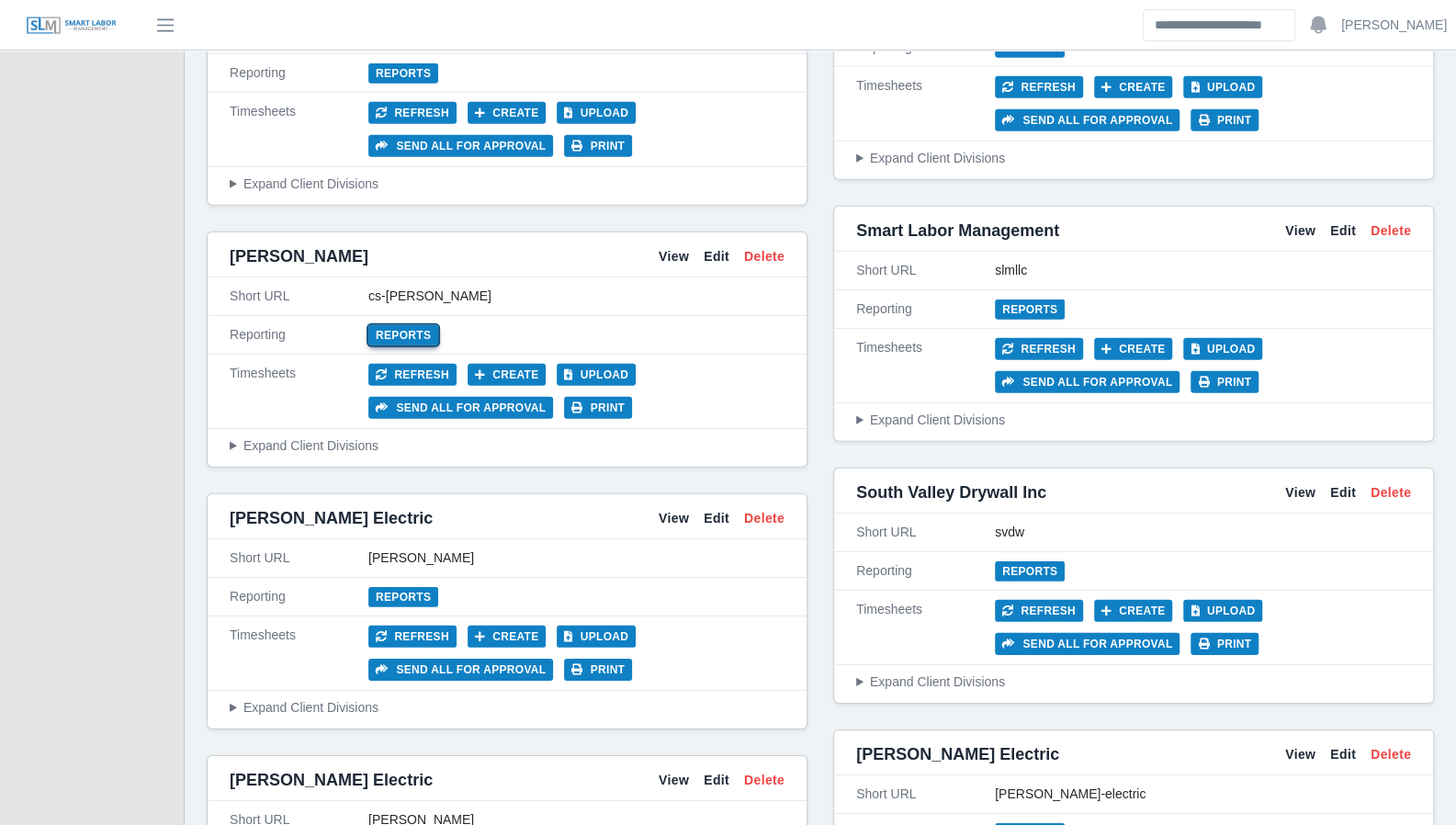
click at [411, 325] on link "Reports" at bounding box center [403, 335] width 70 height 20
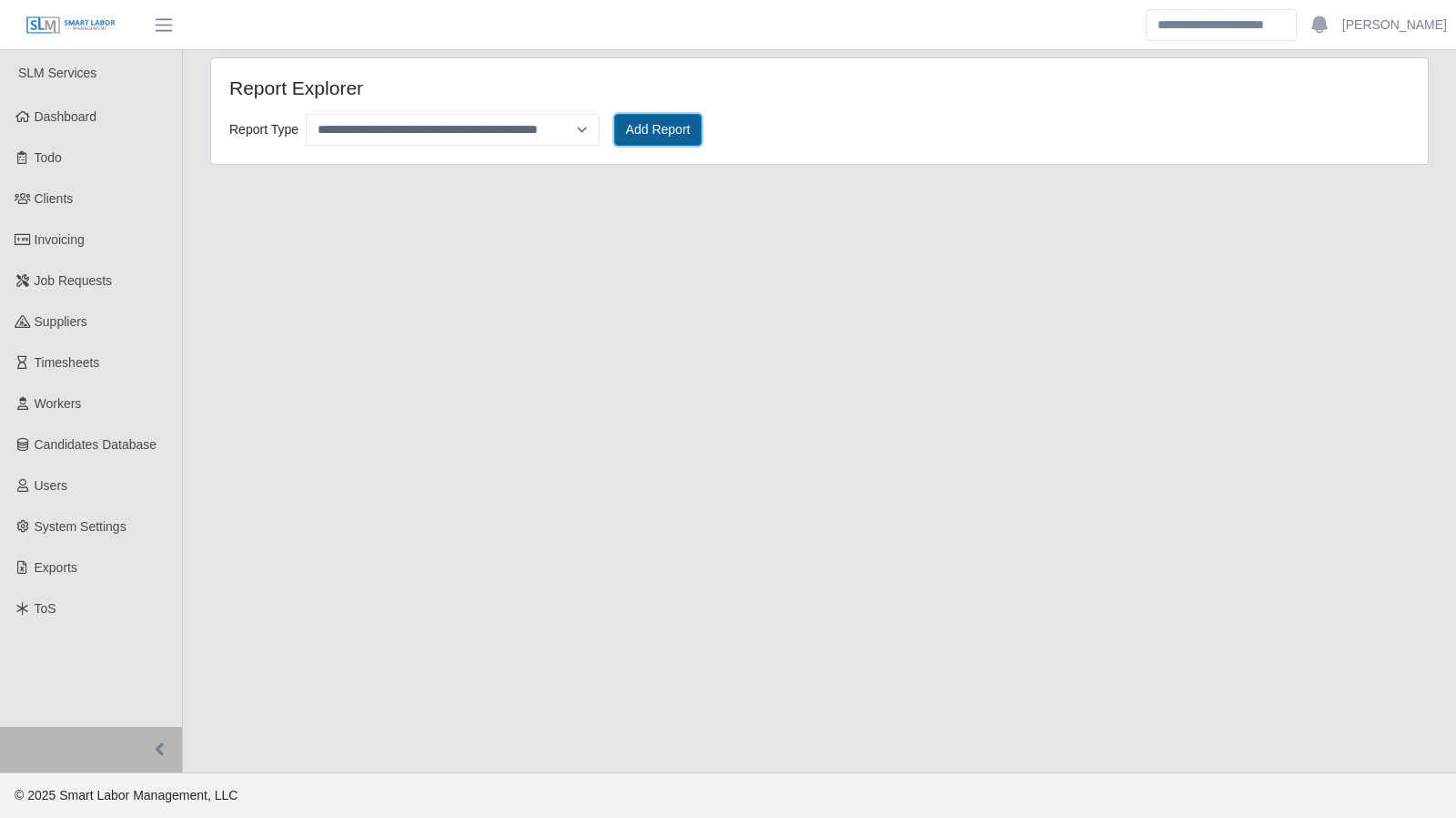
click at [662, 127] on button "Add Report" at bounding box center [658, 130] width 89 height 31
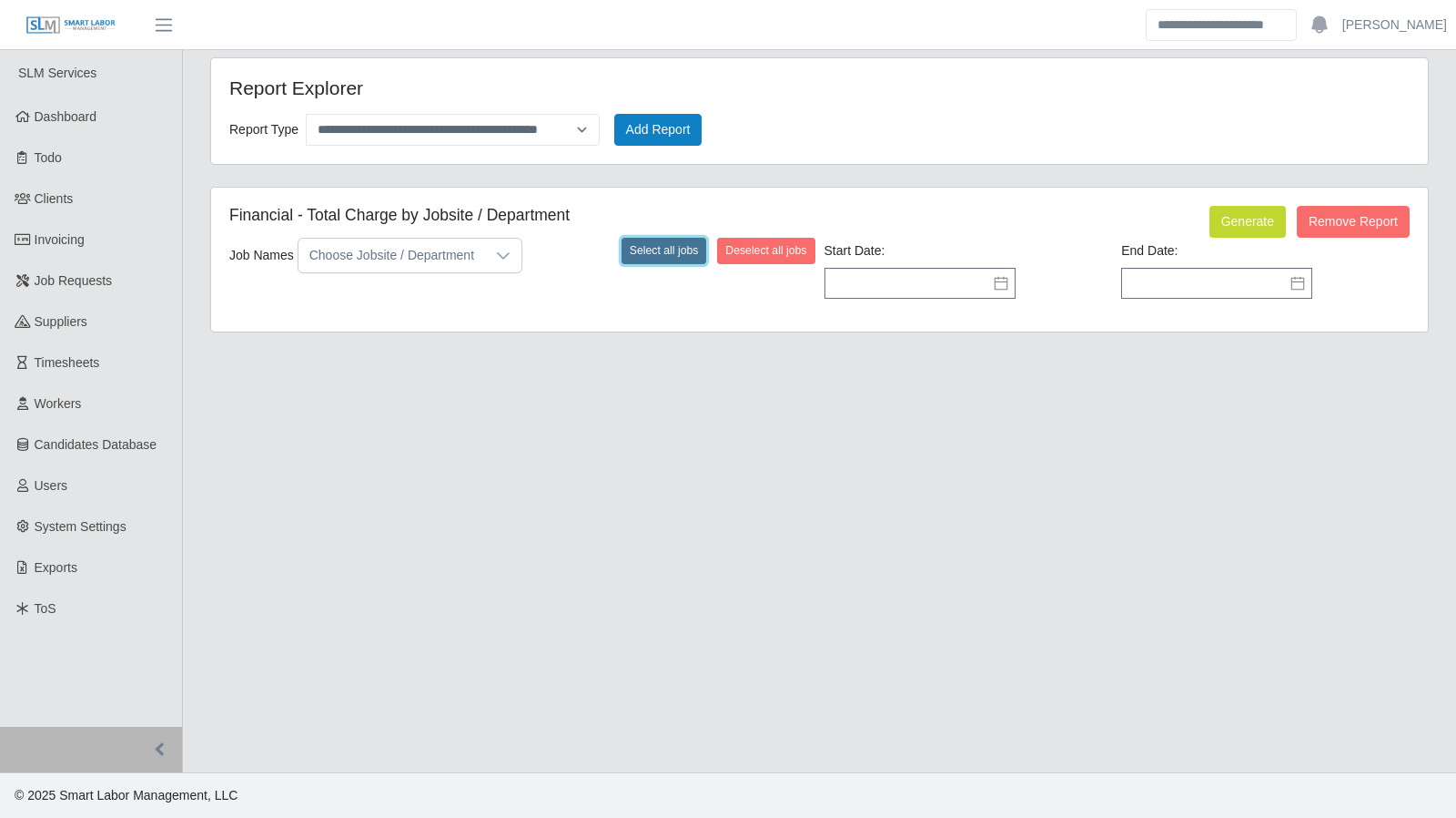
click at [677, 254] on button "Select all jobs" at bounding box center [664, 250] width 86 height 26
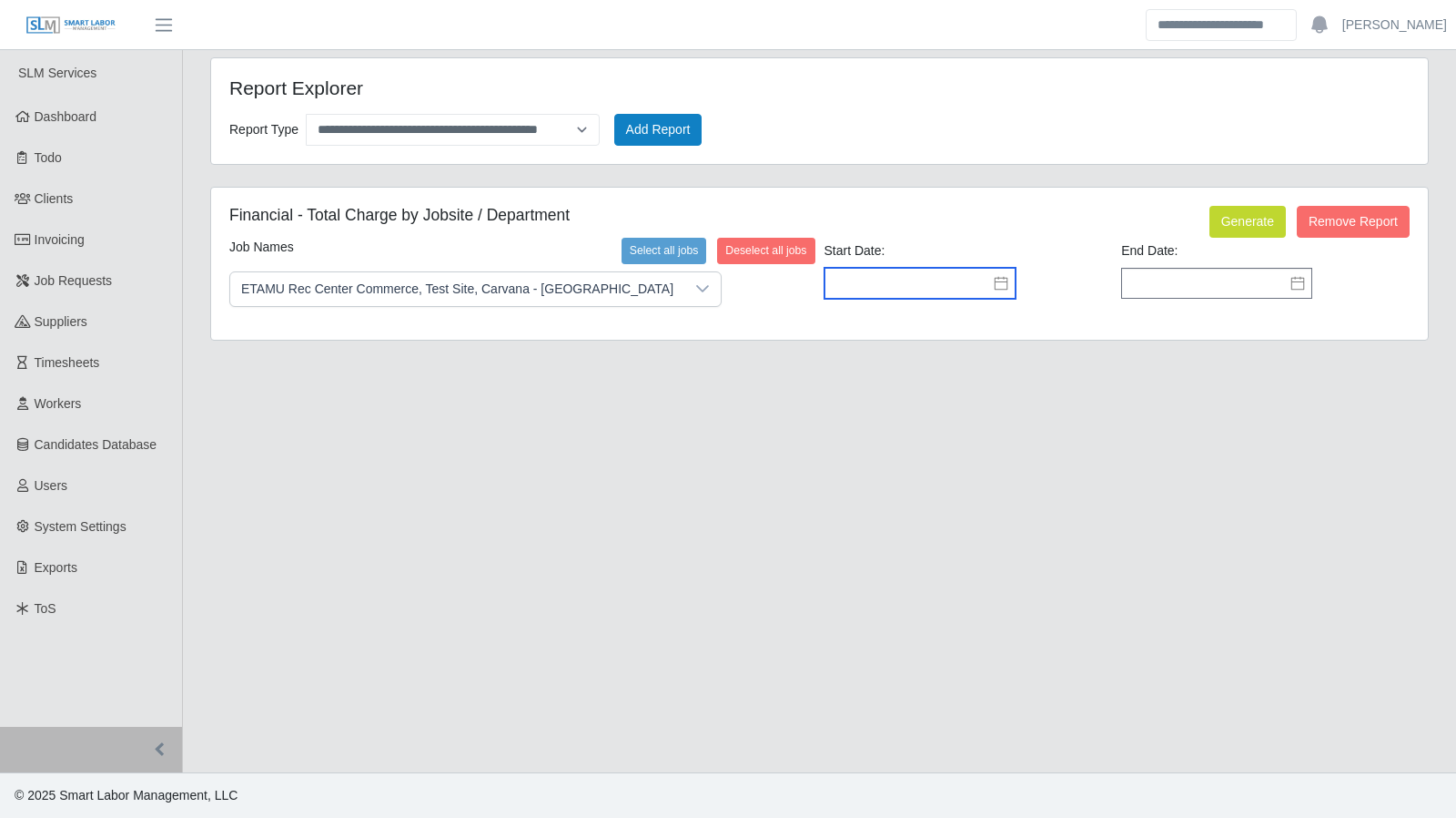
click at [916, 290] on input "text" at bounding box center [920, 283] width 191 height 31
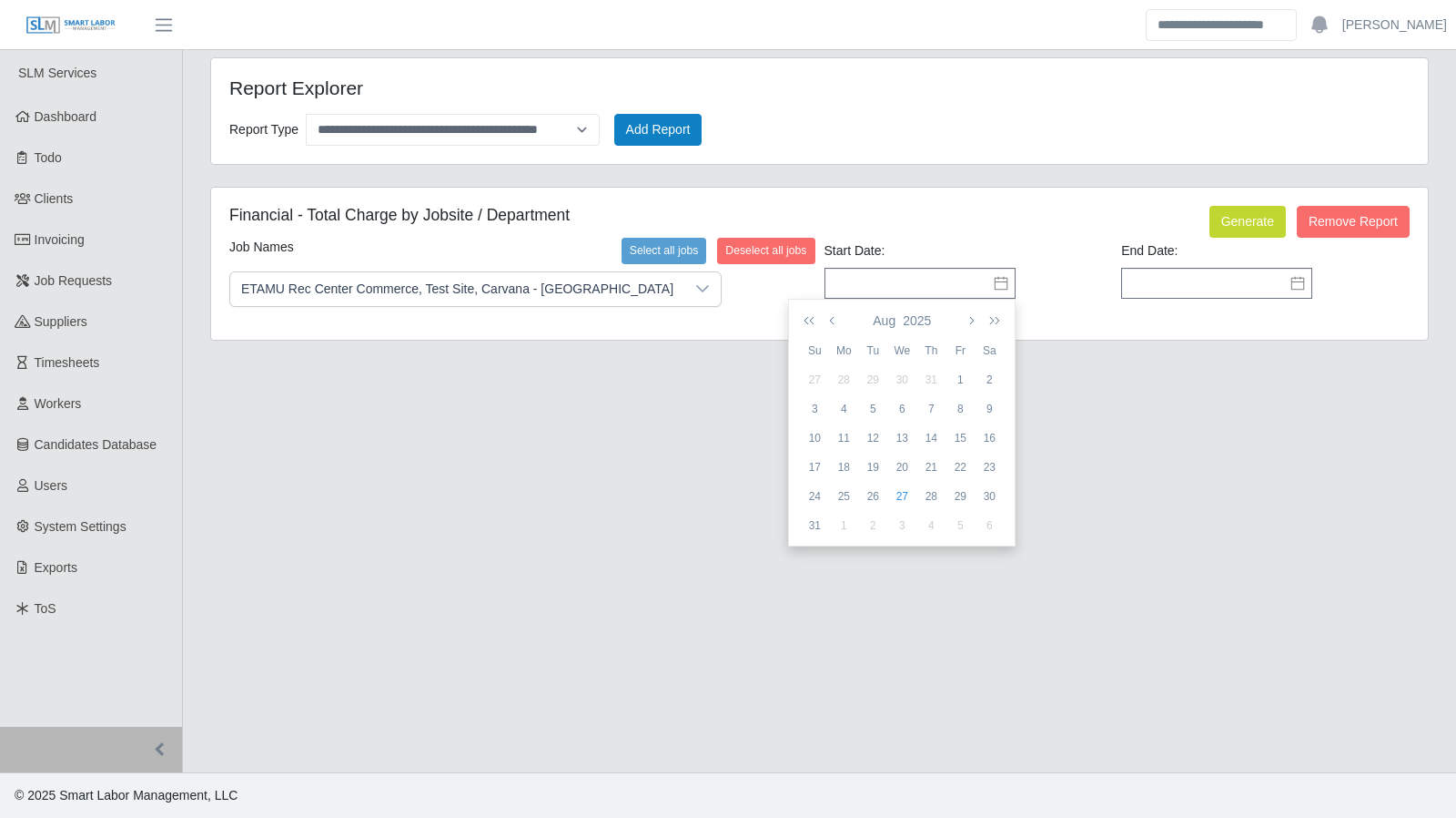
drag, startPoint x: 820, startPoint y: 459, endPoint x: 901, endPoint y: 444, distance: 82.4
click at [820, 459] on div "17" at bounding box center [815, 467] width 30 height 17
type input "**********"
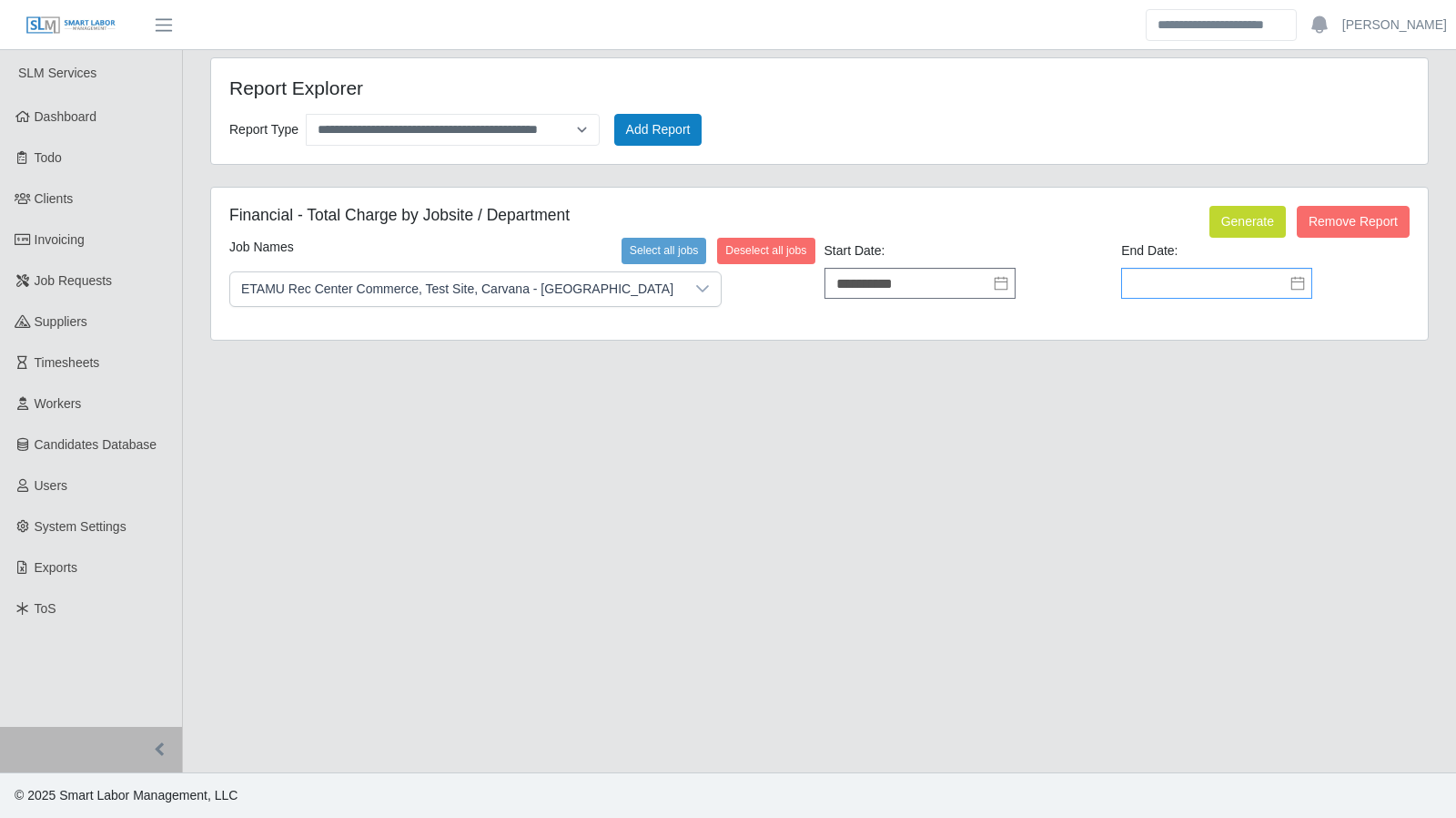
click at [1304, 284] on icon at bounding box center [1298, 283] width 15 height 15
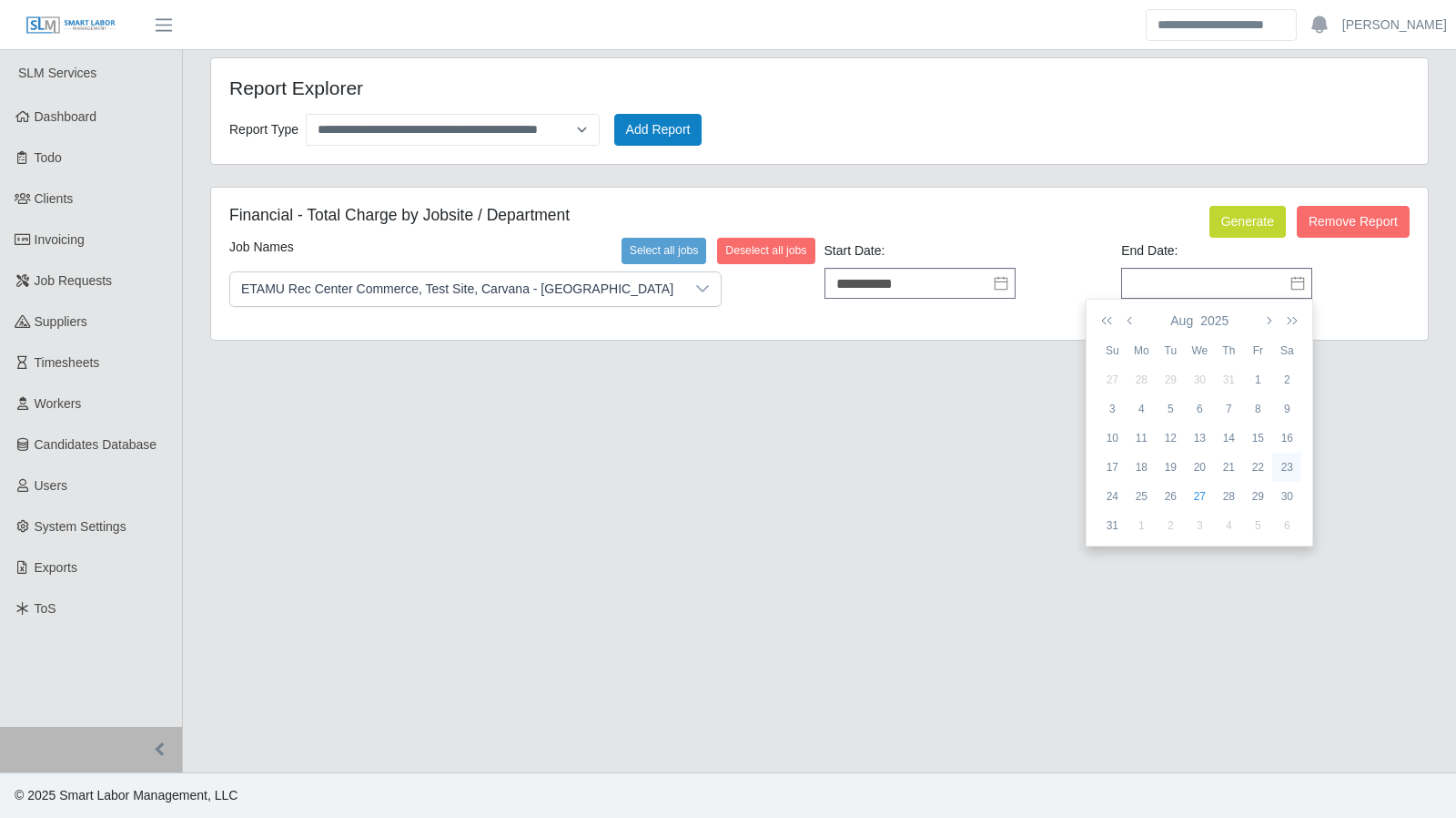
click at [1292, 460] on div "23" at bounding box center [1287, 467] width 30 height 17
type input "**********"
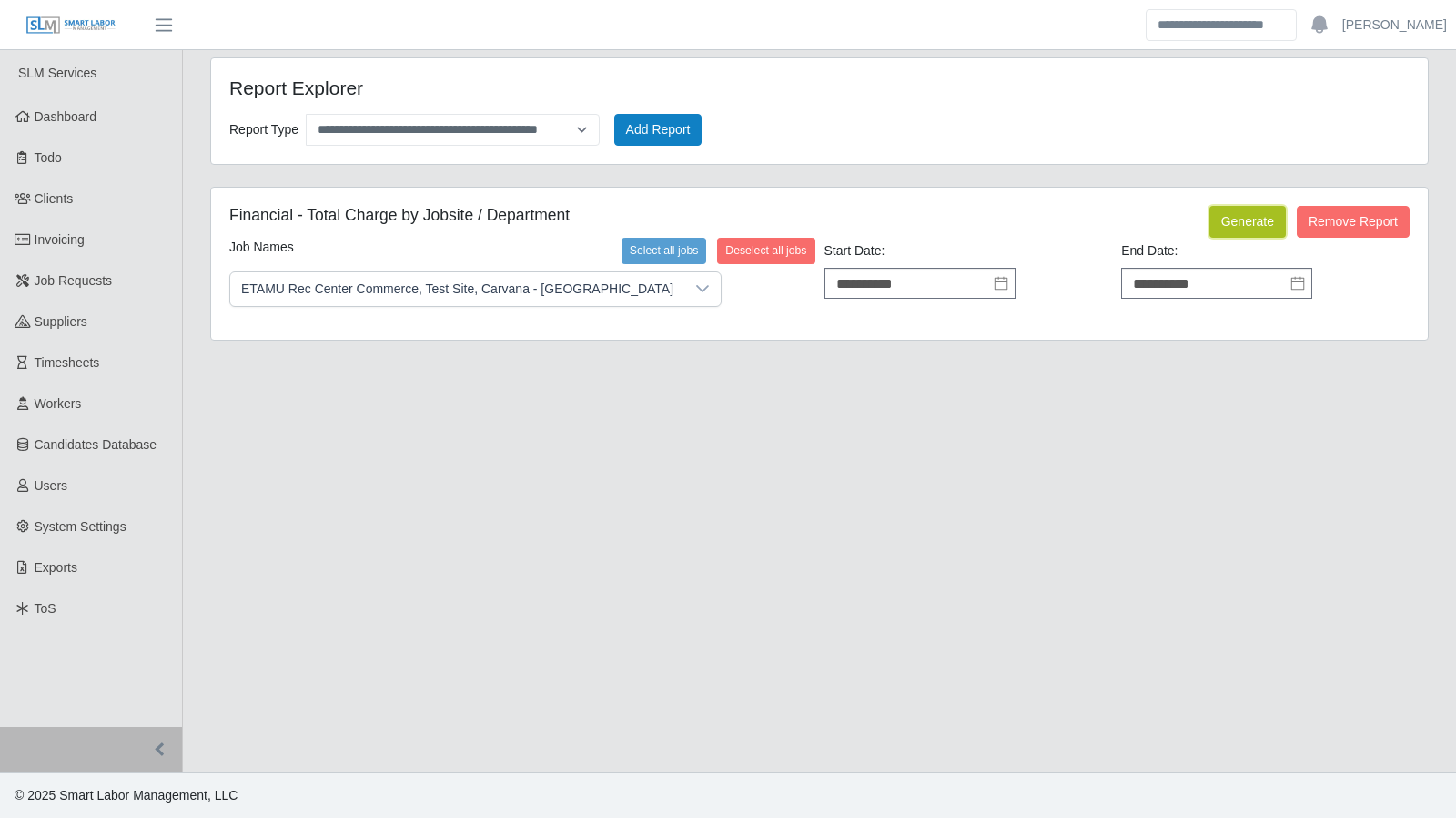
click at [1259, 226] on button "Generate" at bounding box center [1247, 221] width 77 height 31
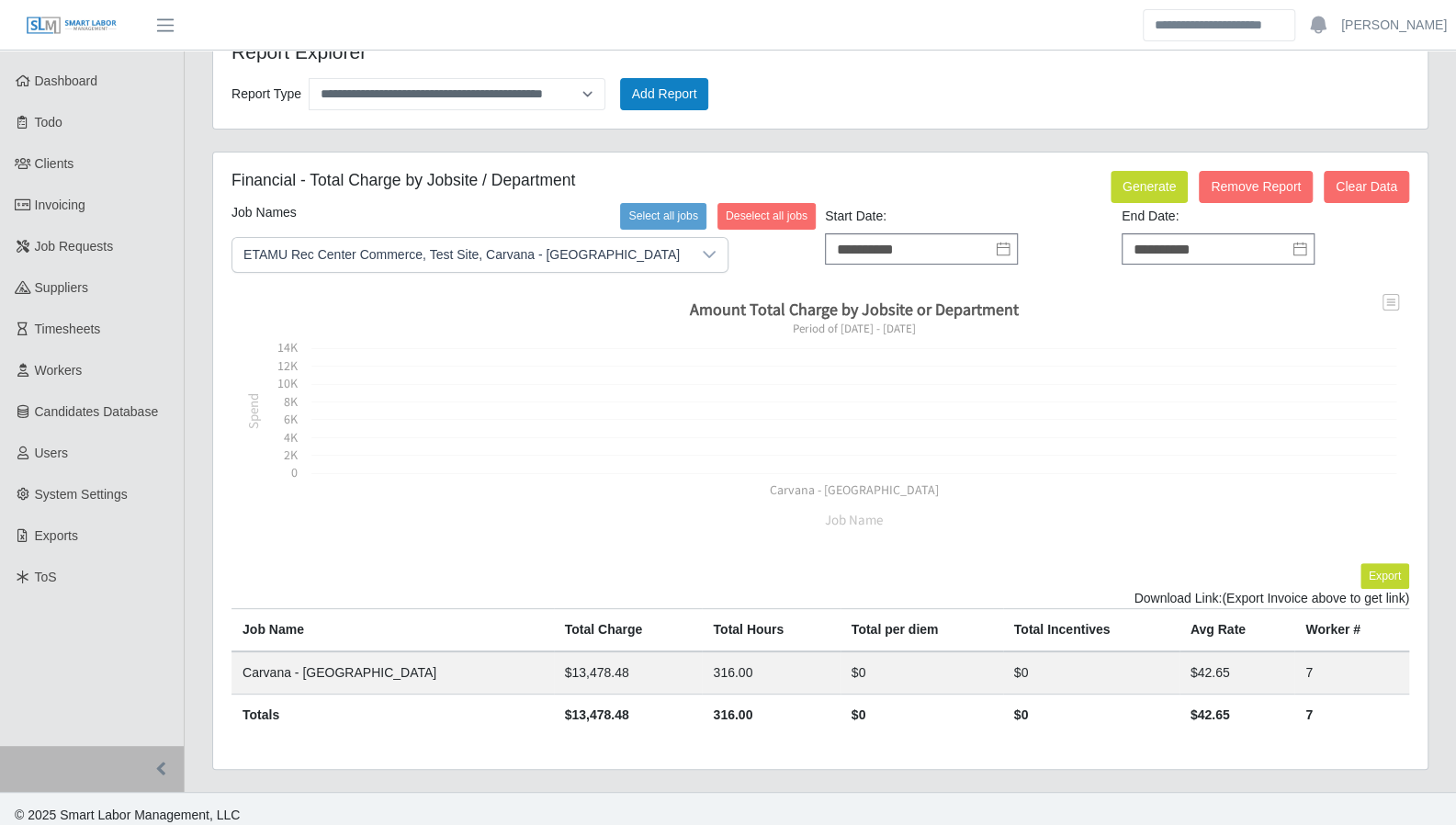
scroll to position [39, 0]
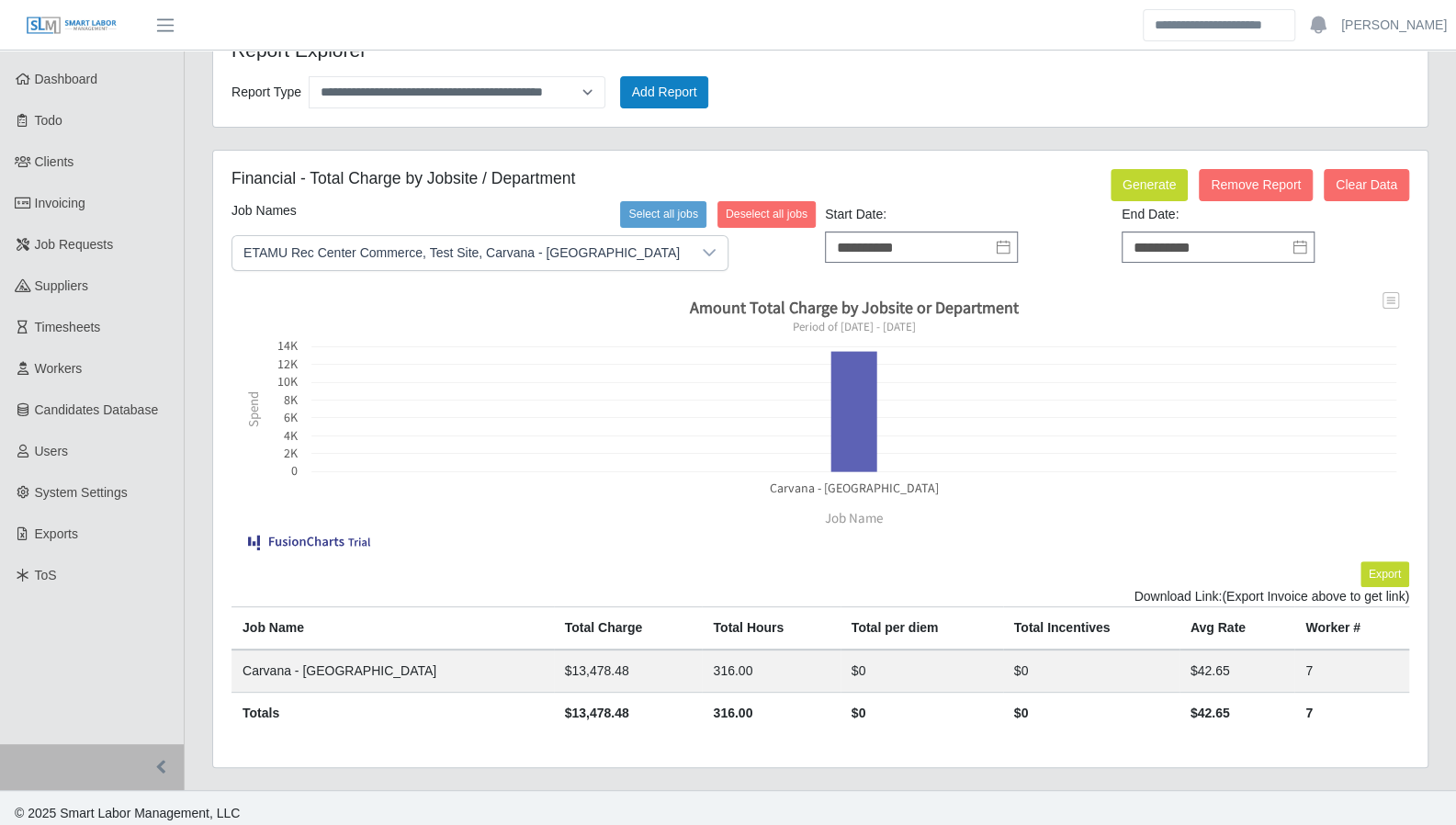
click at [355, 540] on icon at bounding box center [357, 543] width 4 height 6
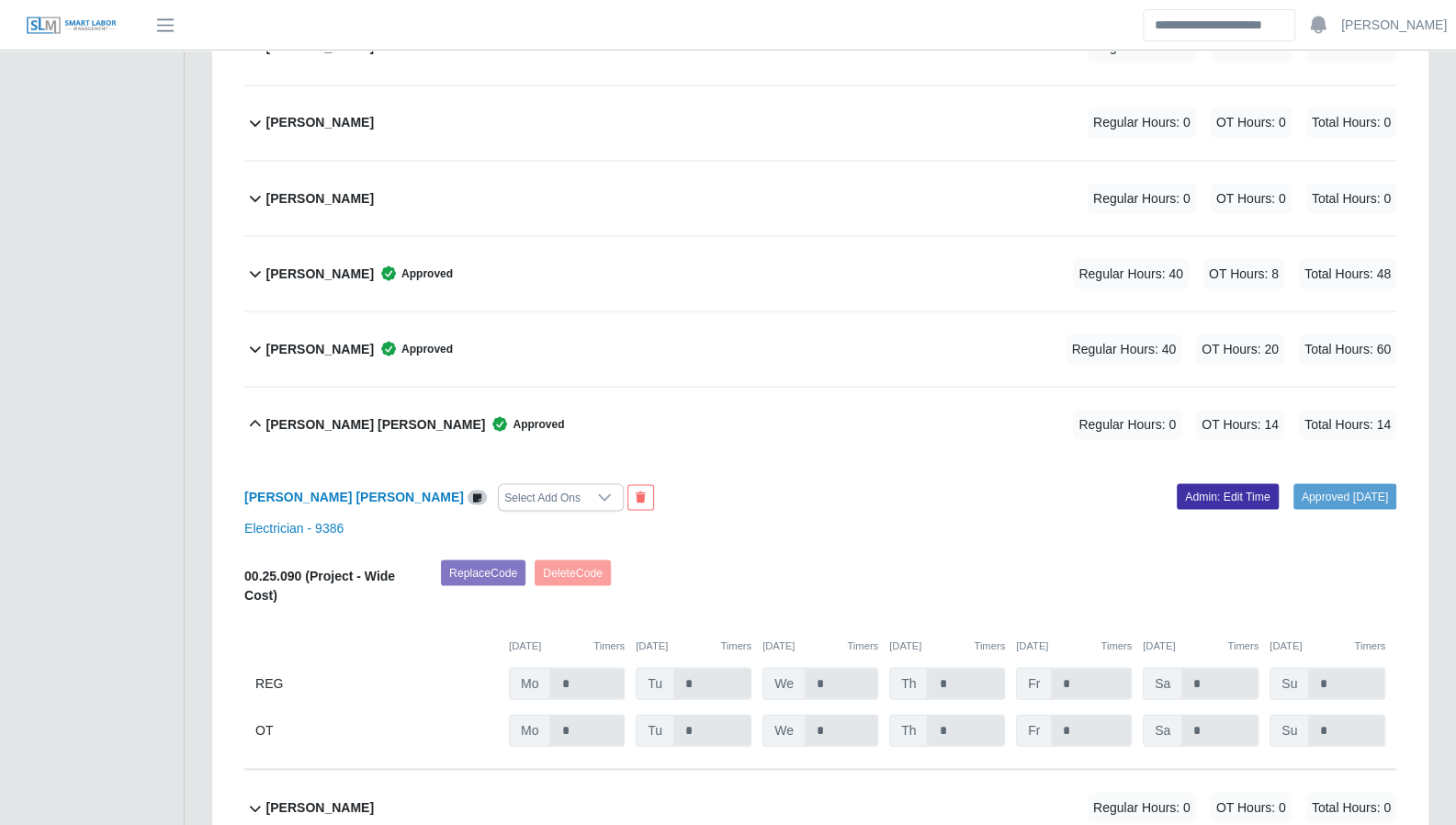
scroll to position [2044, 0]
click at [254, 414] on icon at bounding box center [255, 423] width 22 height 22
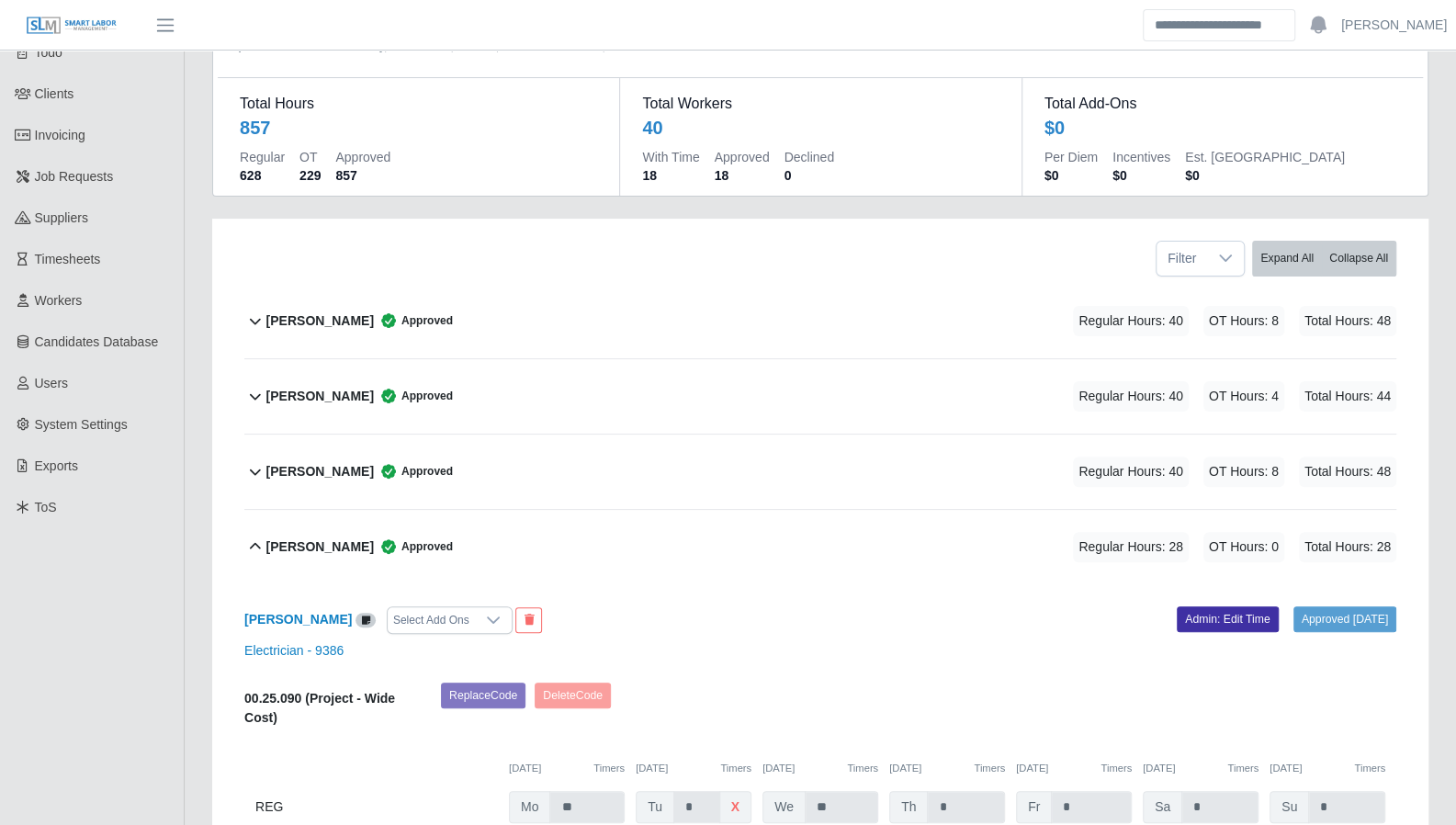
scroll to position [0, 0]
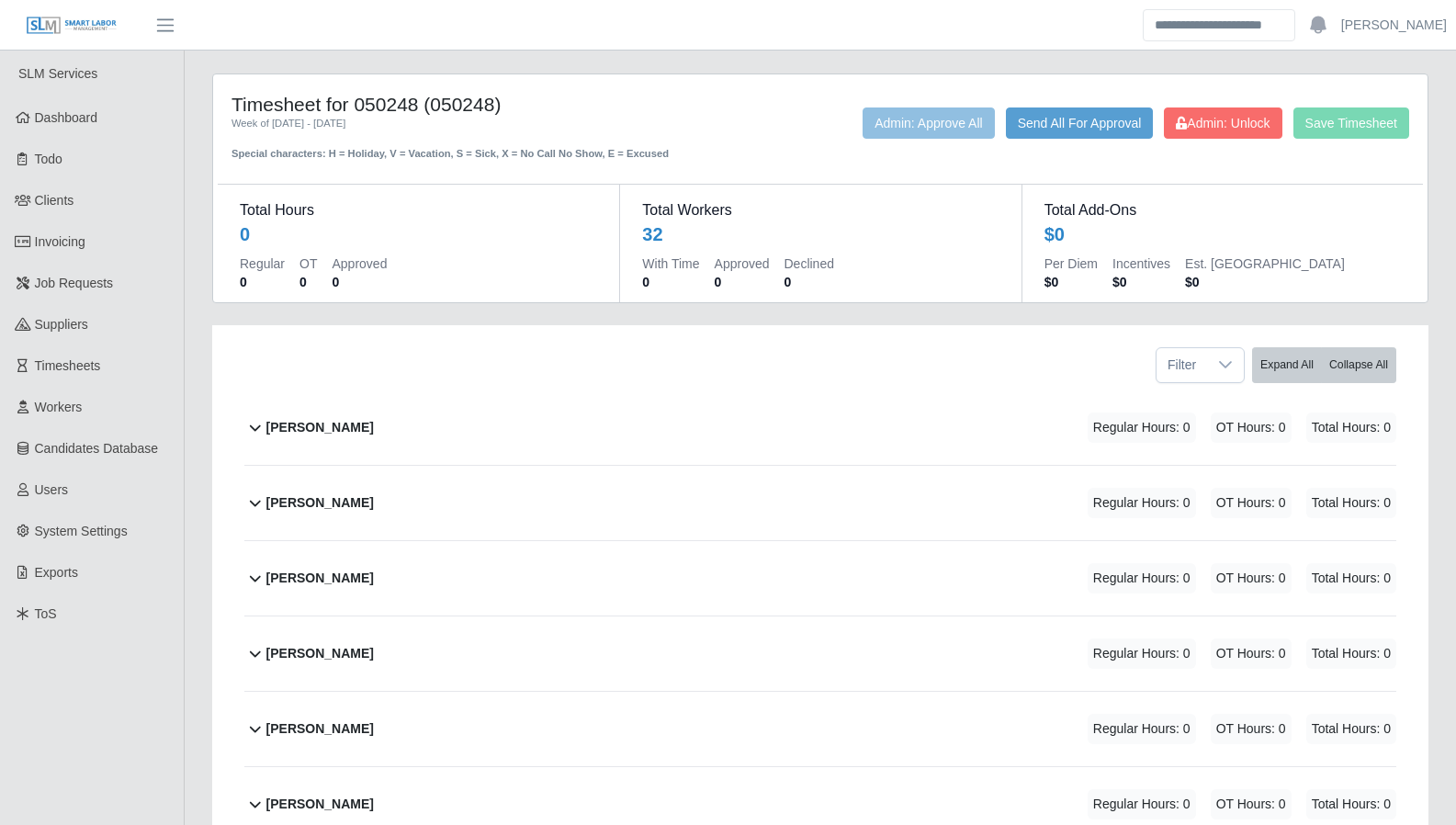
scroll to position [1630, 0]
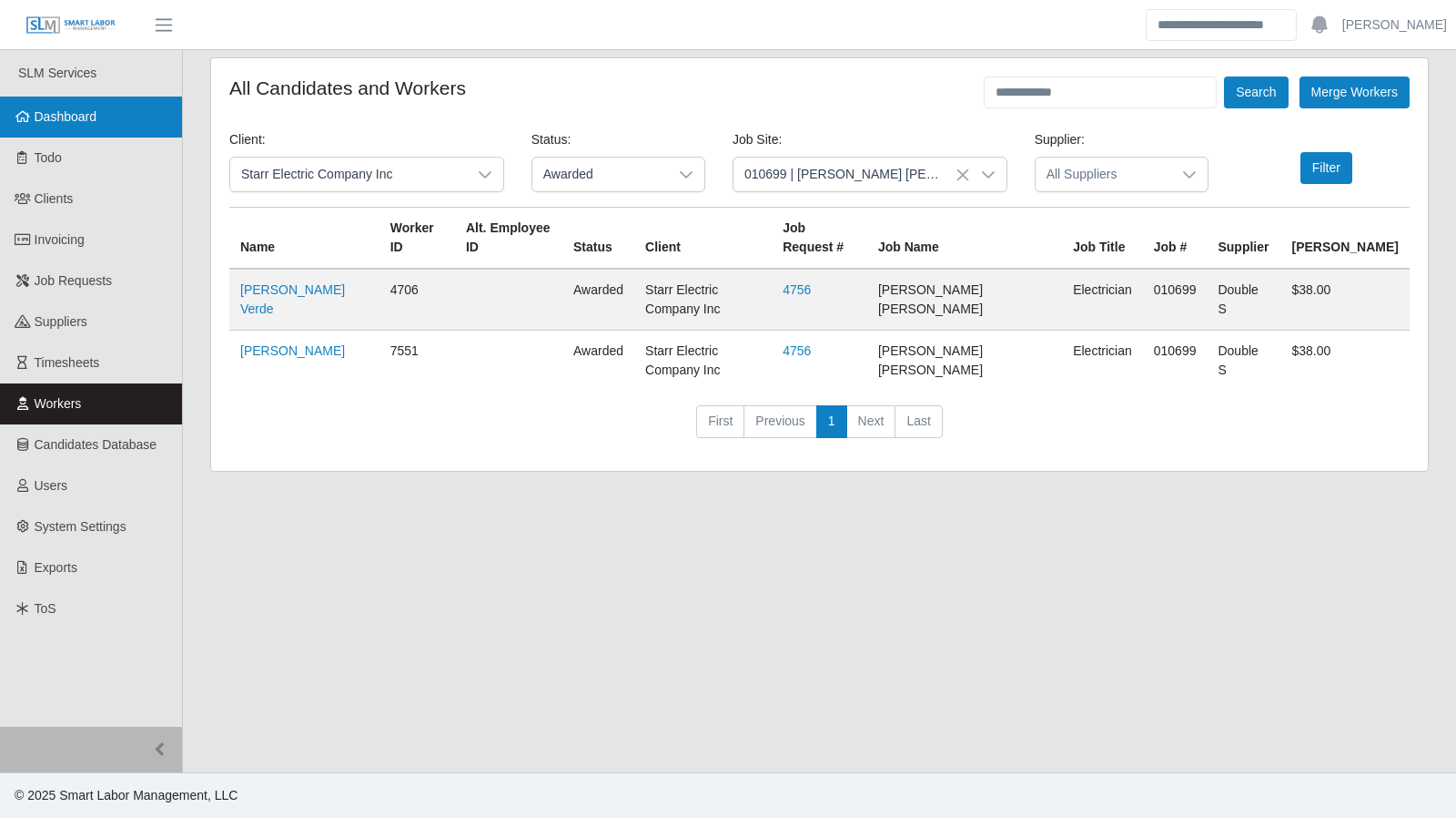
click at [72, 127] on link "Dashboard" at bounding box center [91, 117] width 182 height 41
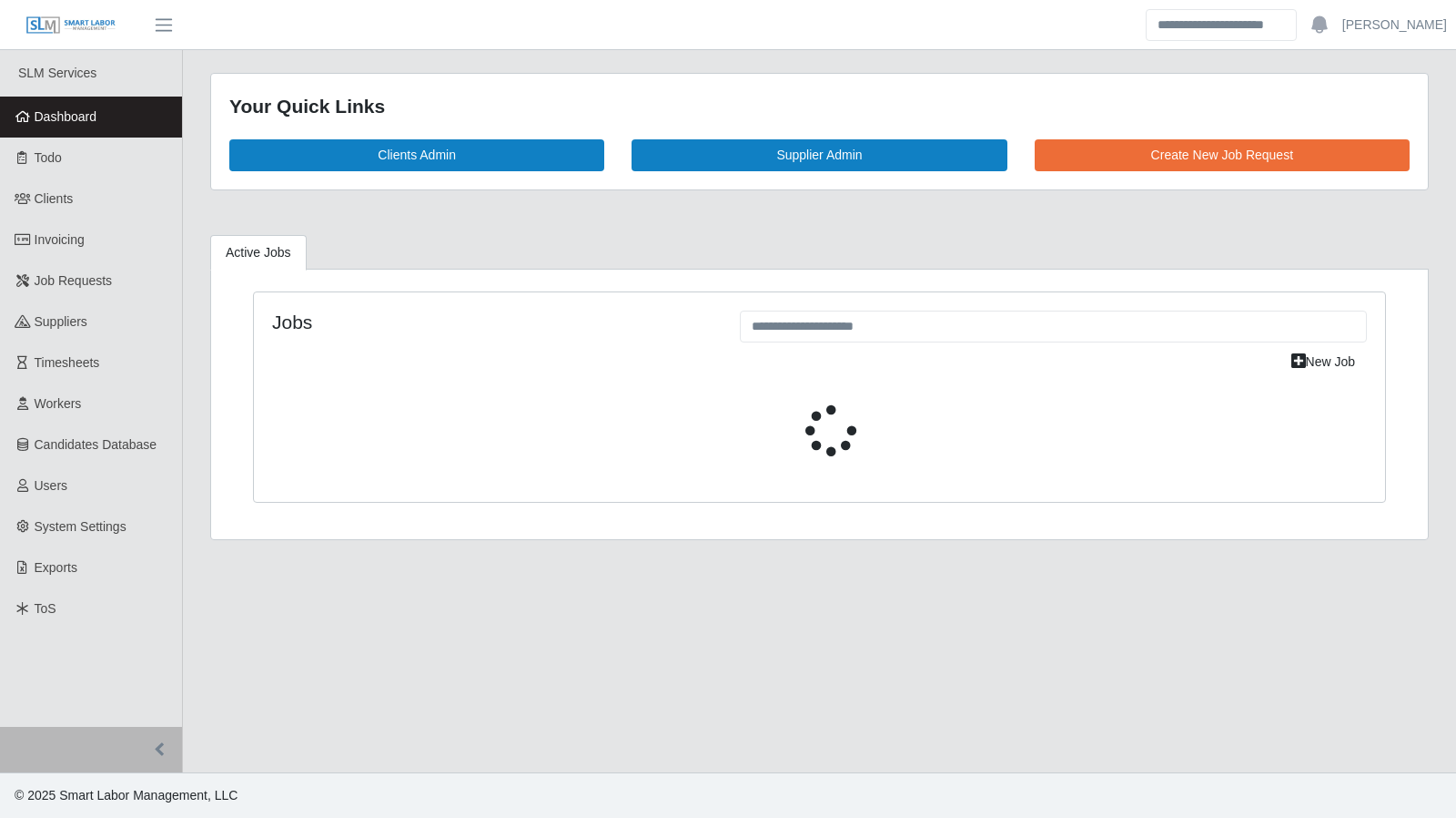
select select "****"
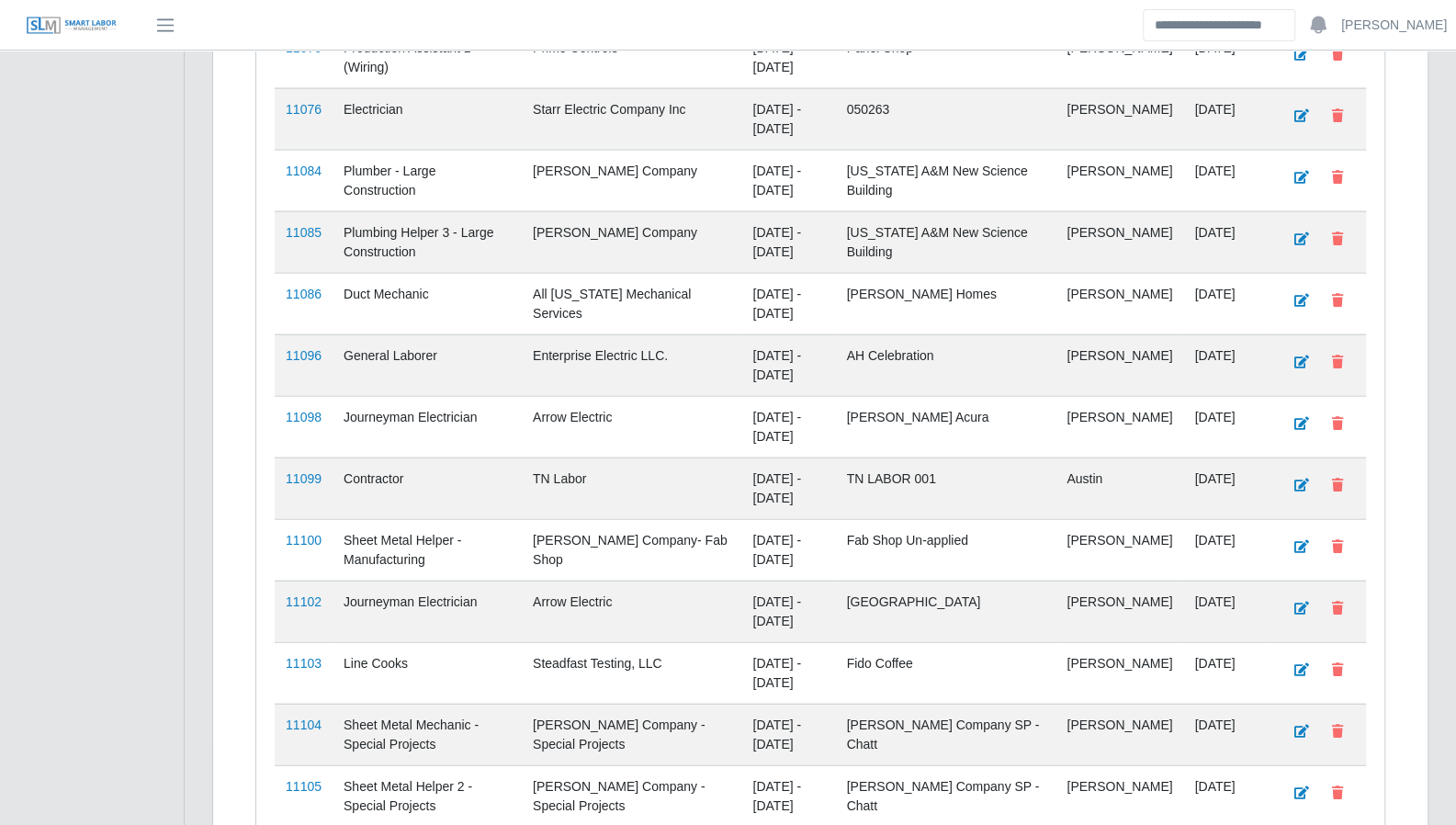
scroll to position [2649, 0]
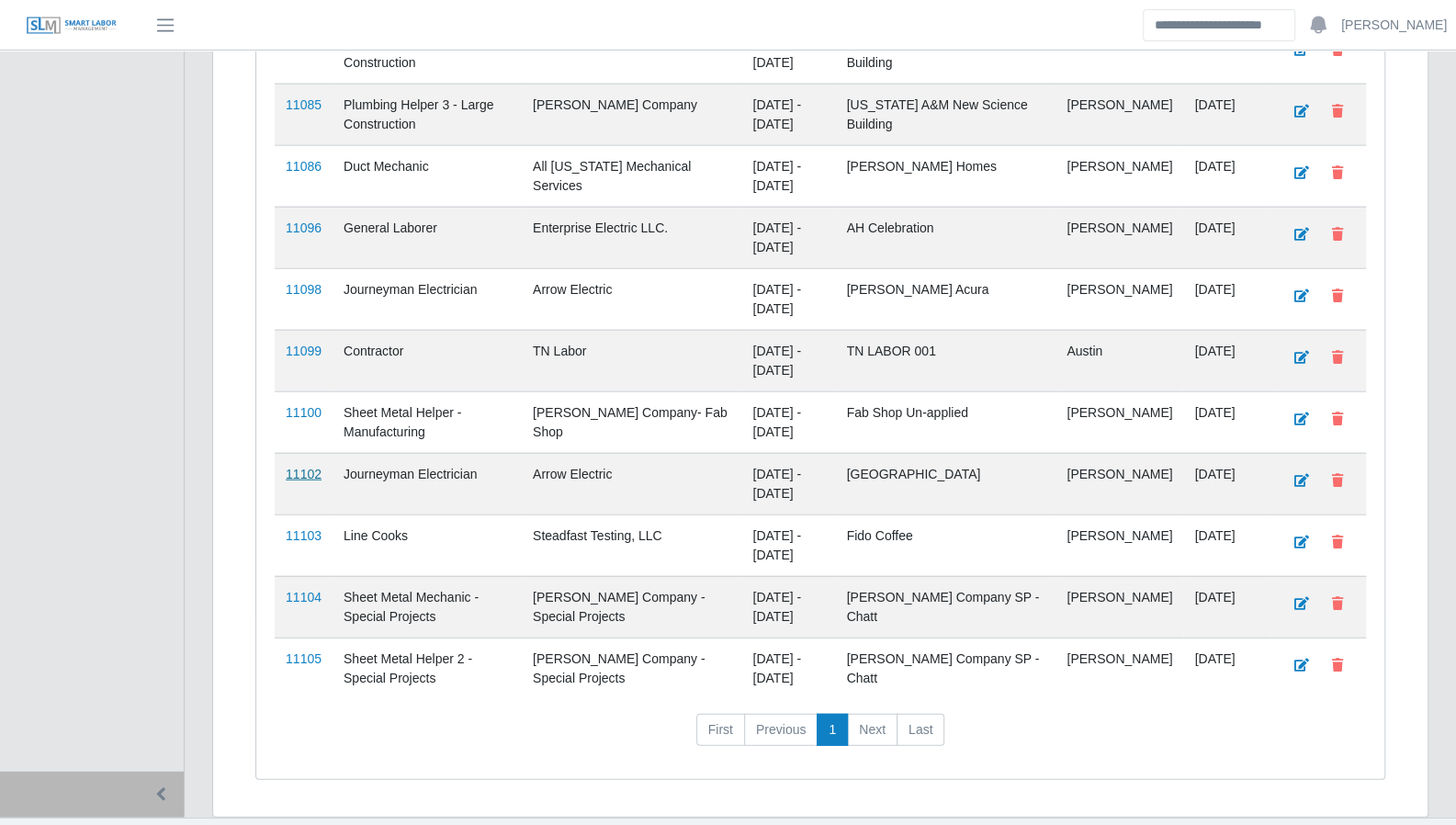
click at [303, 467] on link "11102" at bounding box center [304, 474] width 36 height 15
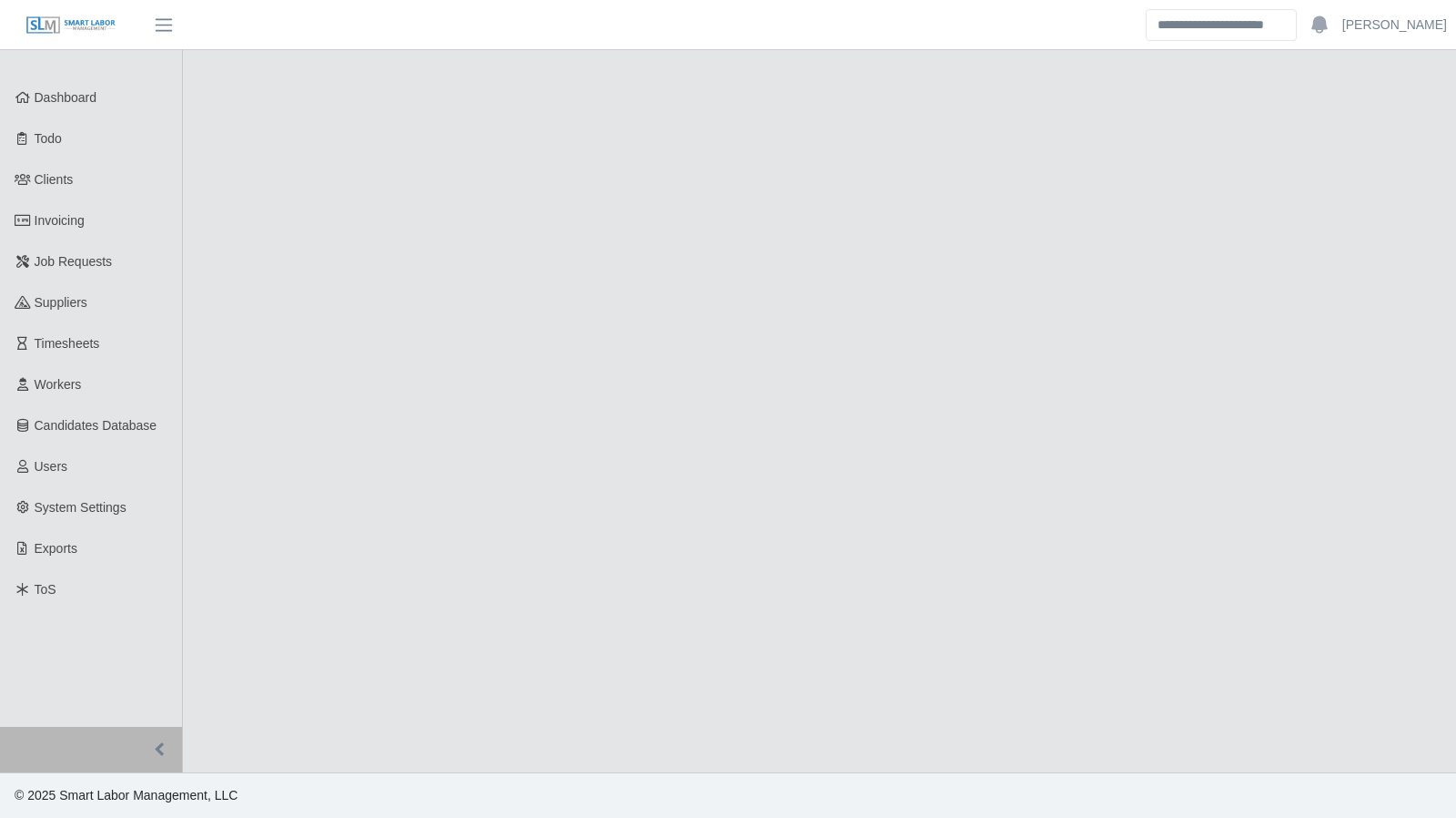
select select "****"
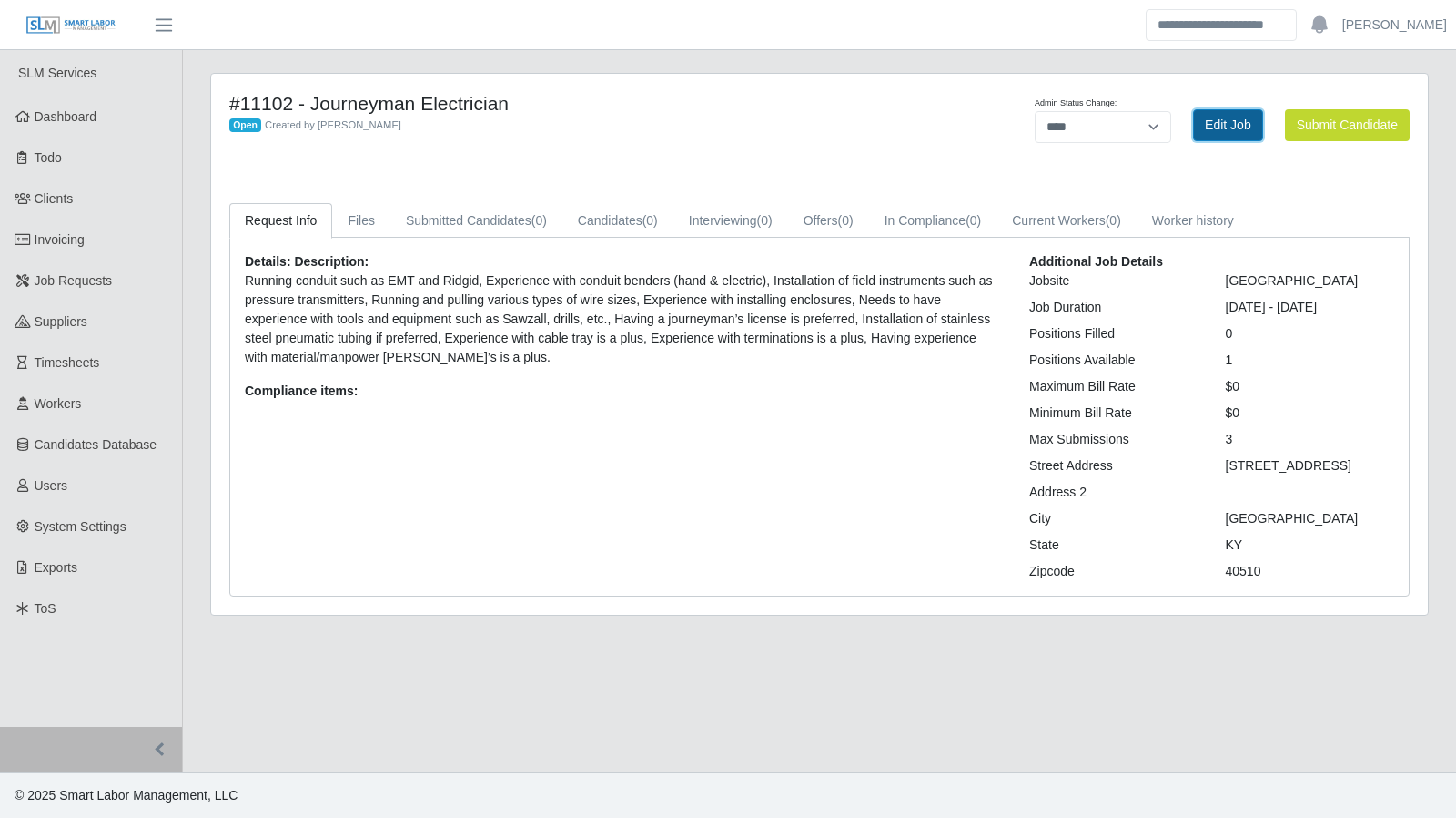
click at [1242, 115] on link "Edit Job" at bounding box center [1228, 125] width 70 height 31
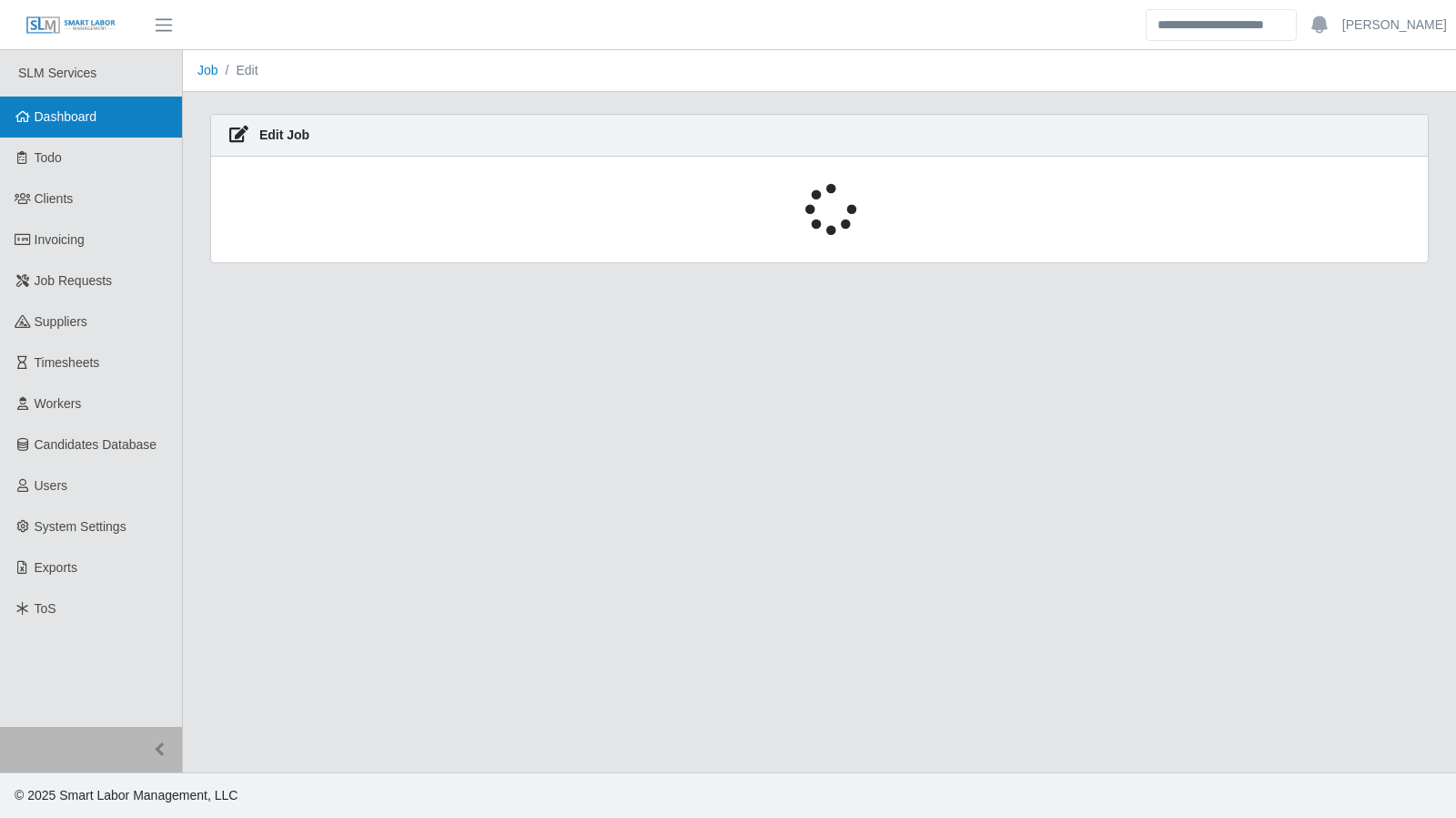
select select "****"
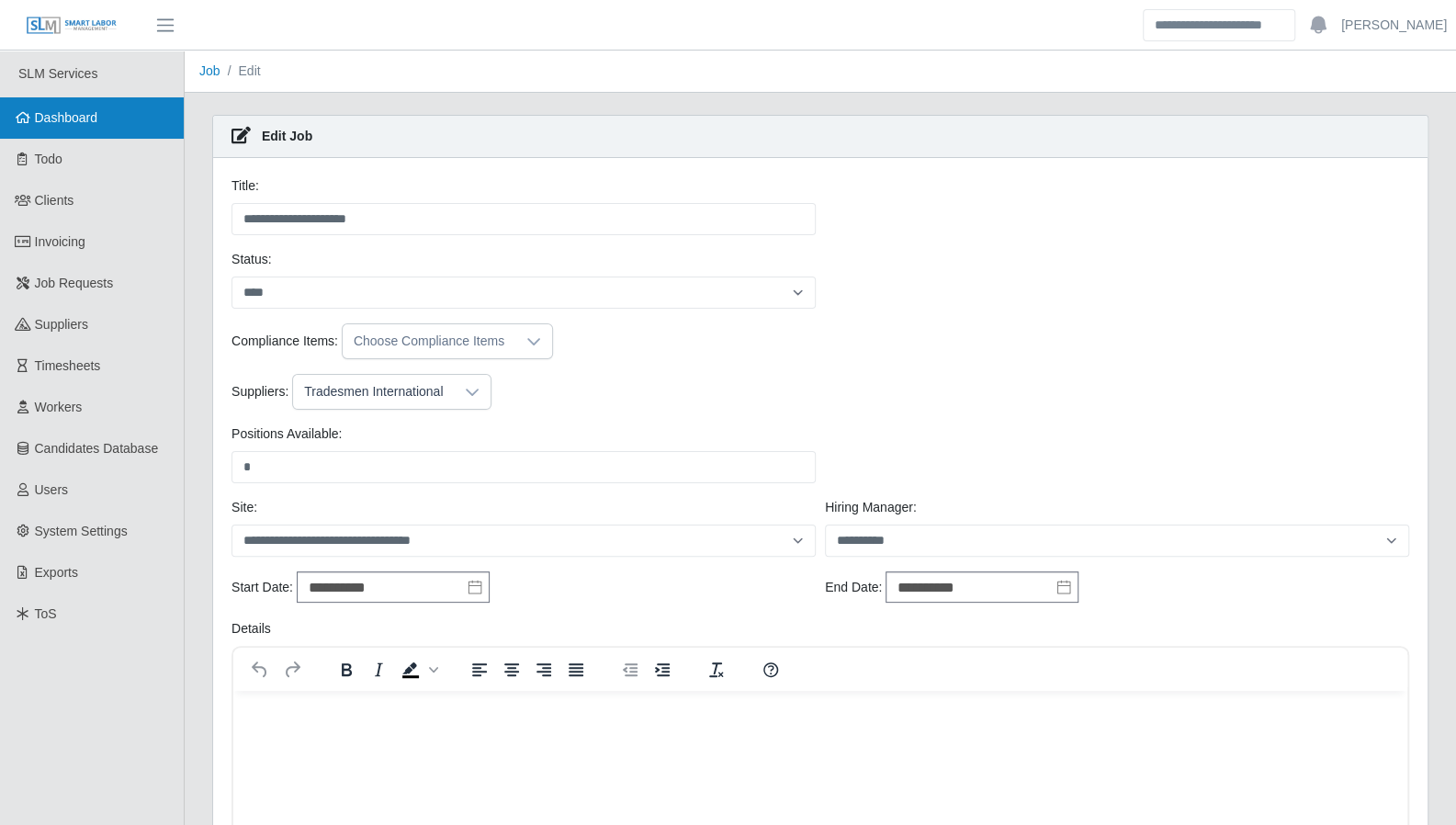
click at [72, 124] on span "Dashboard" at bounding box center [67, 117] width 64 height 15
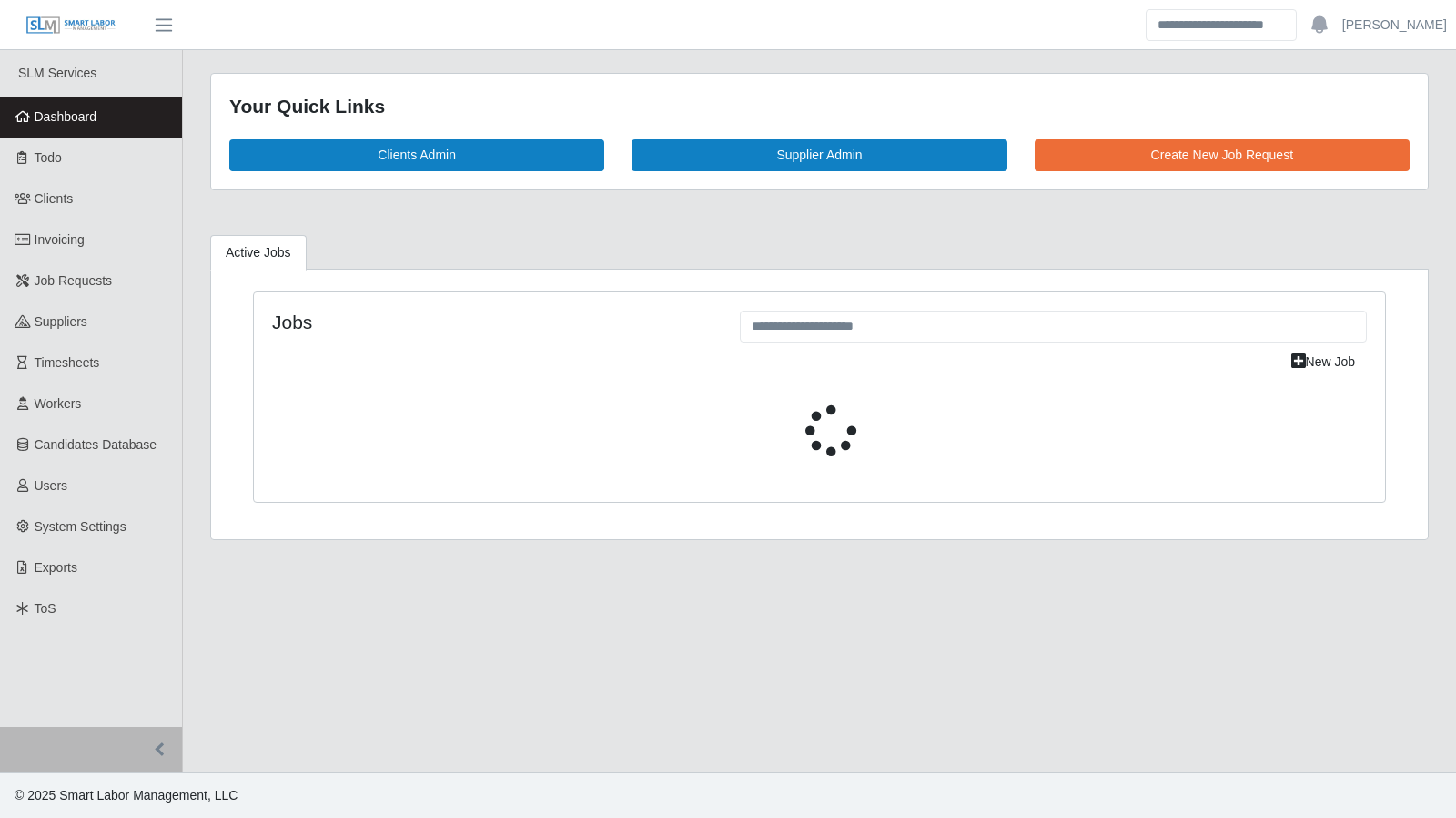
select select "****"
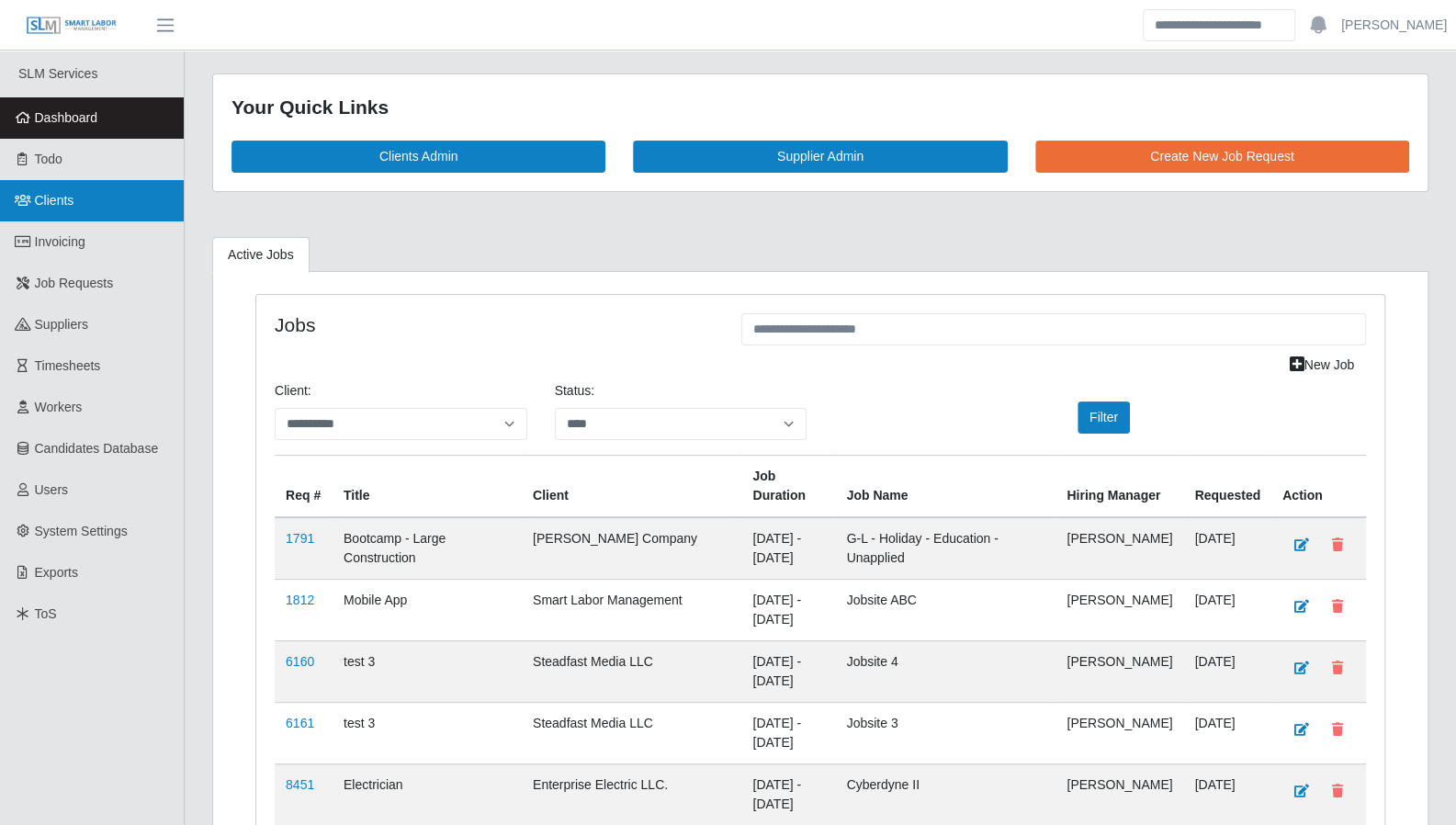
drag, startPoint x: 63, startPoint y: 206, endPoint x: 99, endPoint y: 206, distance: 36.0
click at [63, 206] on span "Clients" at bounding box center [55, 200] width 40 height 15
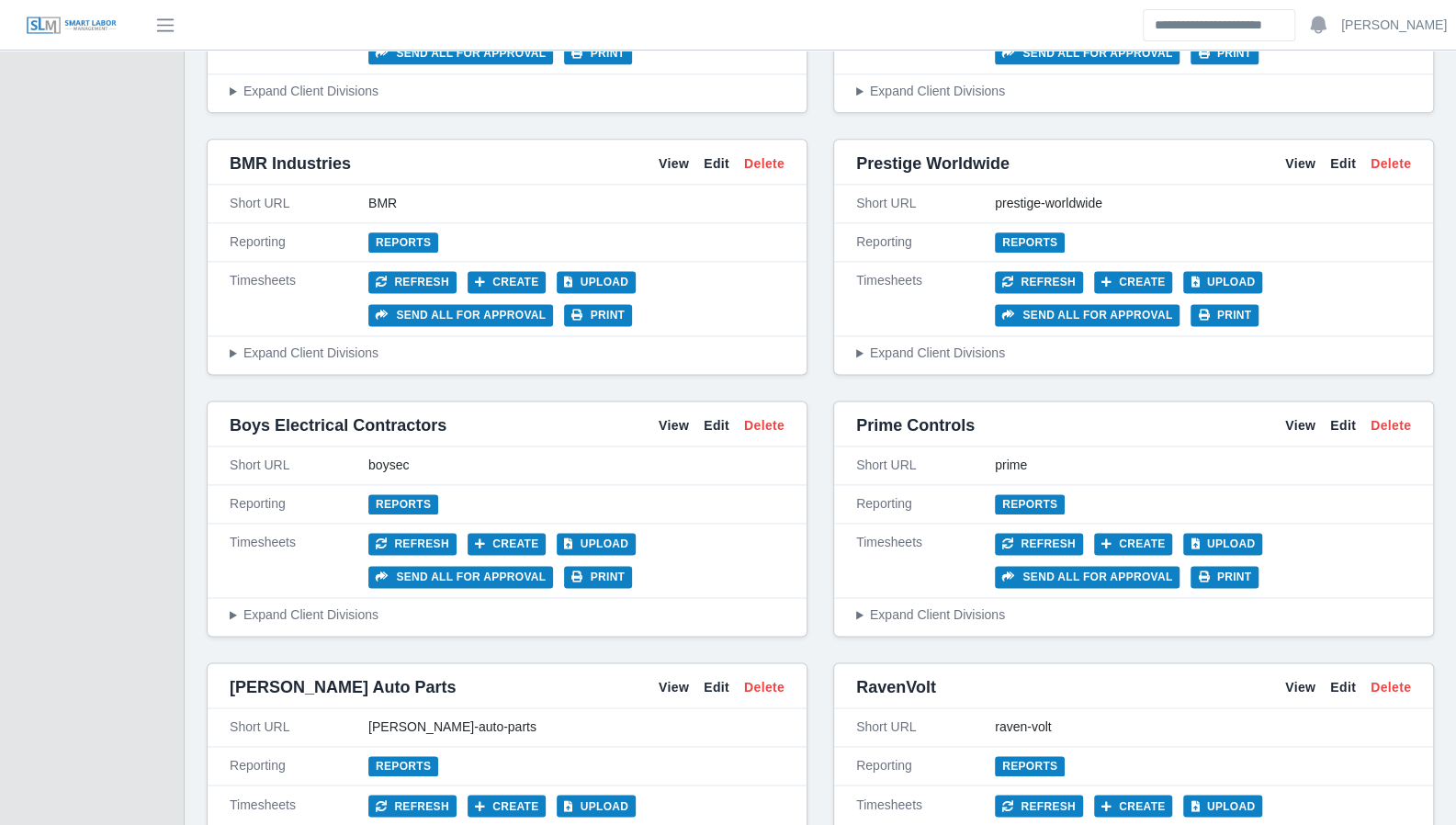
scroll to position [1377, 0]
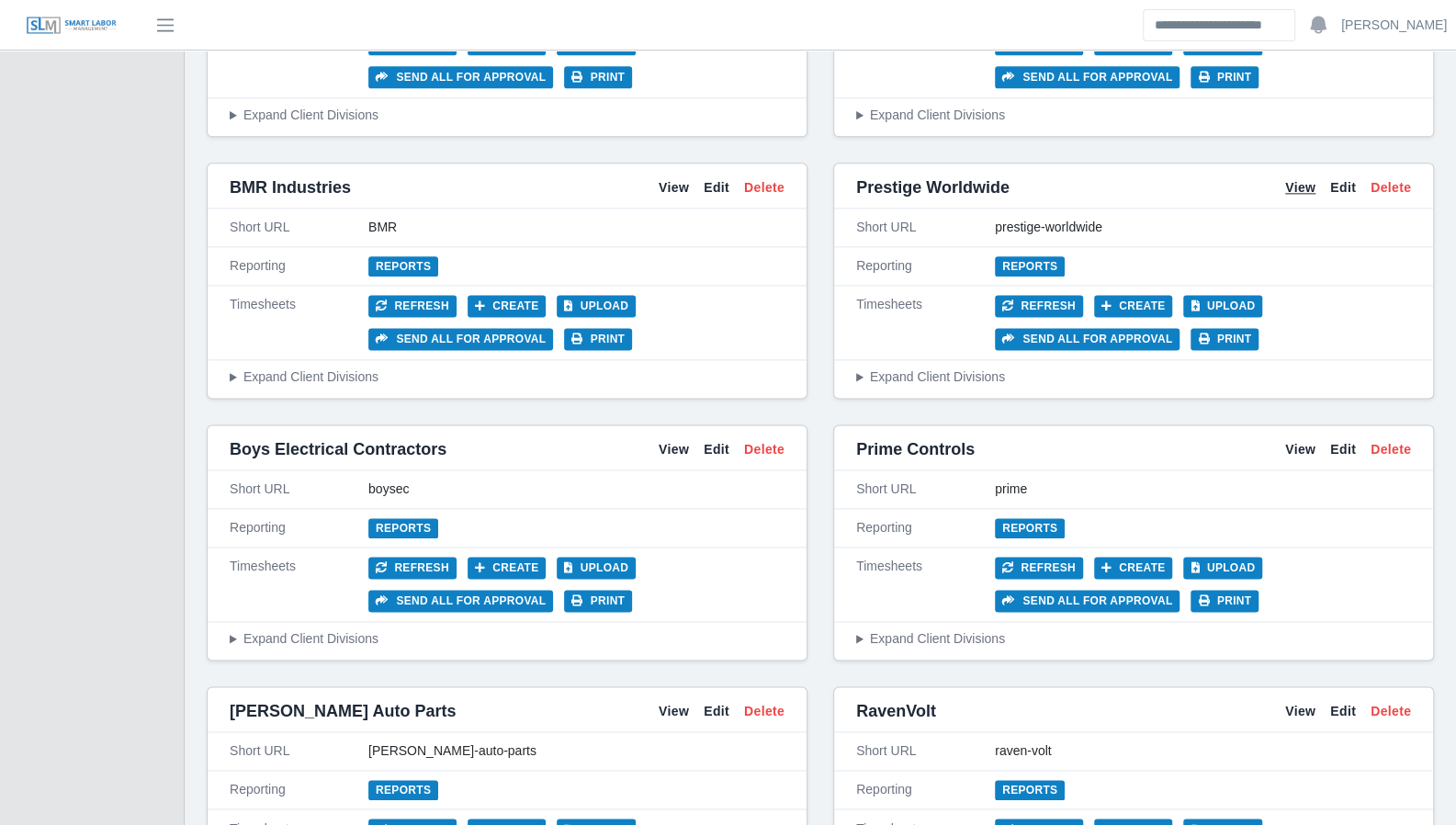
click at [1290, 178] on link "View" at bounding box center [1300, 187] width 31 height 19
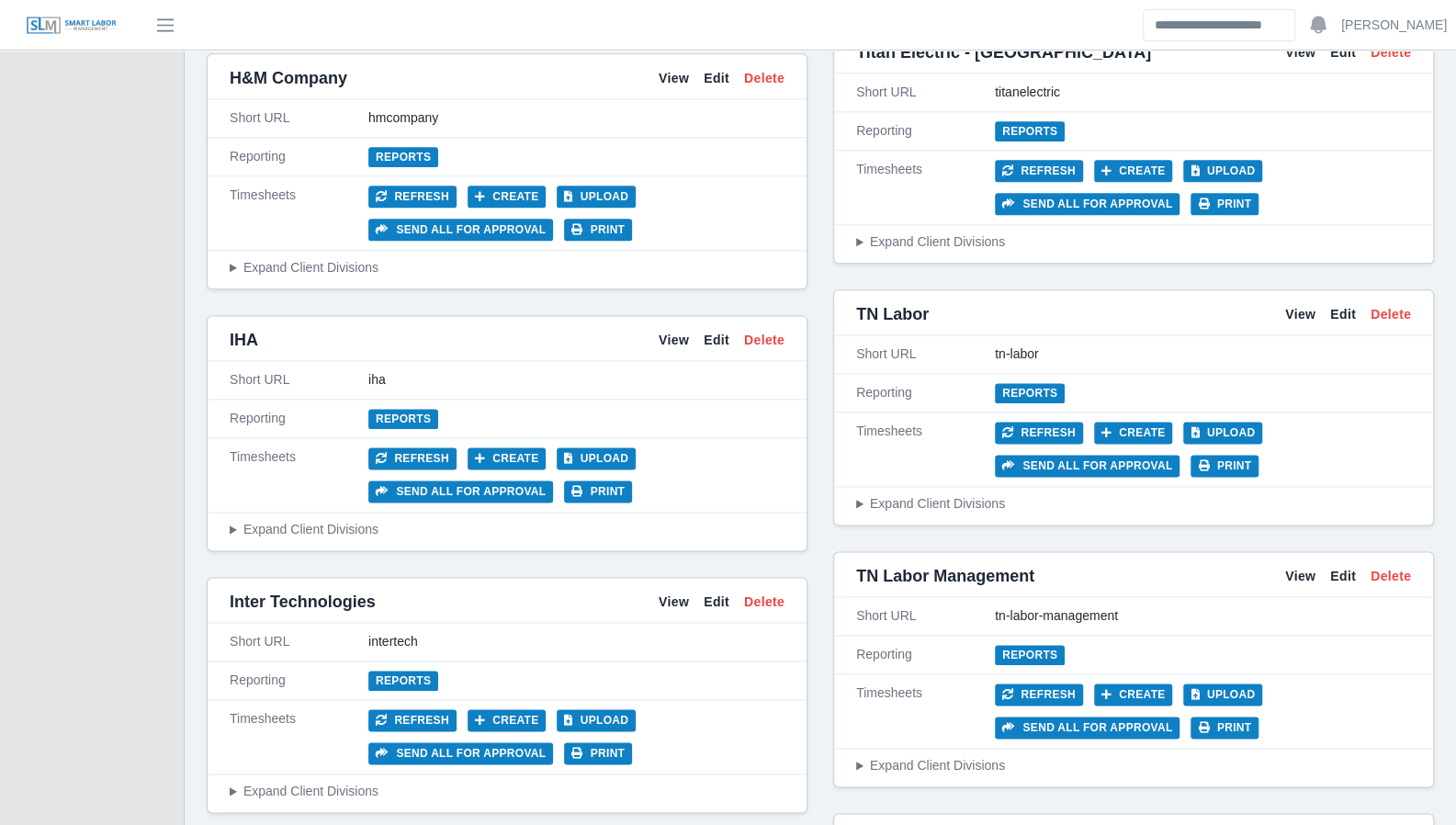
scroll to position [5699, 0]
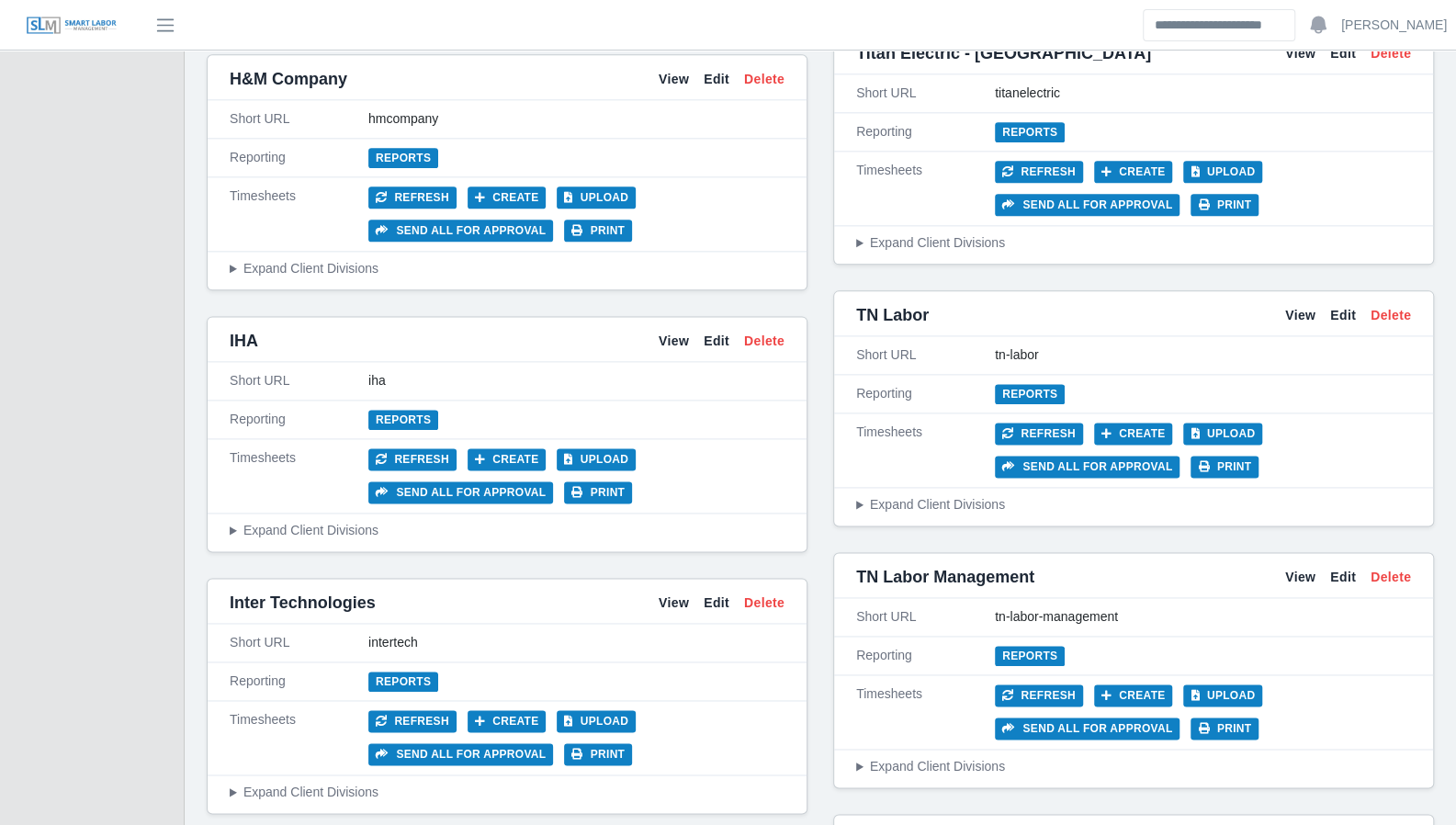
drag, startPoint x: 1293, startPoint y: 535, endPoint x: 1244, endPoint y: 532, distance: 49.1
click at [1293, 568] on link "View" at bounding box center [1300, 577] width 31 height 19
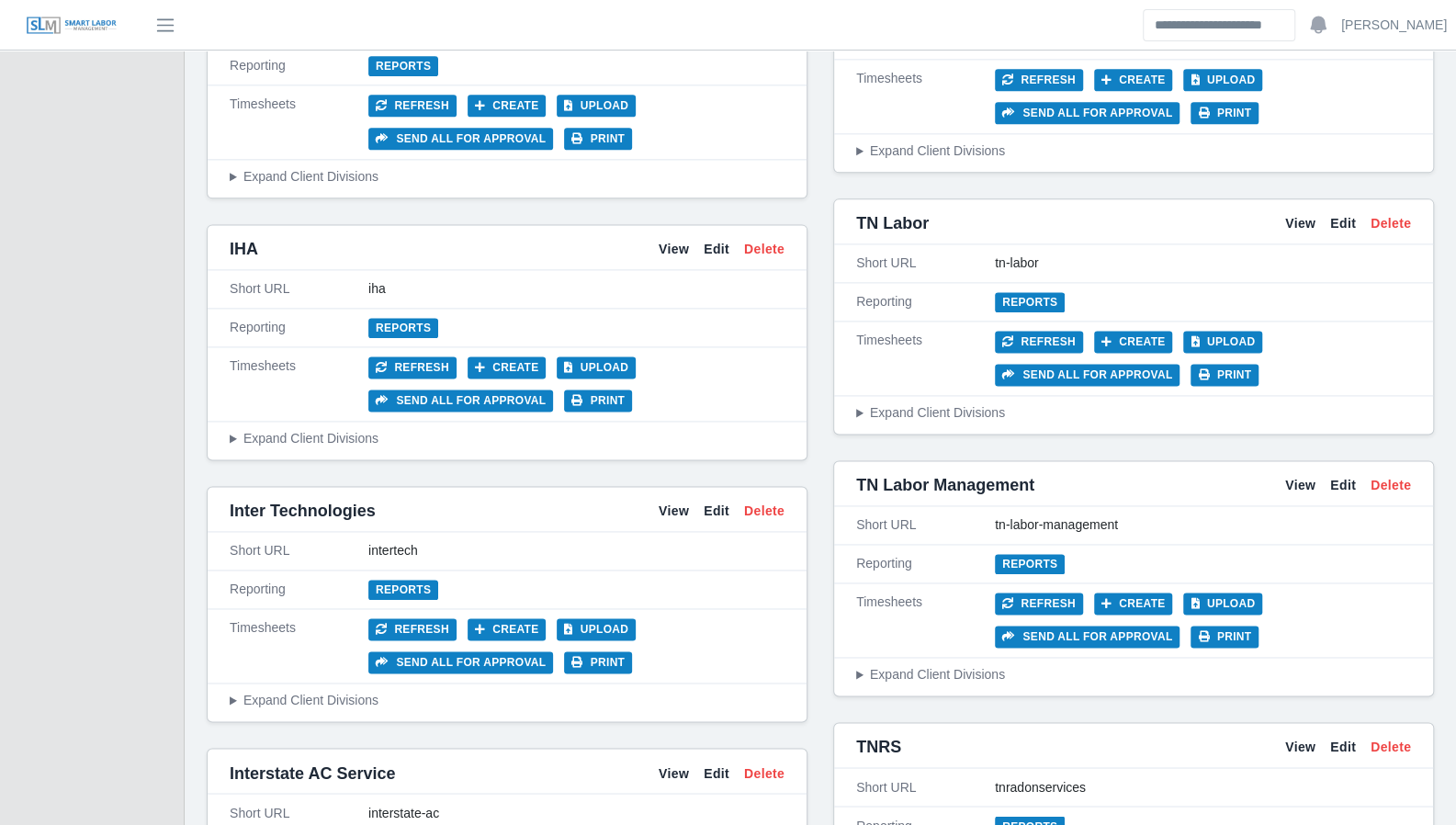
scroll to position [5766, 0]
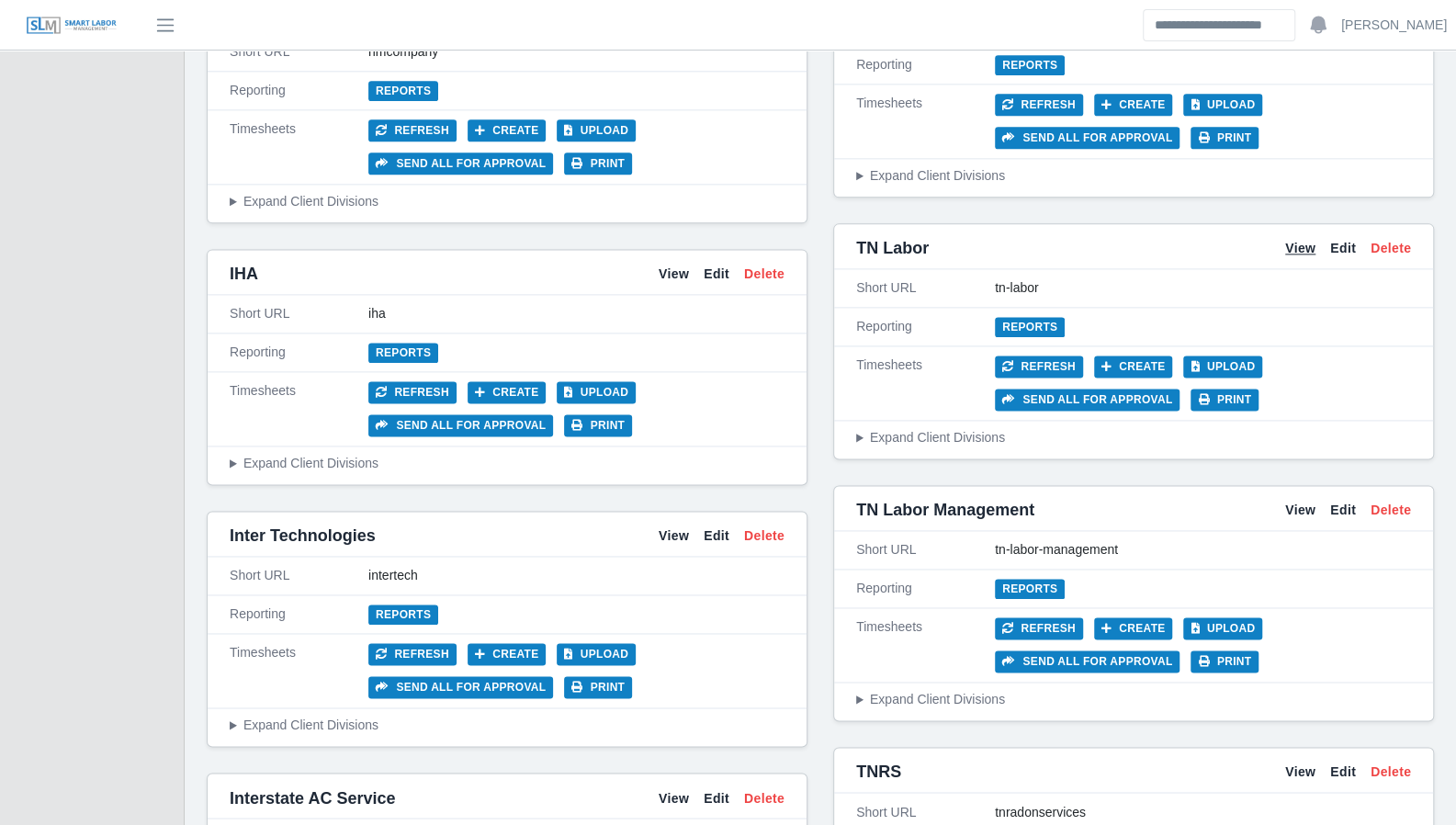
click at [1307, 238] on link "View" at bounding box center [1300, 247] width 31 height 19
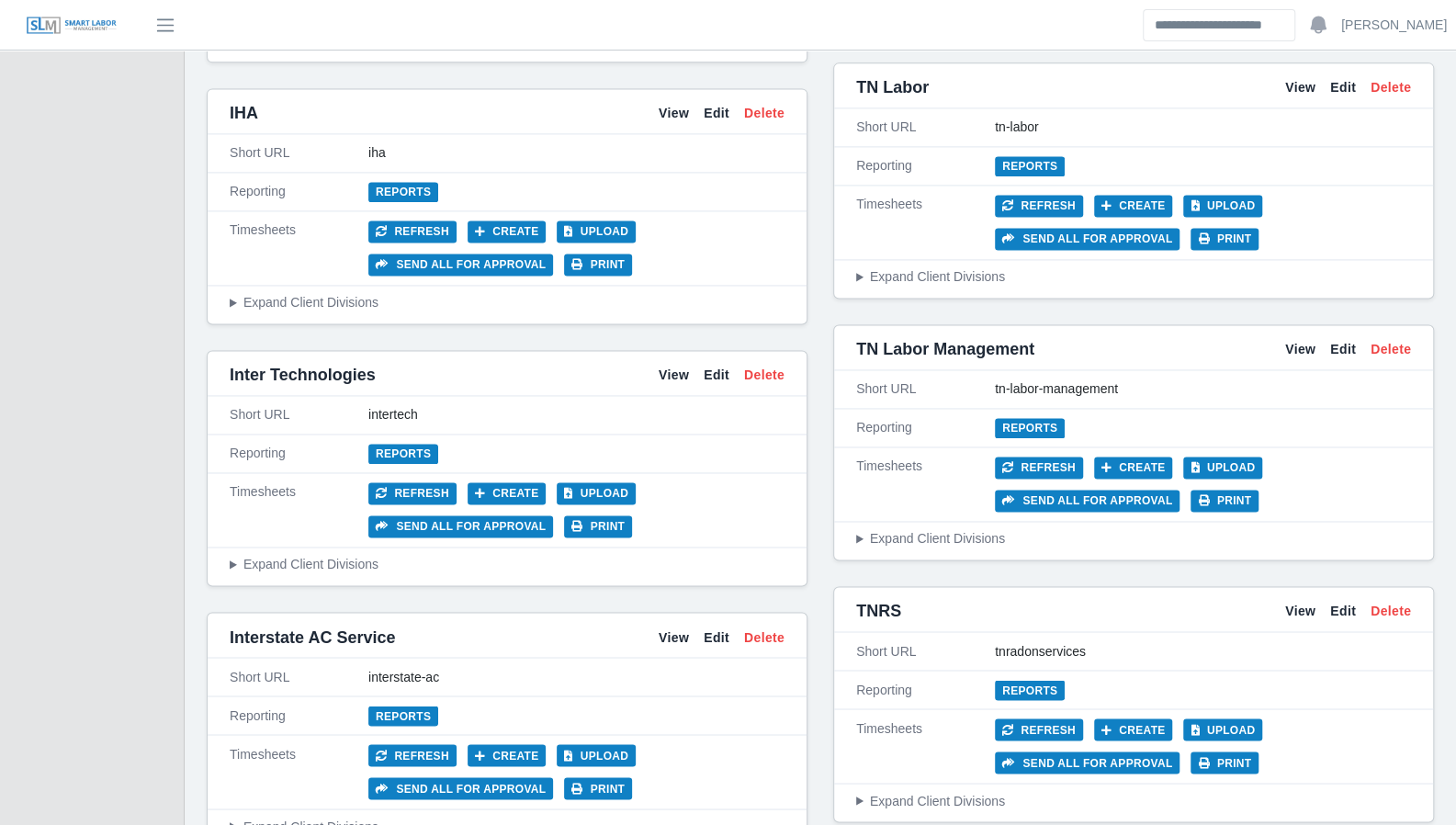
scroll to position [5871, 0]
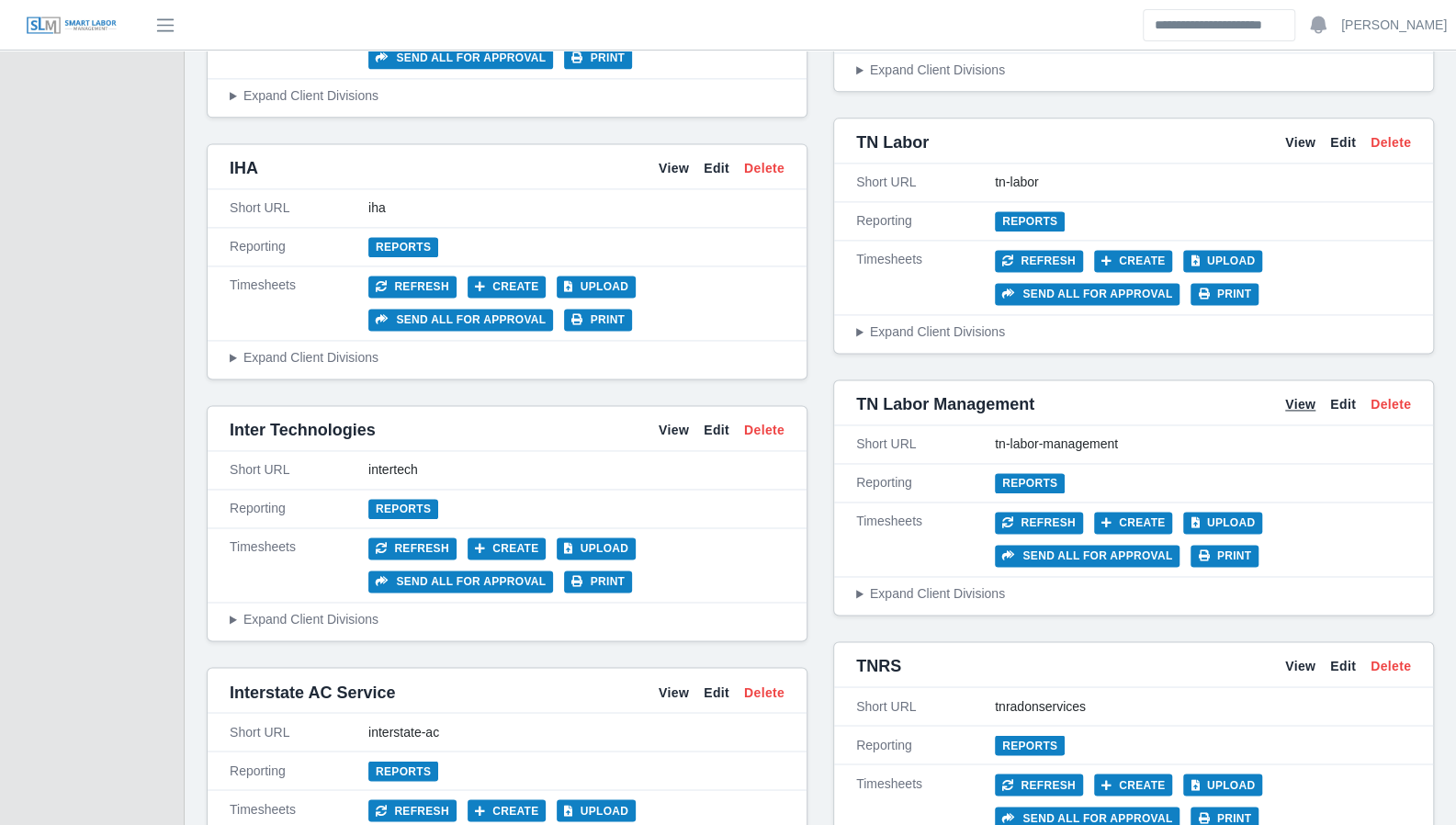
click at [1301, 395] on link "View" at bounding box center [1300, 404] width 31 height 19
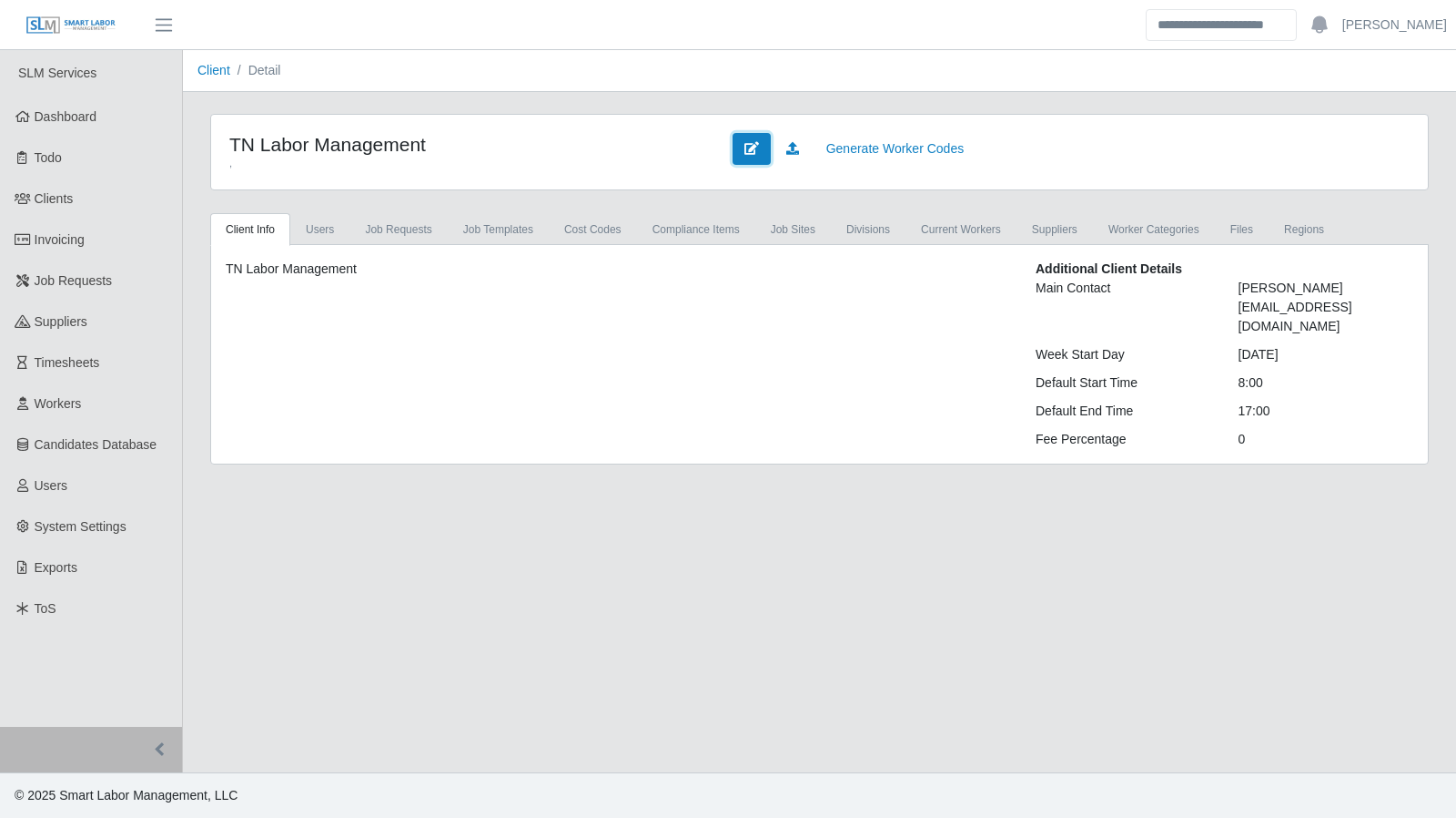
click at [743, 152] on link at bounding box center [752, 149] width 38 height 31
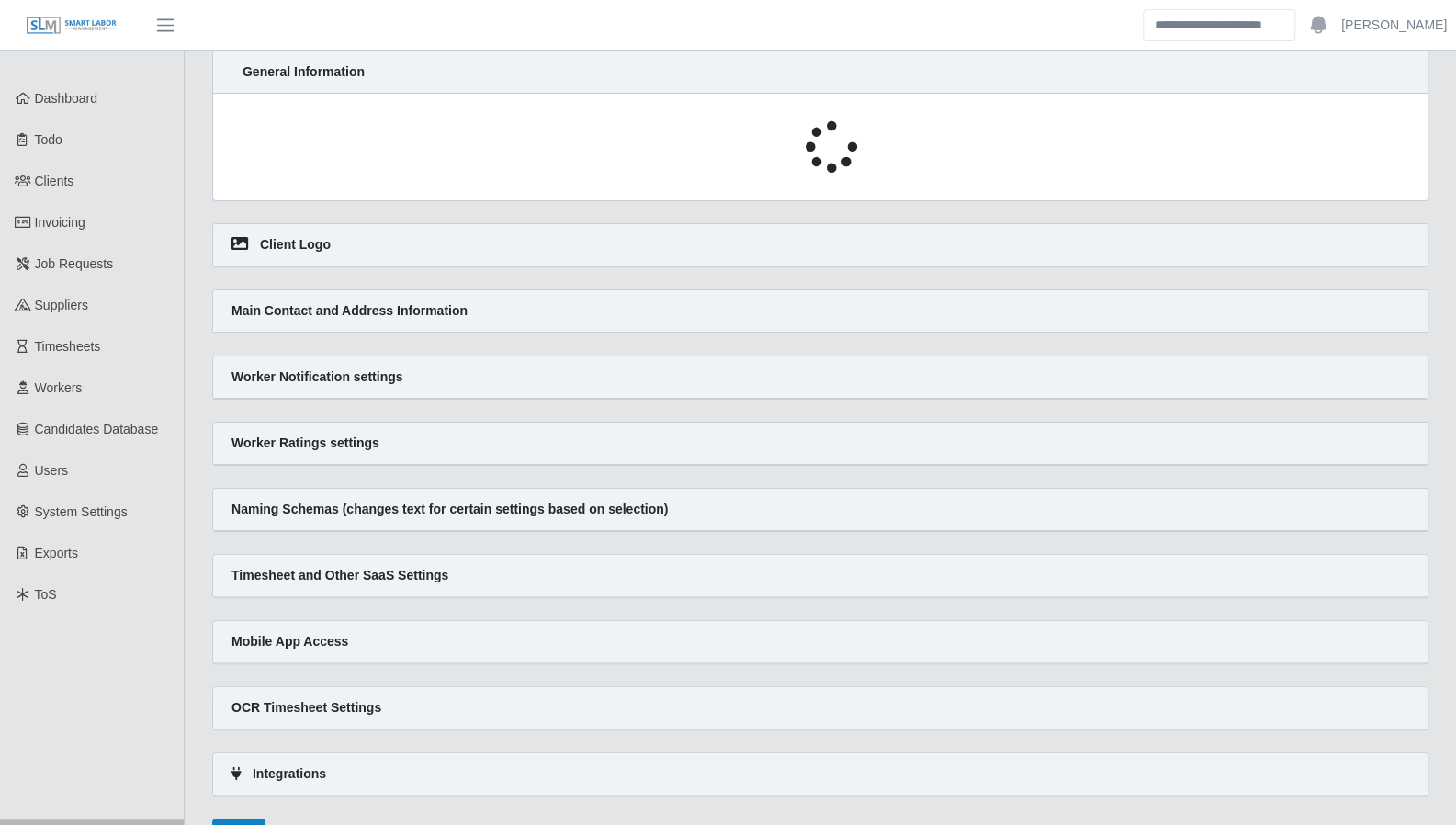
select select
select select "*****"
select select
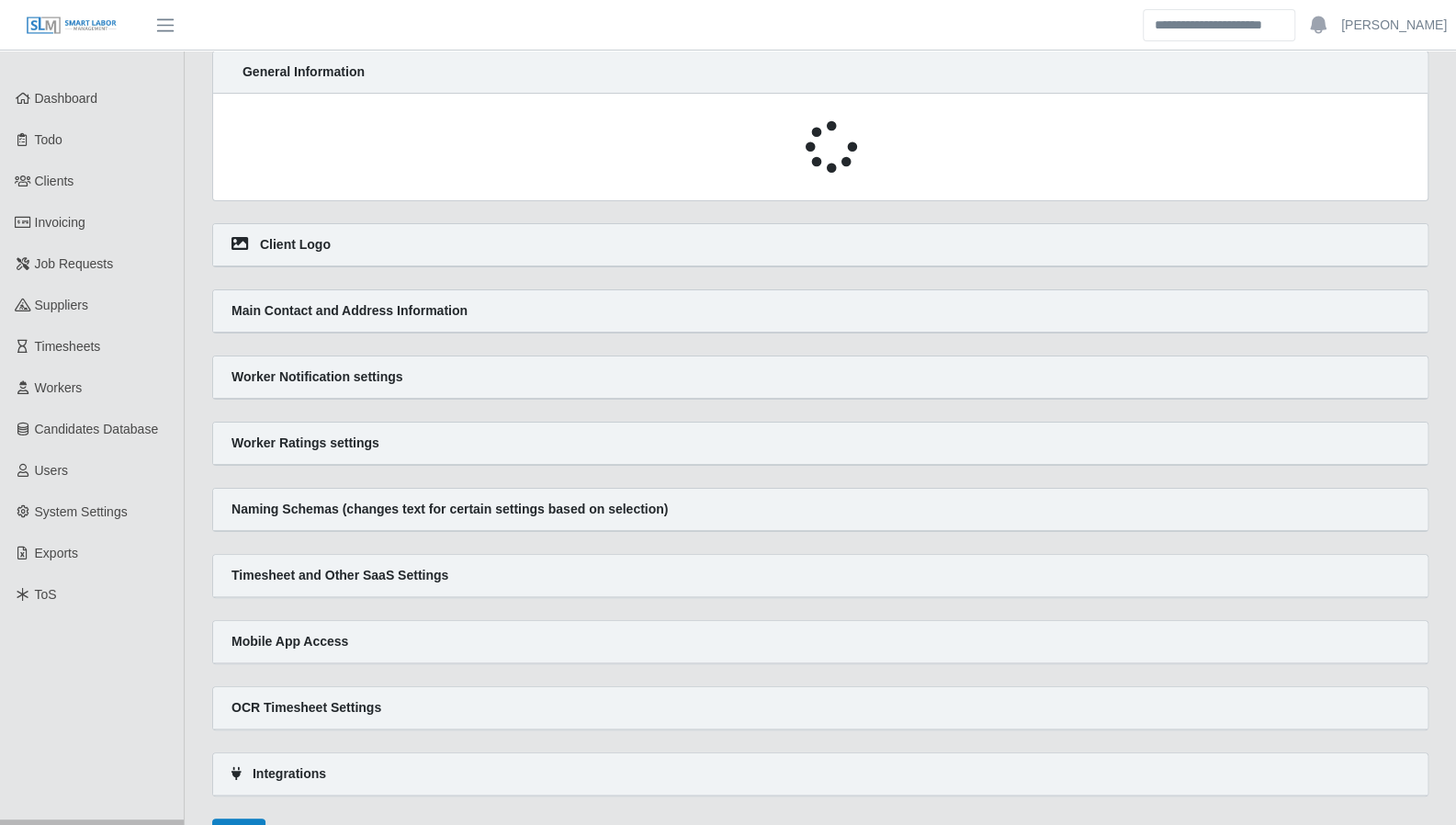
select select "*"
select select
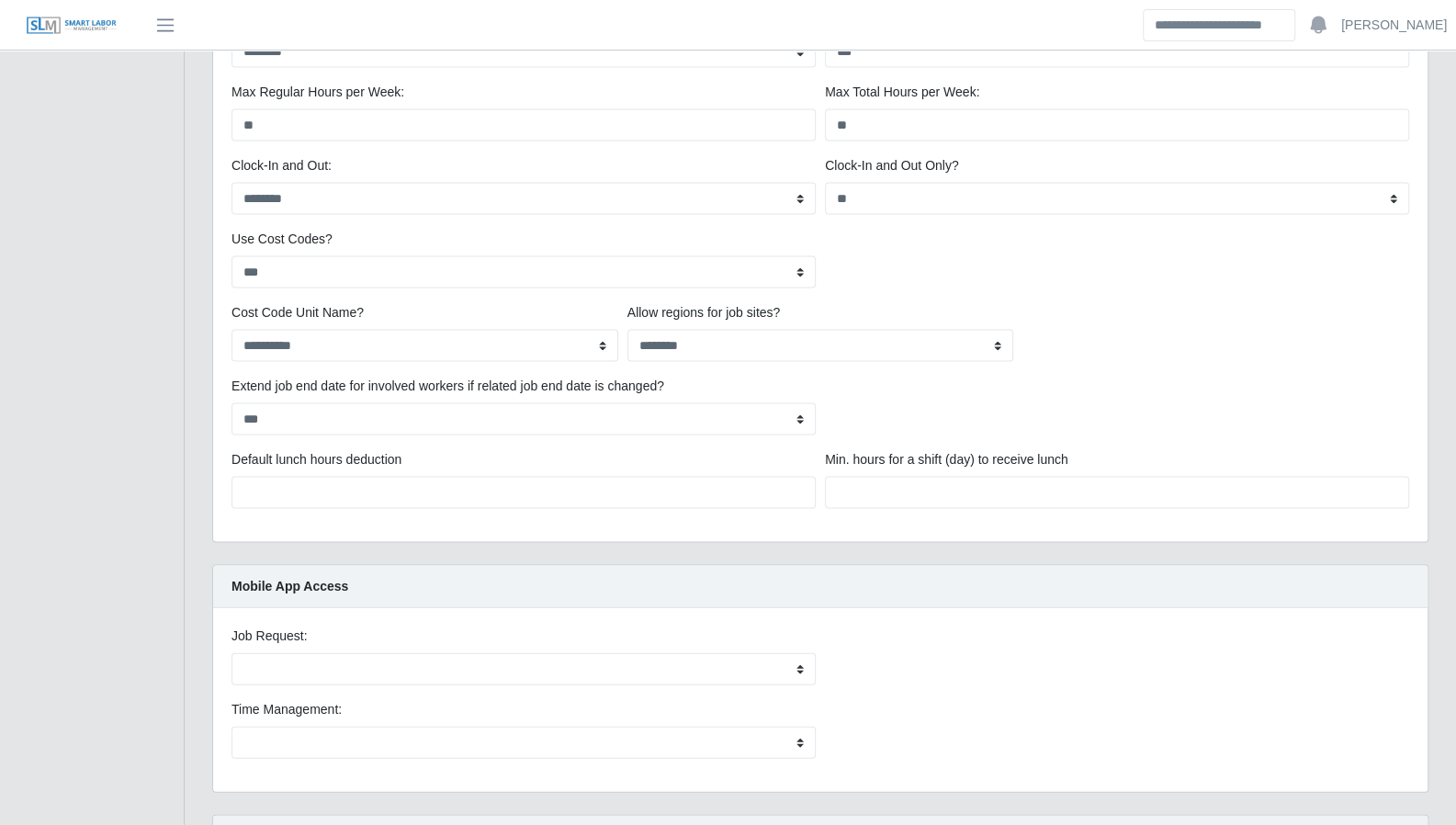
scroll to position [2197, 0]
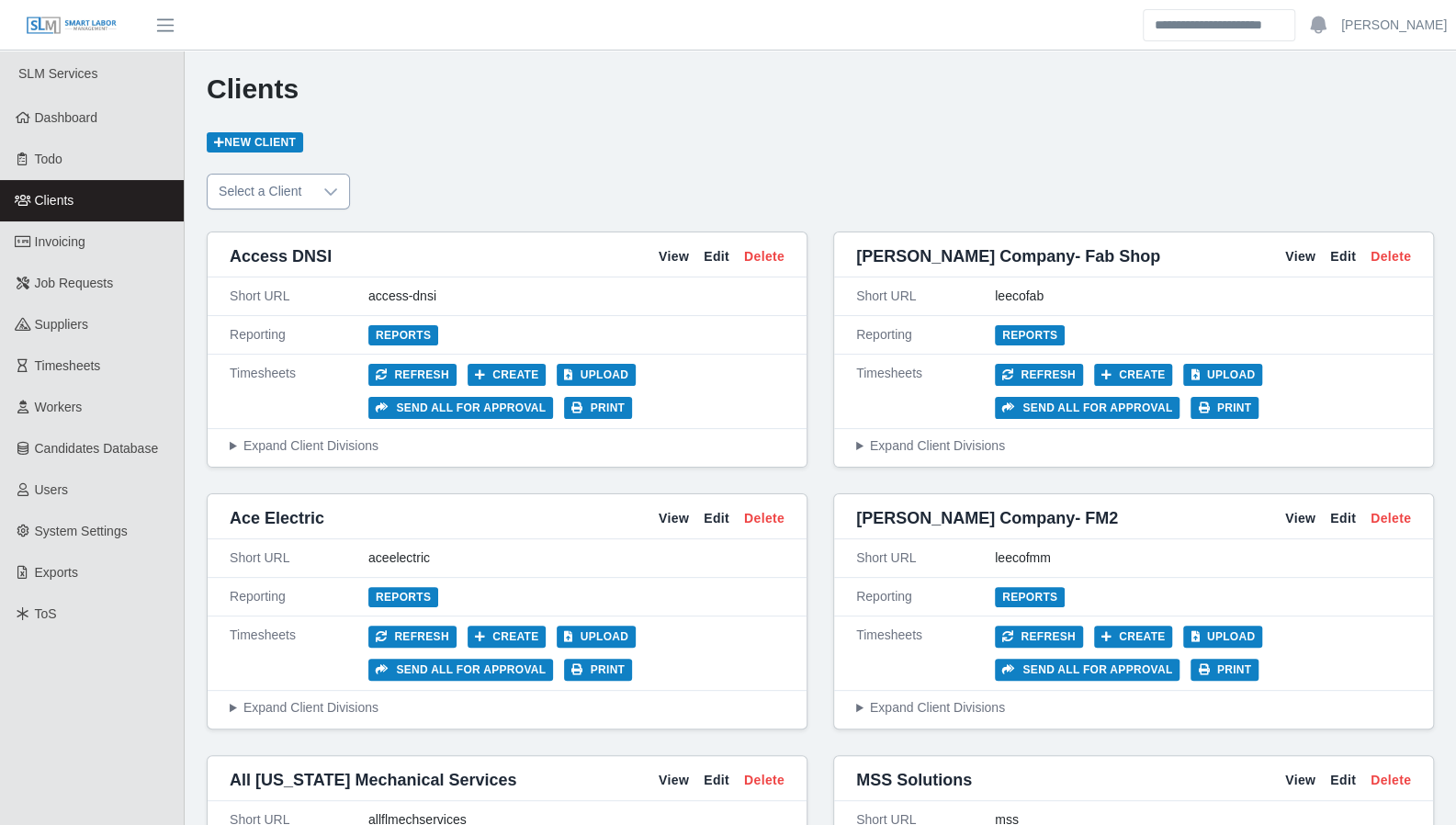
click at [324, 196] on icon at bounding box center [331, 192] width 15 height 15
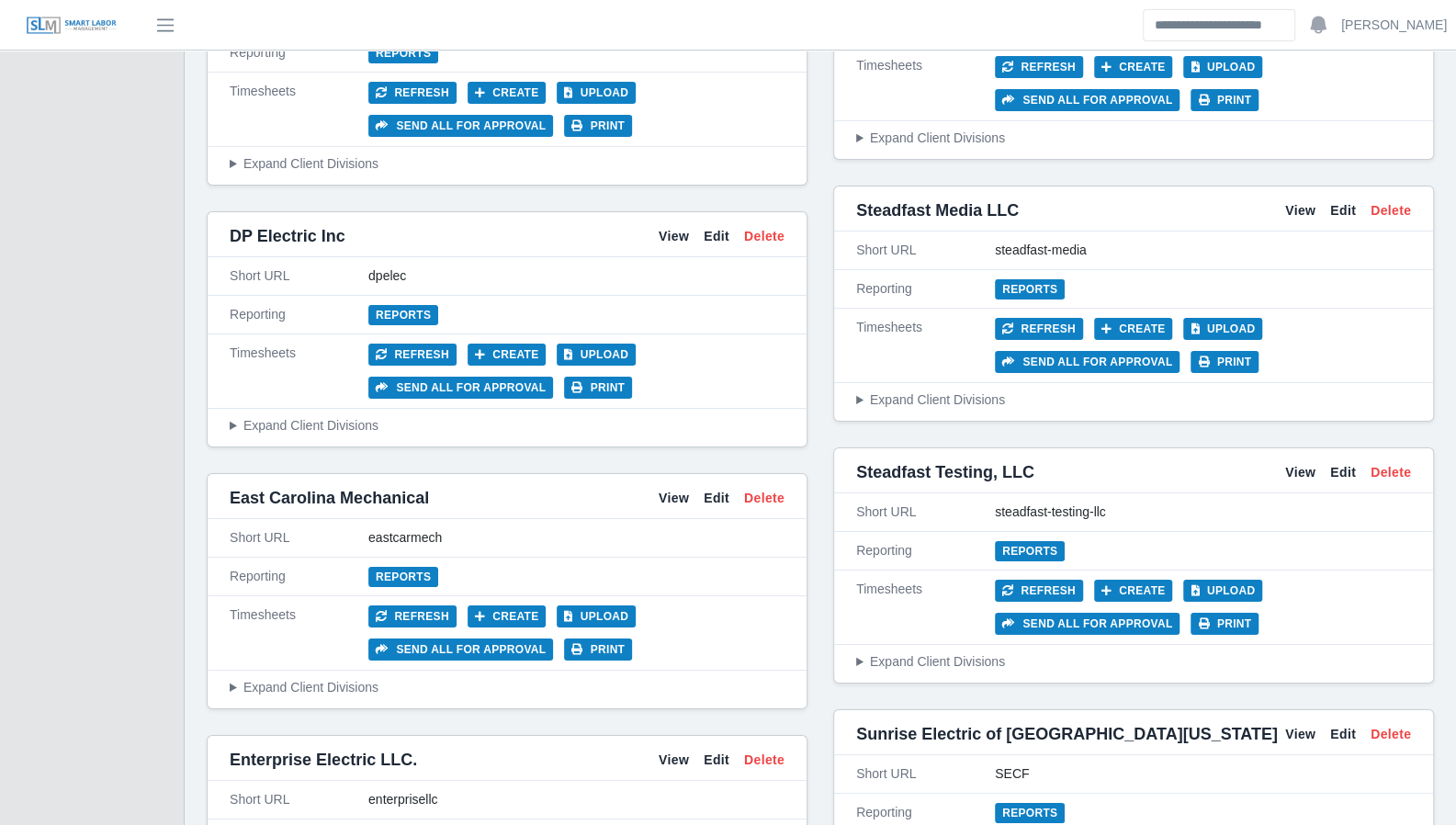
scroll to position [4009, 0]
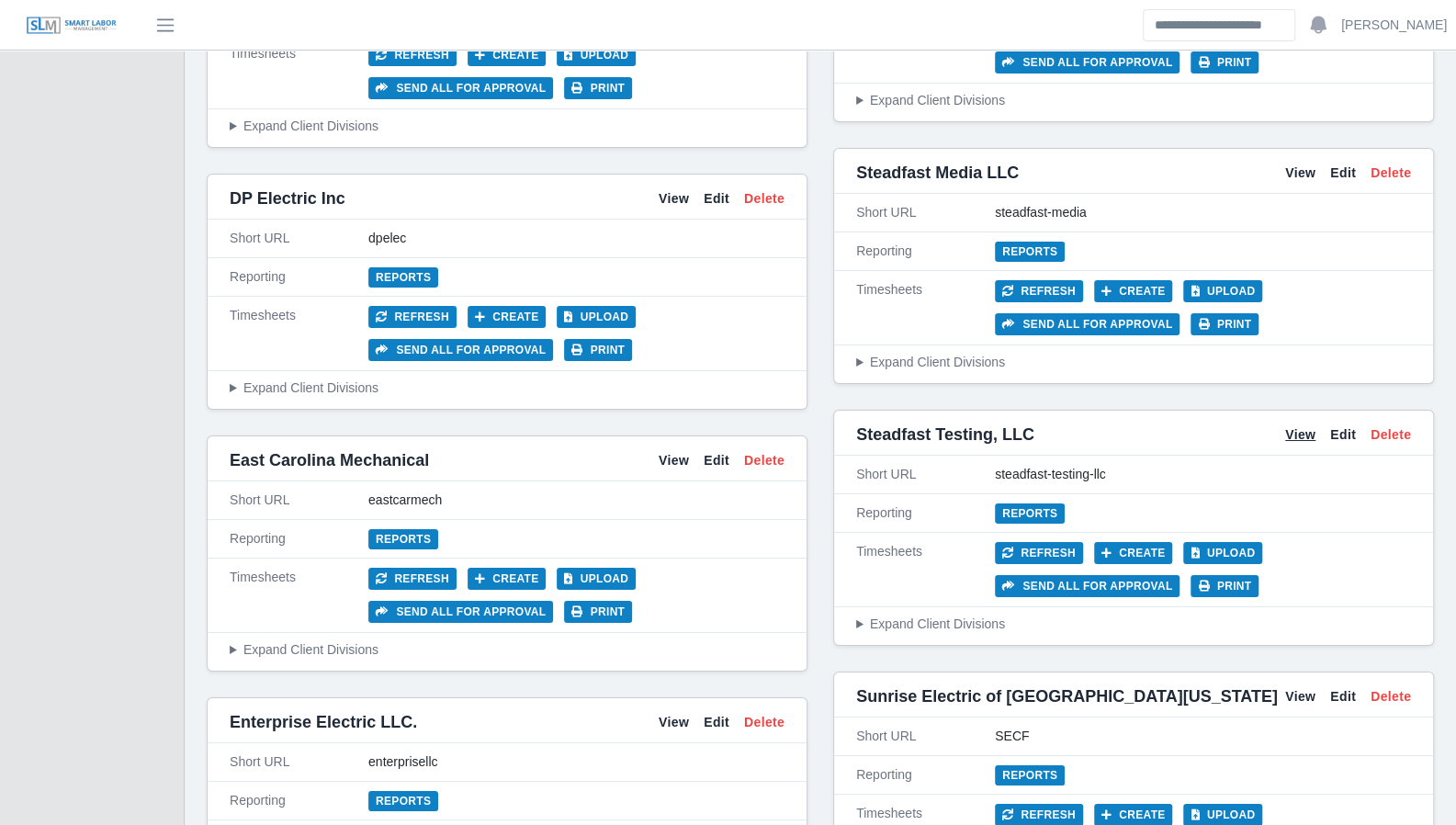
click at [1293, 425] on link "View" at bounding box center [1300, 434] width 31 height 19
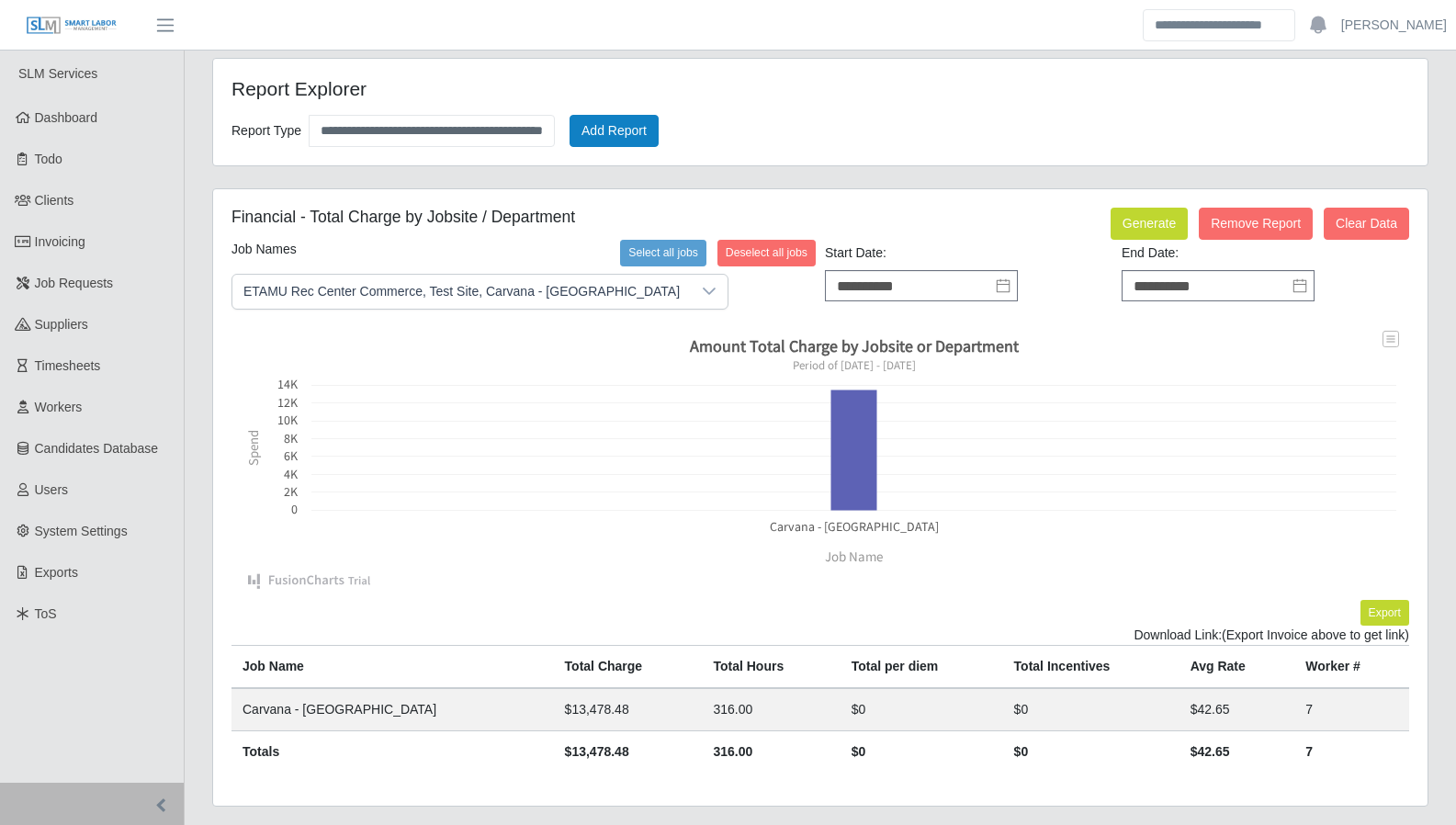
scroll to position [39, 0]
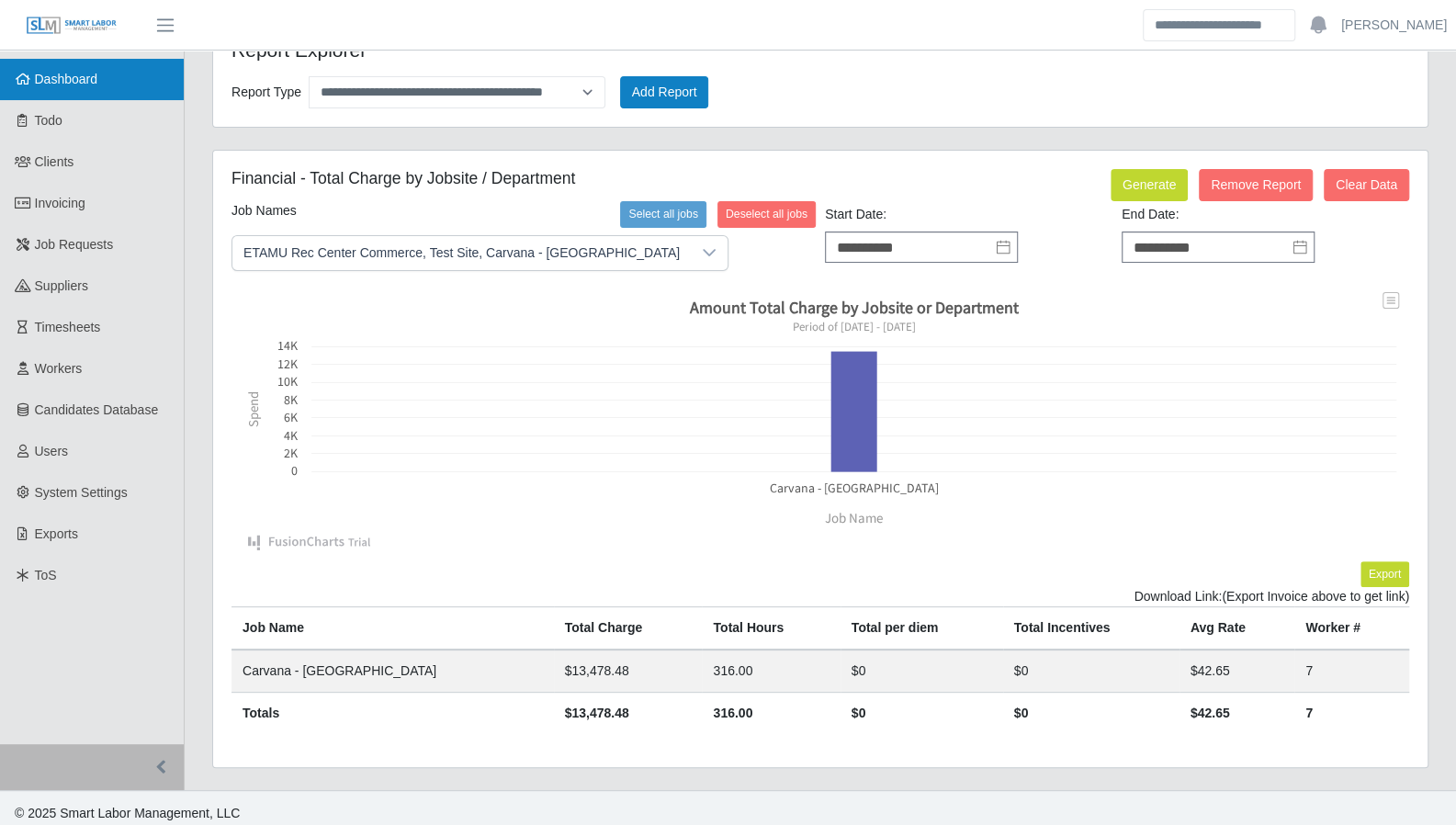
click at [59, 86] on link "Dashboard" at bounding box center [91, 79] width 184 height 42
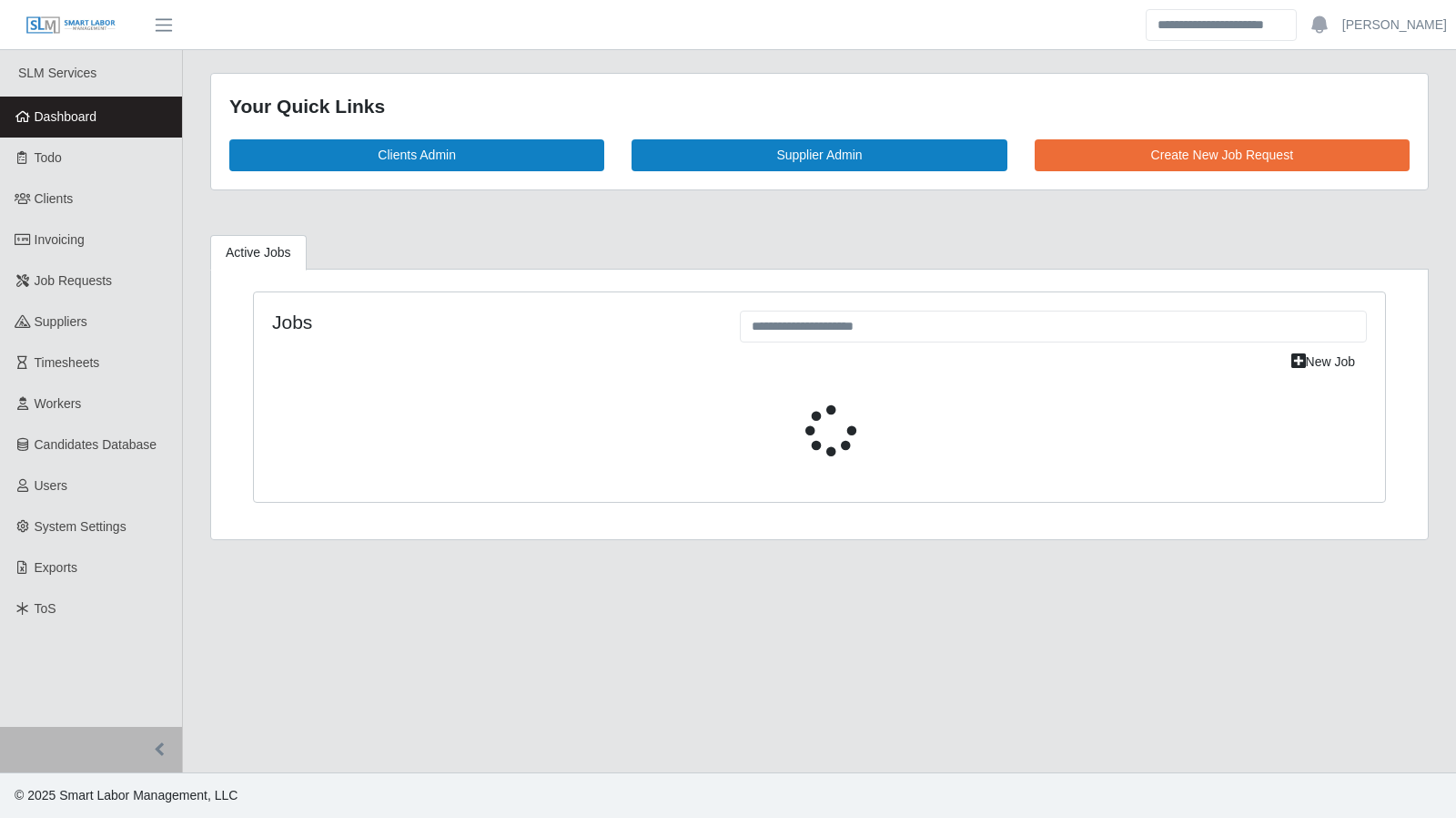
select select "****"
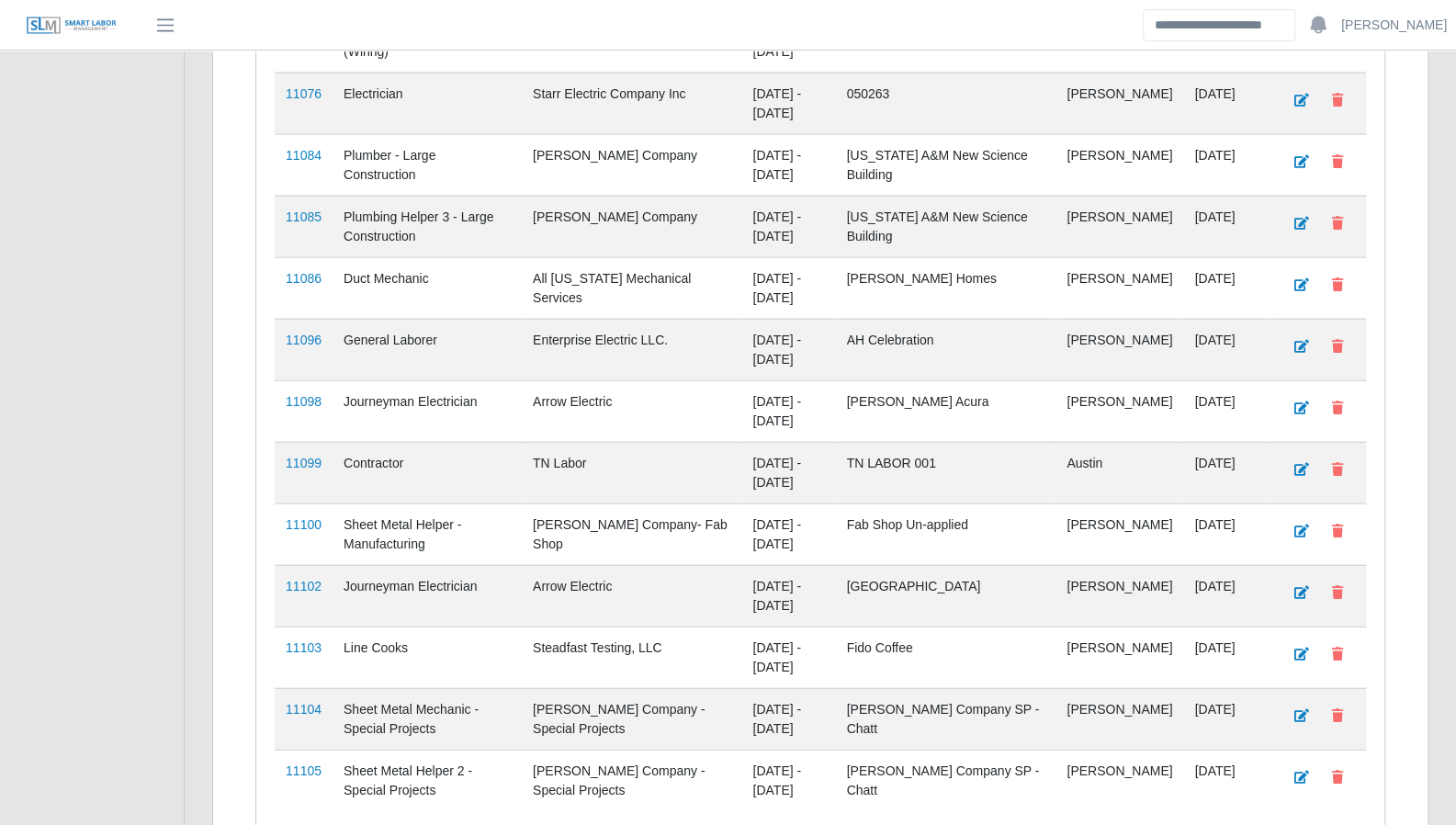
scroll to position [2649, 0]
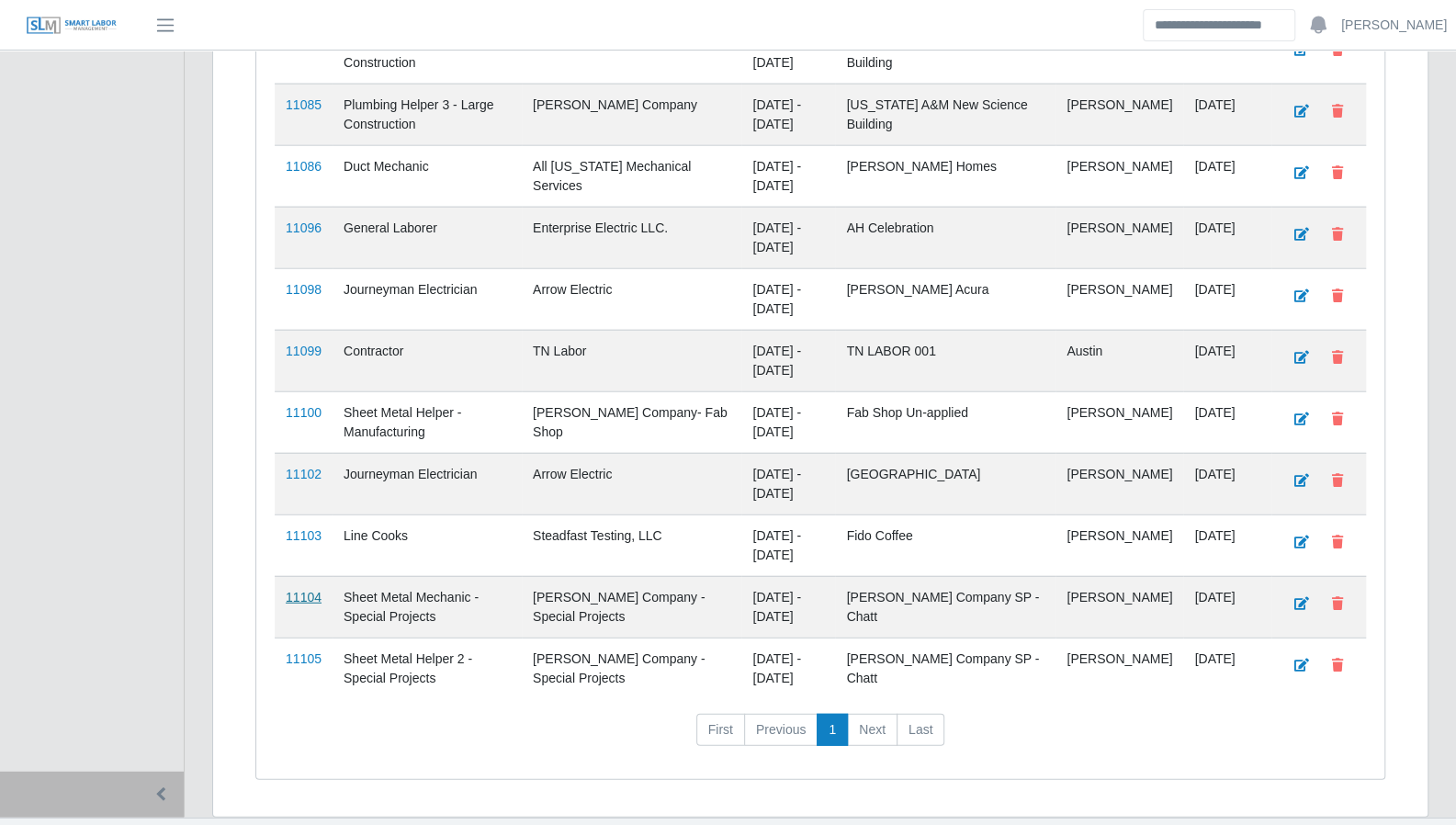
click at [304, 590] on link "11104" at bounding box center [304, 597] width 36 height 15
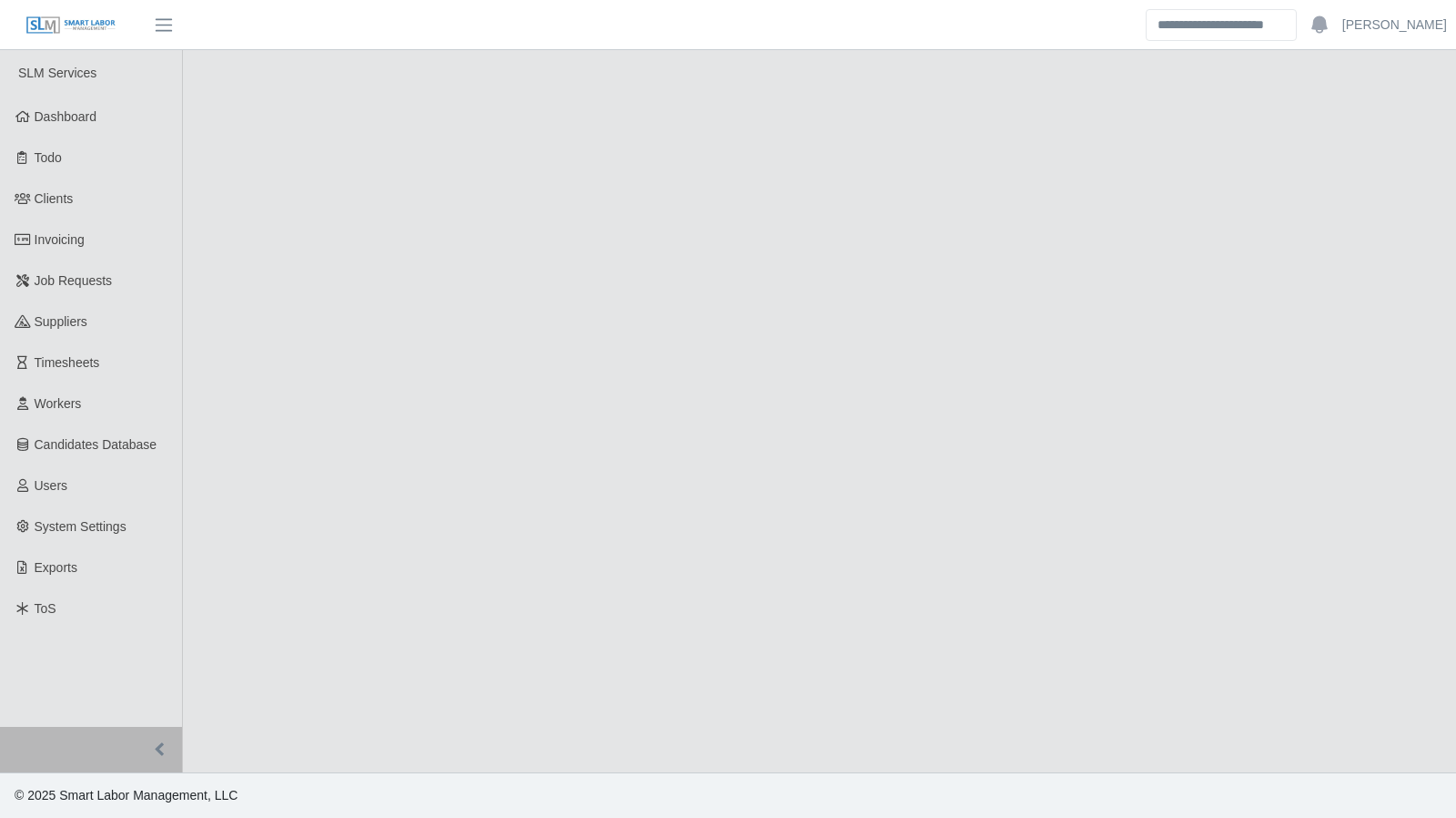
select select "****"
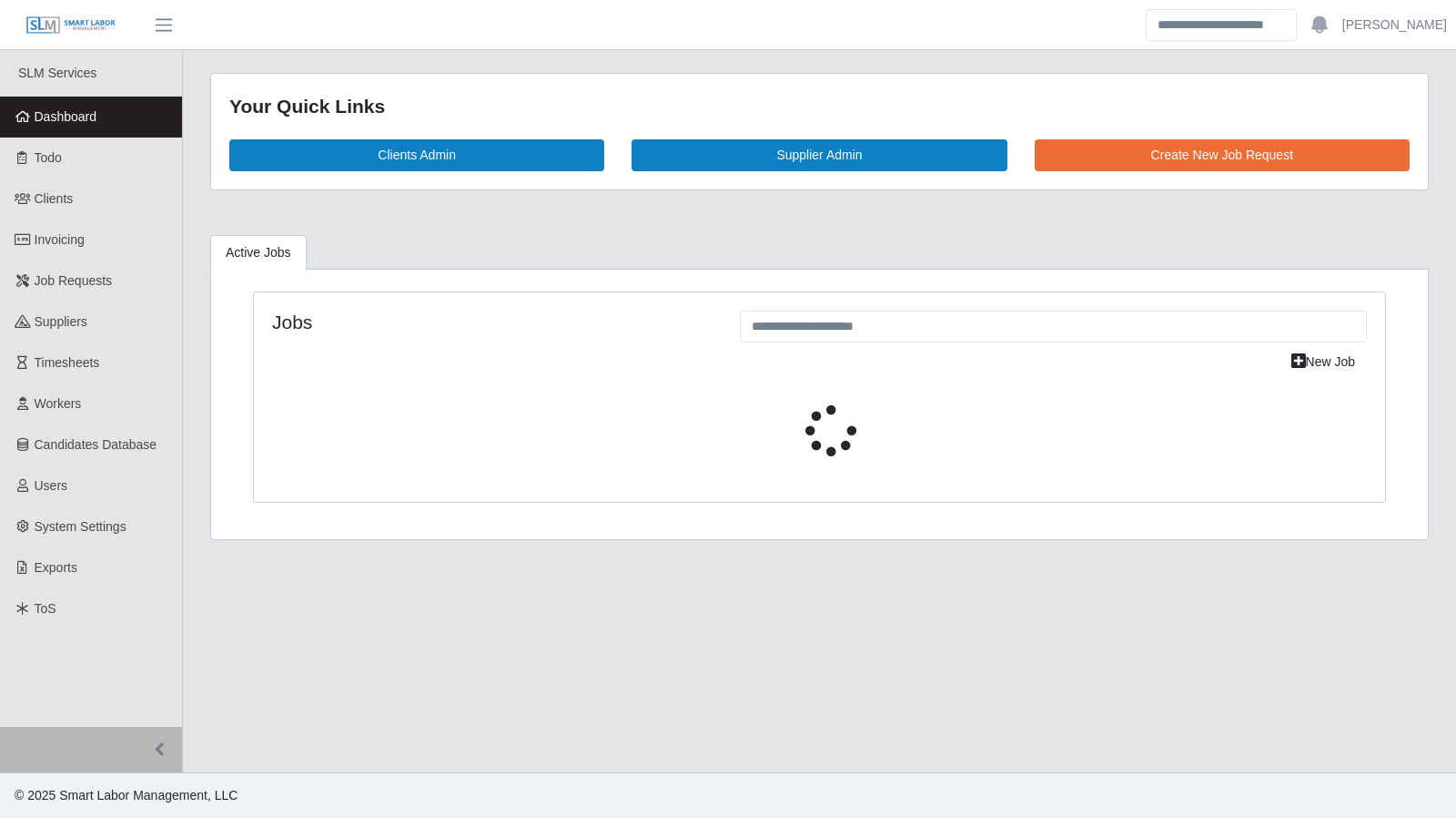
select select "****"
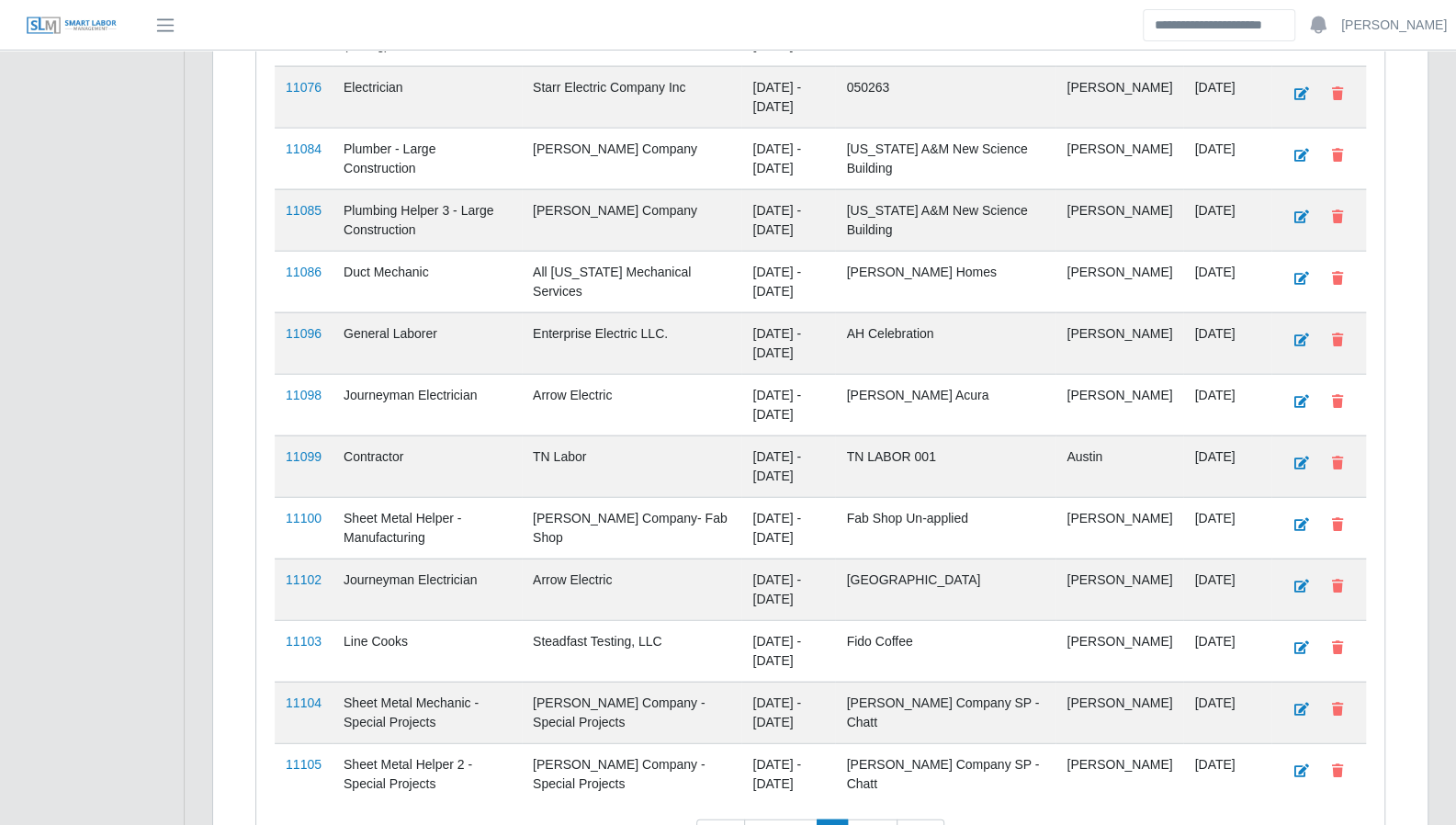
scroll to position [2649, 0]
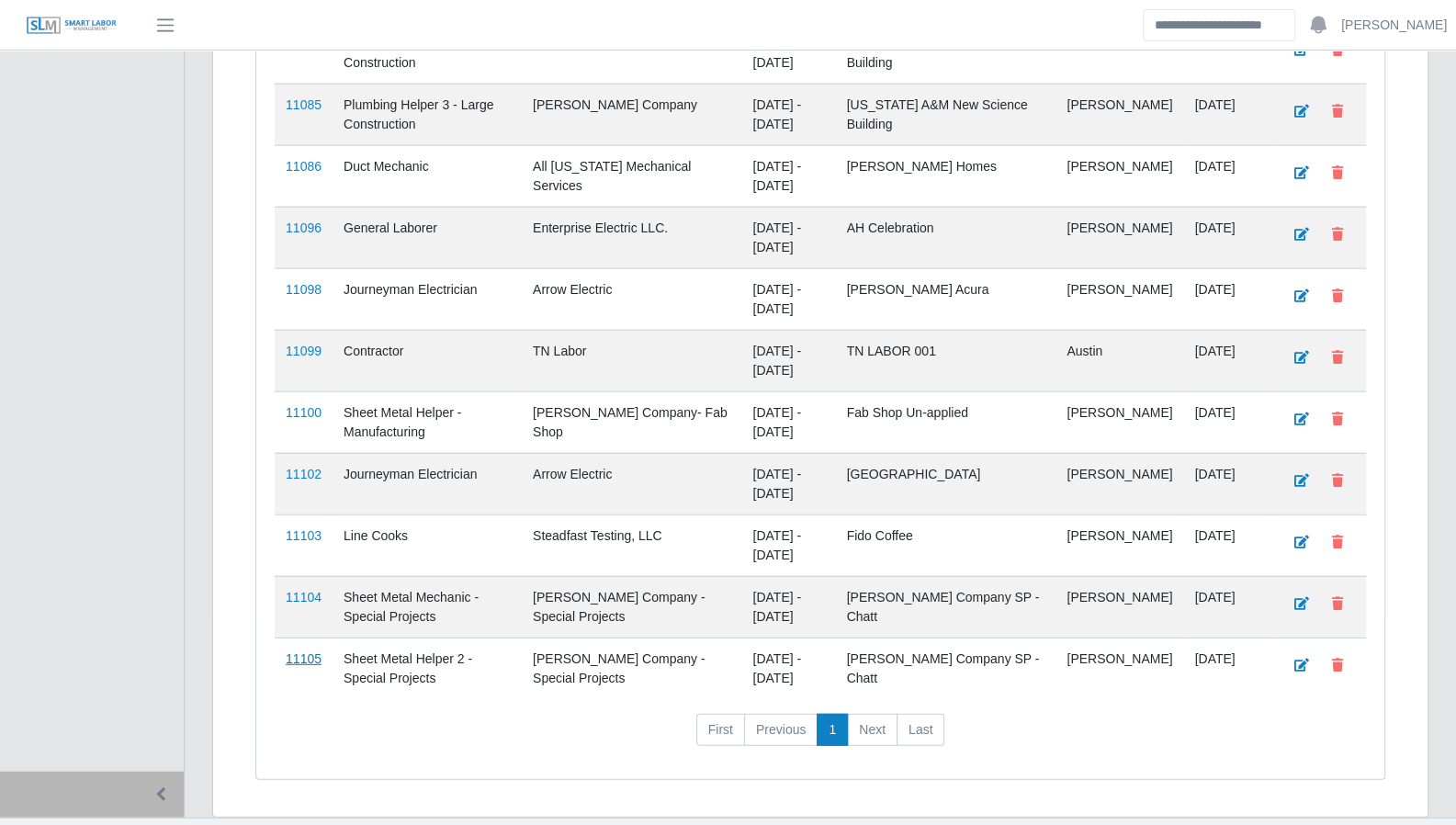
click at [288, 651] on link "11105" at bounding box center [304, 658] width 36 height 15
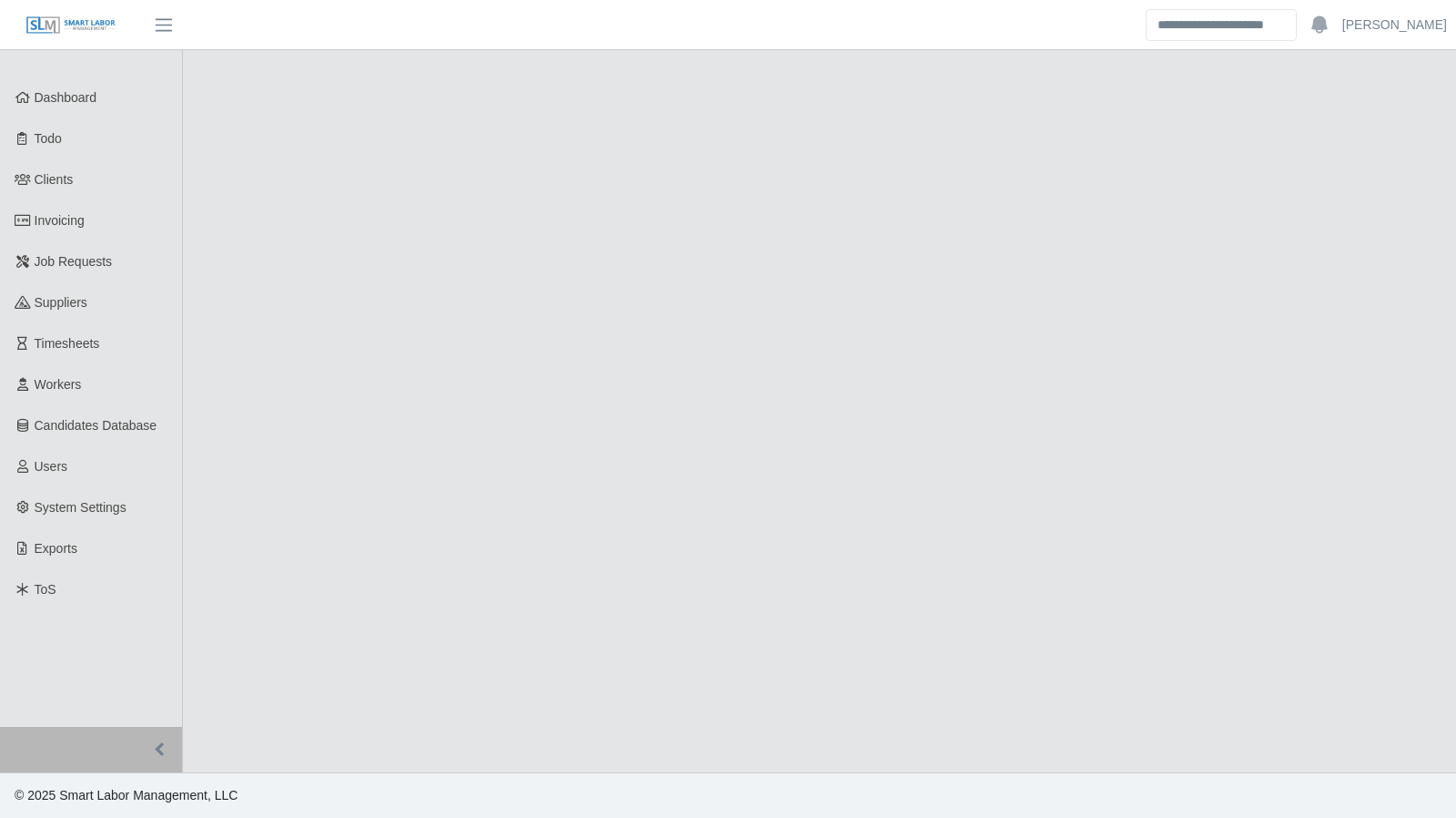
select select "****"
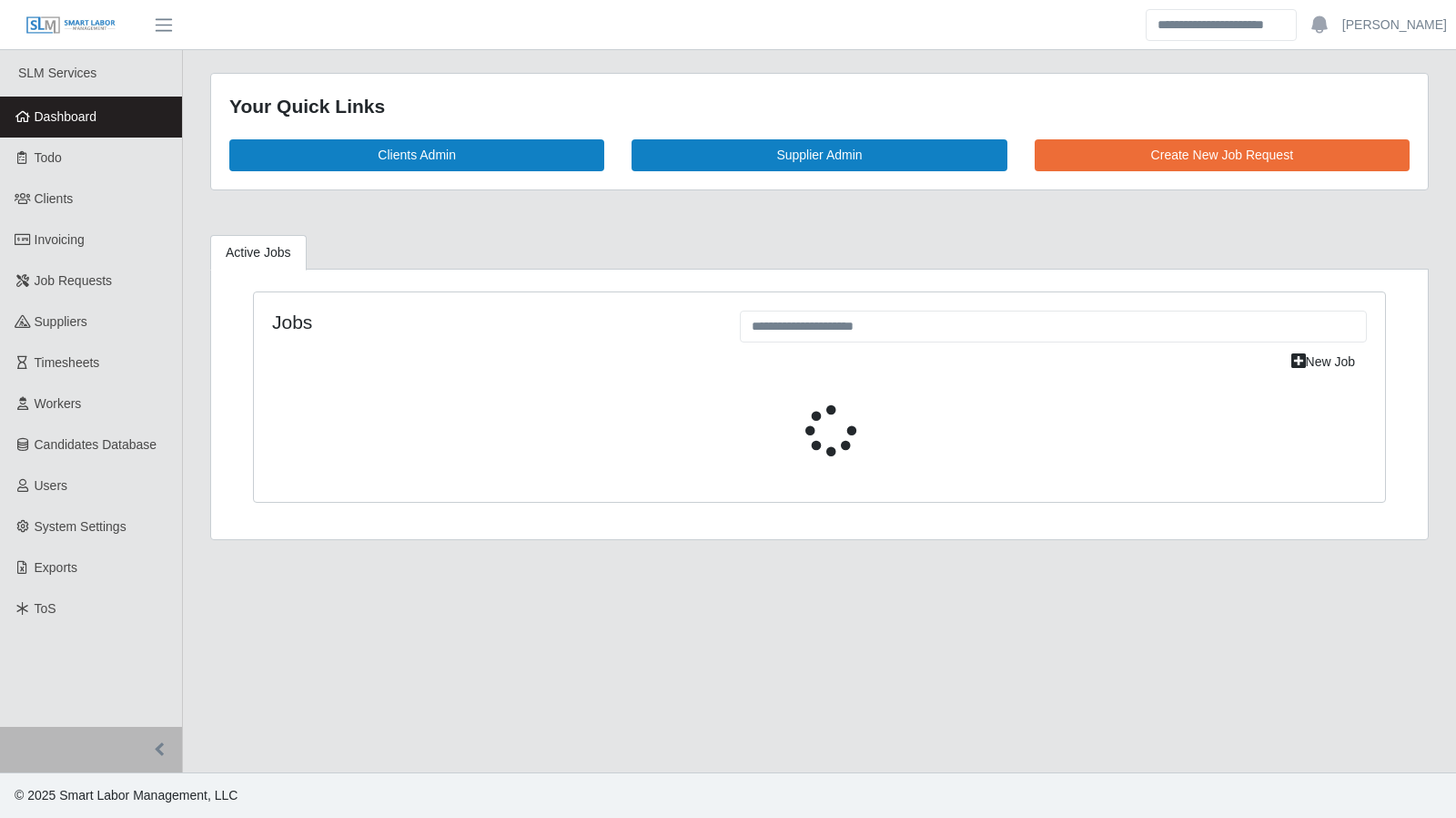
select select "****"
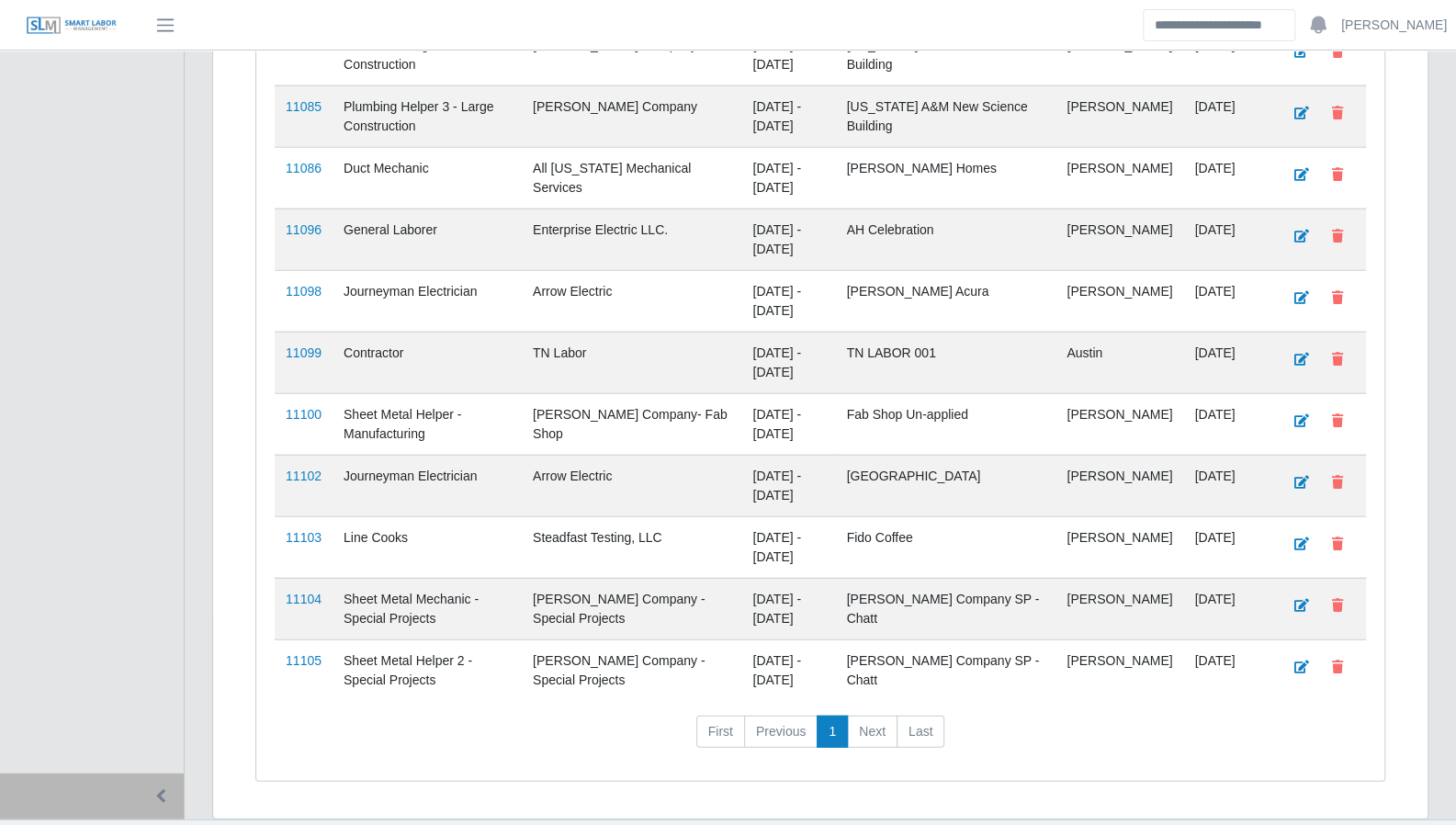
scroll to position [2649, 0]
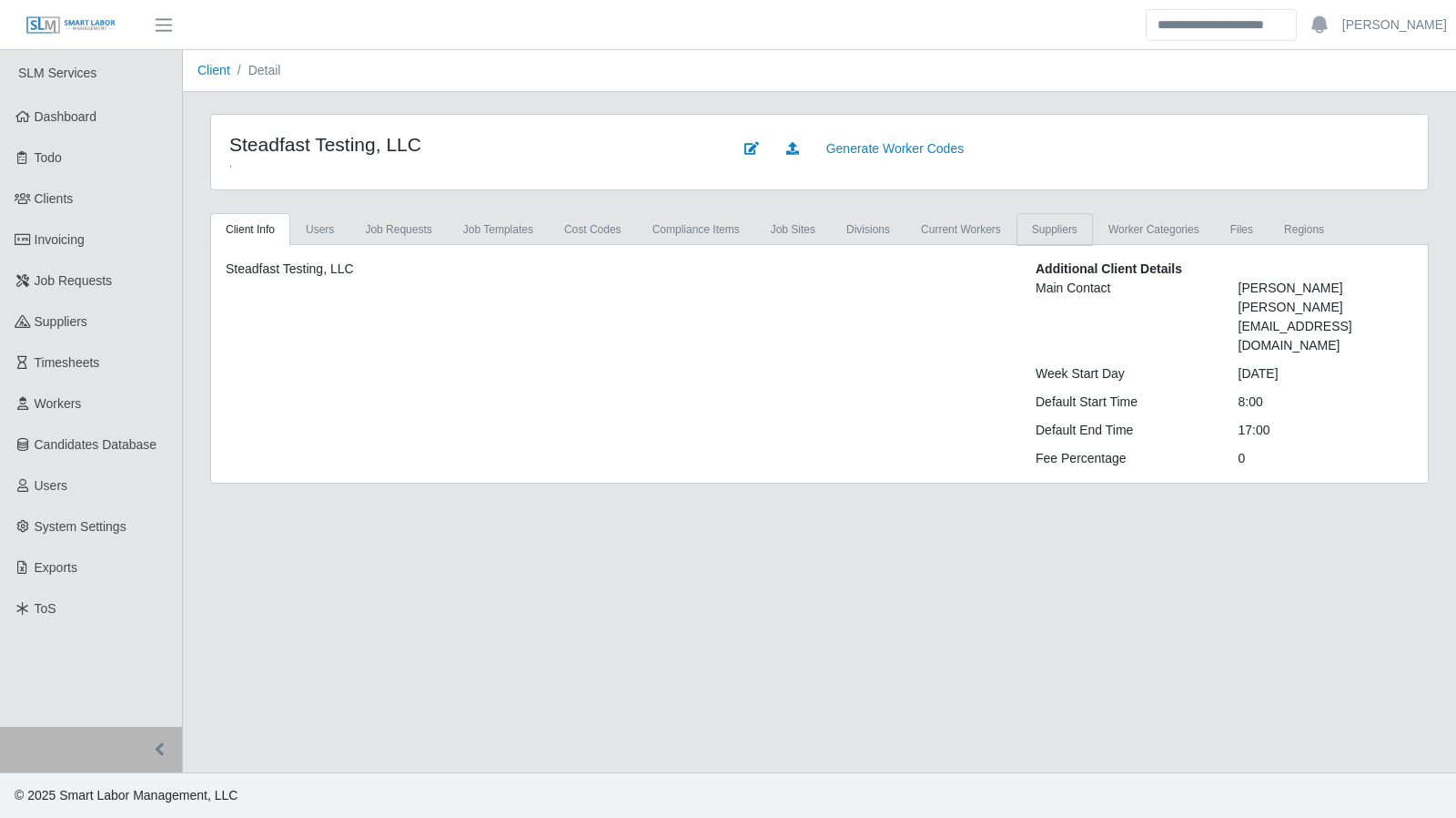
click at [1035, 234] on link "Suppliers" at bounding box center [1055, 228] width 77 height 32
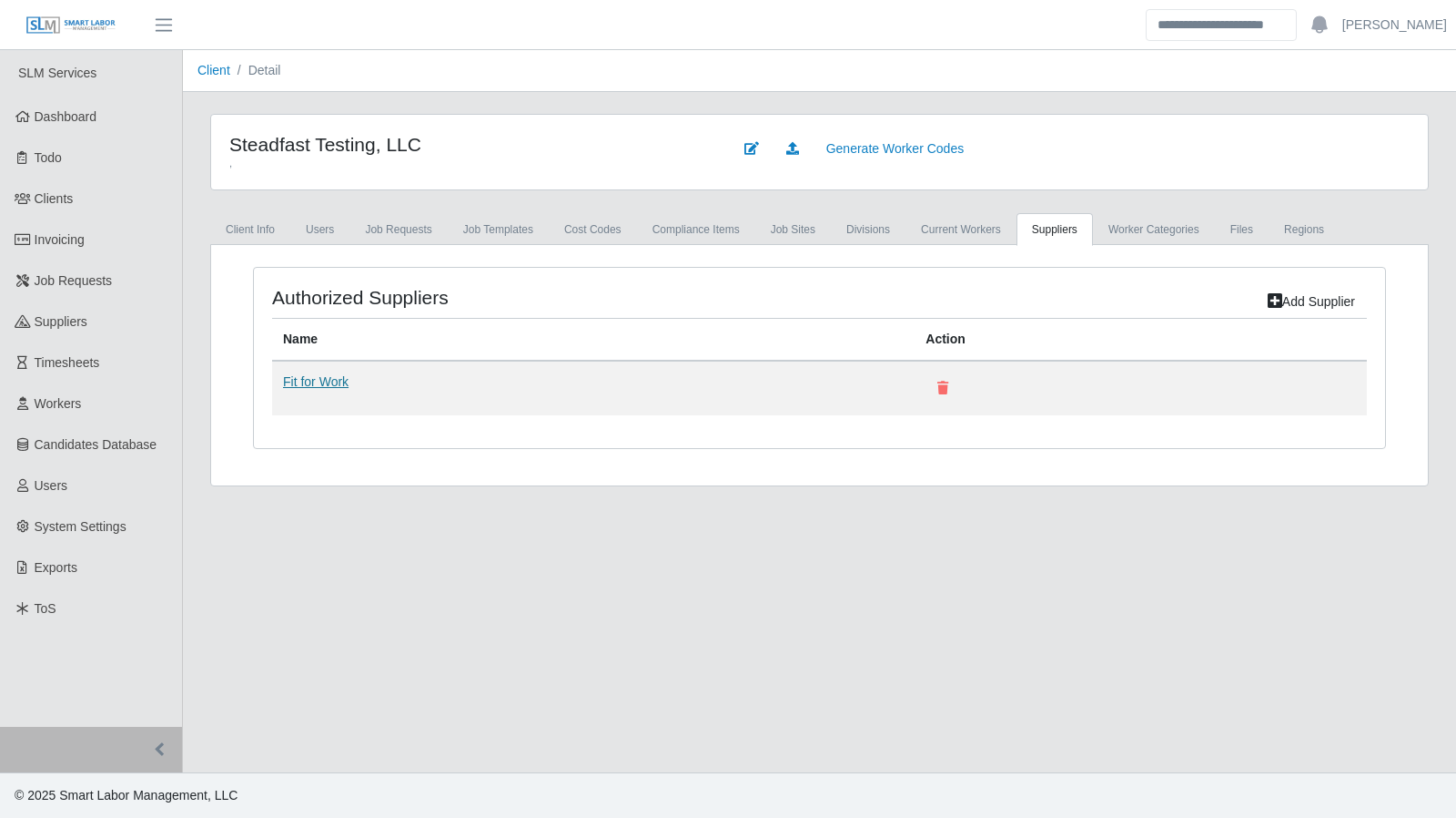
click at [289, 378] on link "Fit for Work" at bounding box center [316, 381] width 66 height 15
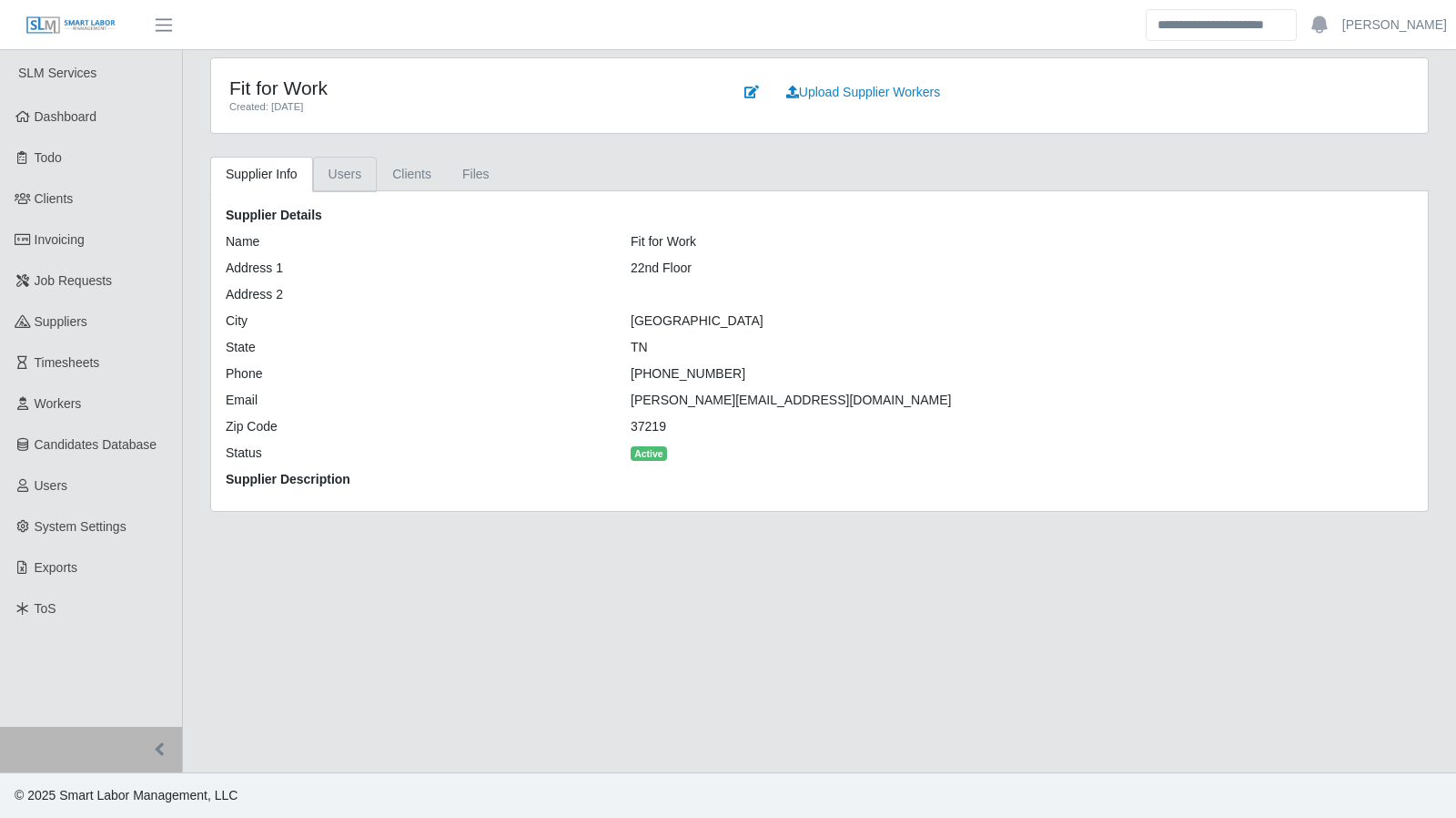
click at [344, 177] on link "Users" at bounding box center [345, 174] width 65 height 35
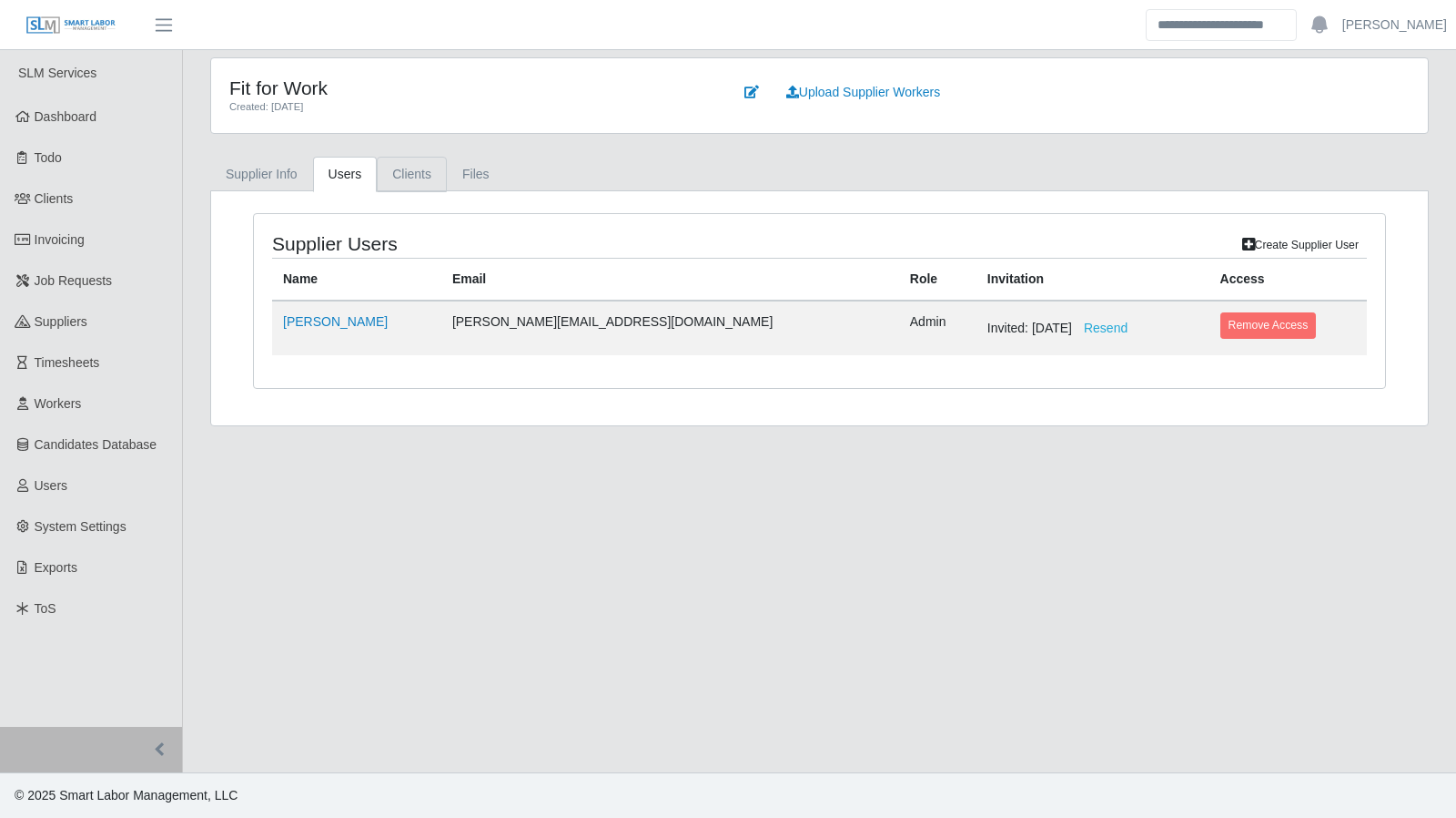
click at [394, 174] on link "Clients" at bounding box center [411, 174] width 70 height 35
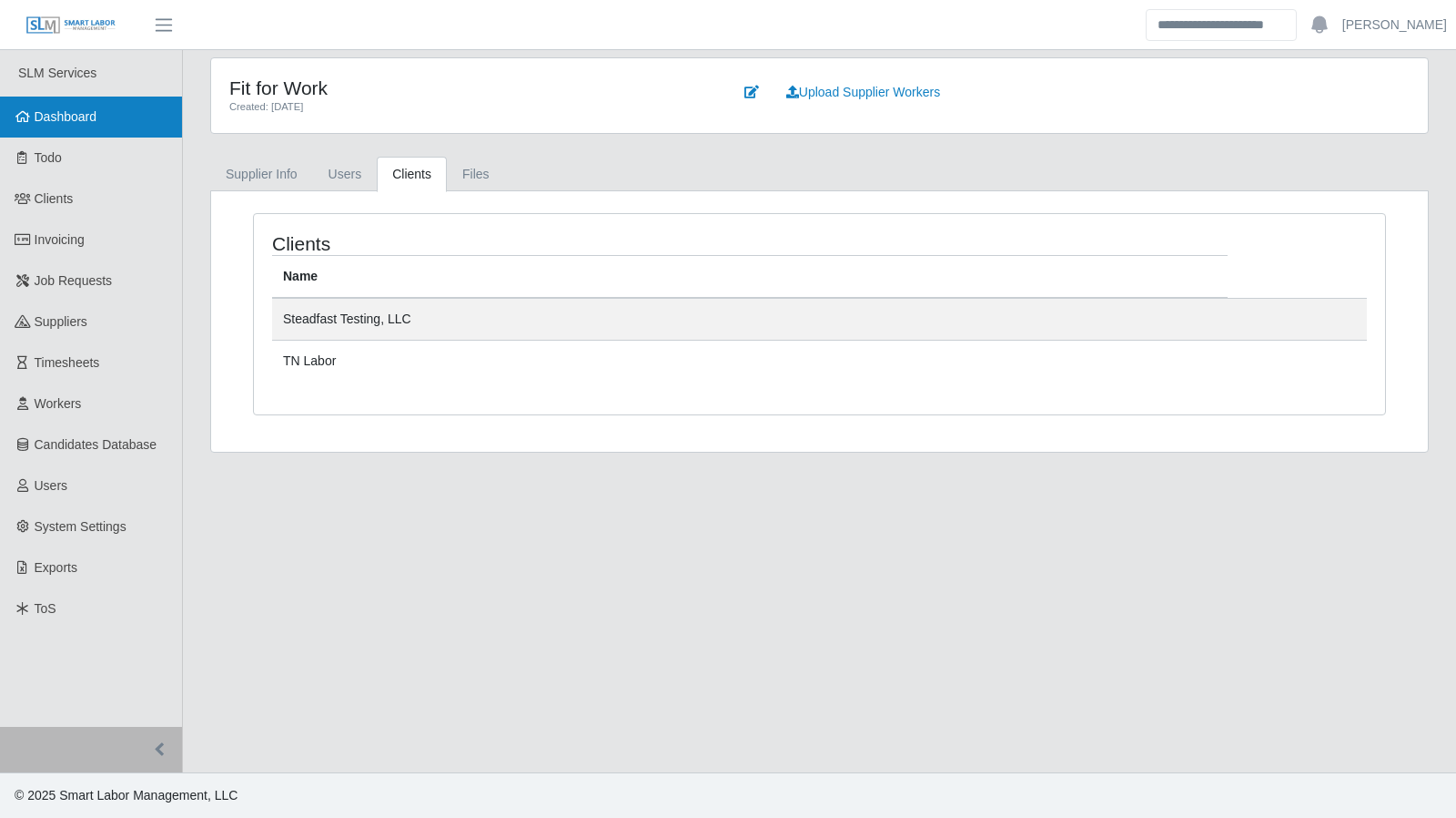
click at [108, 131] on link "Dashboard" at bounding box center [91, 117] width 182 height 41
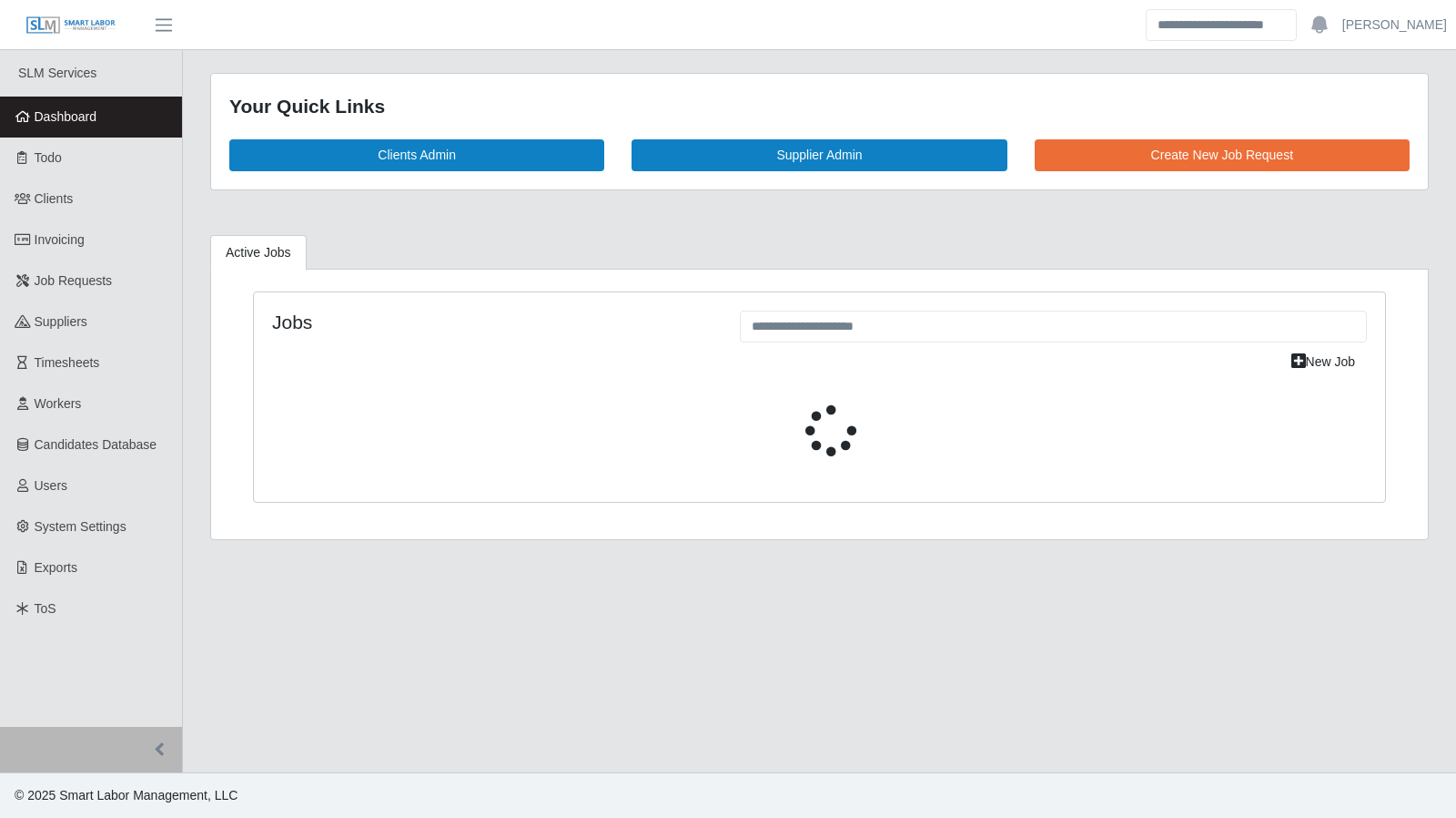
select select "****"
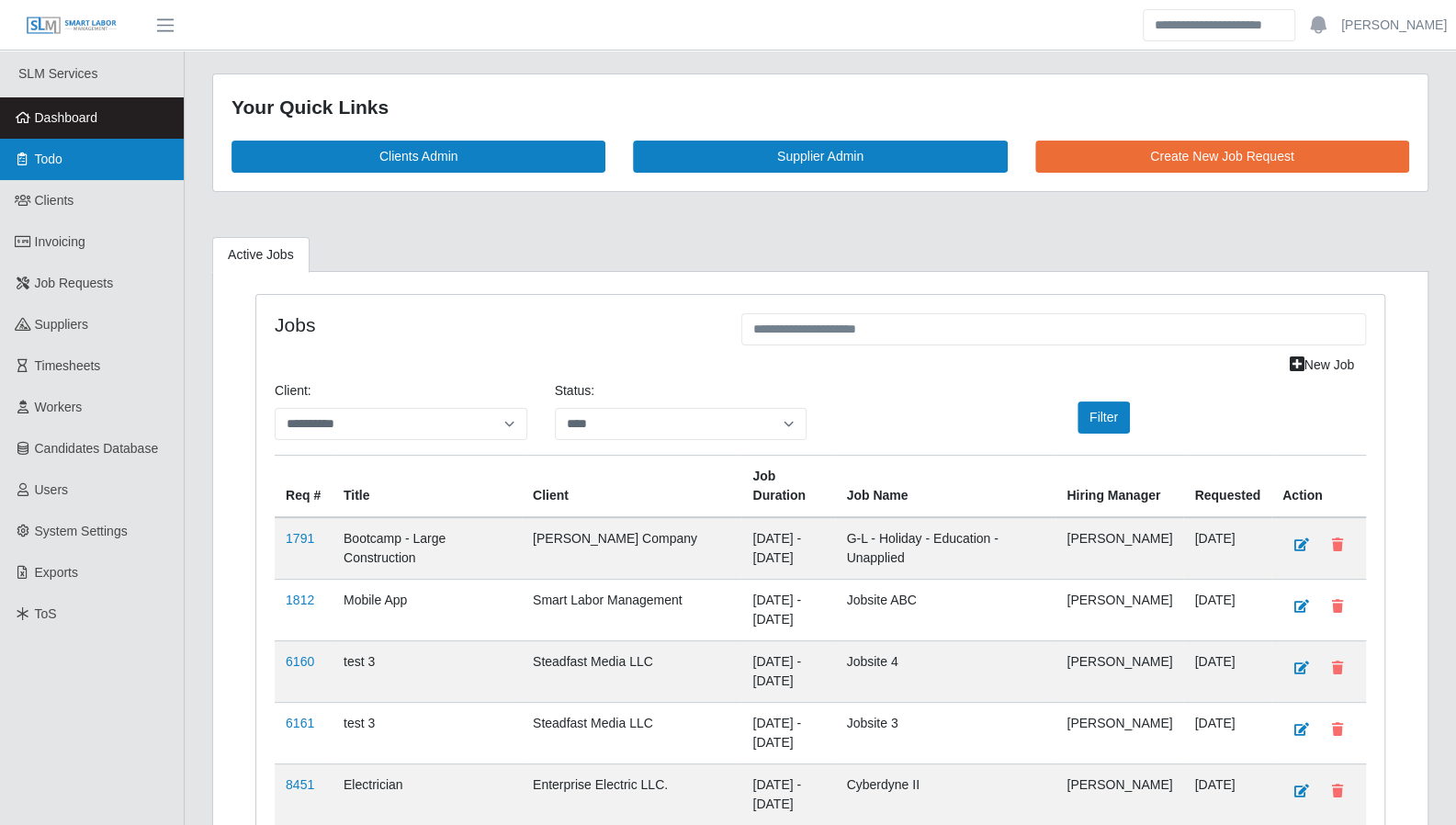
click at [79, 152] on link "Todo" at bounding box center [91, 160] width 184 height 42
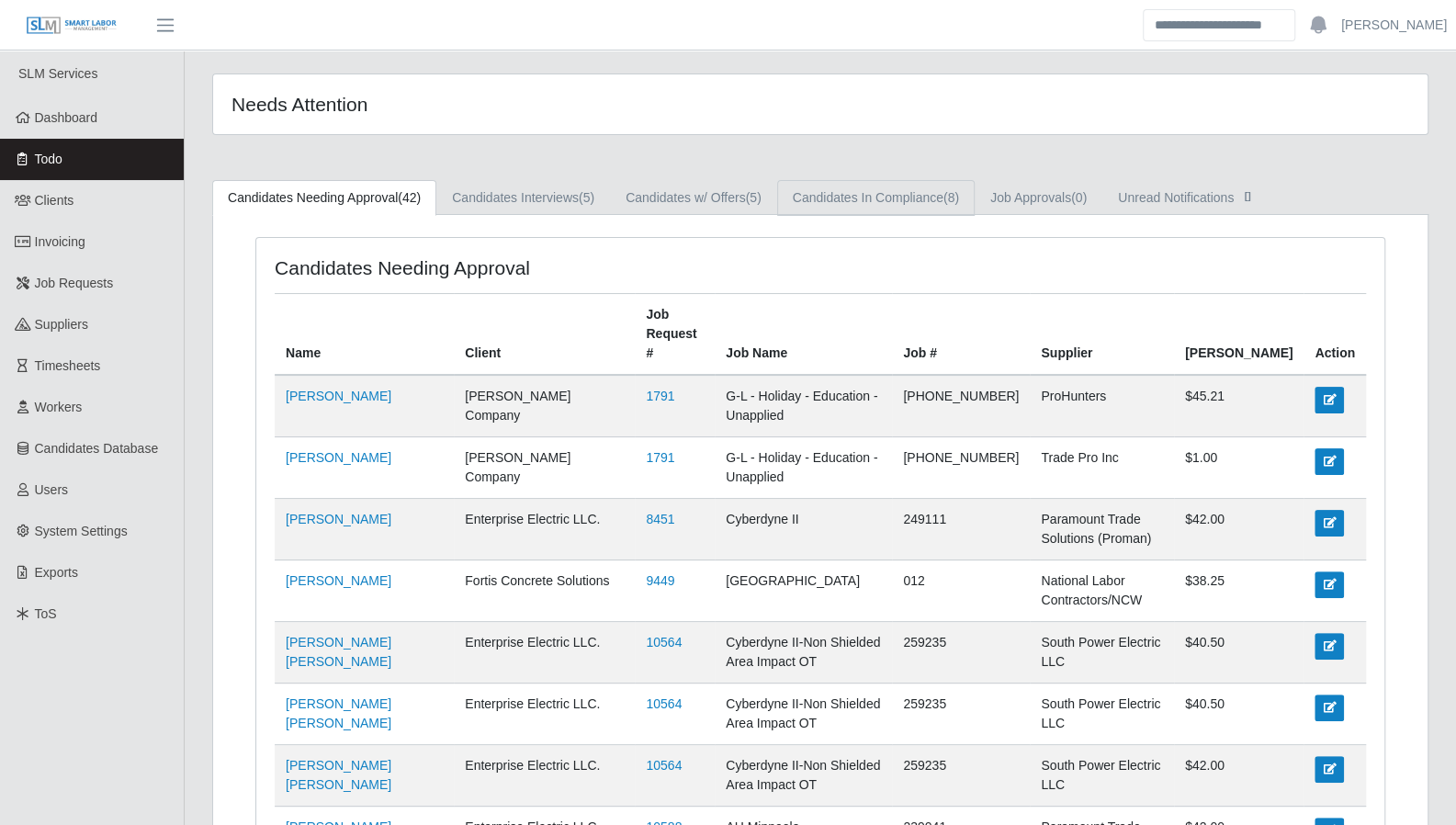
click at [857, 193] on link "Candidates In Compliance (8)" at bounding box center [876, 198] width 198 height 36
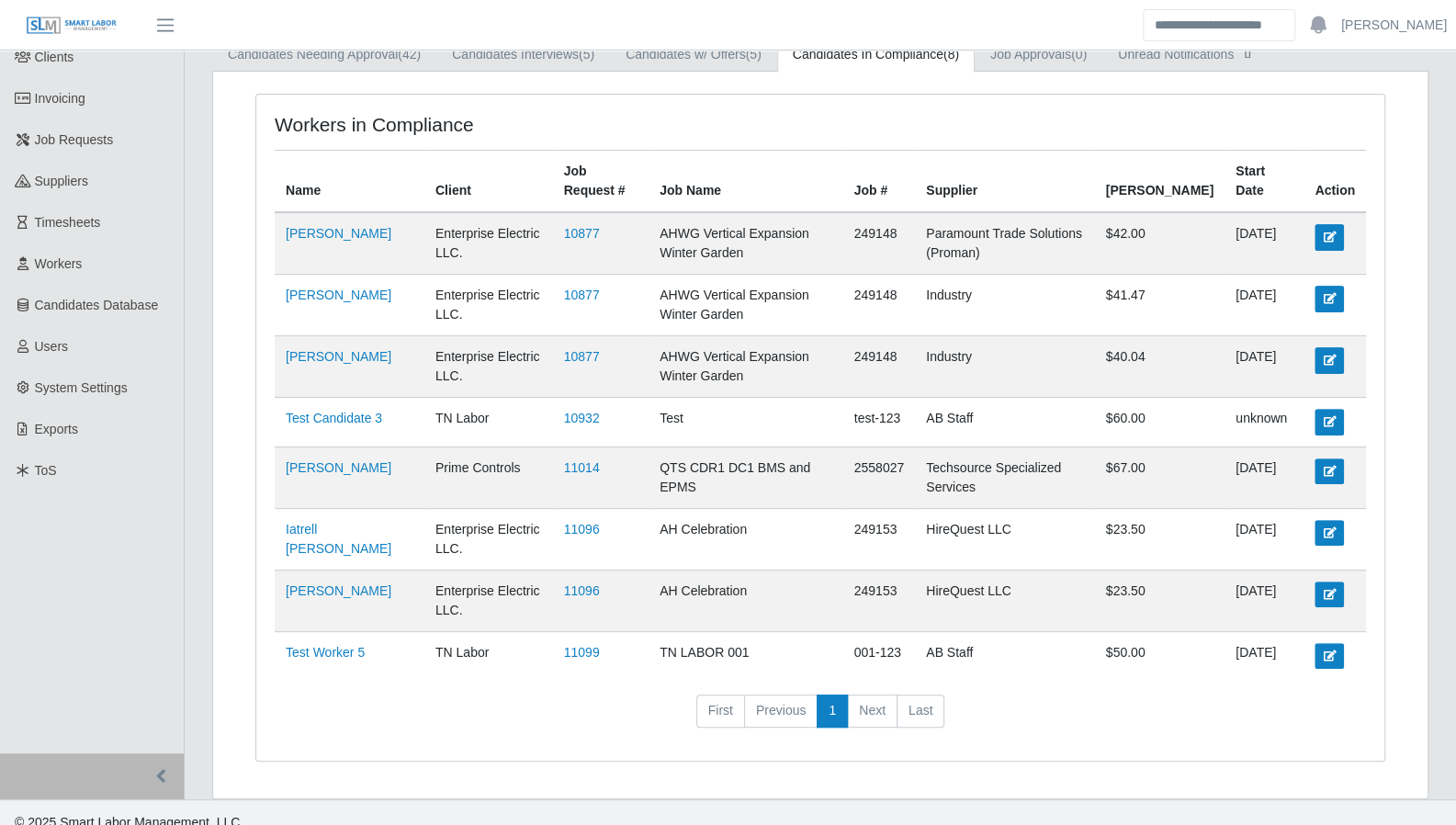
scroll to position [169, 0]
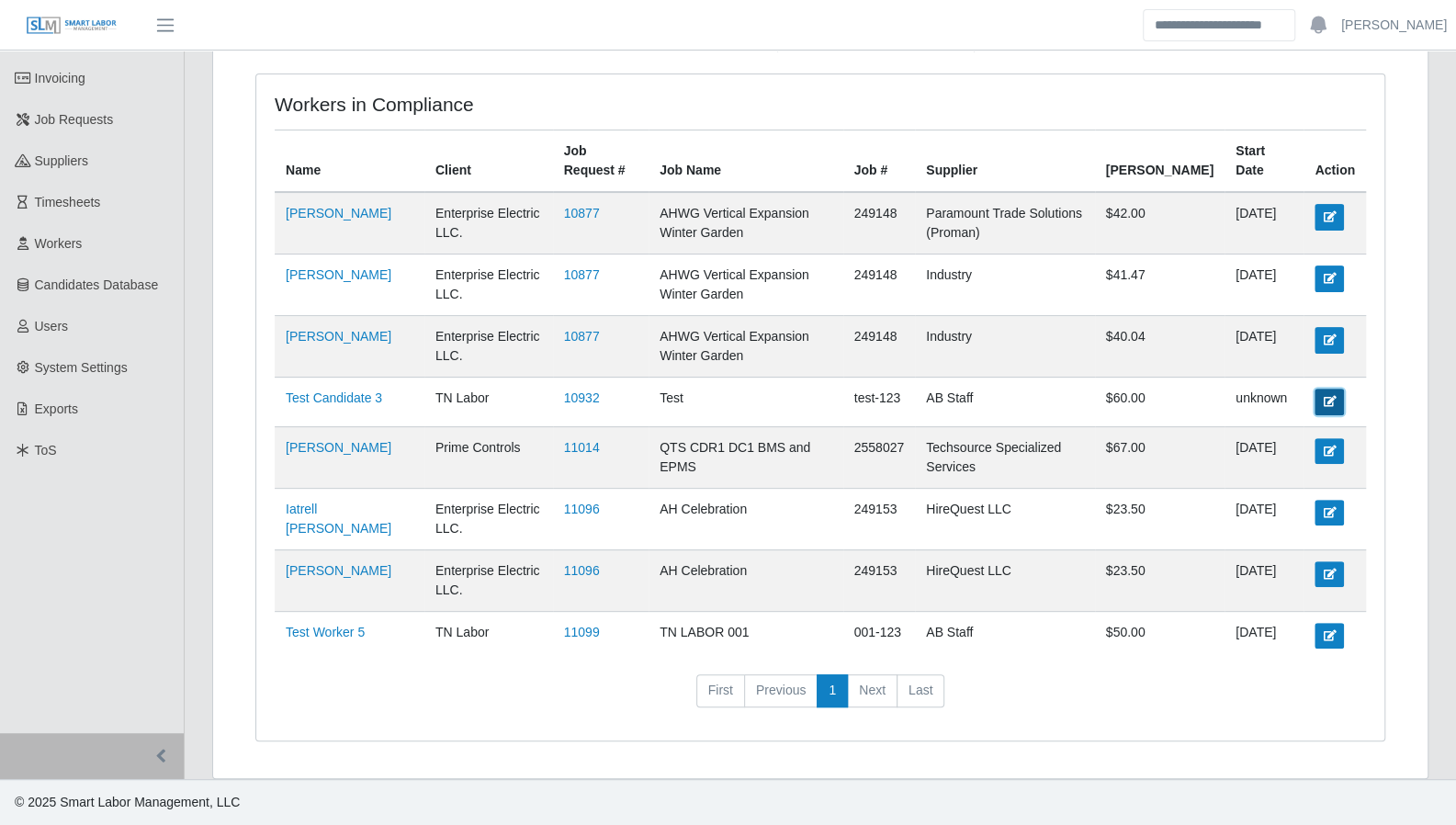
click at [1340, 394] on link at bounding box center [1330, 401] width 30 height 26
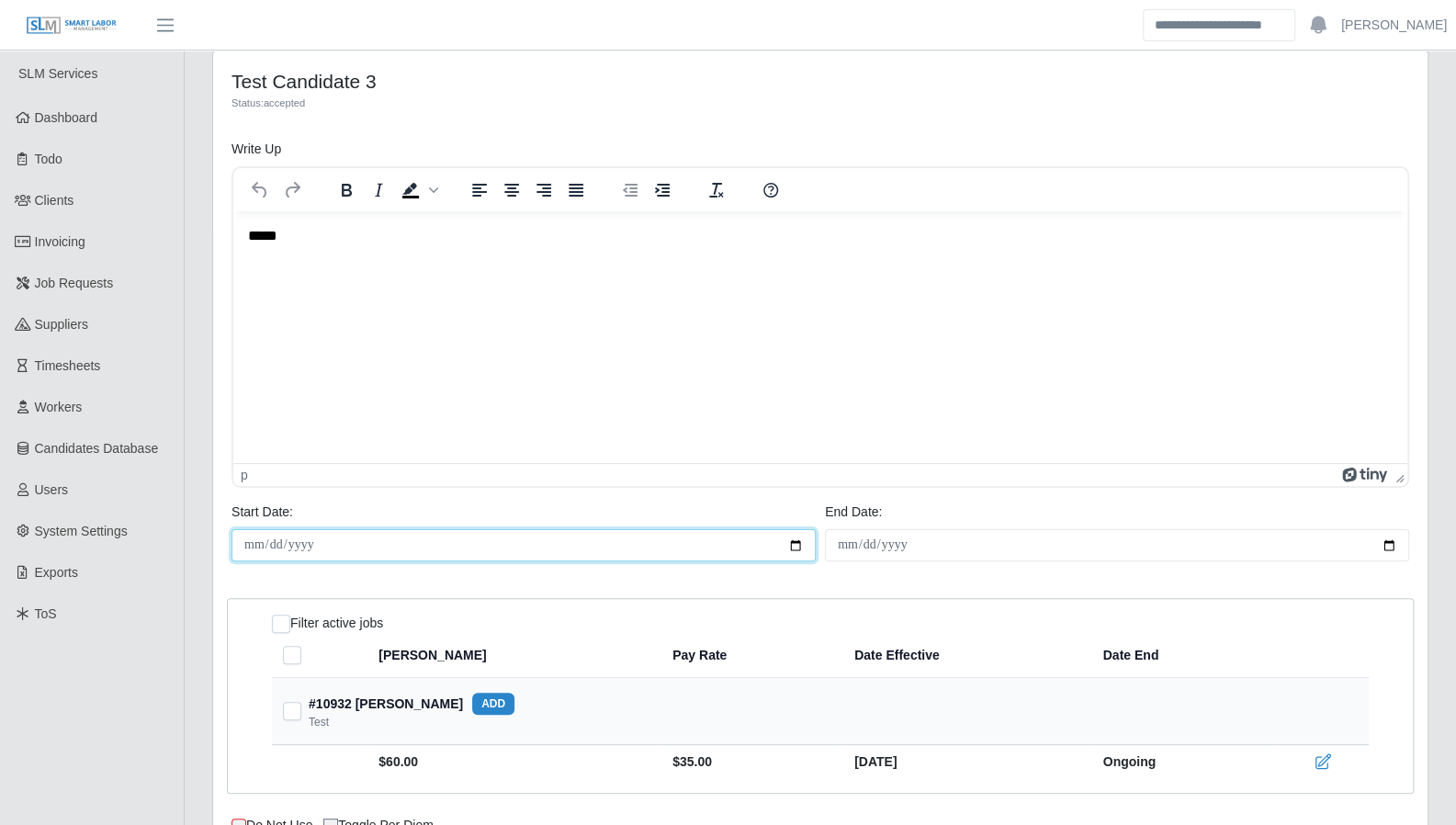
click at [799, 550] on input "Start Date:" at bounding box center [523, 545] width 584 height 32
type input "**********"
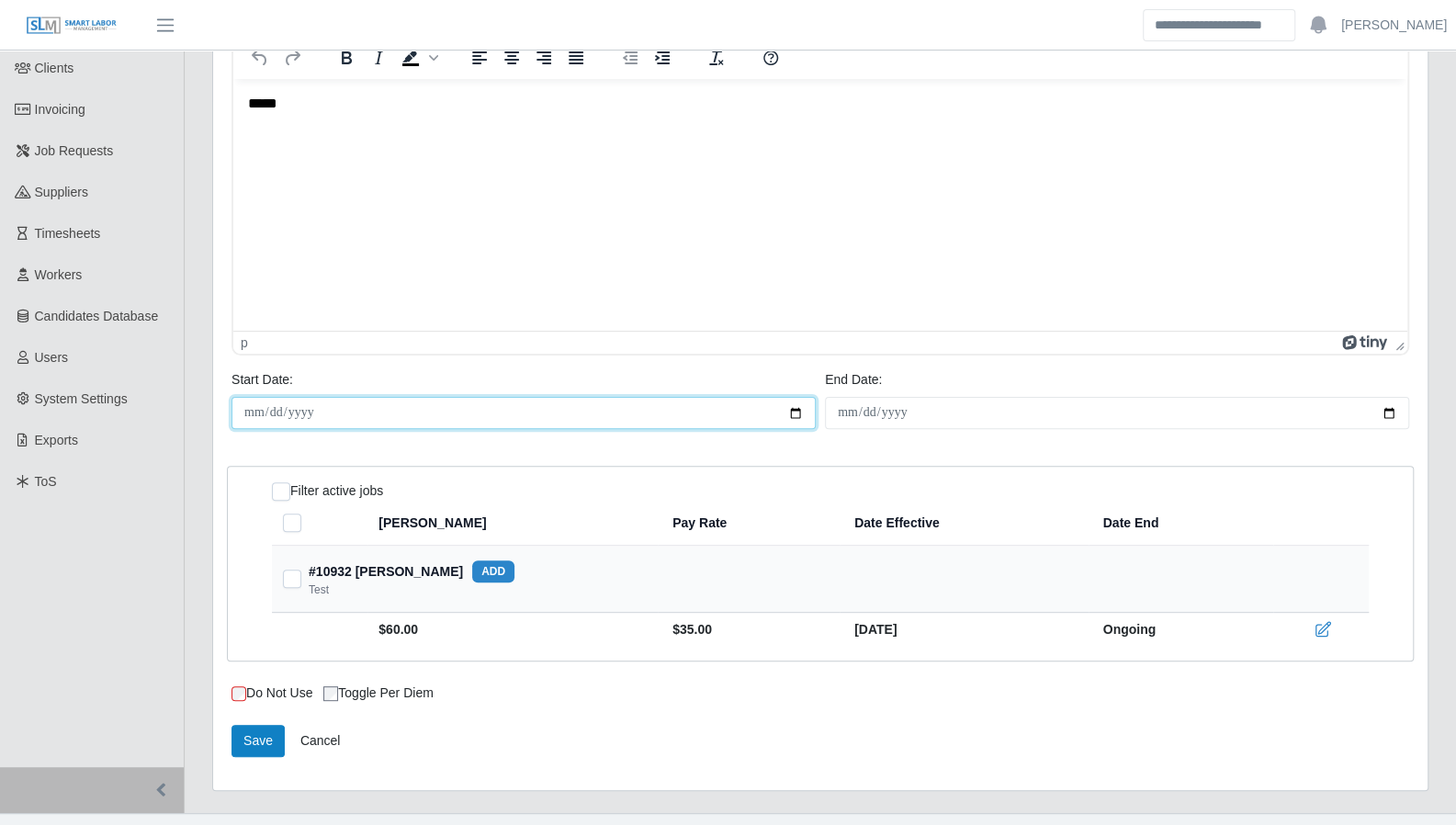
scroll to position [150, 0]
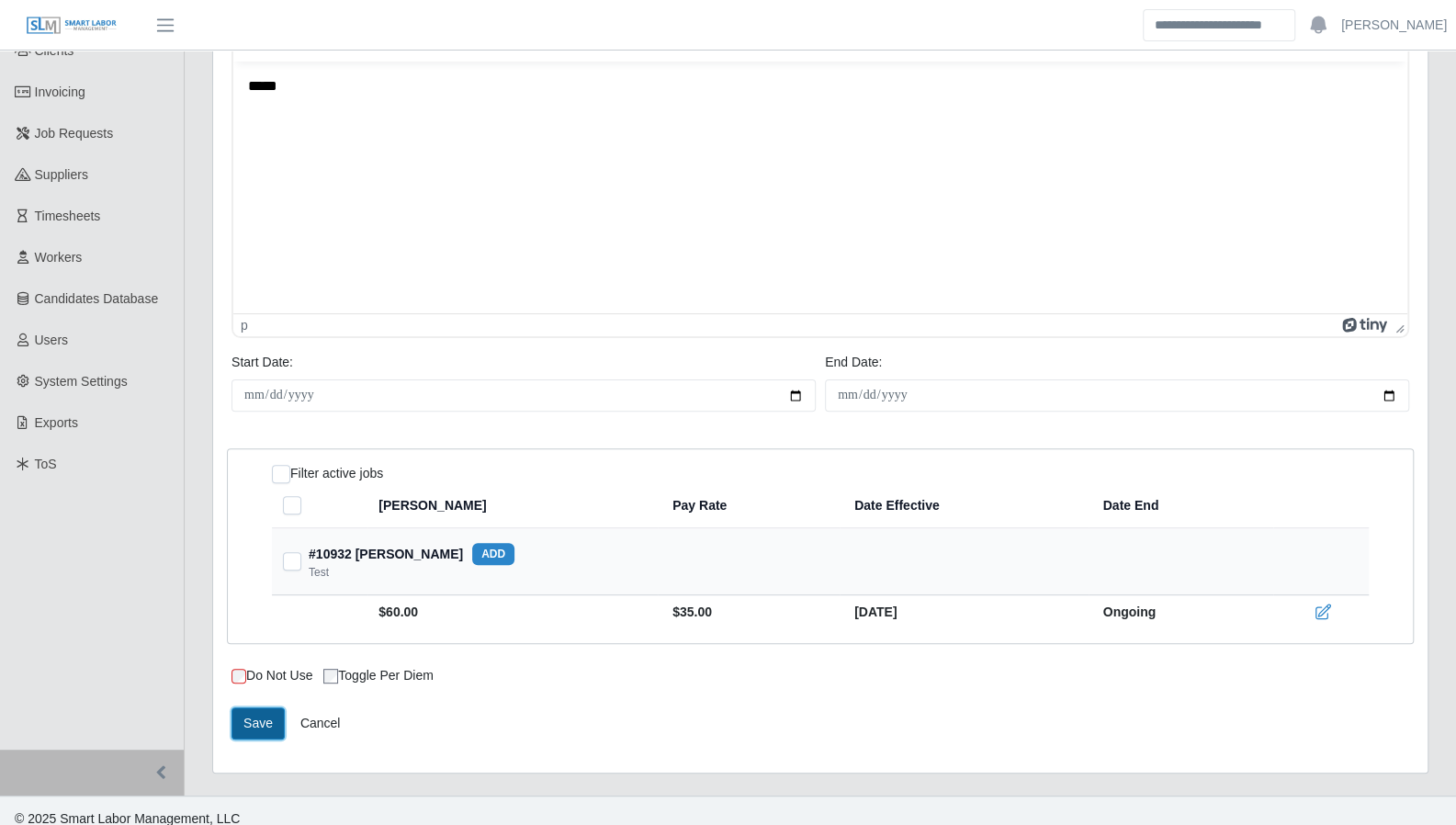
click at [256, 725] on button "Save" at bounding box center [258, 723] width 54 height 32
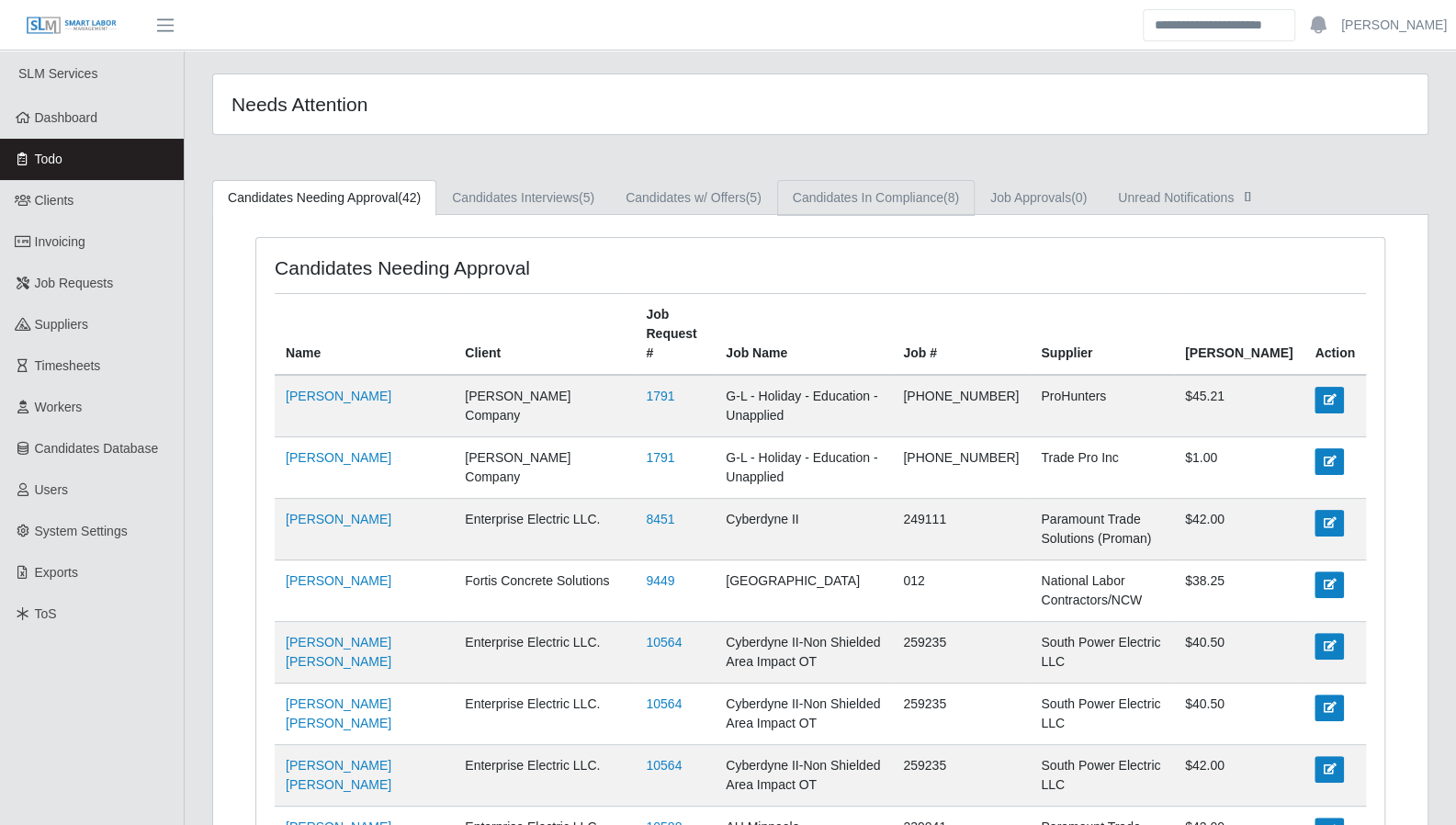
click at [937, 196] on link "Candidates In Compliance (8)" at bounding box center [876, 198] width 198 height 36
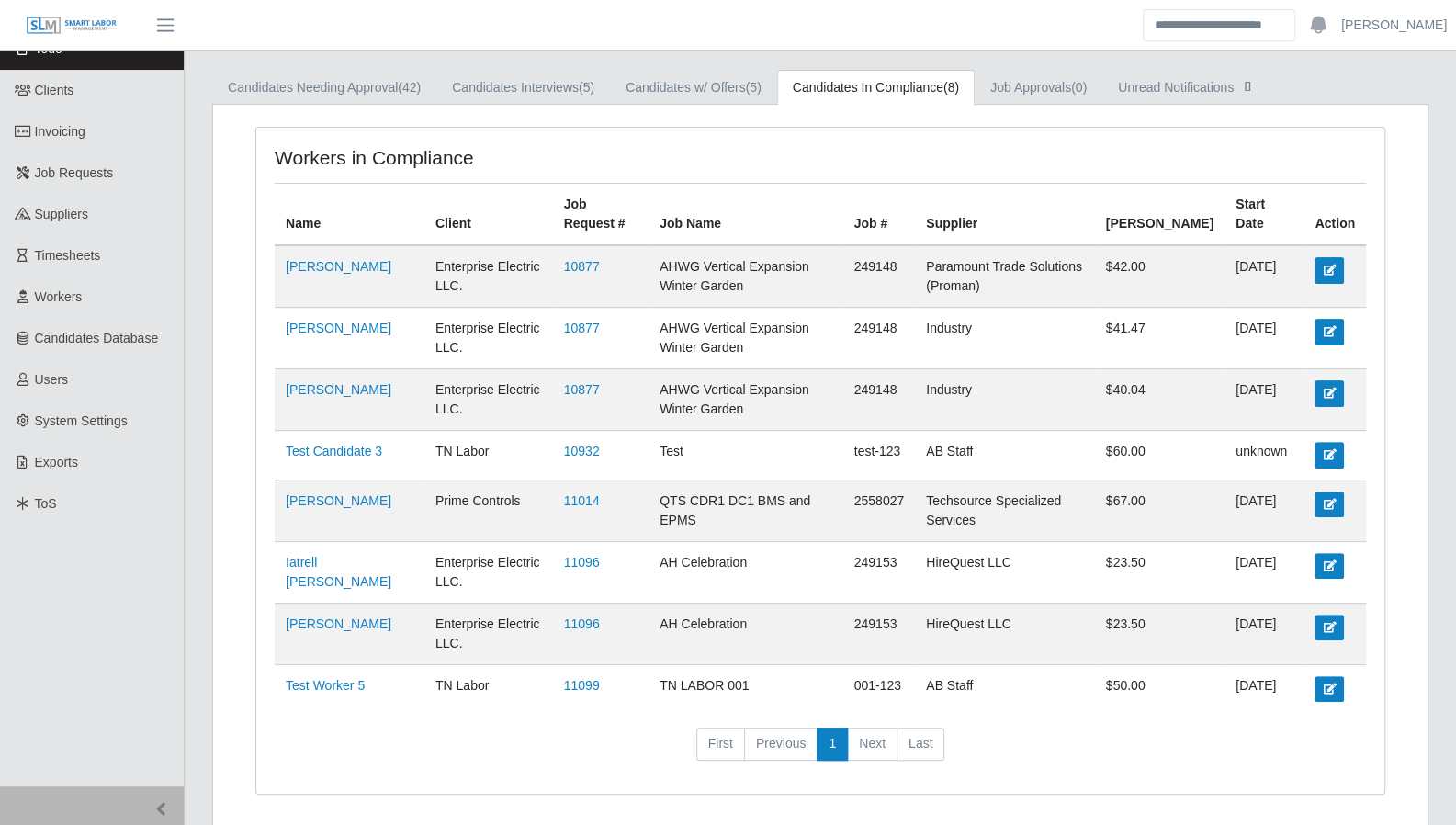
scroll to position [110, 0]
click at [1323, 451] on icon at bounding box center [1329, 454] width 13 height 11
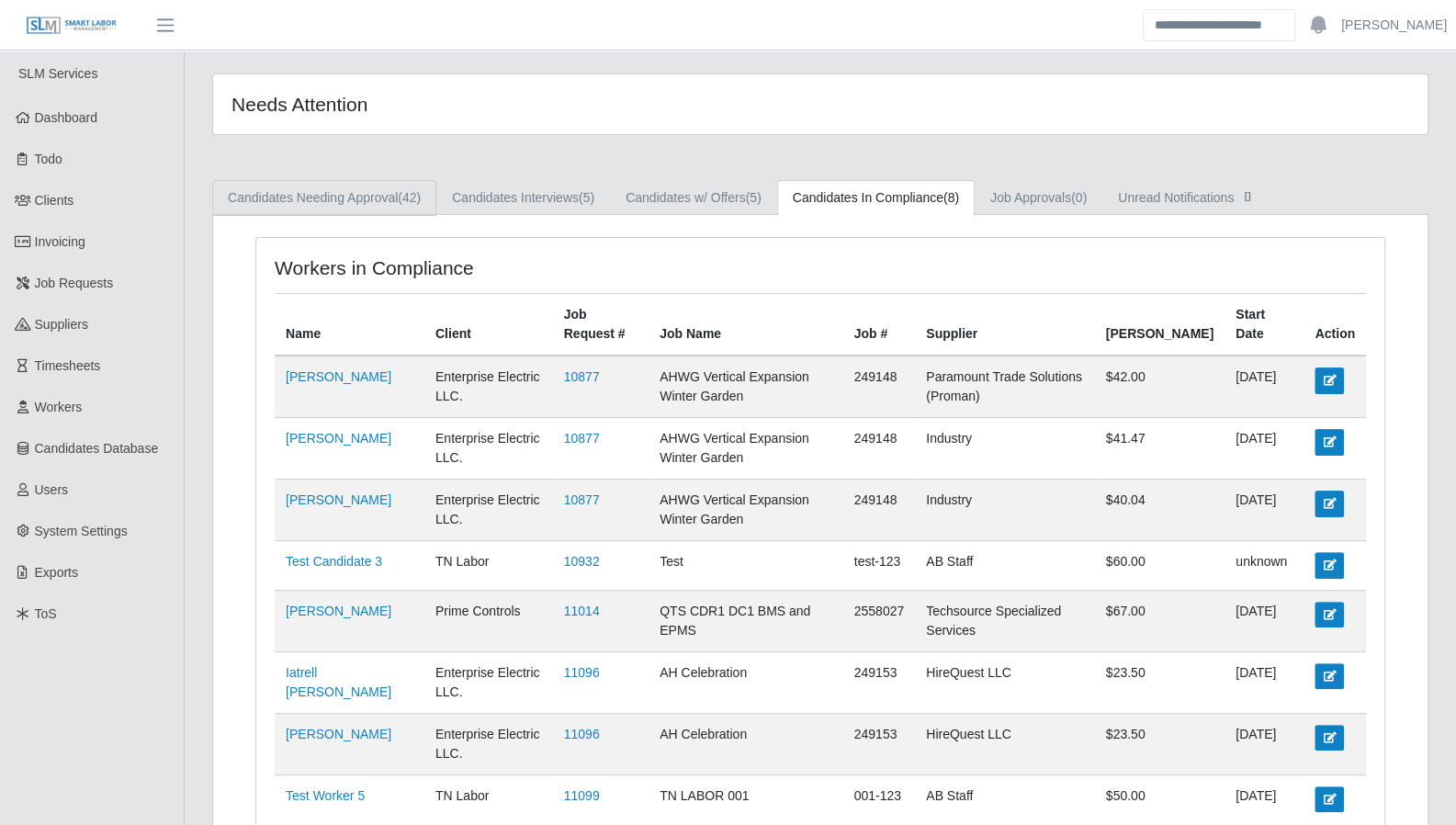
click at [378, 192] on link "Candidates Needing Approval (42)" at bounding box center [325, 198] width 224 height 36
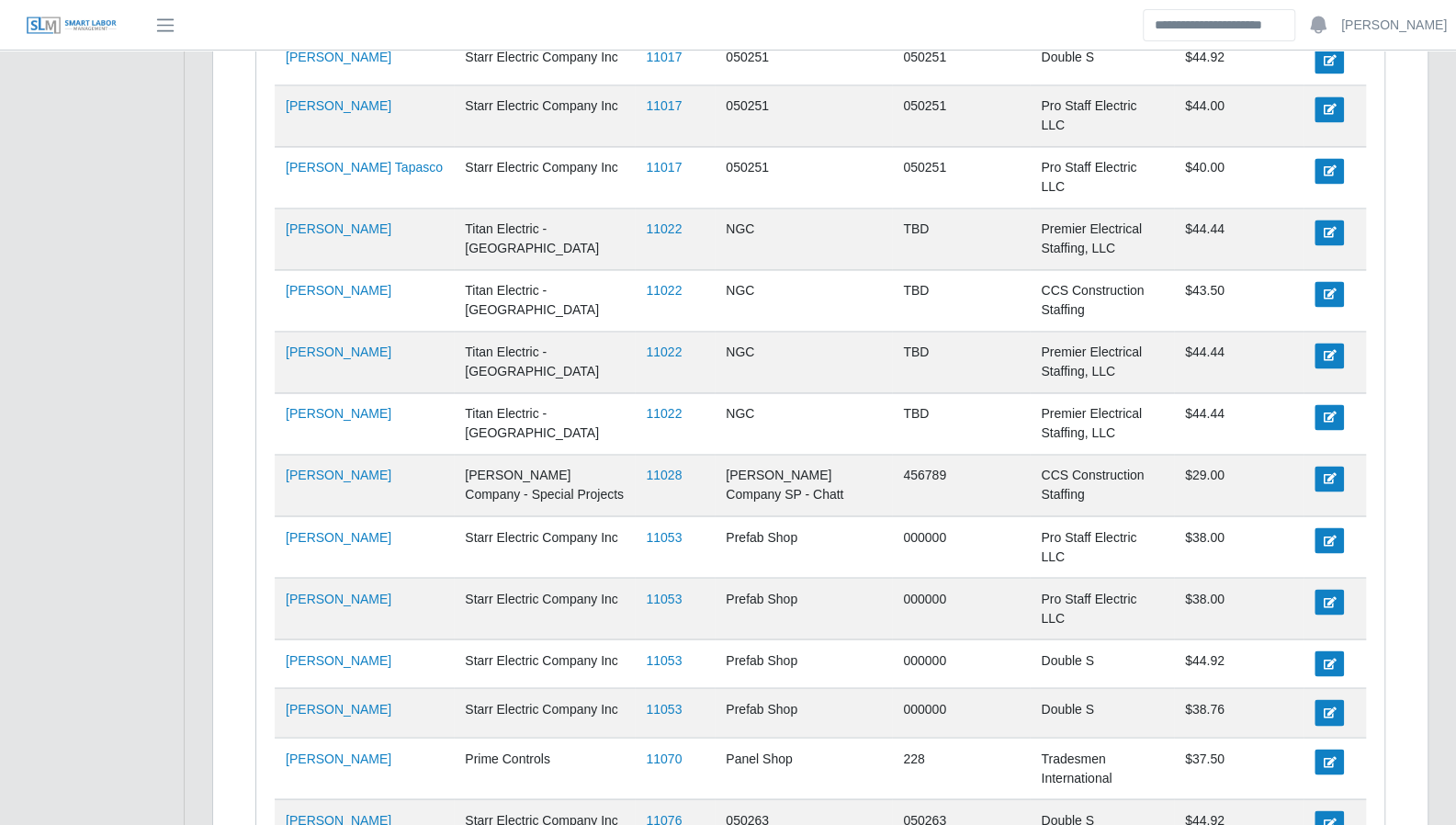
scroll to position [2080, 0]
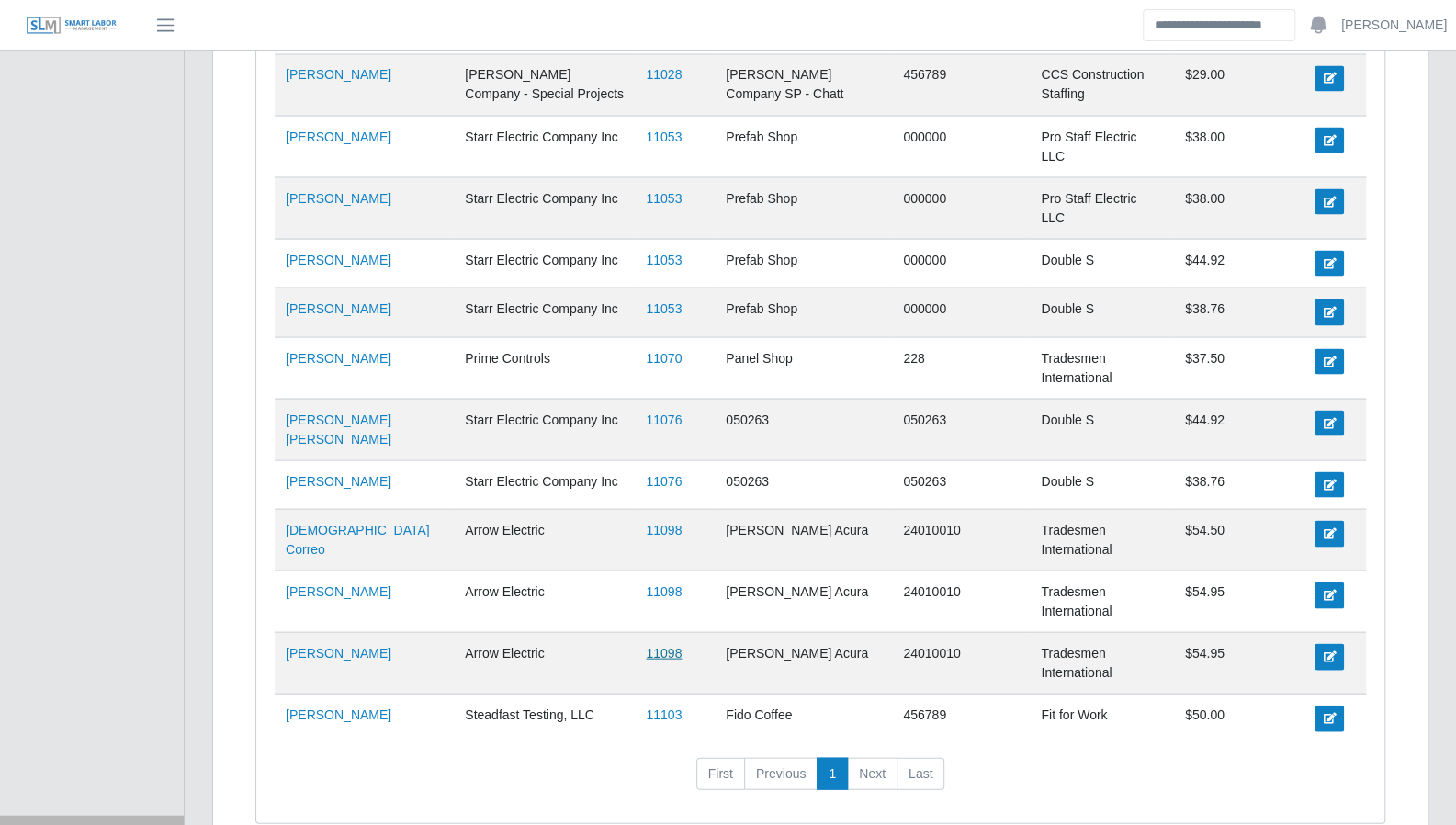
click at [646, 644] on link "11098" at bounding box center [663, 651] width 36 height 15
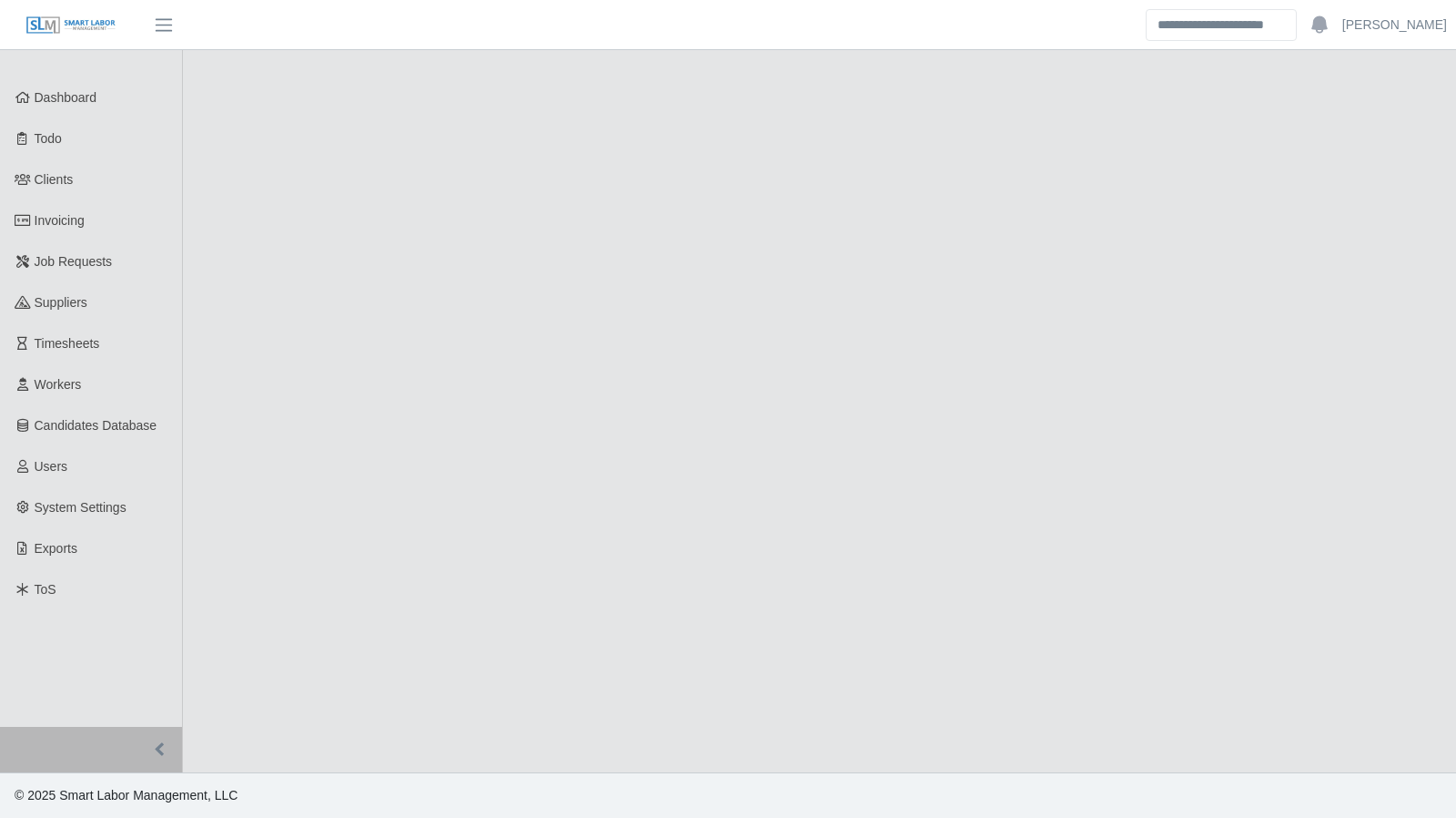
select select "****"
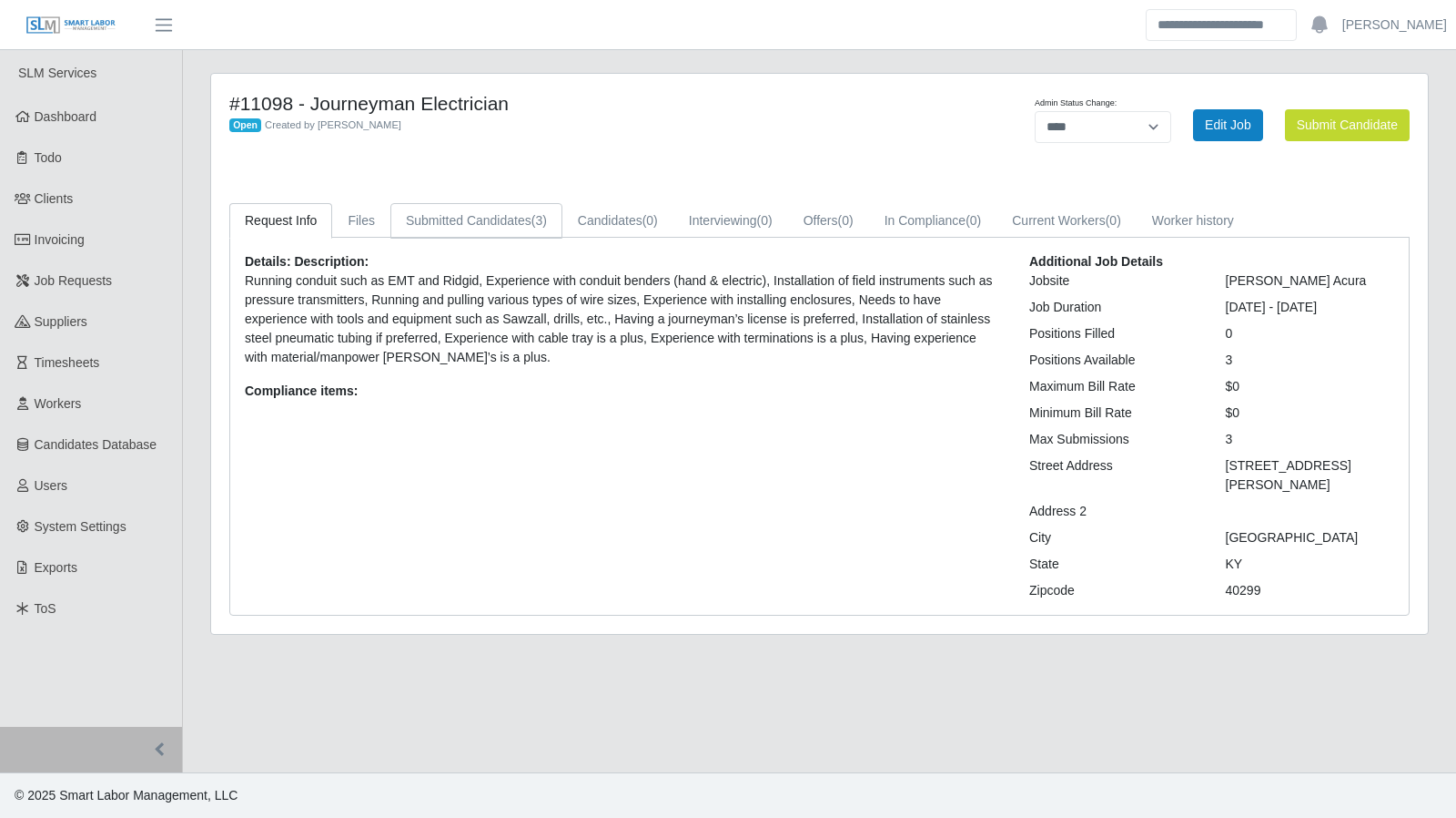
click at [474, 215] on link "Submitted Candidates (3)" at bounding box center [476, 220] width 172 height 35
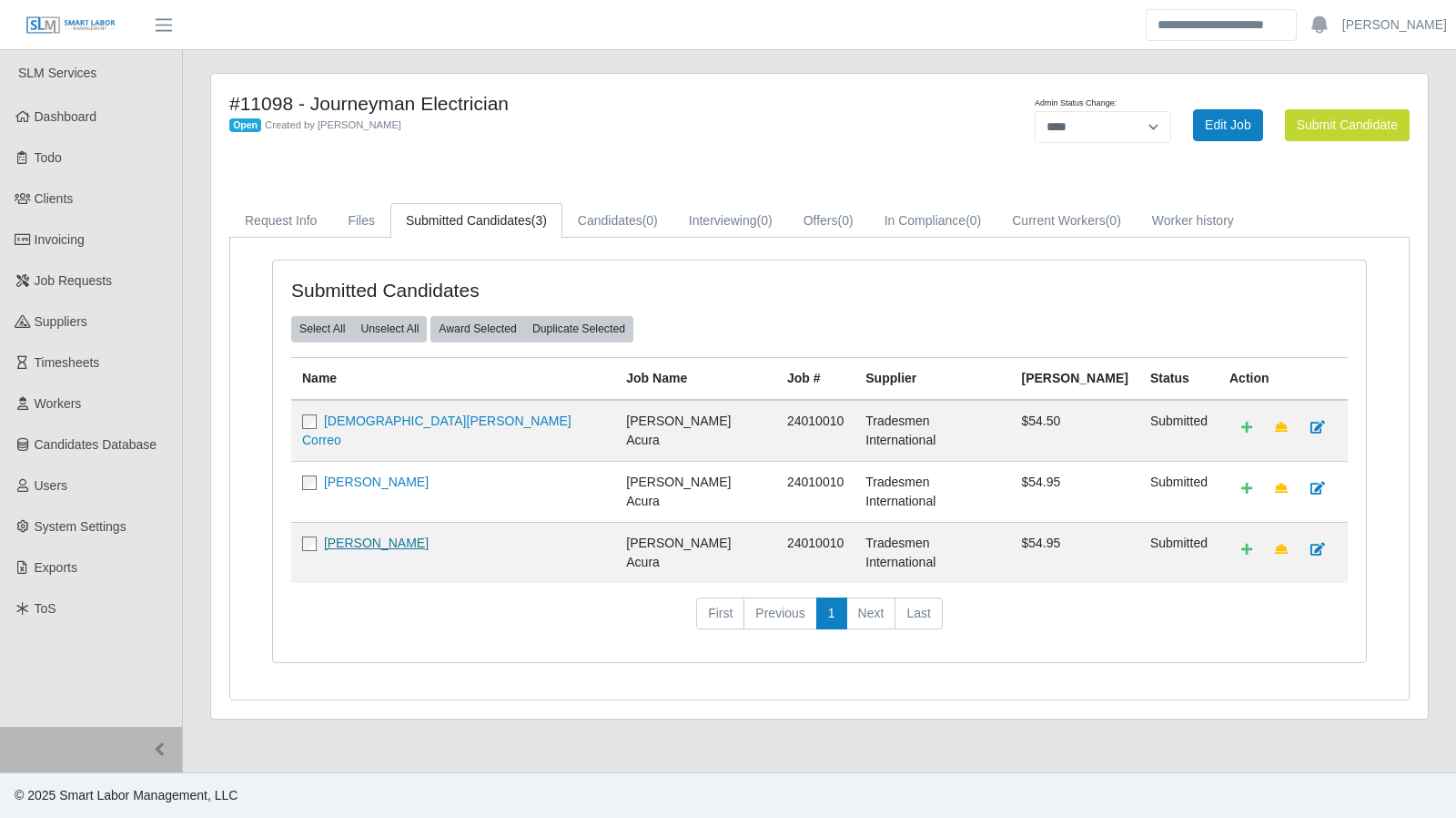
click at [358, 535] on link "Issac Linarte" at bounding box center [376, 542] width 104 height 15
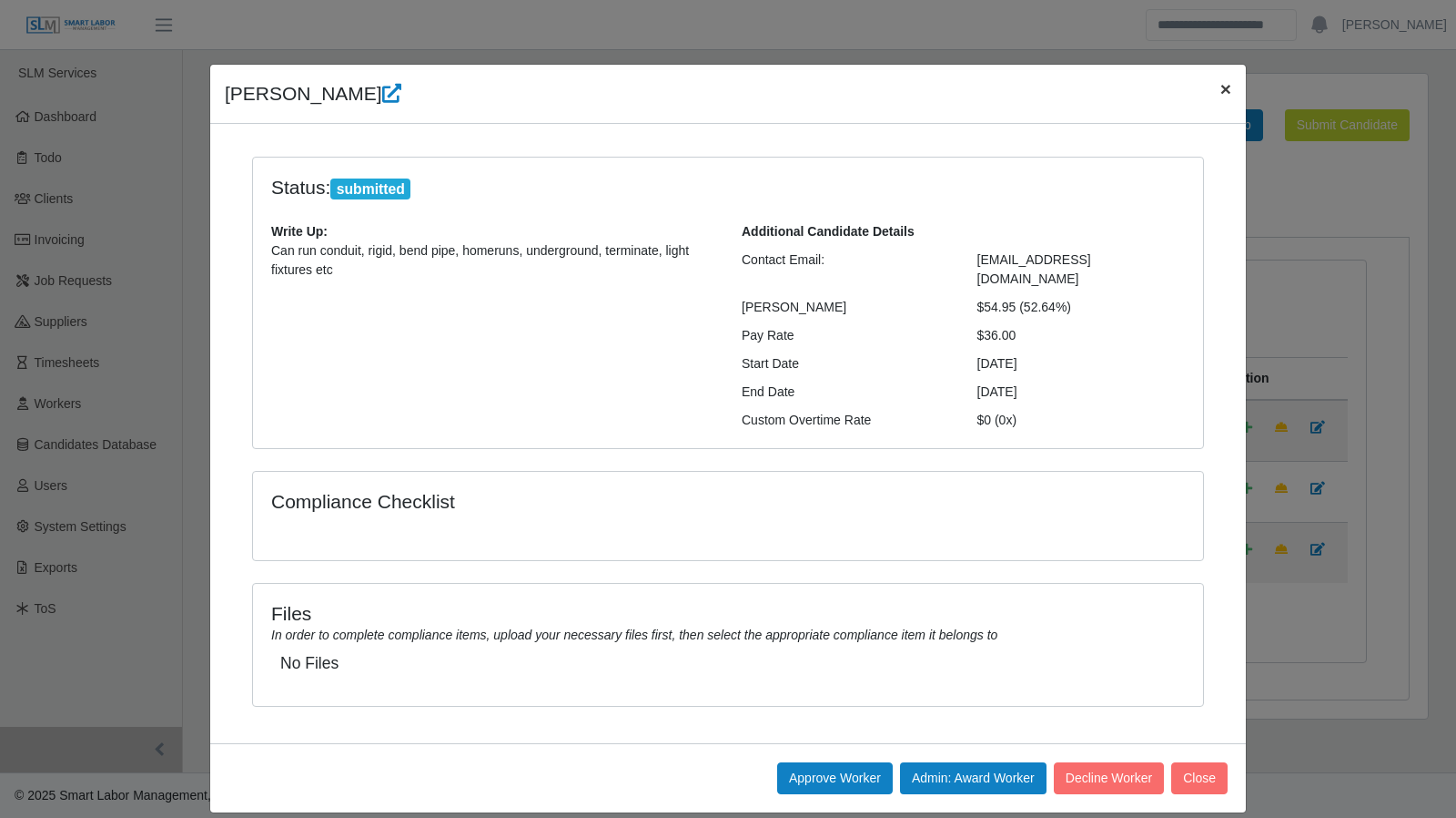
click at [1231, 89] on span "×" at bounding box center [1225, 89] width 11 height 21
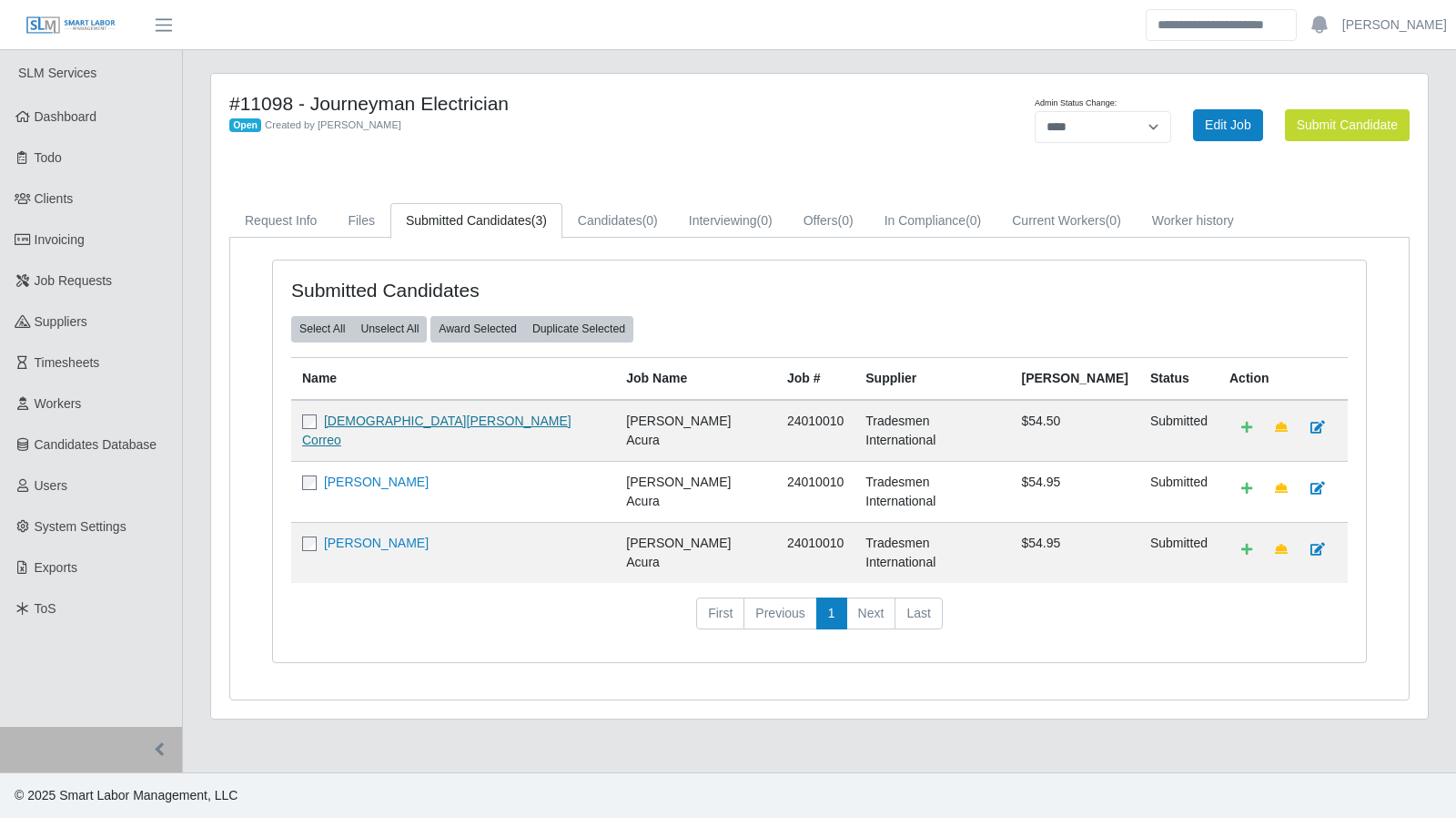
click at [349, 413] on link "Jesua Viloria Correo" at bounding box center [437, 430] width 270 height 33
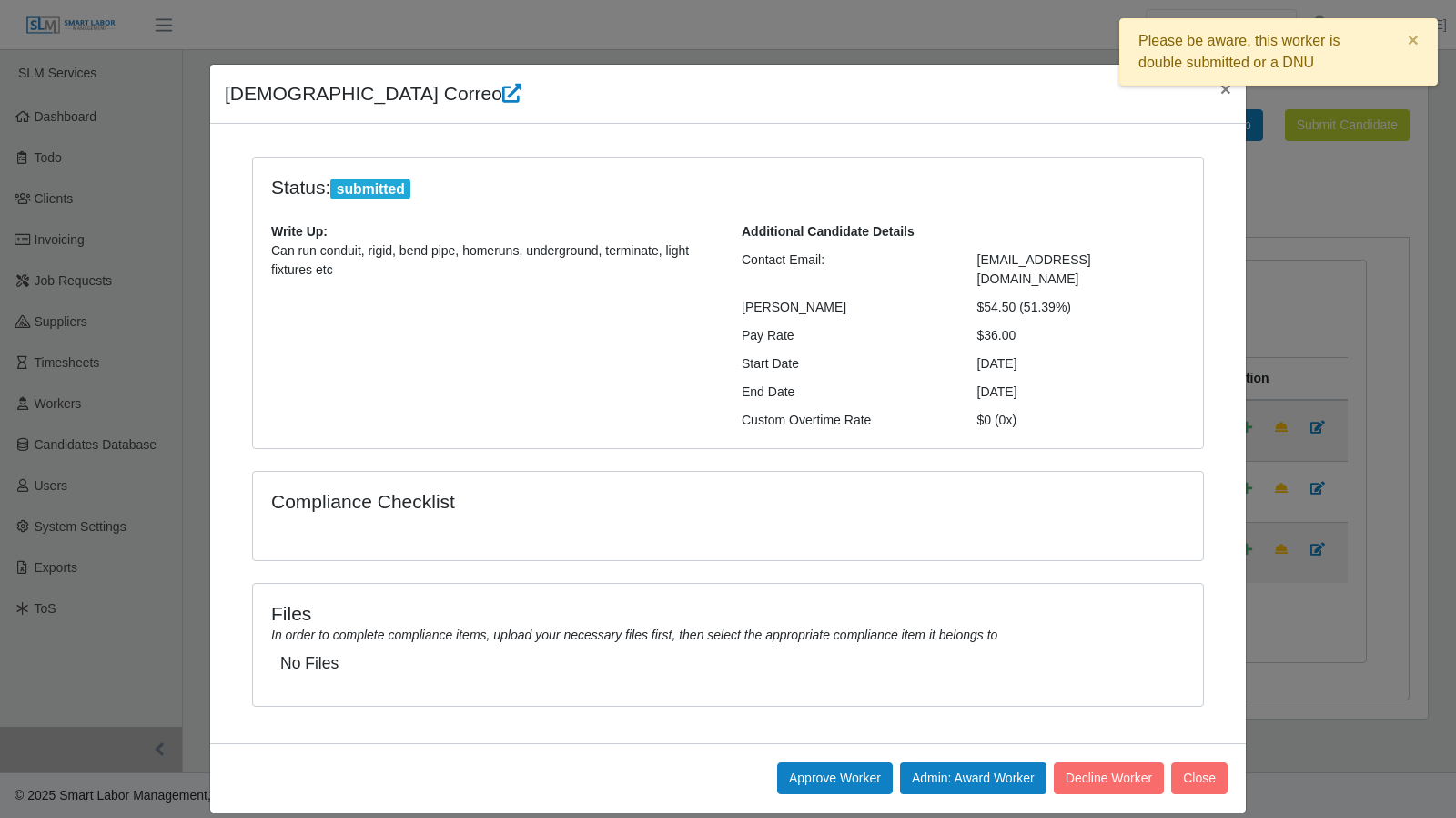
click at [1219, 92] on div "Please be aware, this worker is double submitted or a DNU ×" at bounding box center [1279, 56] width 319 height 77
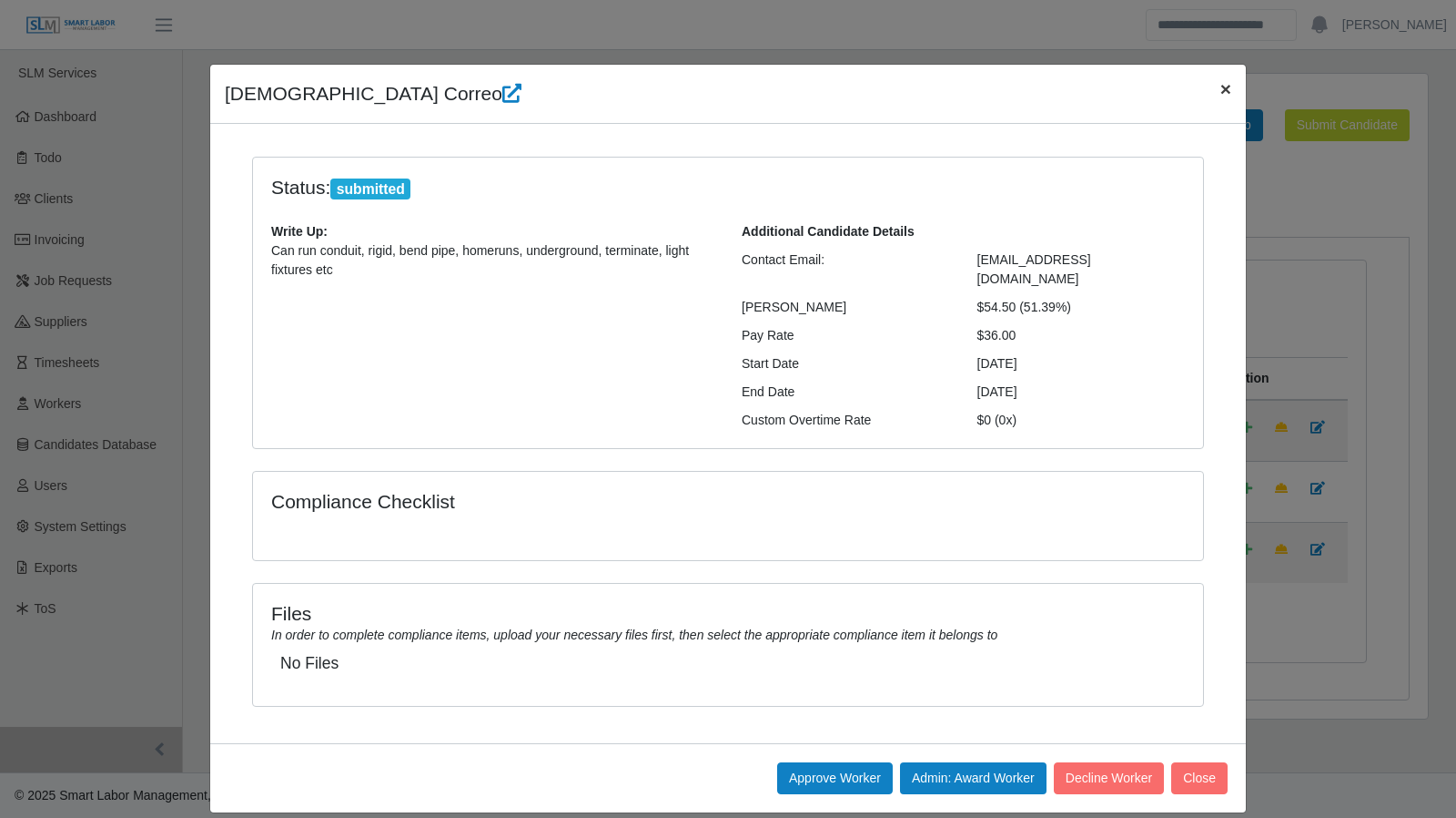
click at [1232, 95] on button "×" at bounding box center [1226, 89] width 40 height 48
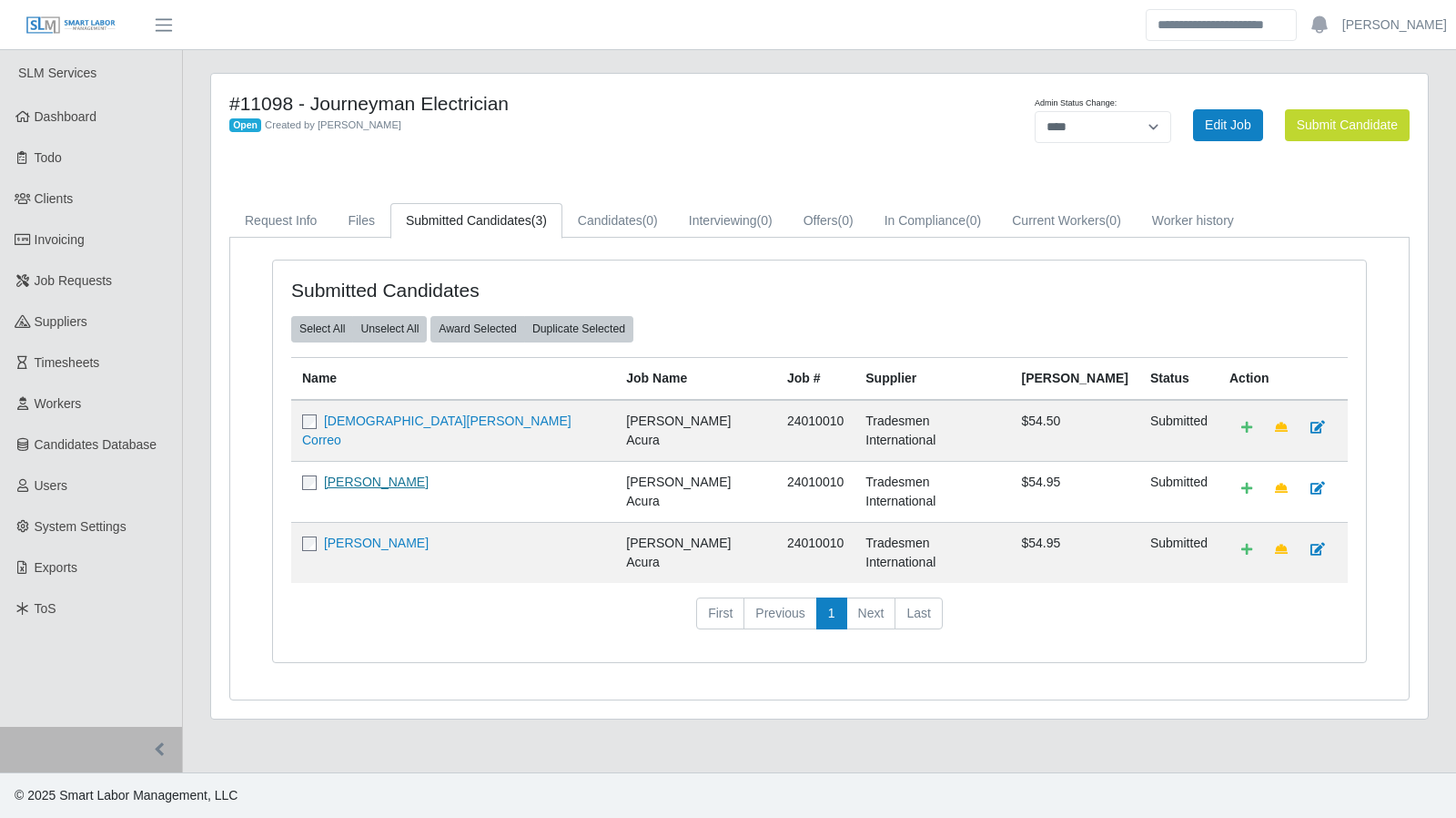
click at [363, 474] on link "Jose Hernandez" at bounding box center [376, 481] width 104 height 15
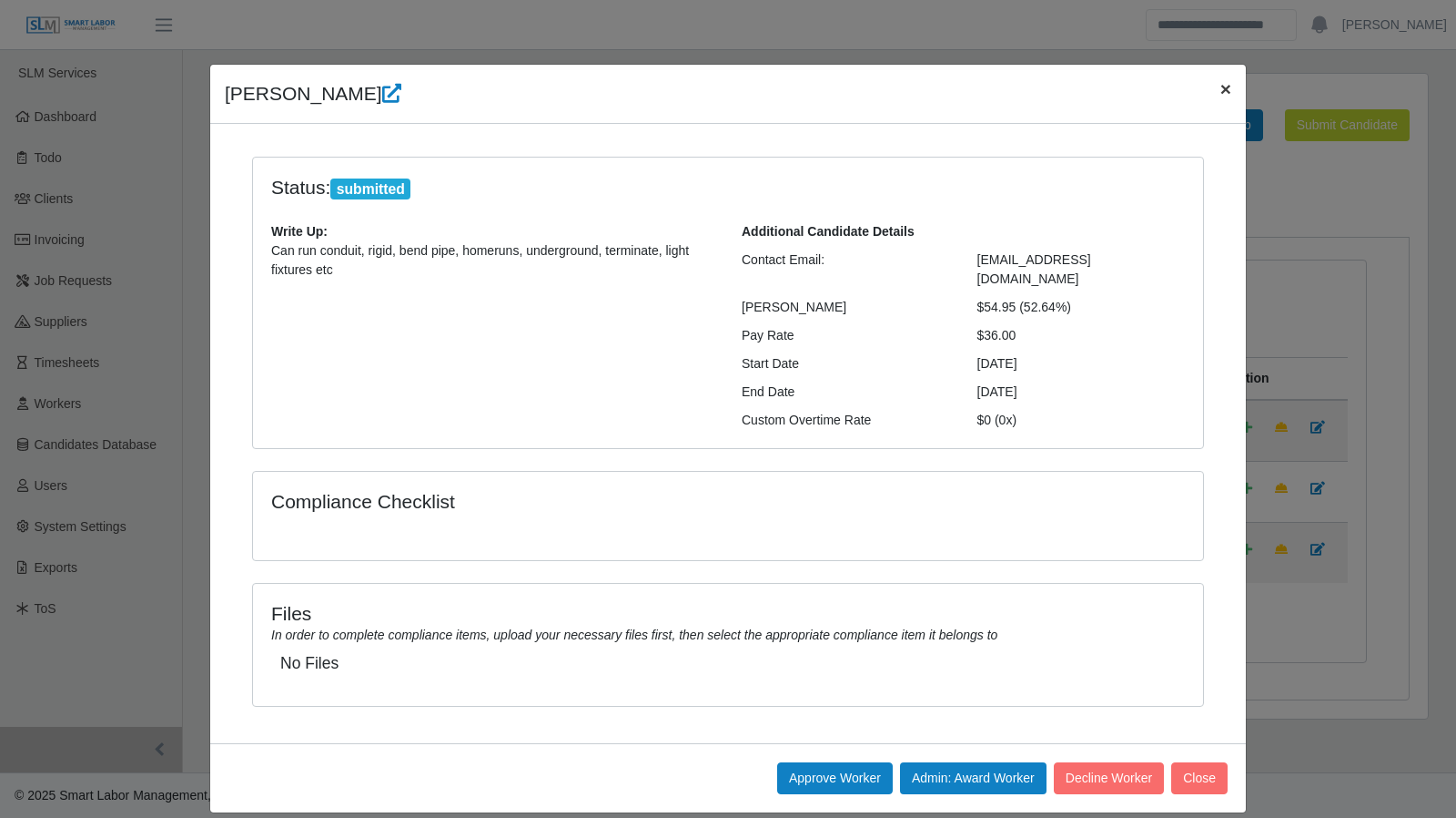
click at [1234, 87] on button "×" at bounding box center [1226, 89] width 40 height 48
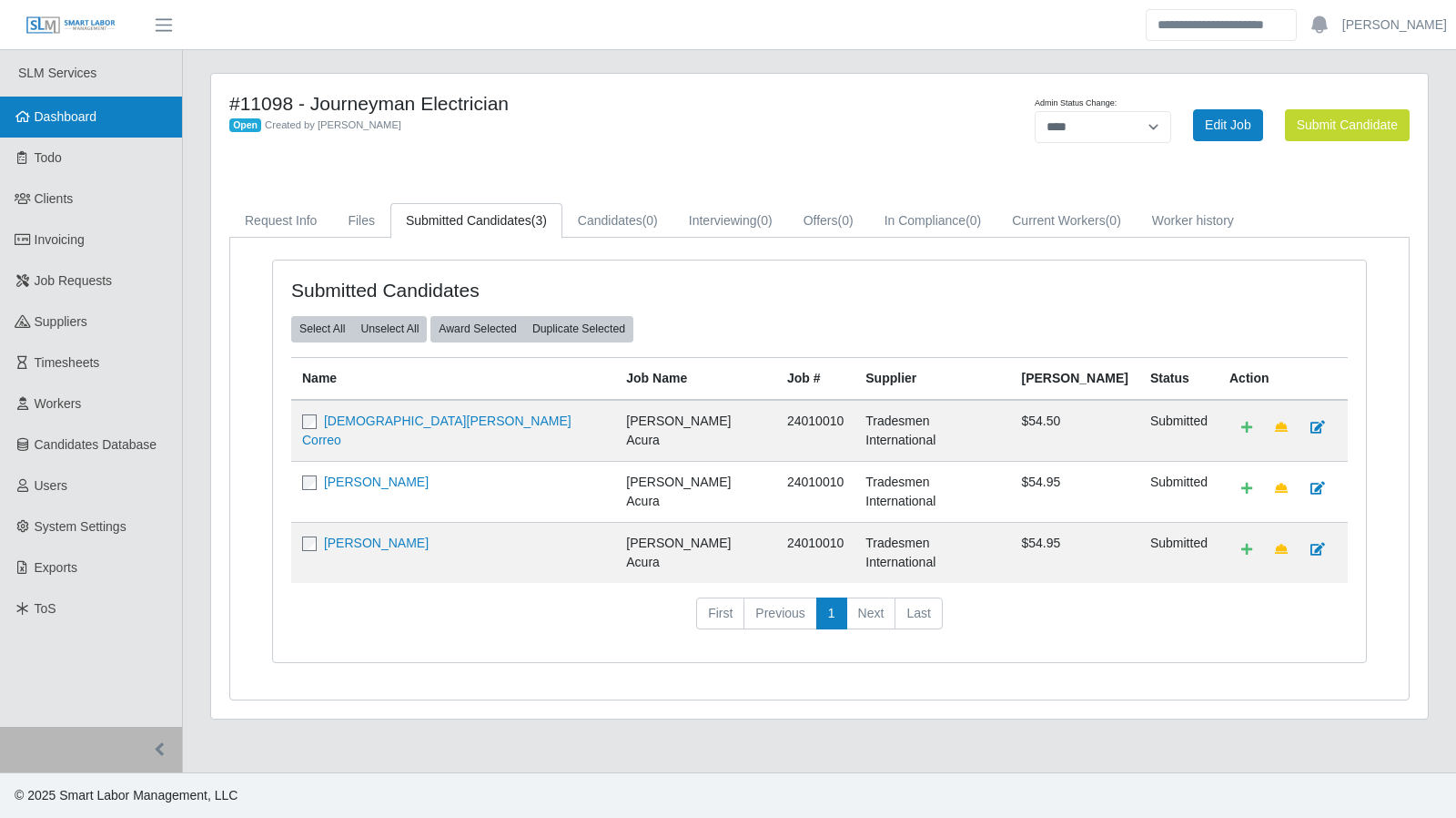
click at [35, 124] on span "Dashboard" at bounding box center [66, 116] width 63 height 15
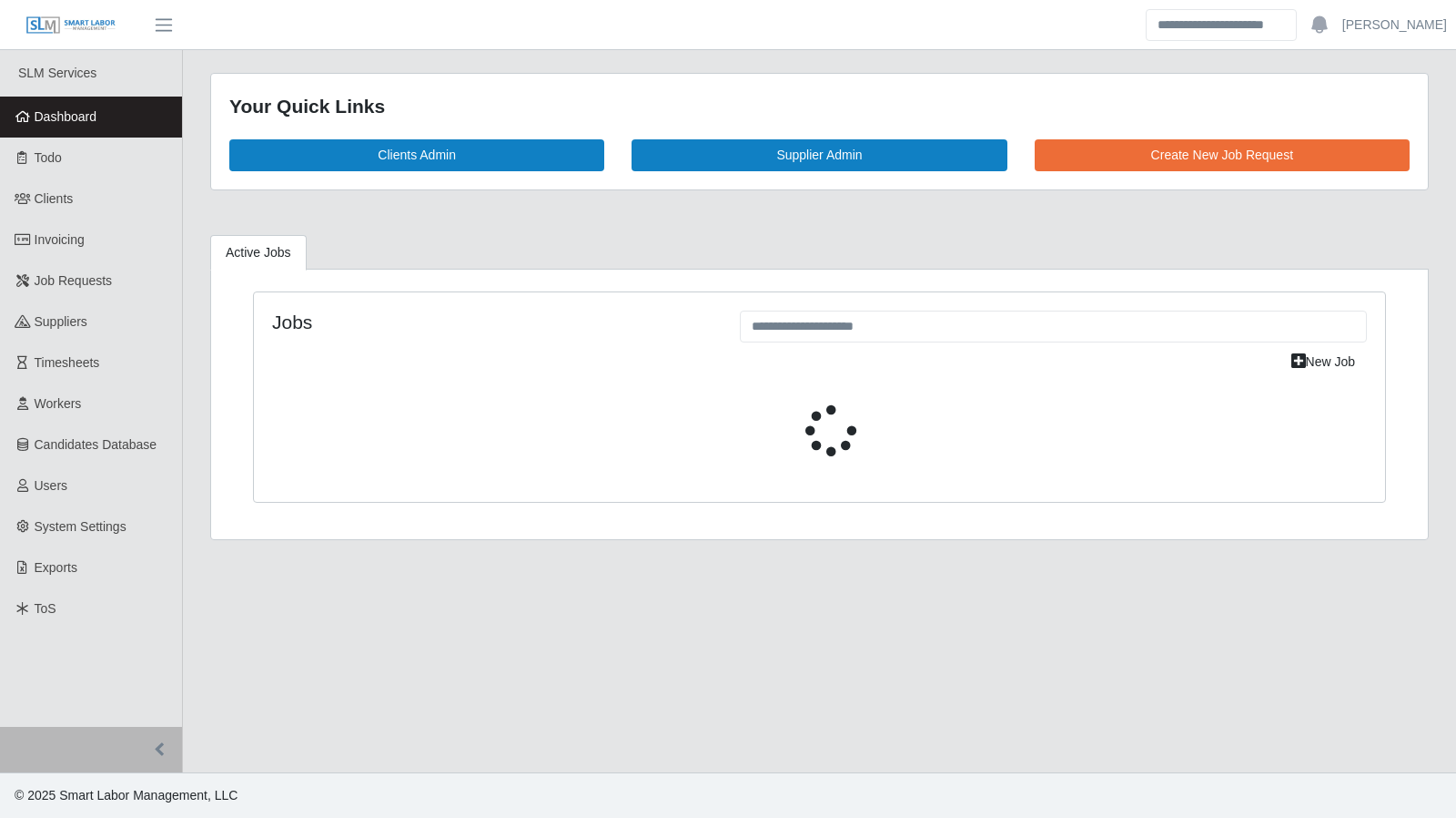
select select "****"
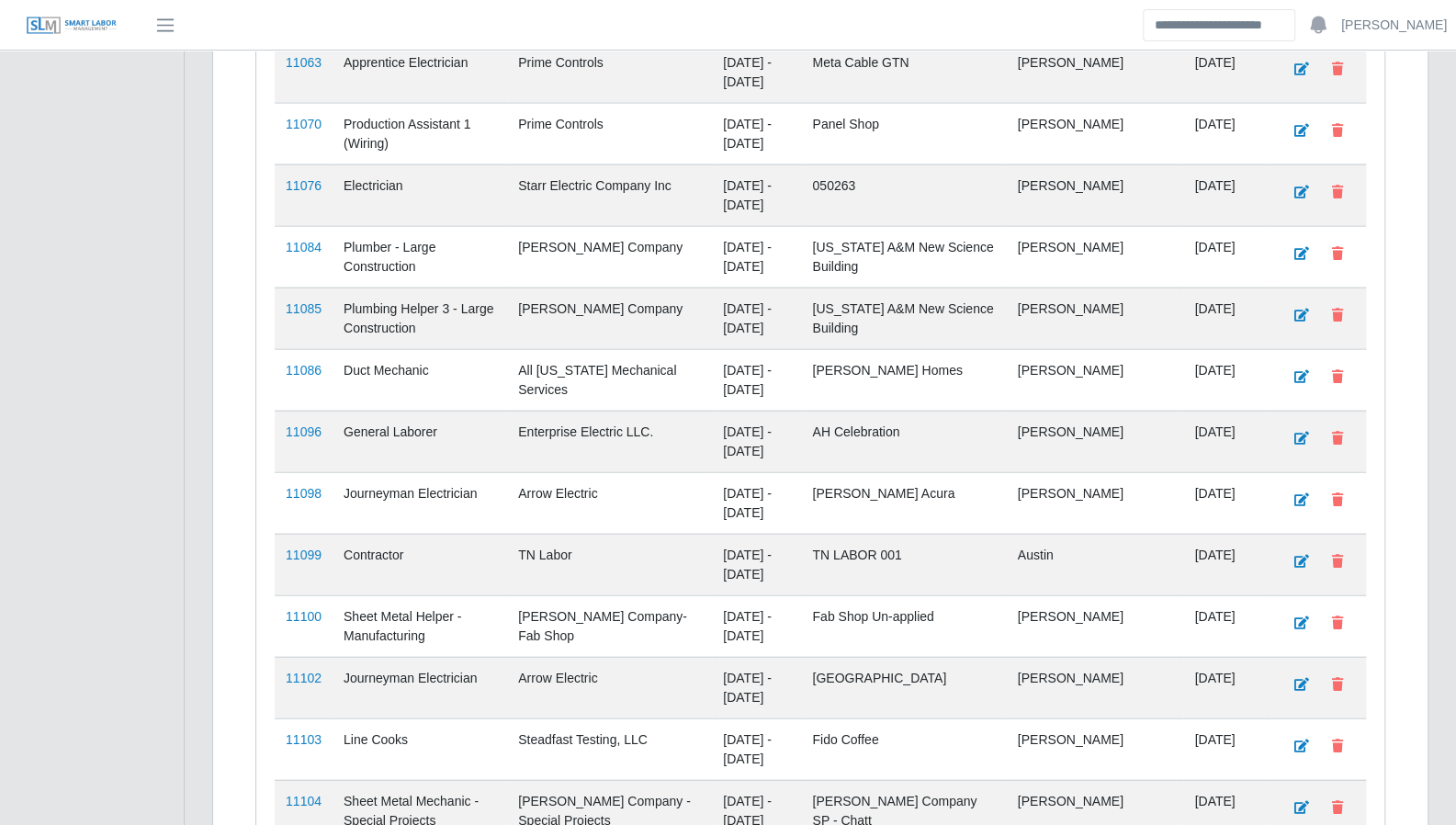
scroll to position [2710, 0]
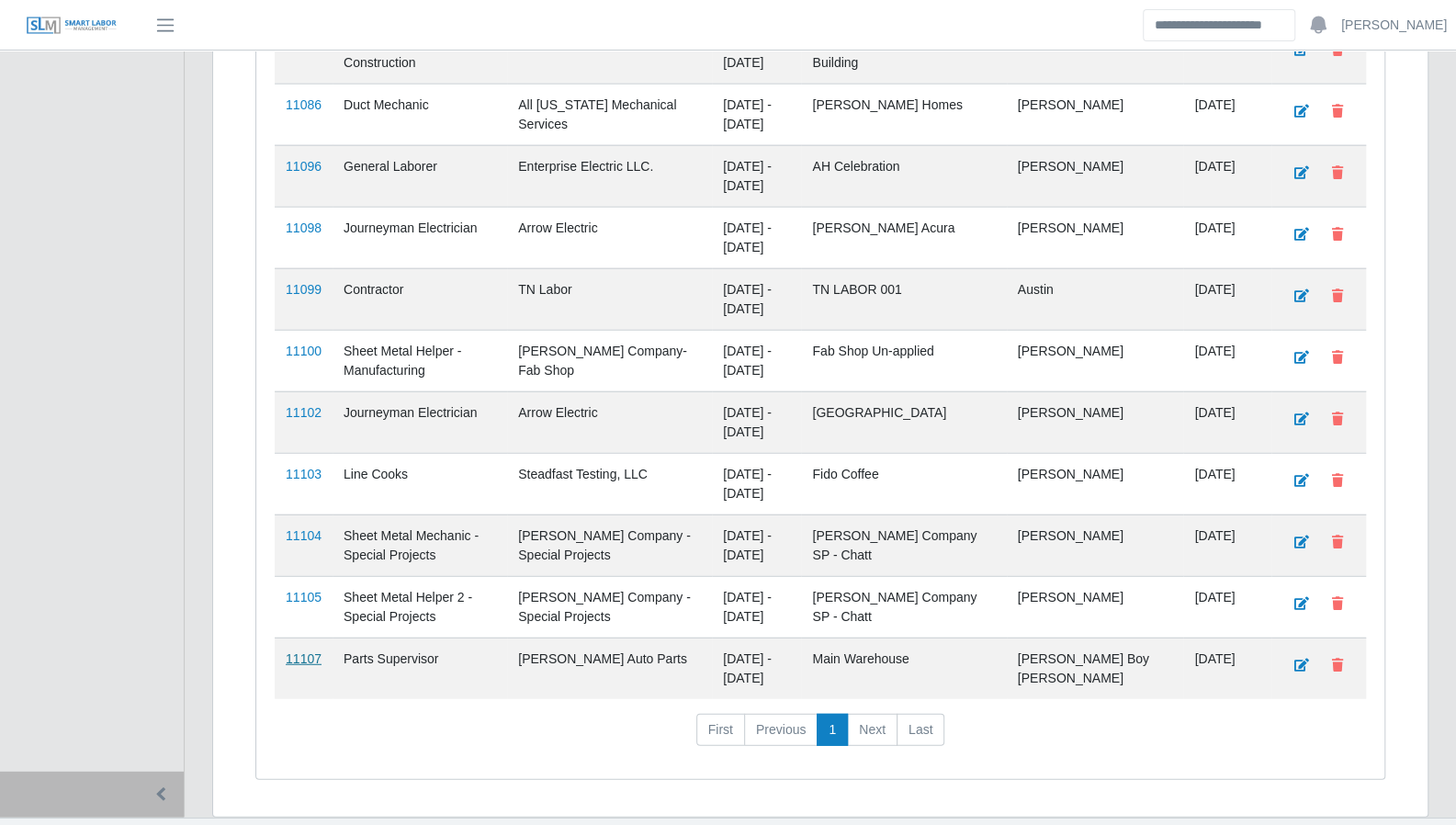
click at [298, 651] on link "11107" at bounding box center [304, 658] width 36 height 15
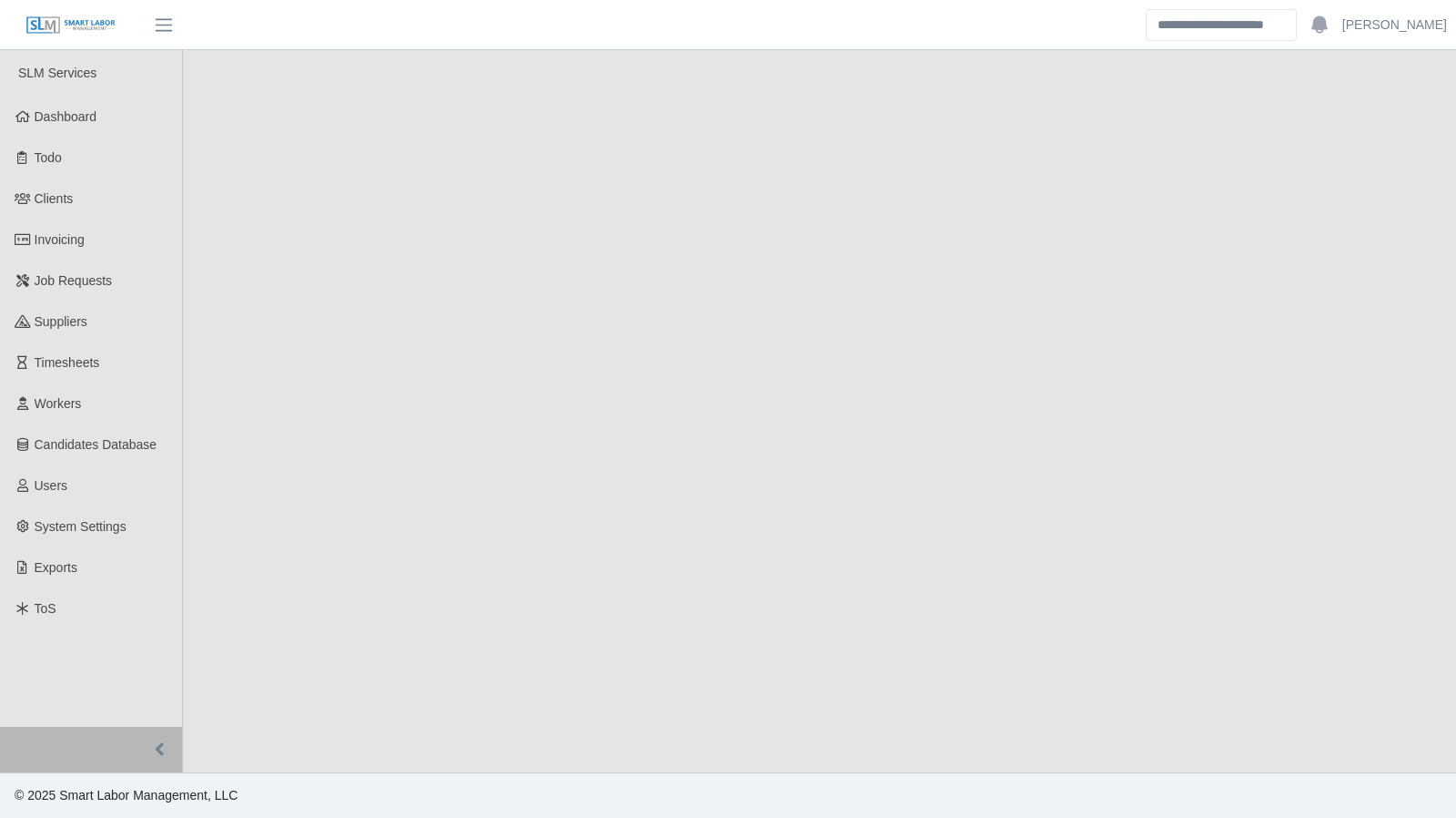
select select "****"
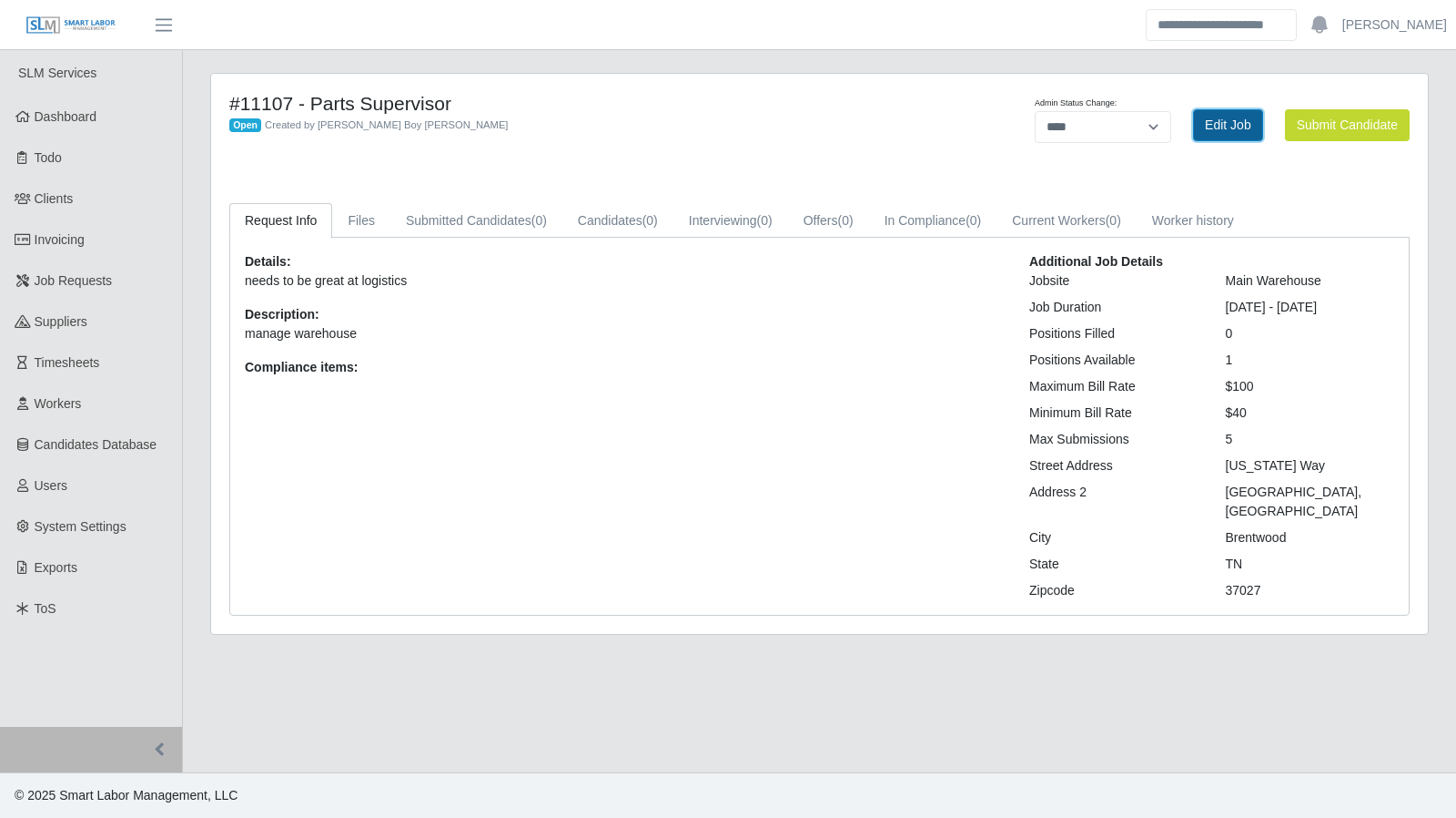
click at [1227, 120] on link "Edit Job" at bounding box center [1228, 125] width 70 height 31
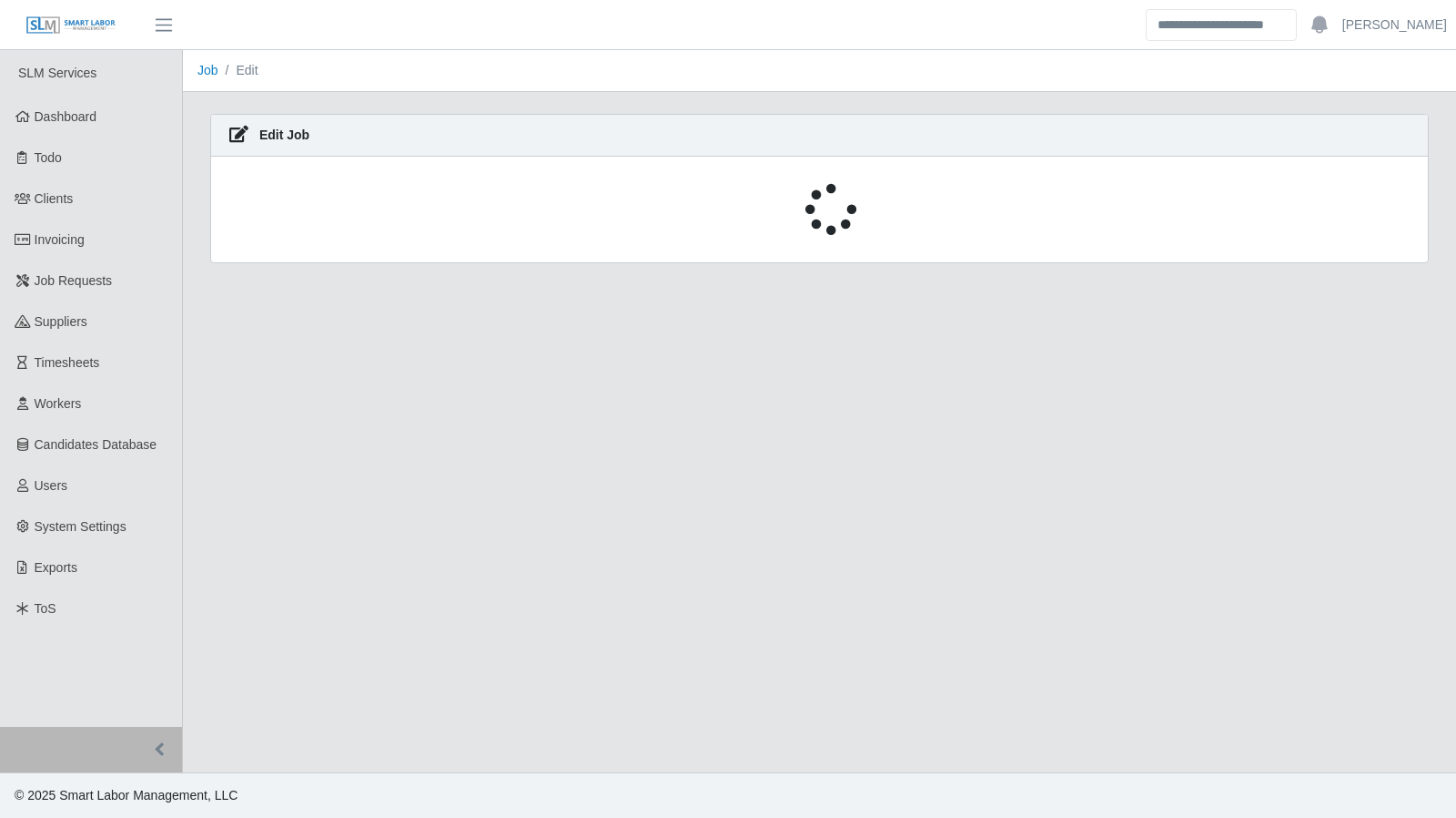
select select "****"
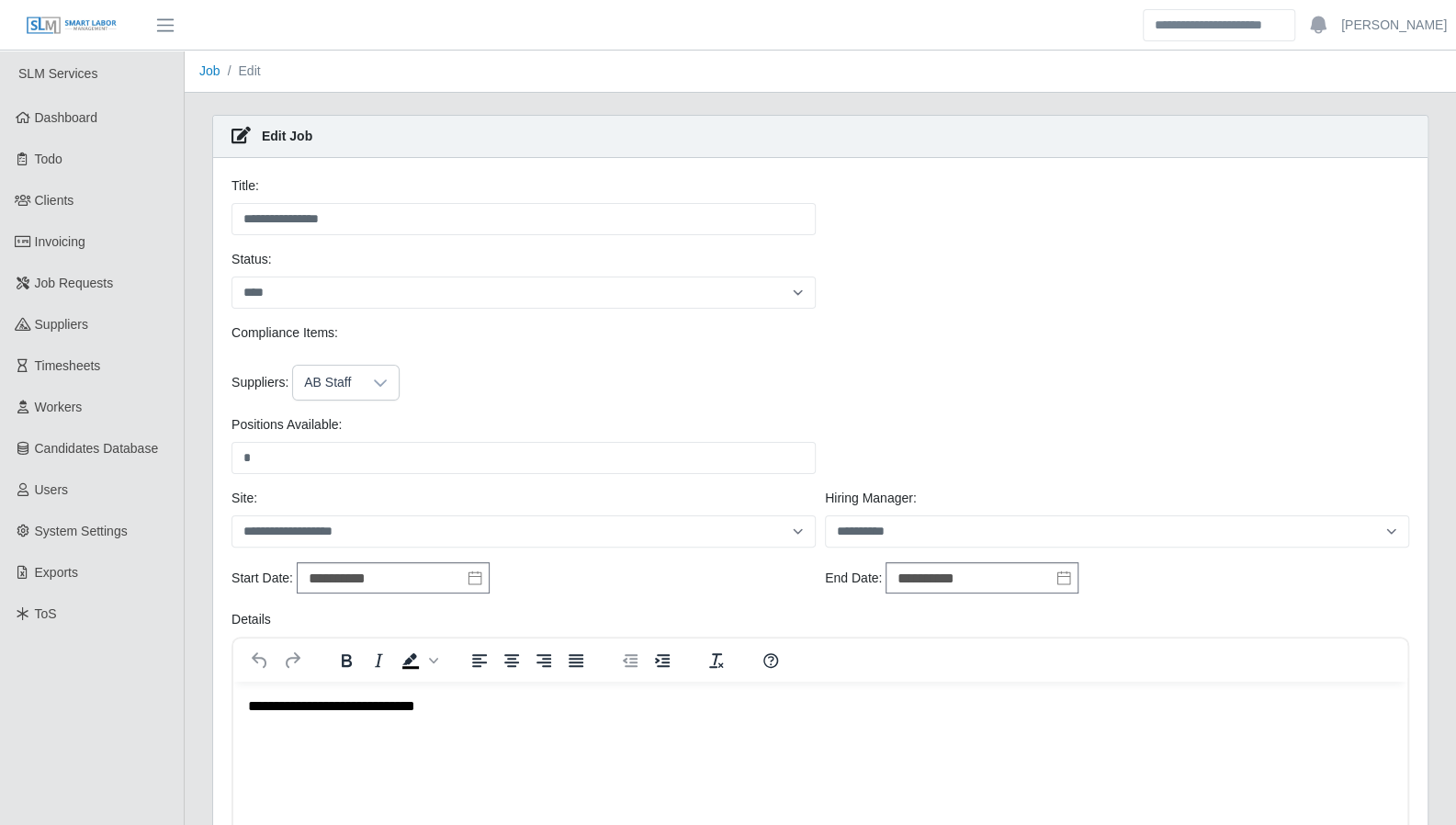
click at [374, 382] on icon at bounding box center [380, 382] width 15 height 15
click at [465, 361] on div "Compliance Items:" at bounding box center [819, 344] width 1187 height 42
click at [1387, 31] on link "Aaron Baker" at bounding box center [1393, 25] width 105 height 19
click at [1323, 120] on link "Logout" at bounding box center [1373, 127] width 165 height 39
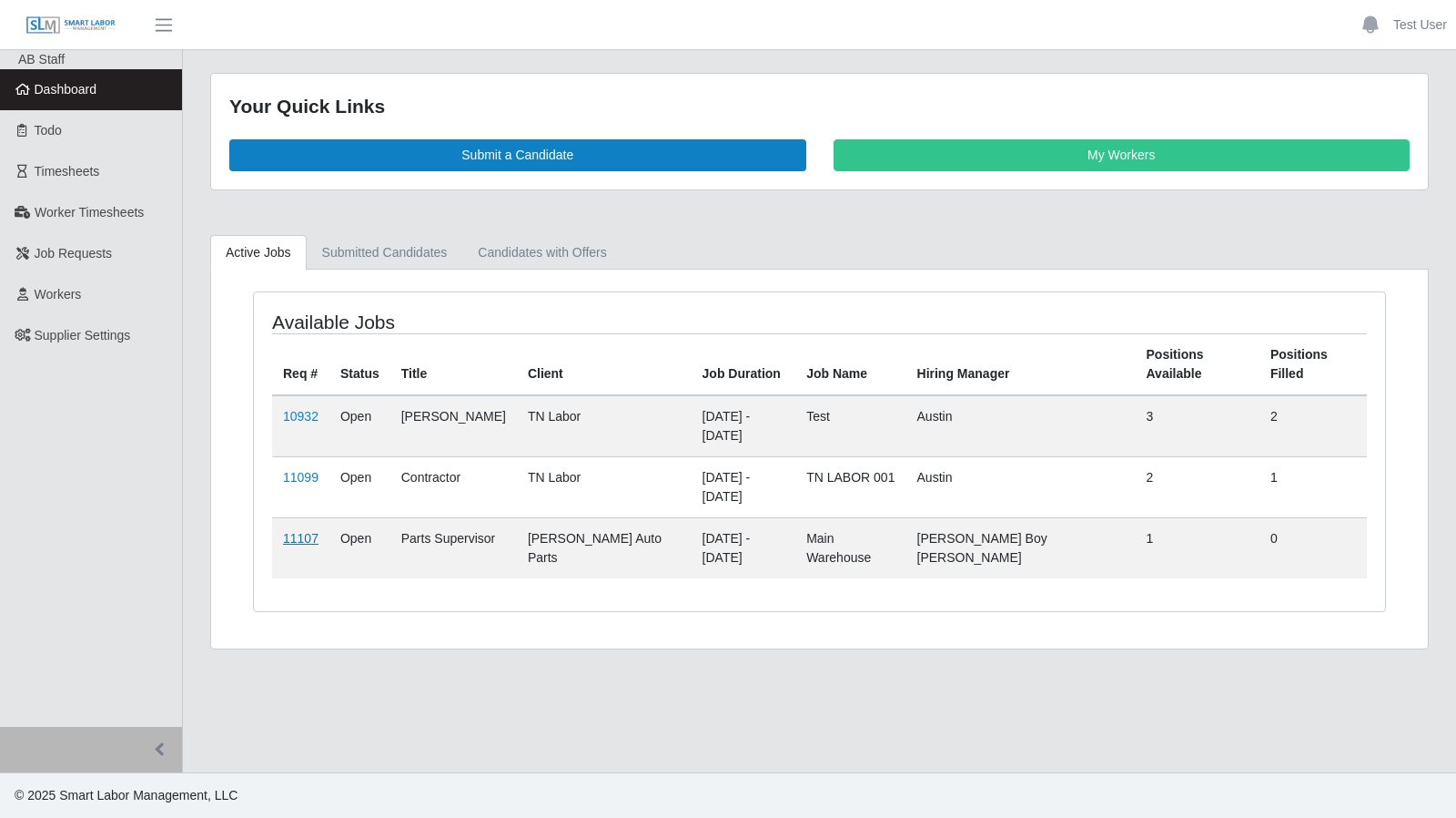
click at [311, 531] on link "11107" at bounding box center [301, 537] width 35 height 15
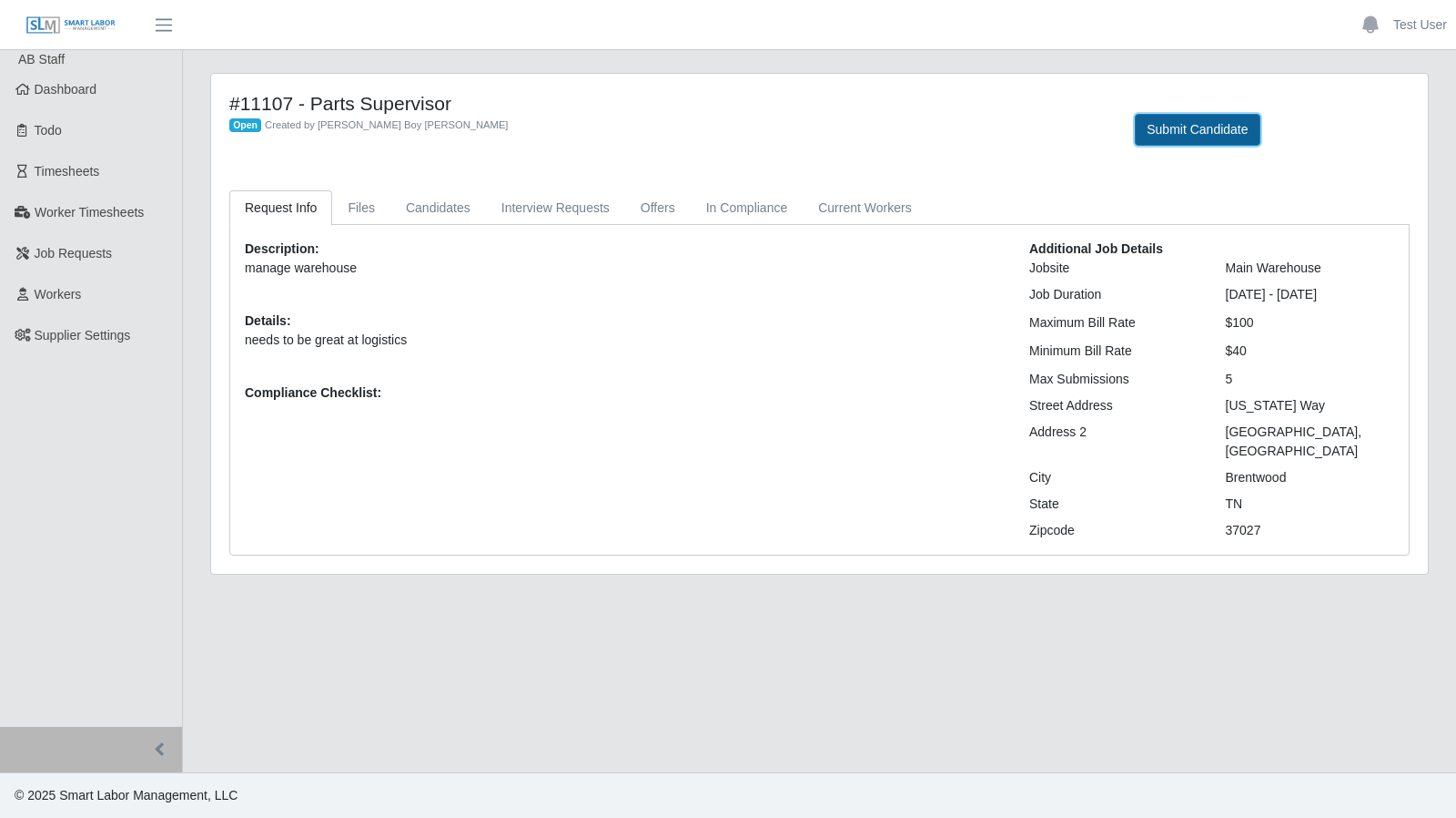
click at [1172, 123] on button "Submit Candidate" at bounding box center [1196, 130] width 125 height 31
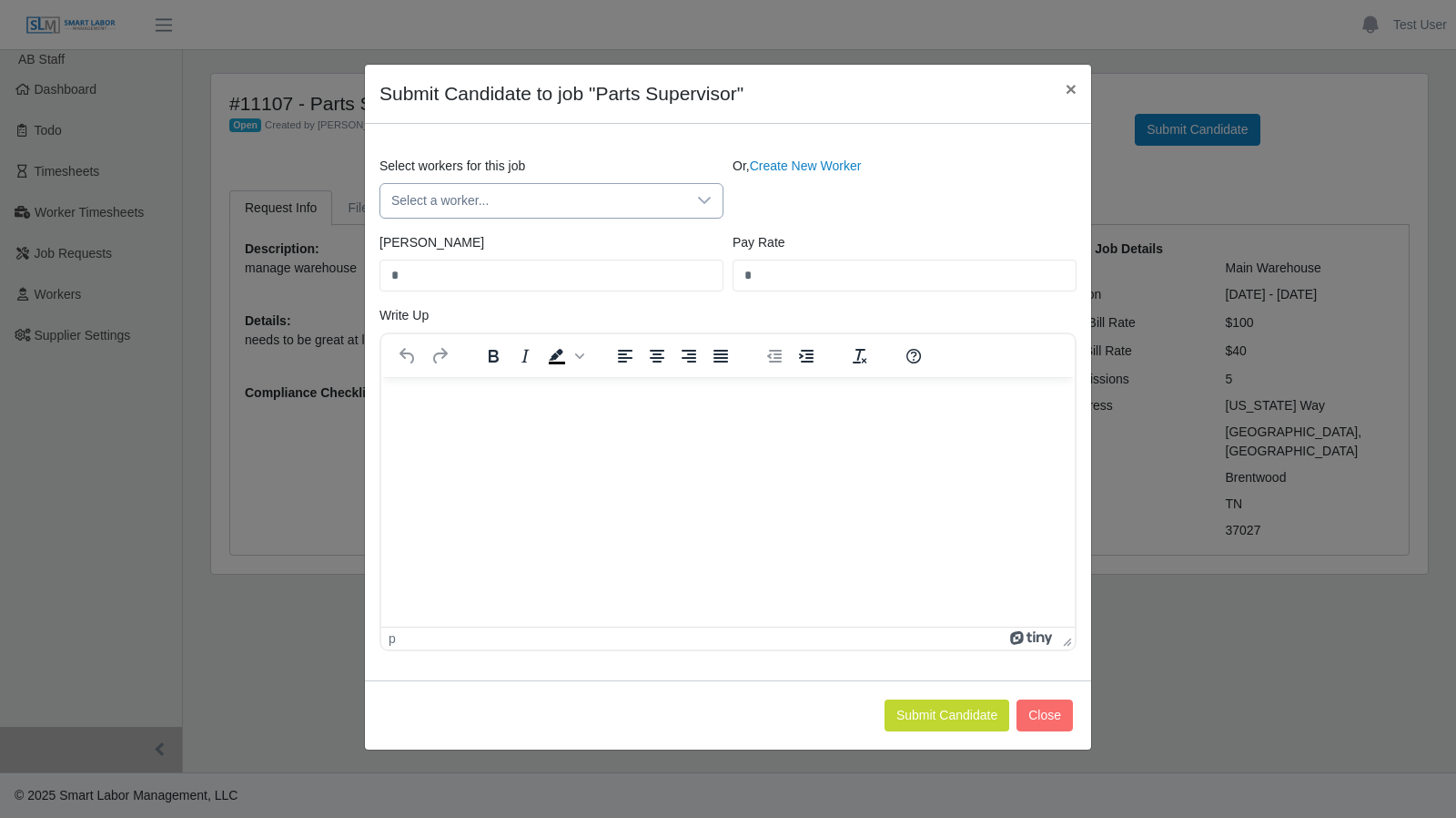
click at [698, 200] on icon at bounding box center [704, 200] width 15 height 15
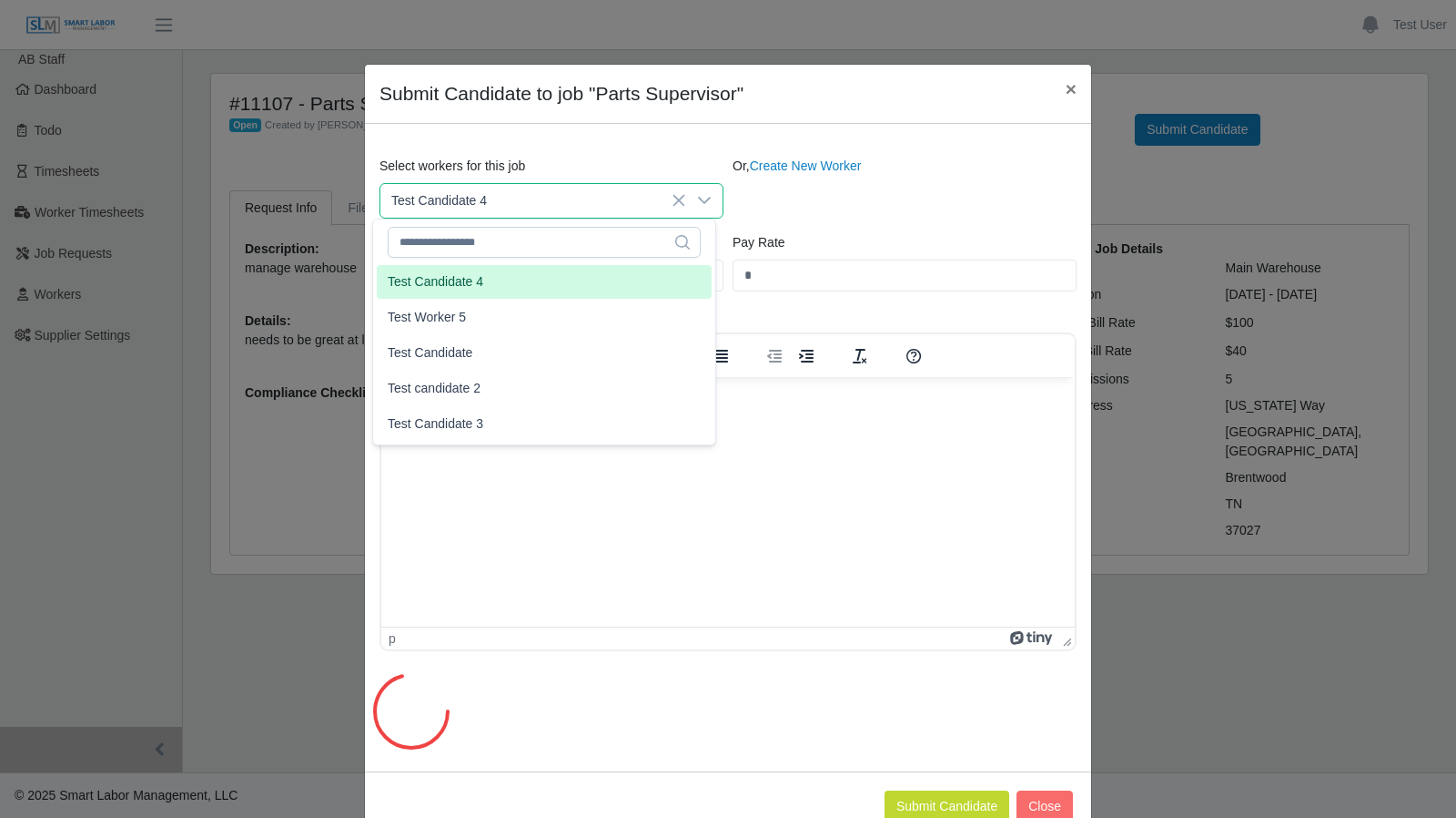
type input "****"
type input "**"
click at [490, 282] on li "Test Candidate 4" at bounding box center [544, 282] width 334 height 33
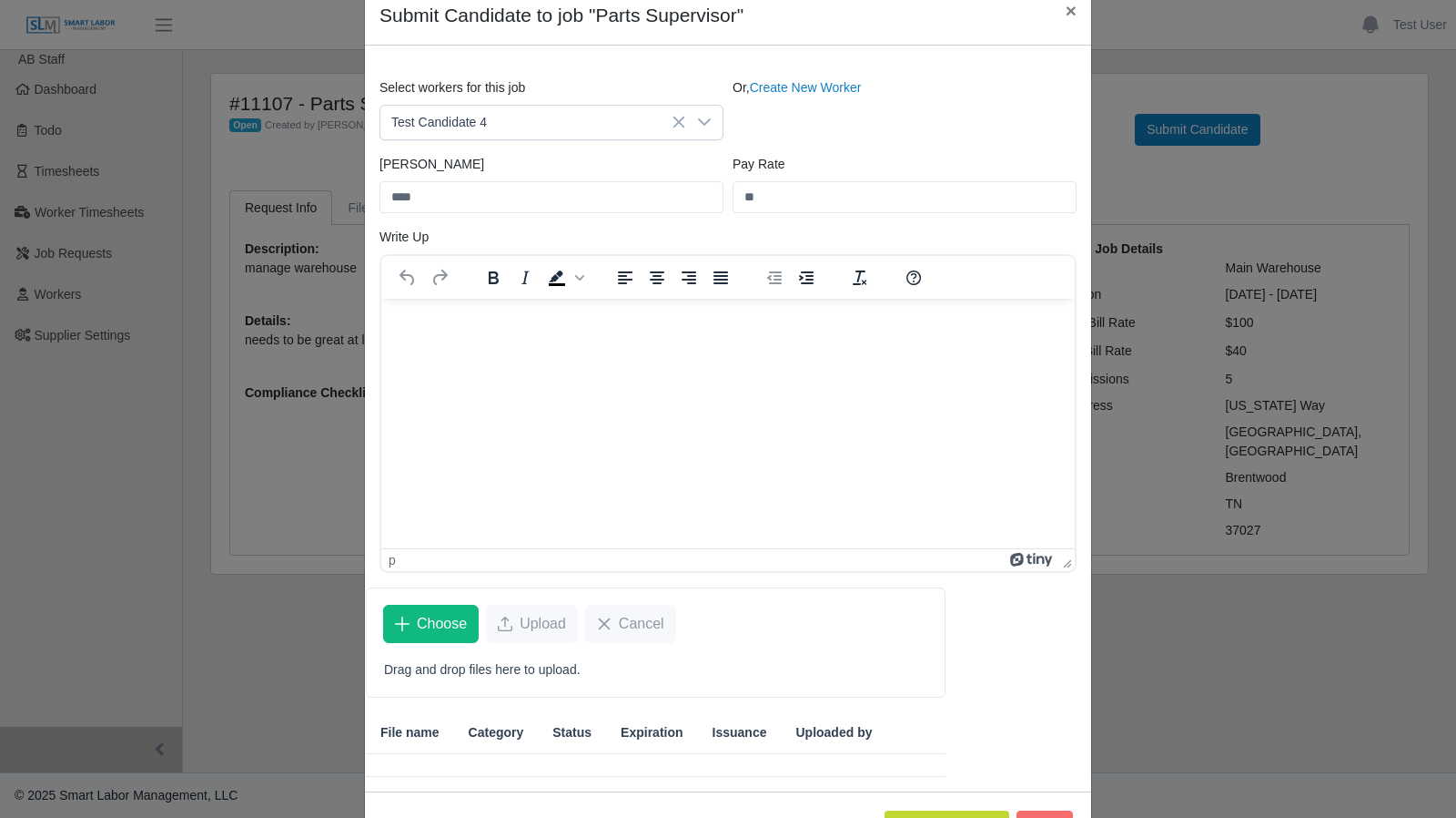
scroll to position [124, 0]
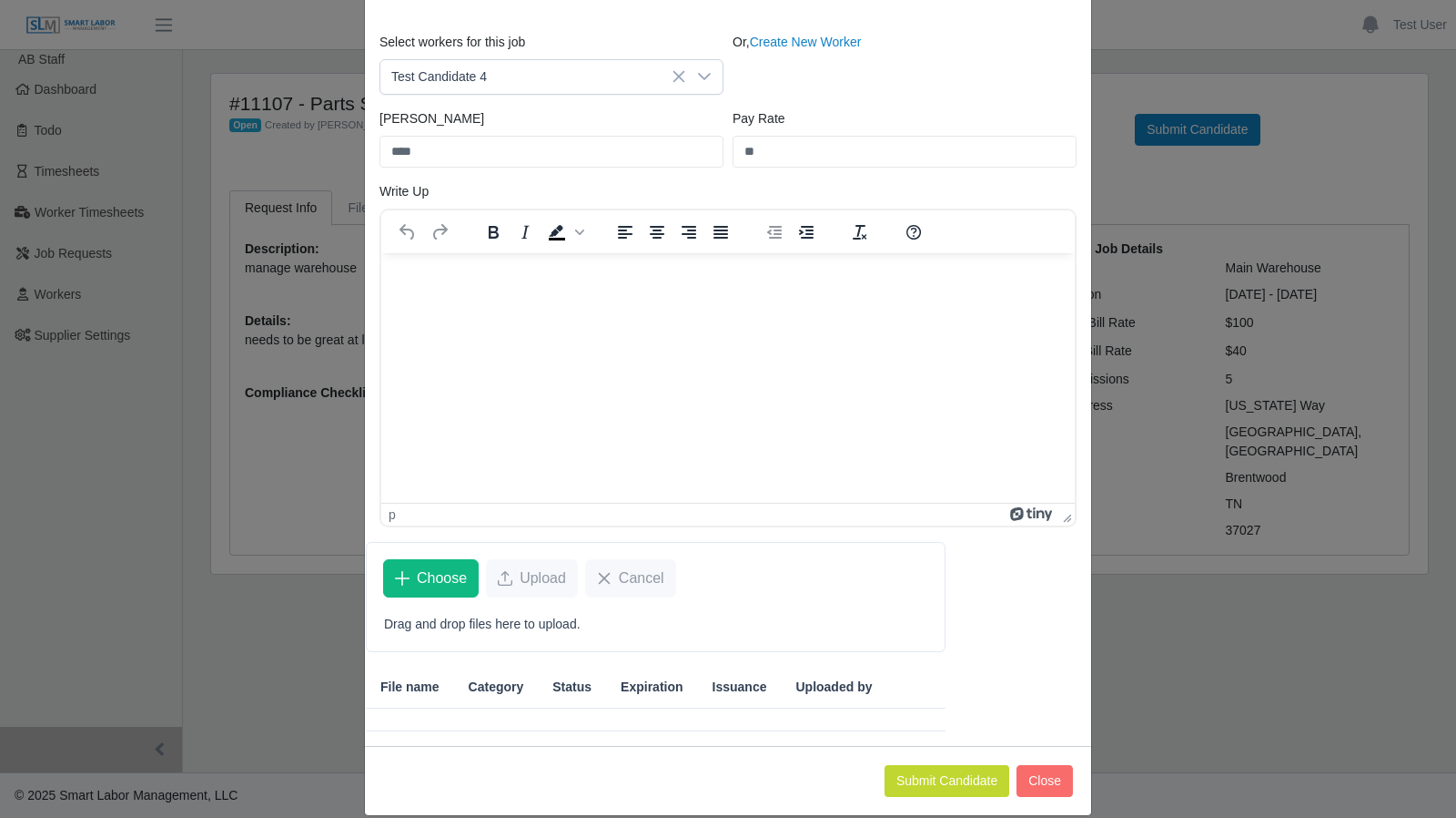
click at [454, 301] on html at bounding box center [728, 277] width 694 height 49
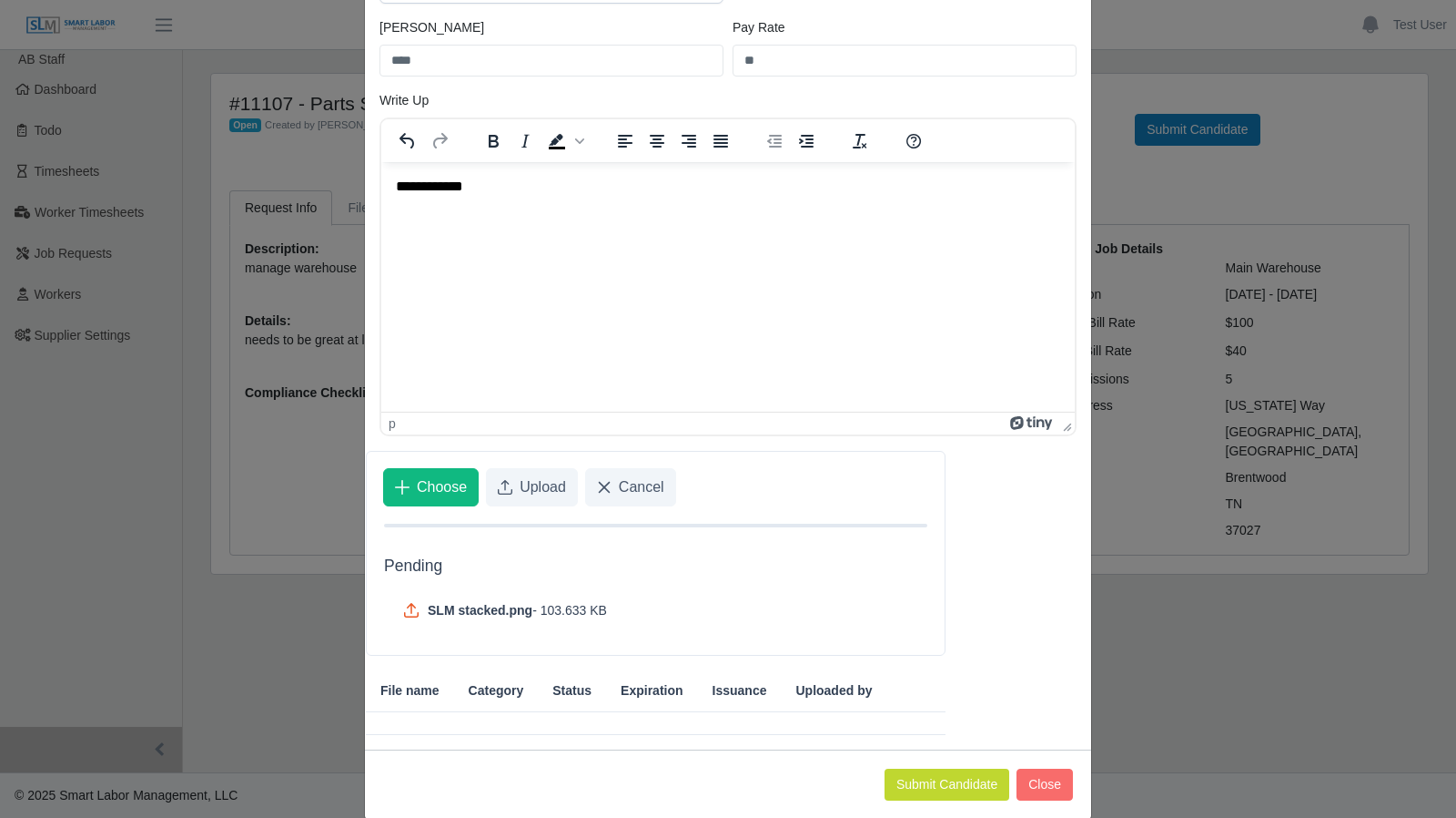
scroll to position [236, 0]
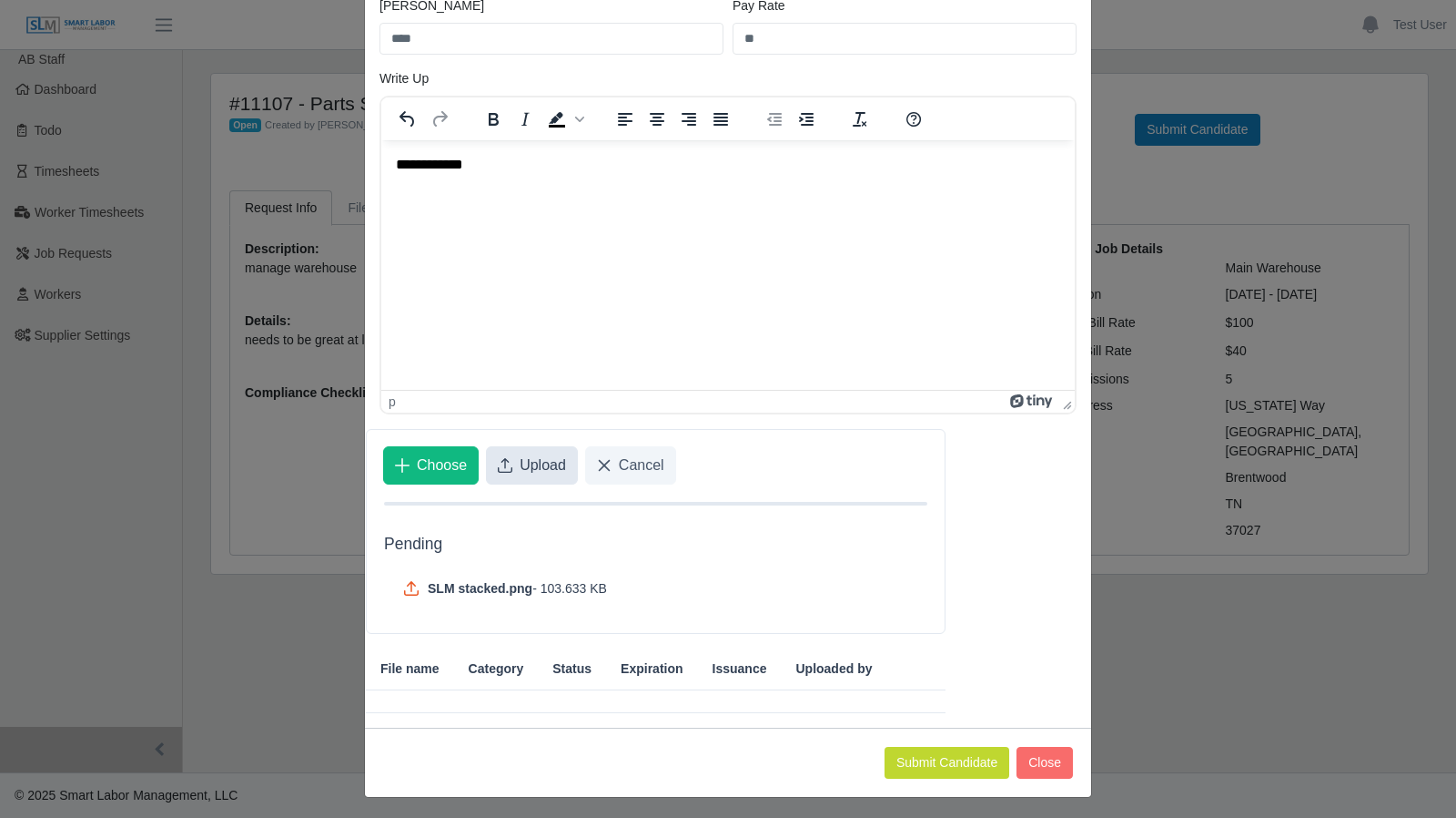
click at [525, 469] on span "Upload" at bounding box center [542, 466] width 46 height 22
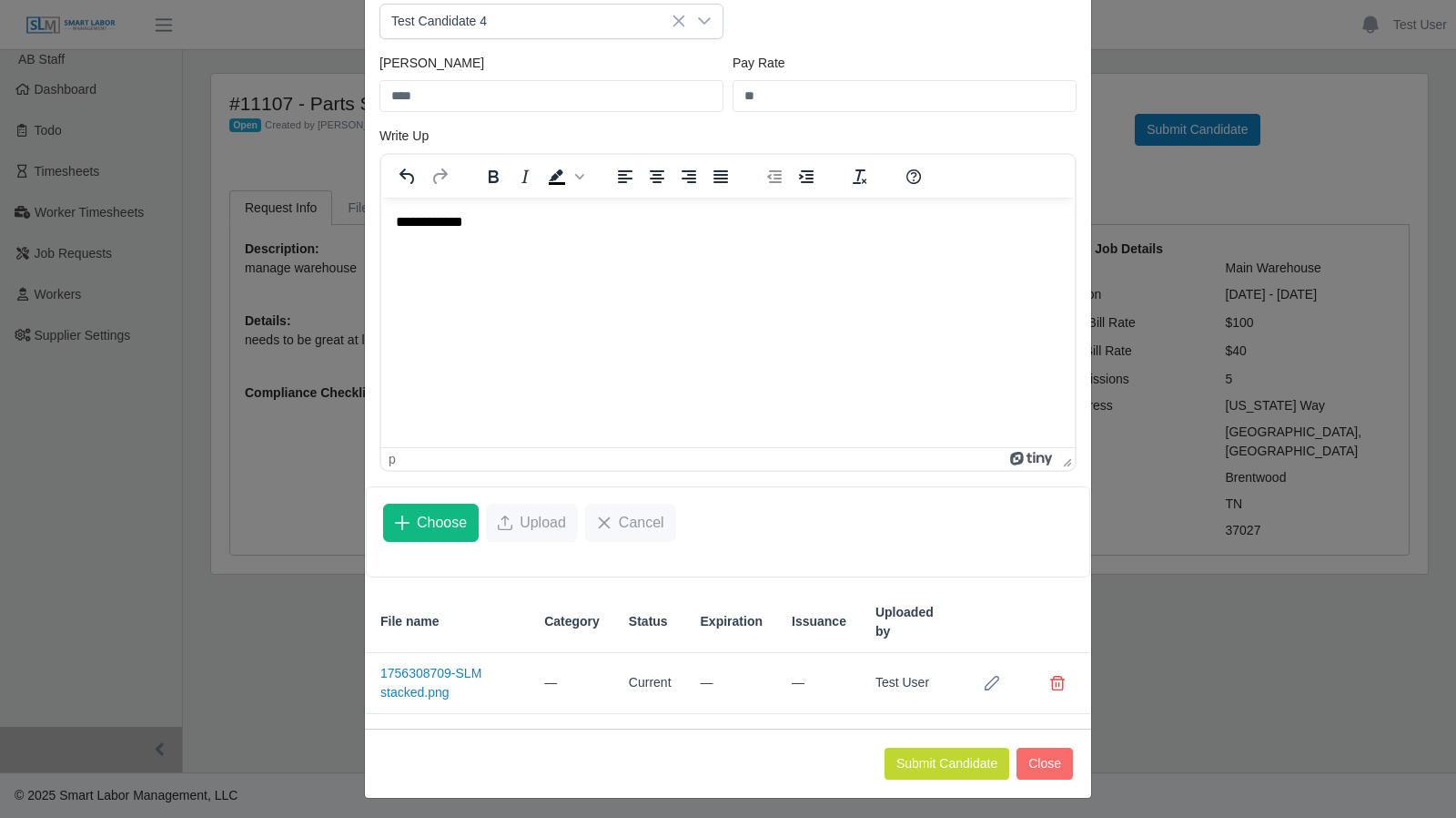
scroll to position [180, 0]
click at [930, 755] on button "Submit Candidate" at bounding box center [946, 762] width 125 height 31
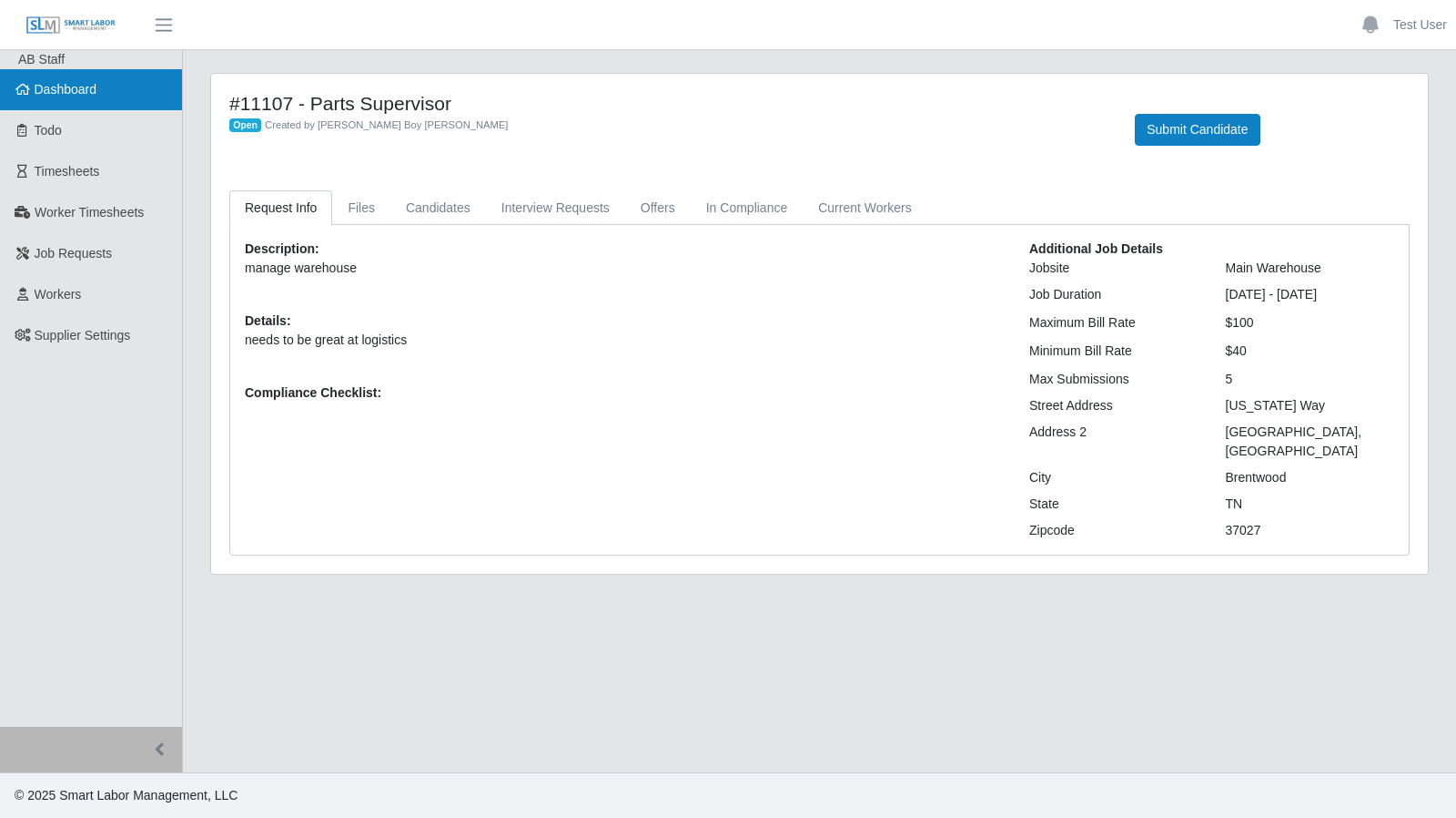
click at [54, 94] on span "Dashboard" at bounding box center [66, 89] width 63 height 15
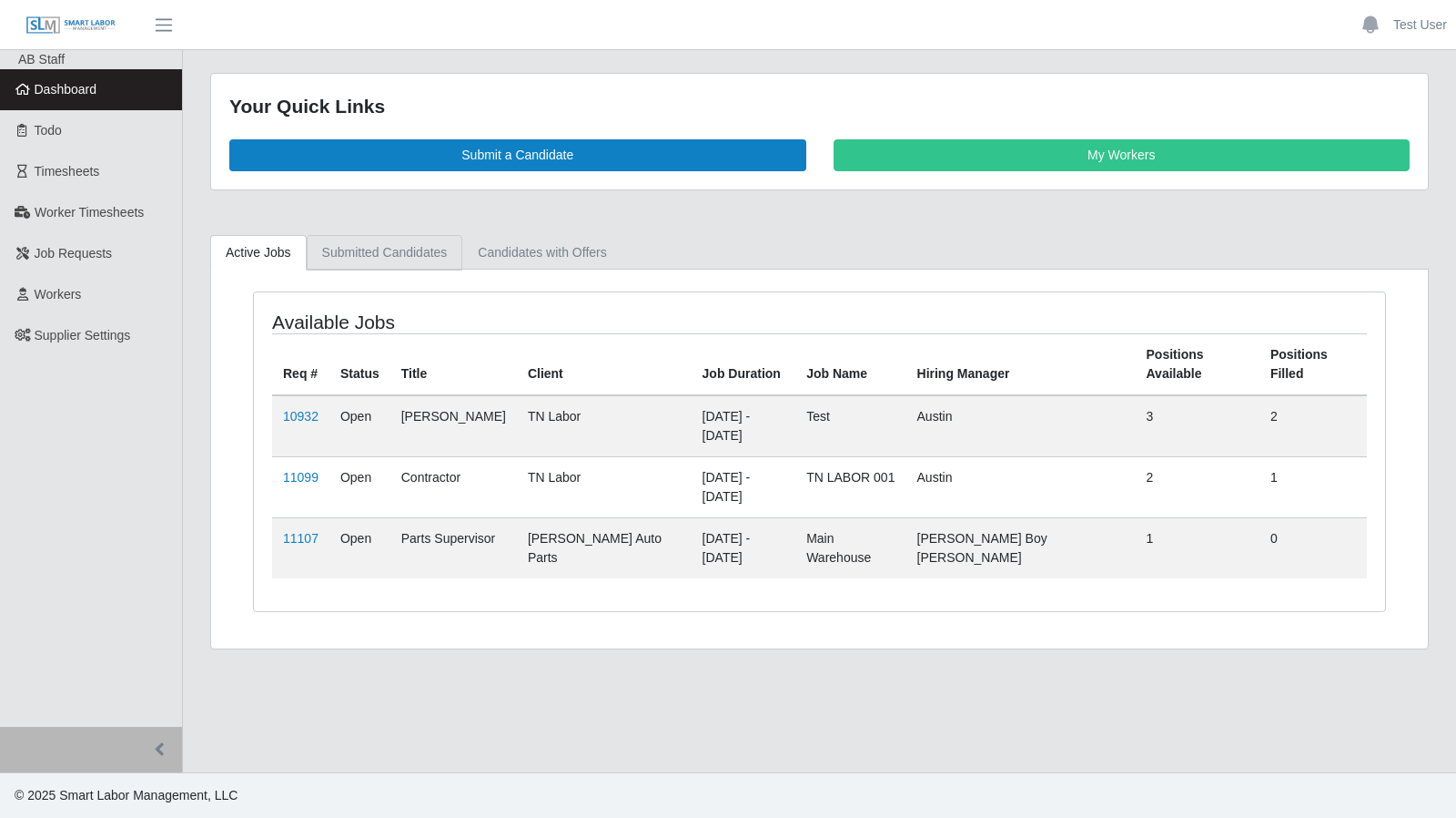
click at [390, 255] on link "Submitted Candidates" at bounding box center [385, 253] width 156 height 35
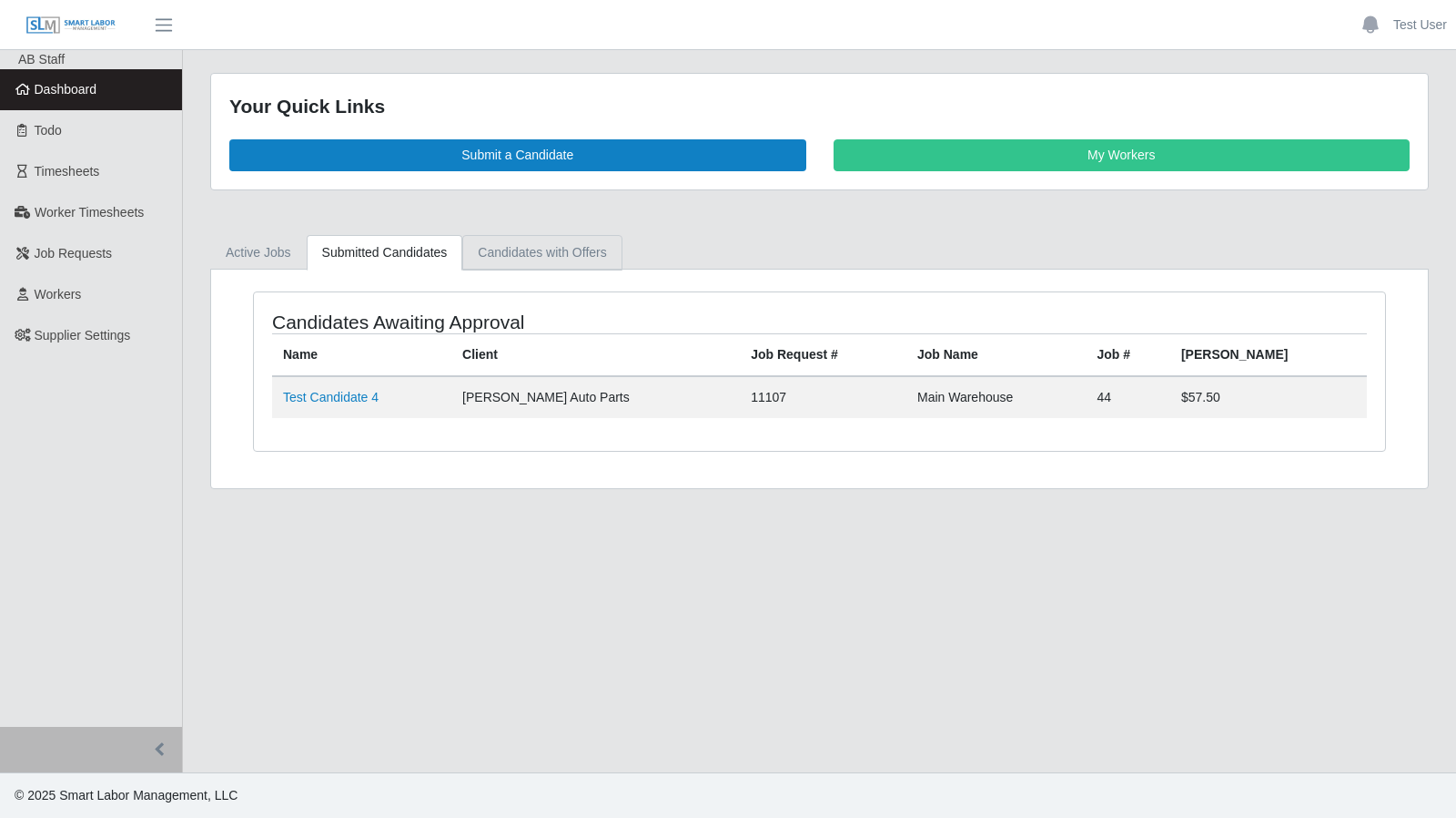
click at [516, 256] on link "Candidates with Offers" at bounding box center [542, 253] width 159 height 35
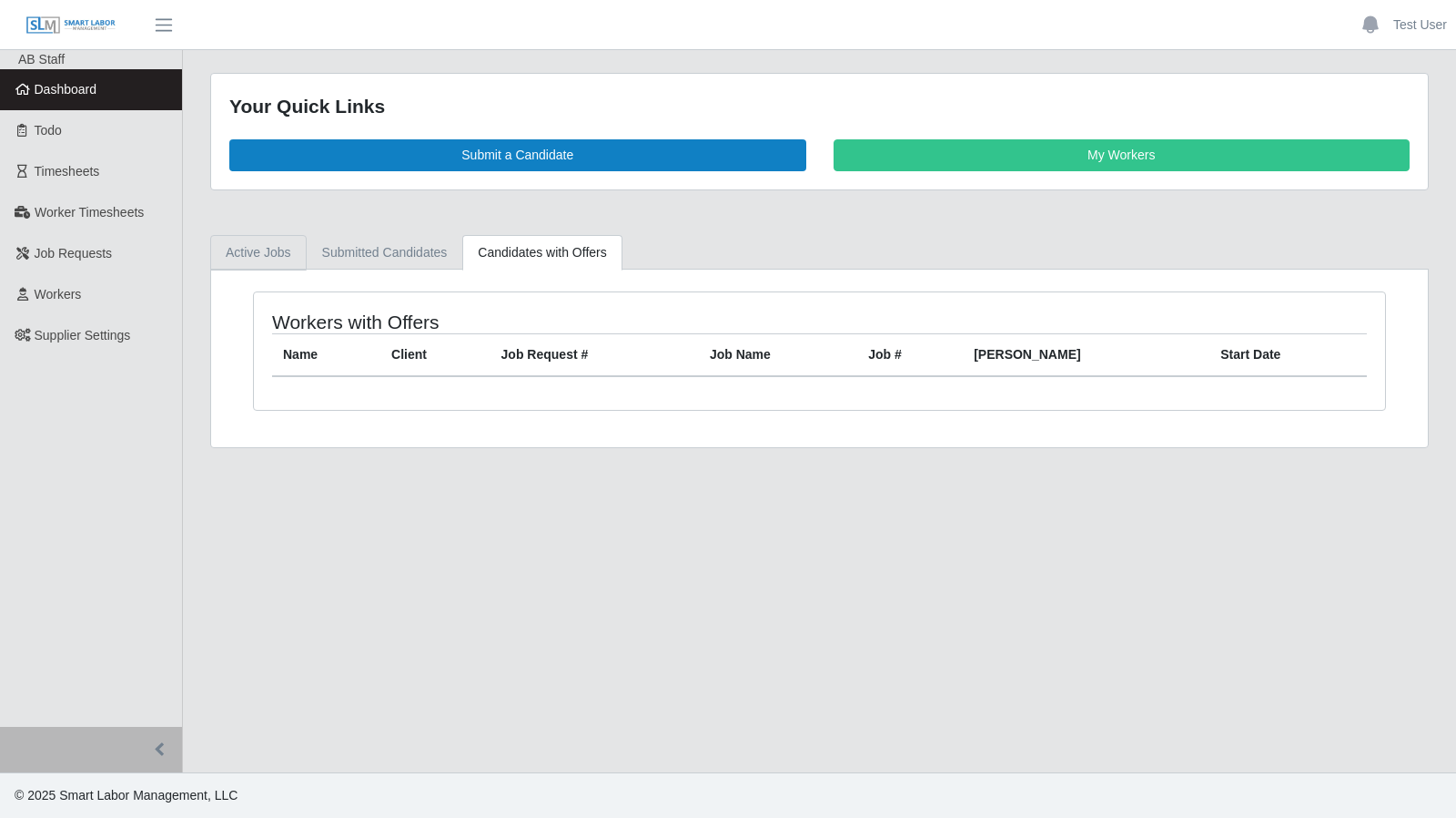
click at [234, 249] on link "Active Jobs" at bounding box center [259, 253] width 96 height 35
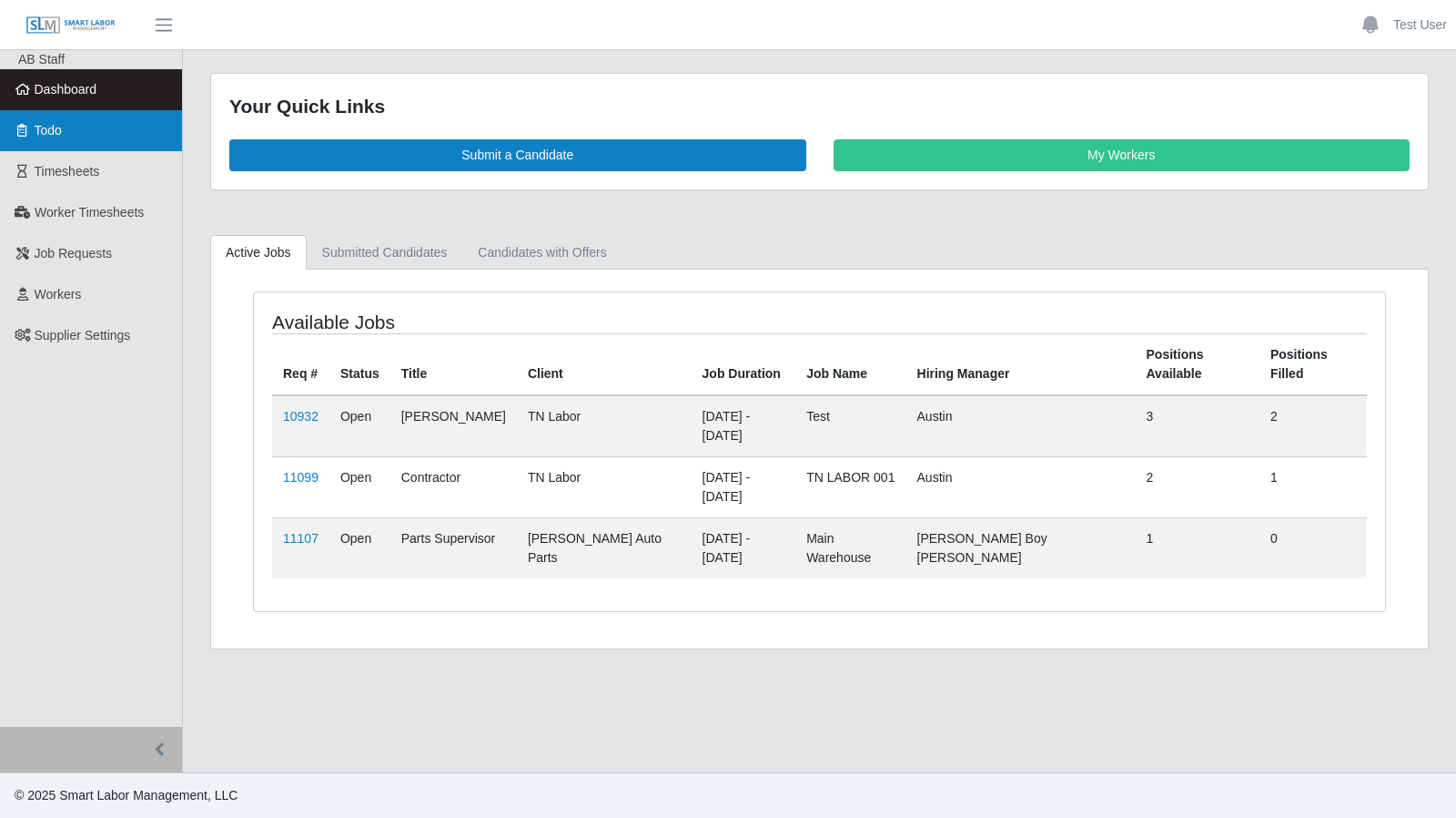
click at [94, 145] on link "Todo" at bounding box center [91, 131] width 182 height 41
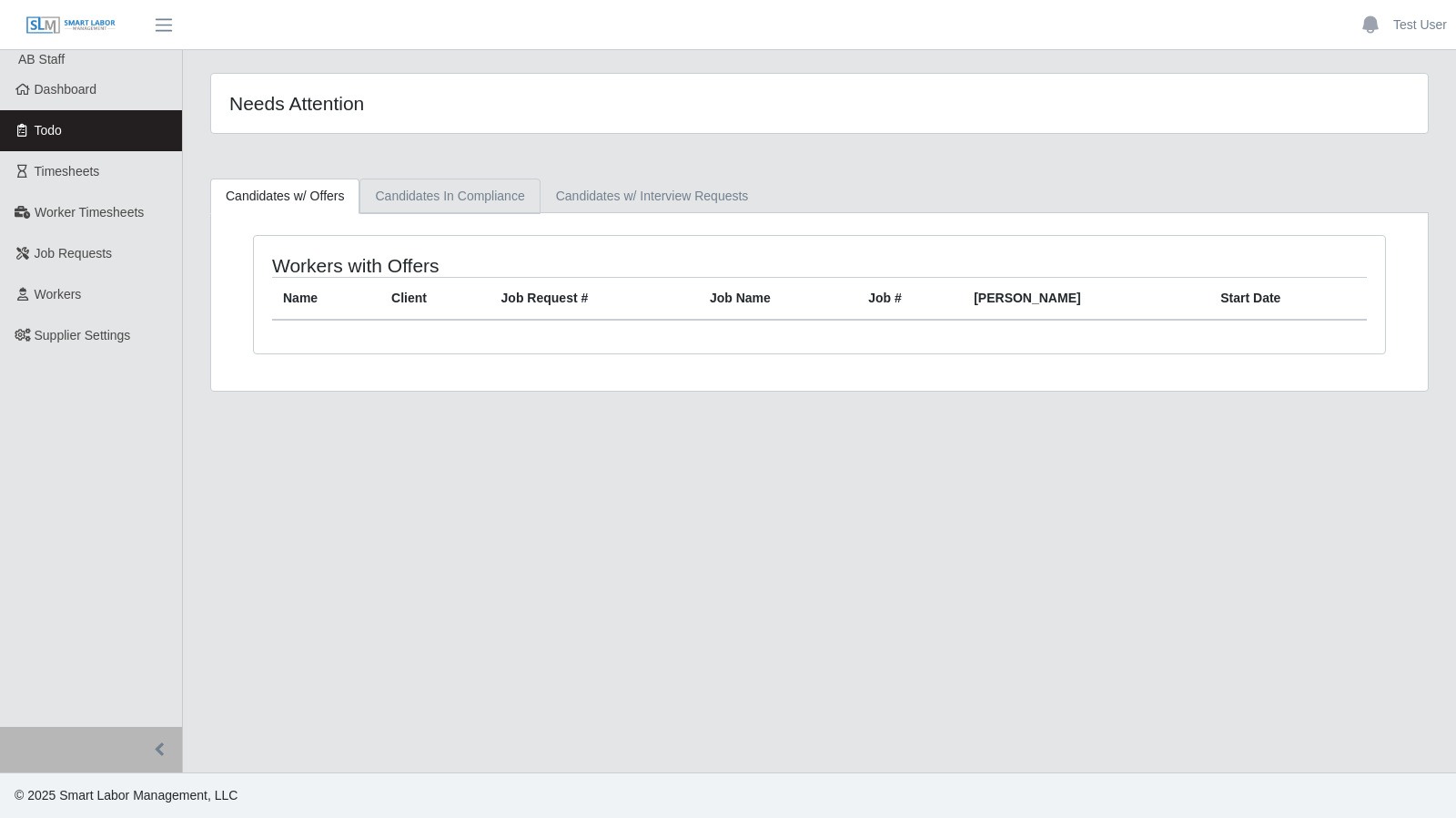
click at [468, 201] on link "Candidates In Compliance" at bounding box center [449, 196] width 180 height 35
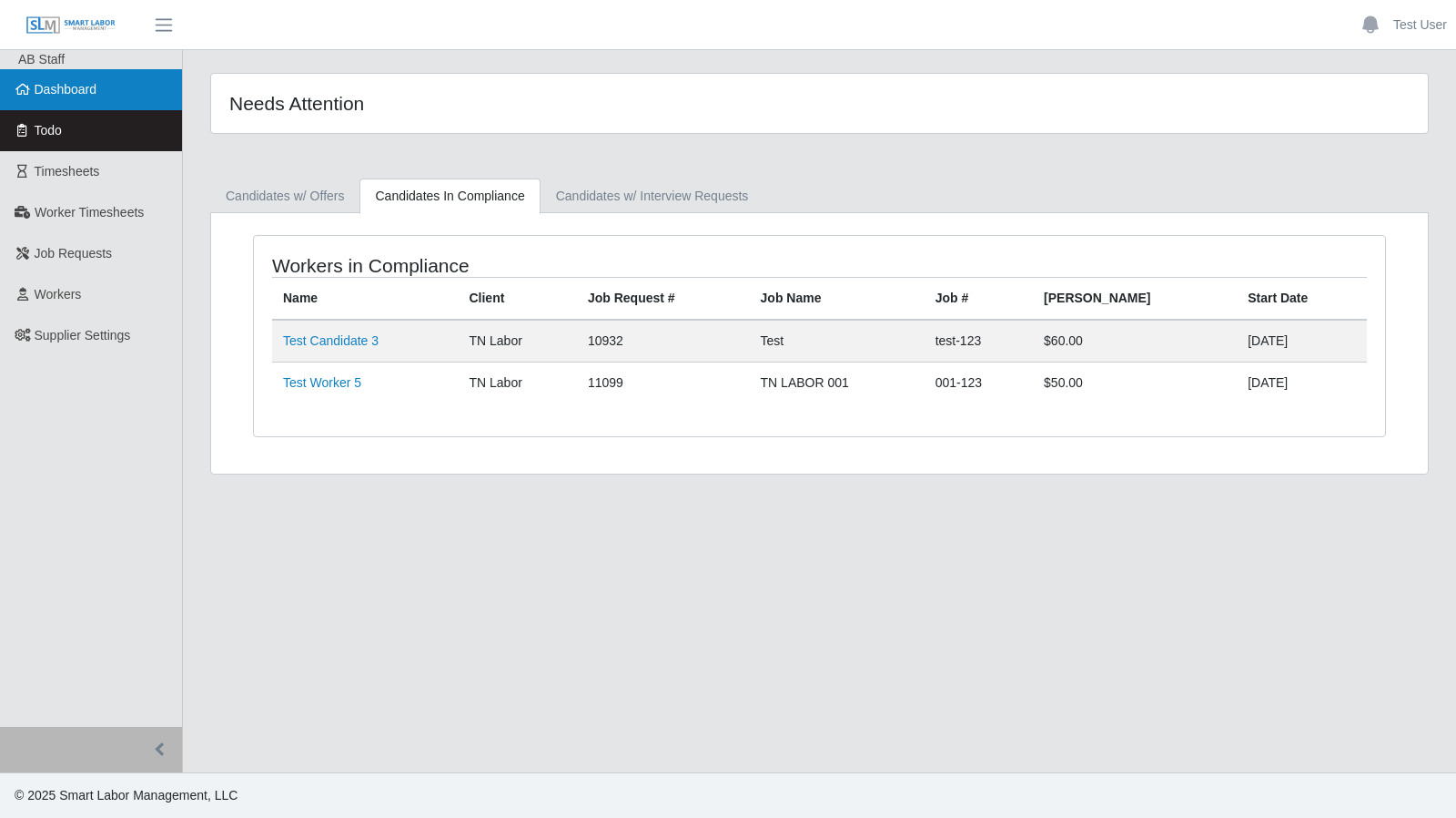
click at [75, 89] on span "Dashboard" at bounding box center [66, 89] width 63 height 15
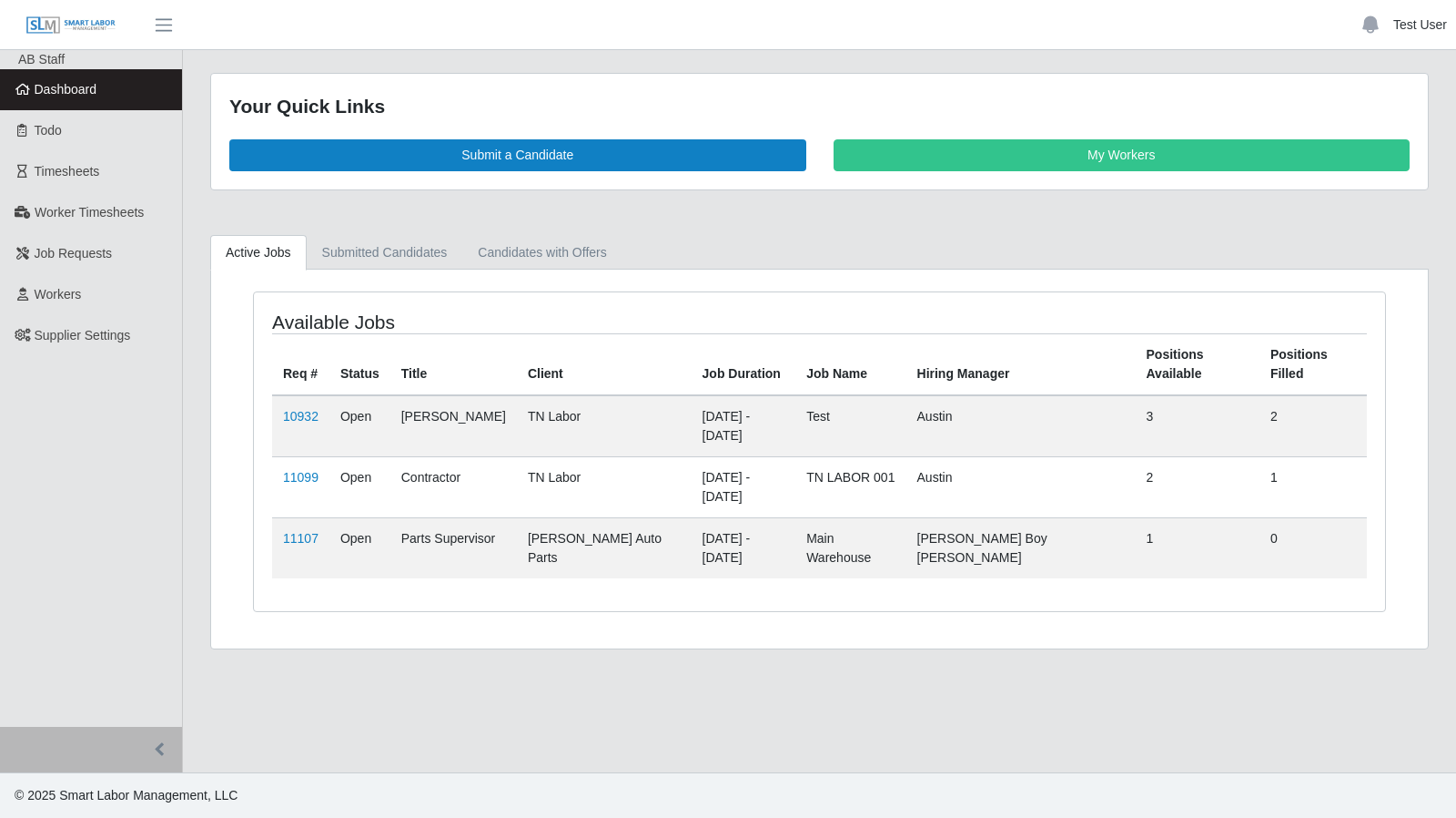
click at [1414, 33] on link "Test User" at bounding box center [1420, 25] width 54 height 19
click at [1376, 115] on link "Logout" at bounding box center [1373, 126] width 163 height 38
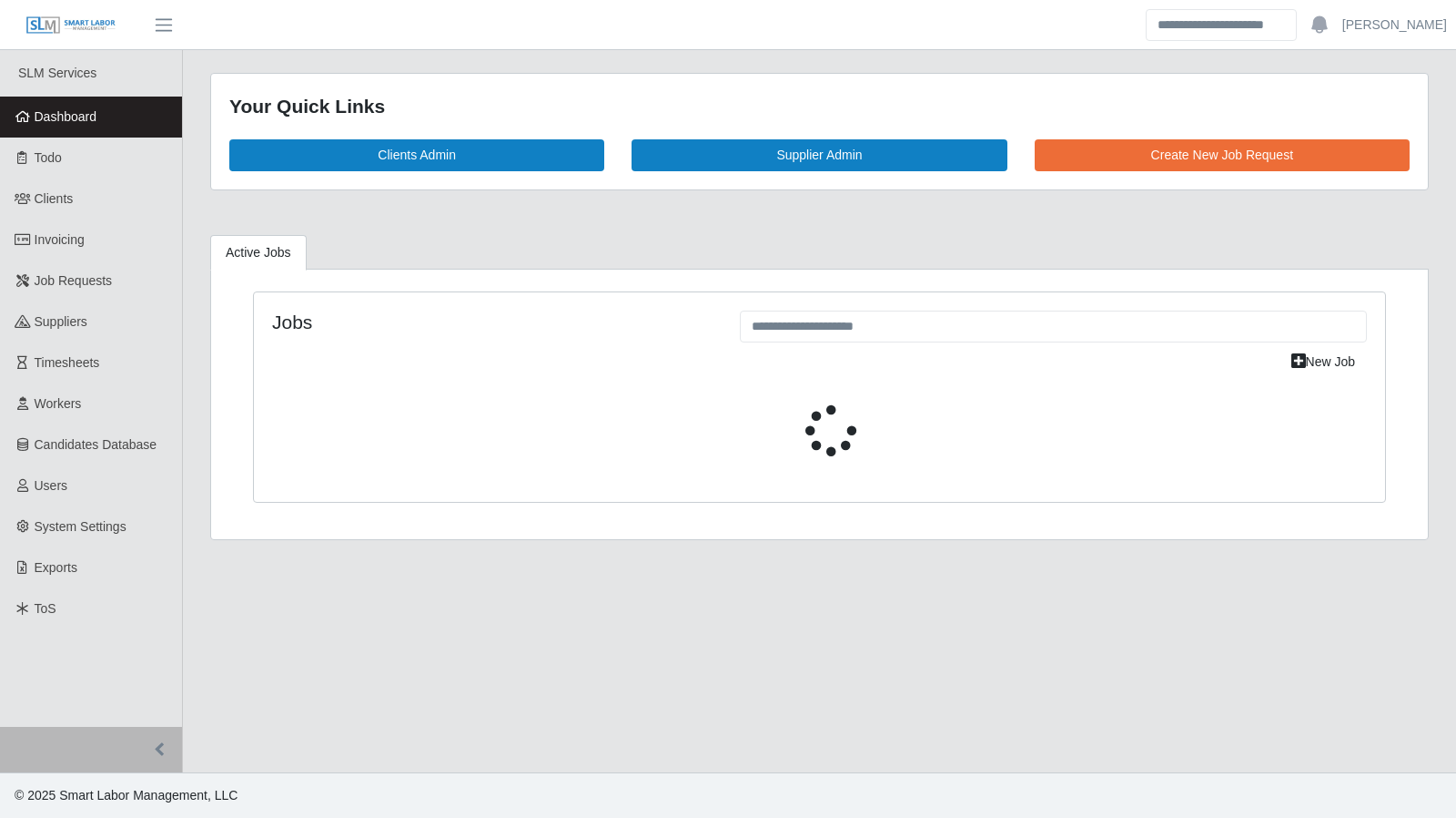
select select "****"
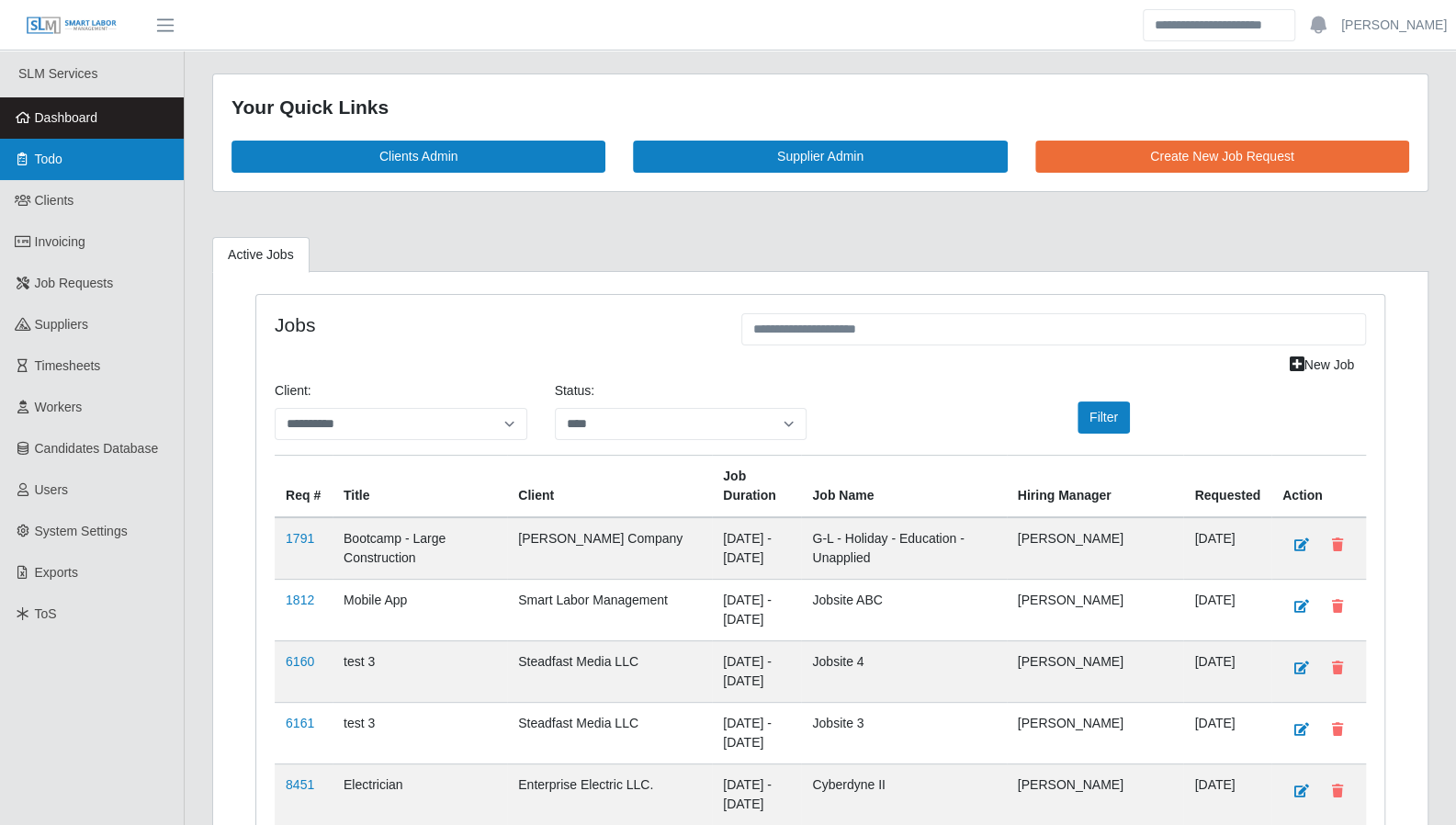
click at [58, 172] on link "Todo" at bounding box center [91, 160] width 184 height 42
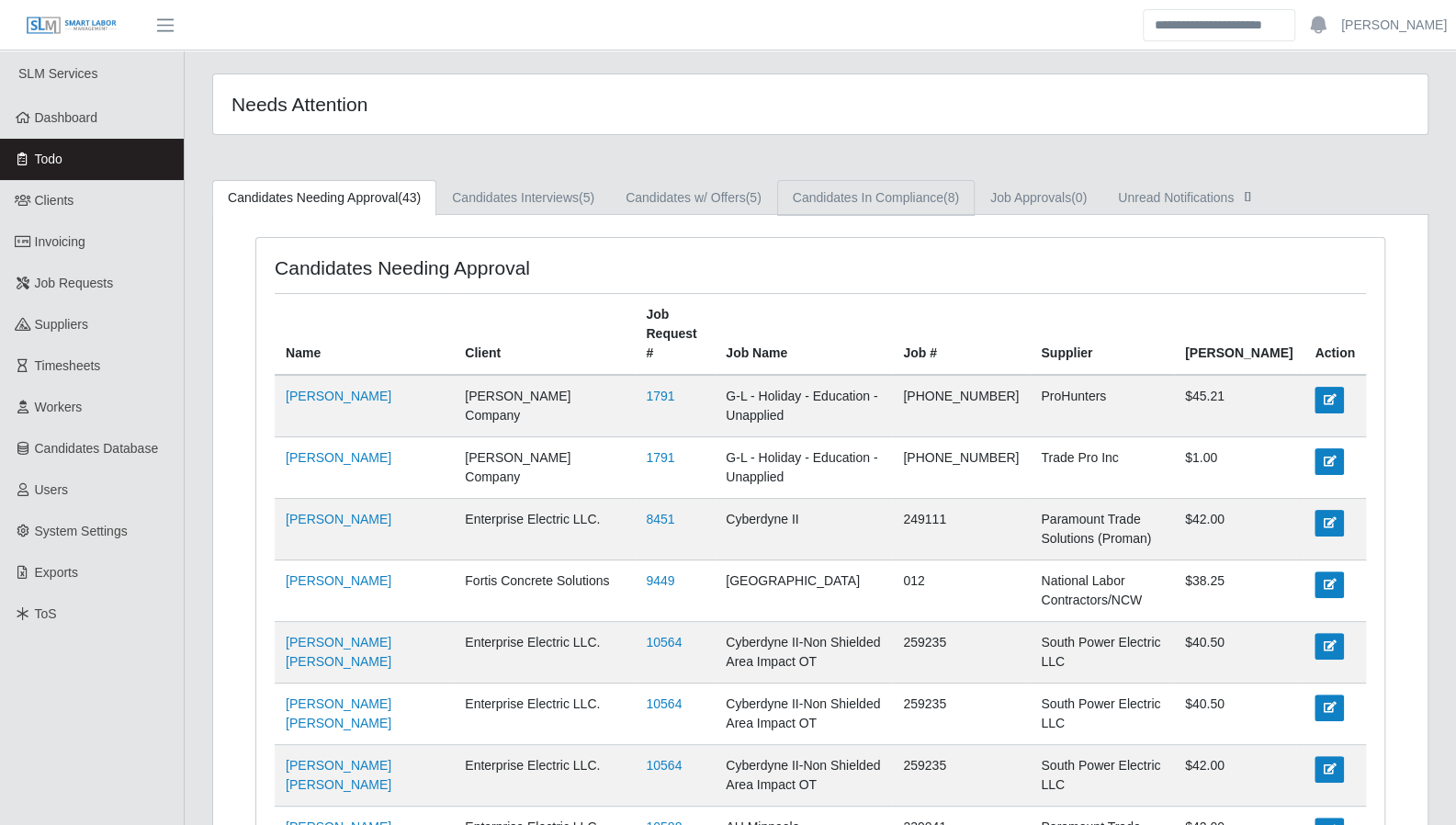
click at [873, 206] on link "Candidates In Compliance (8)" at bounding box center [876, 198] width 198 height 36
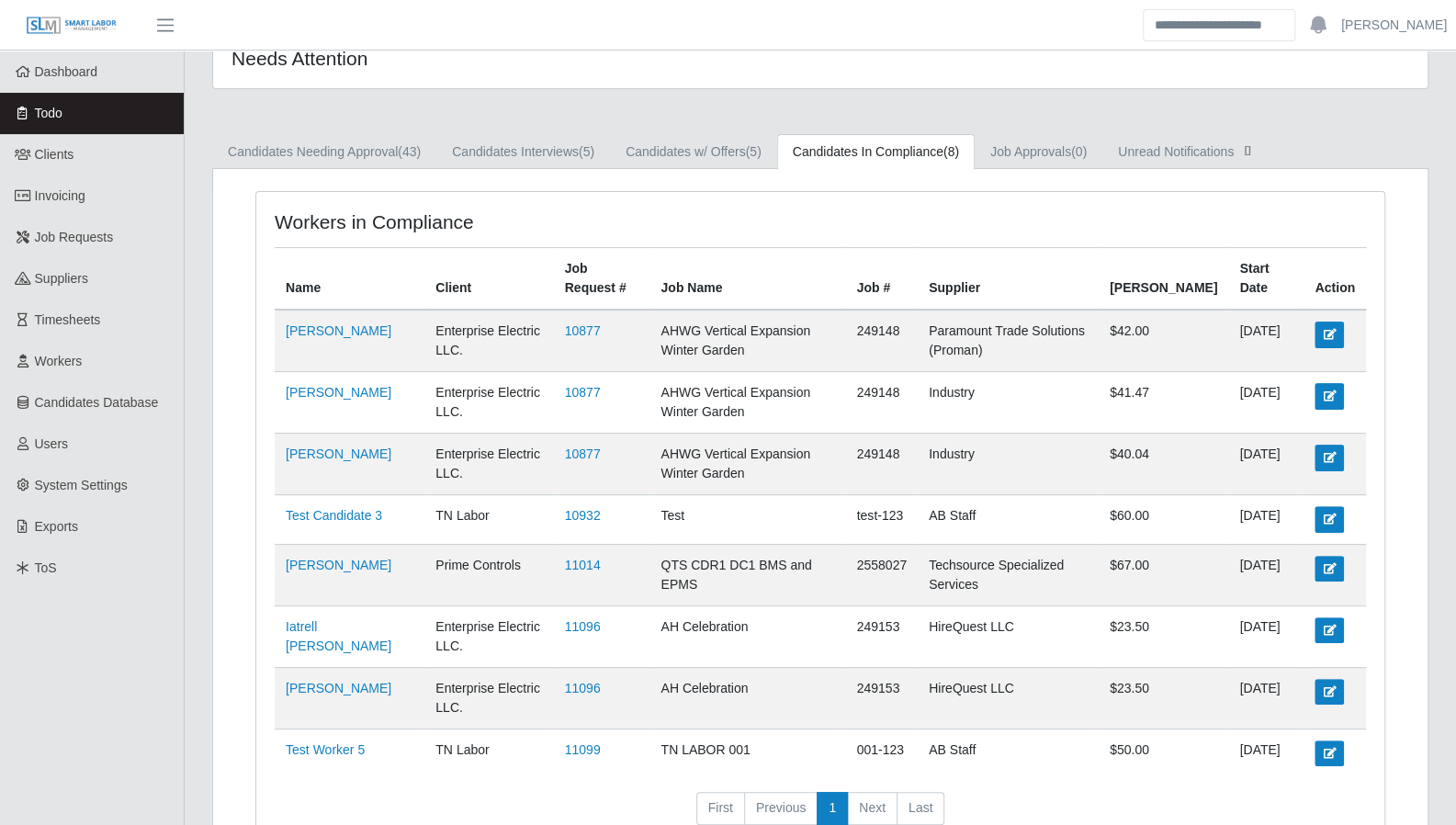
scroll to position [40, 0]
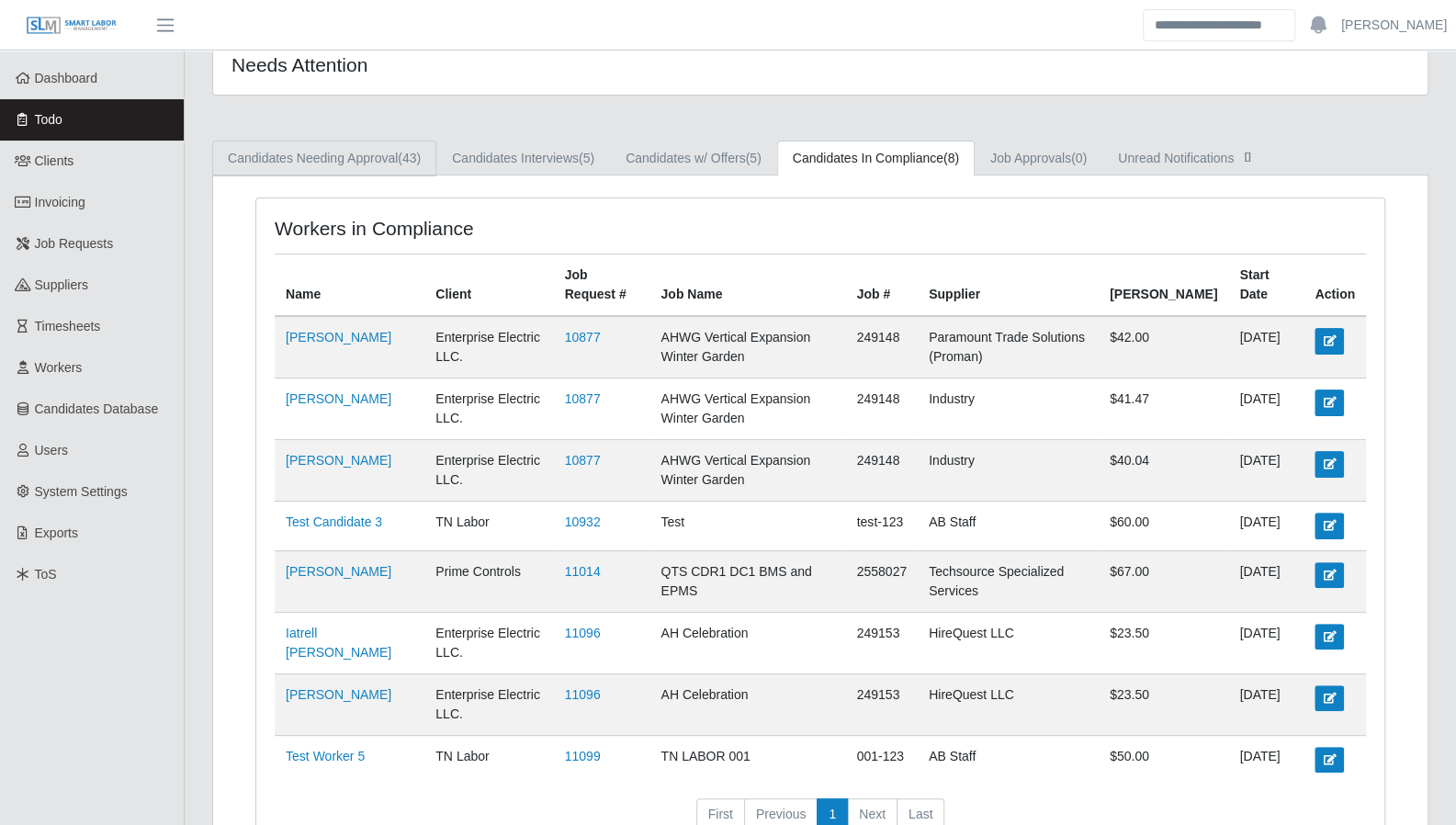
drag, startPoint x: 343, startPoint y: 155, endPoint x: 660, endPoint y: 395, distance: 397.6
click at [343, 155] on link "Candidates Needing Approval (43)" at bounding box center [325, 159] width 224 height 36
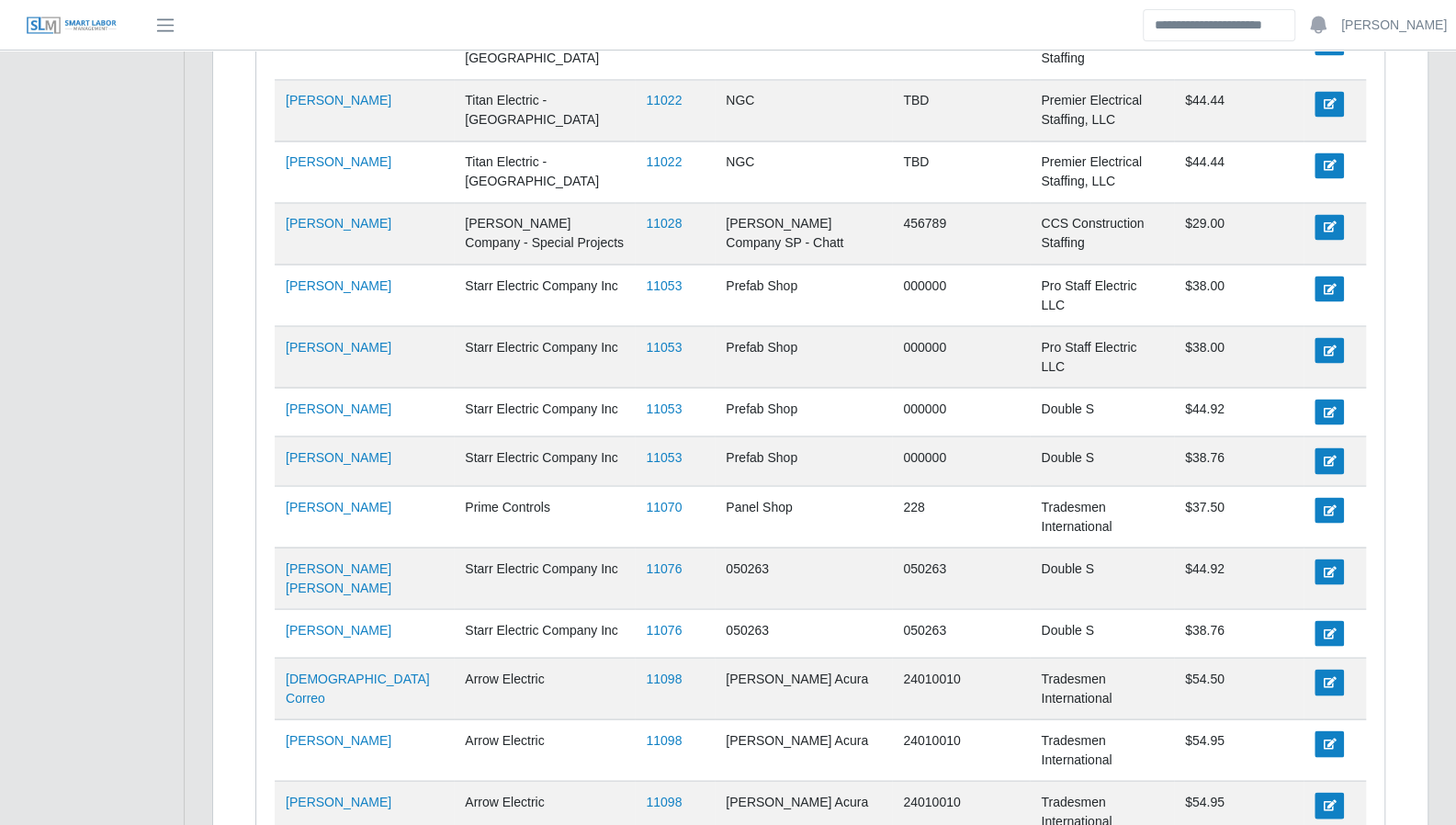
scroll to position [2128, 0]
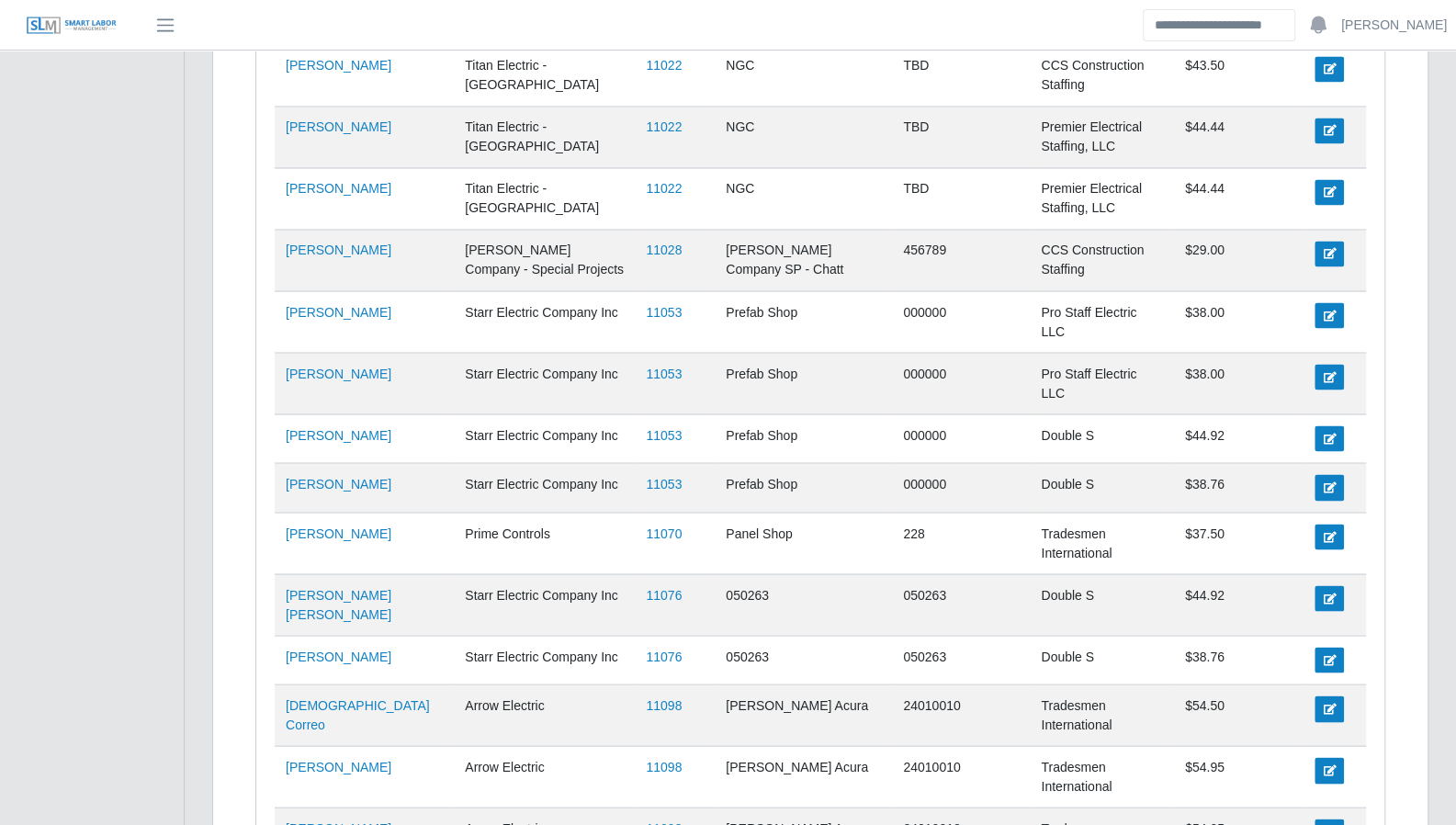
scroll to position [2128, 0]
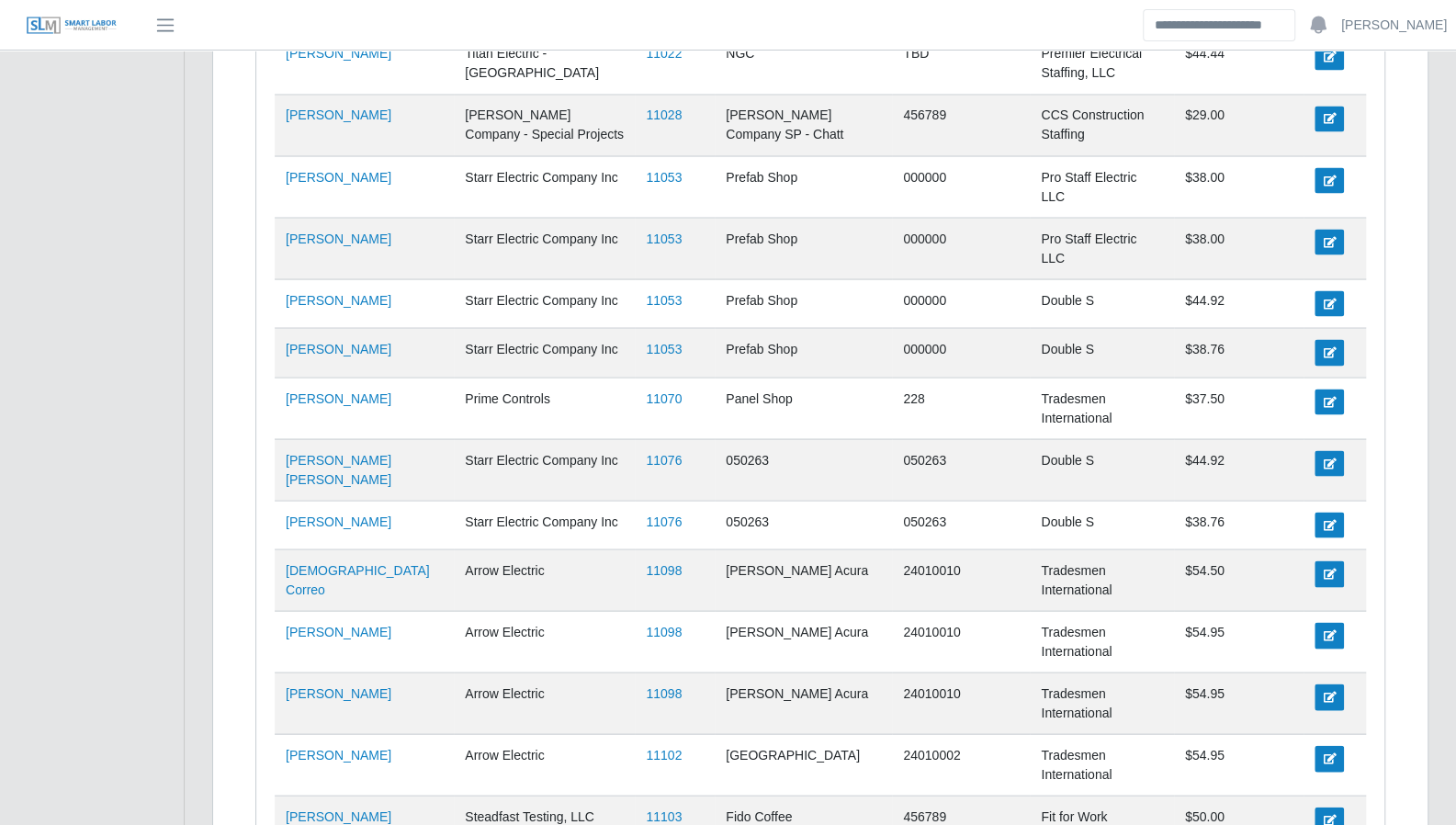
scroll to position [2176, 0]
